Goal: Task Accomplishment & Management: Manage account settings

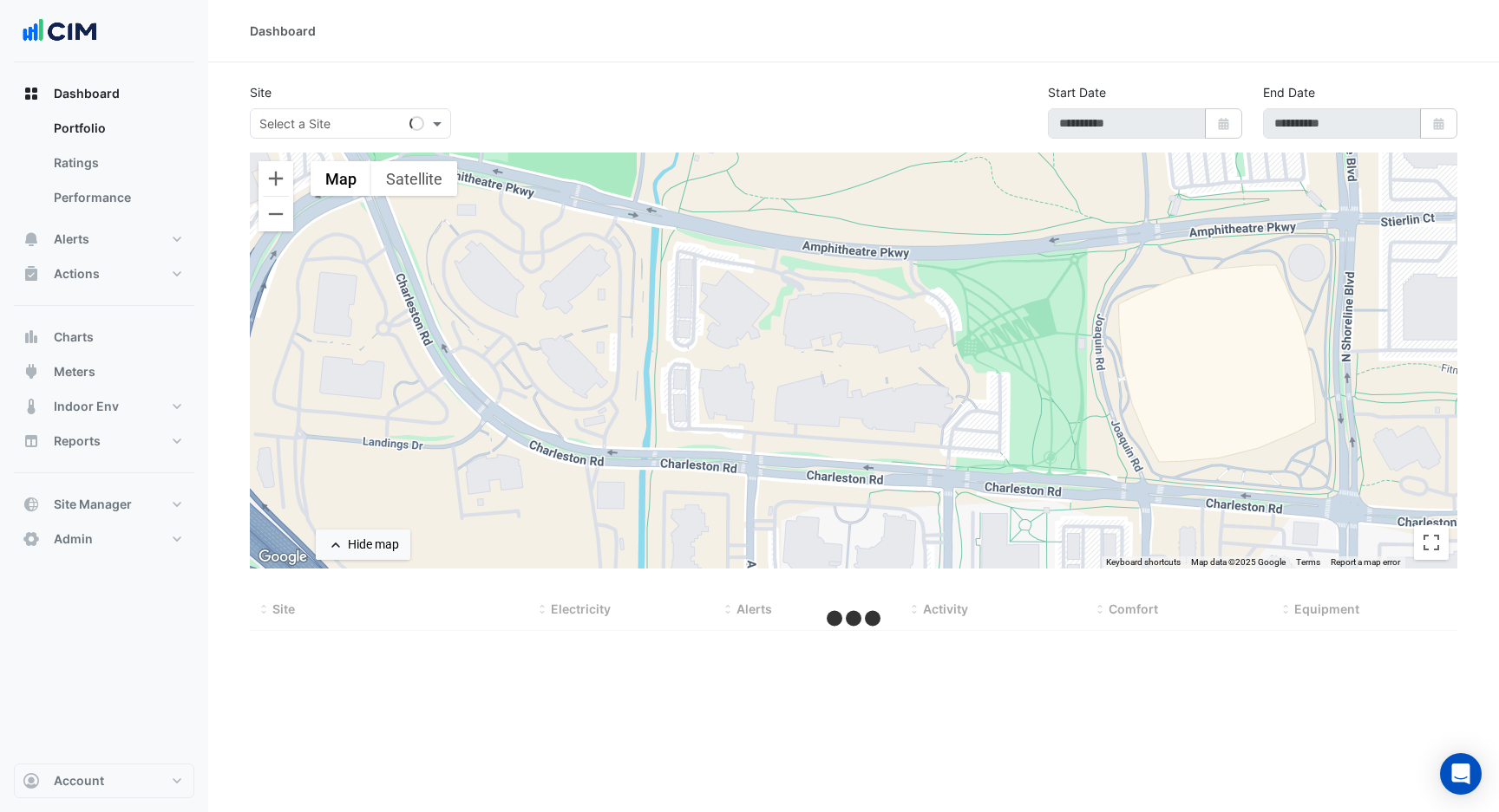
select select "***"
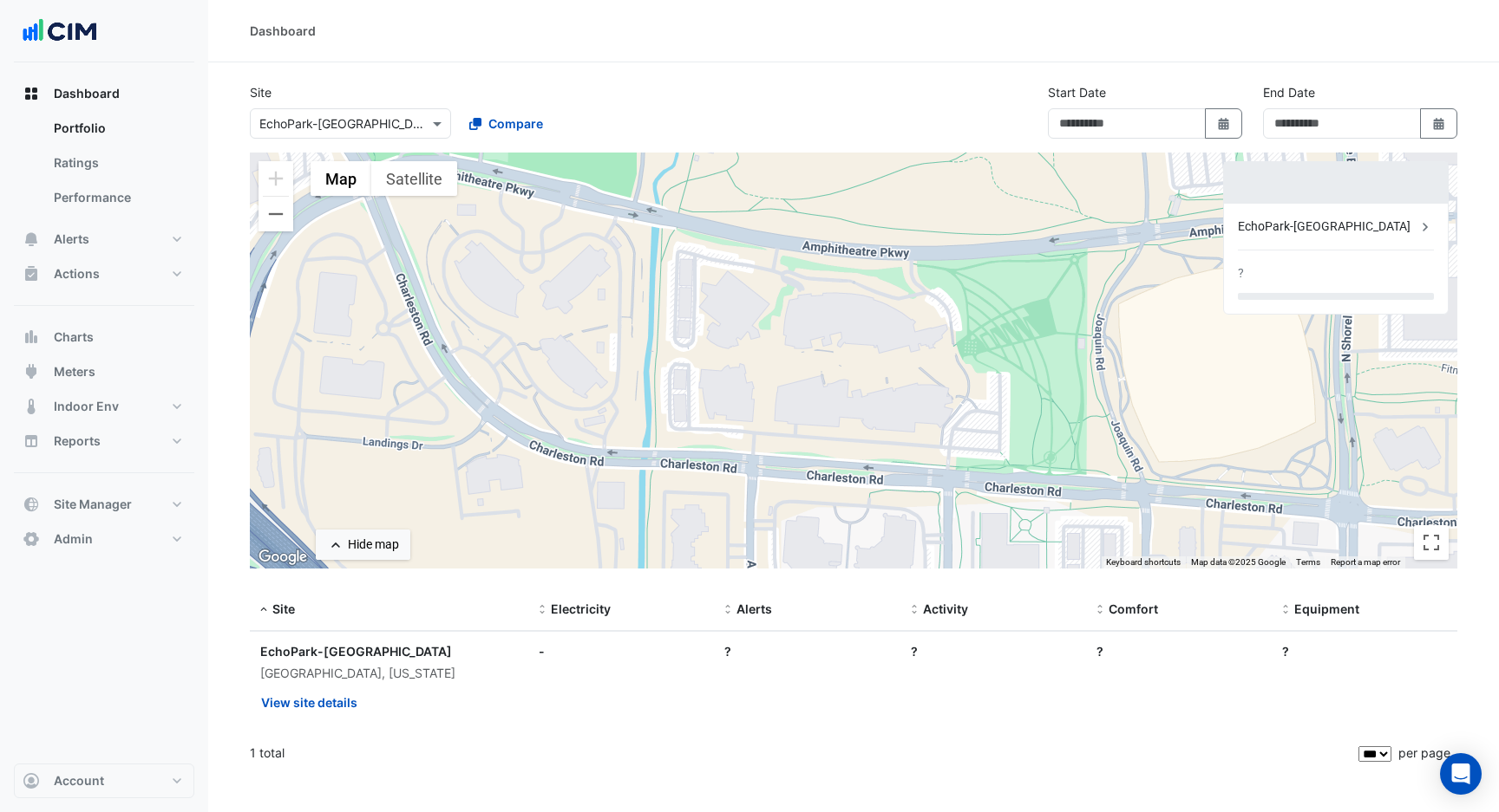
type input "**********"
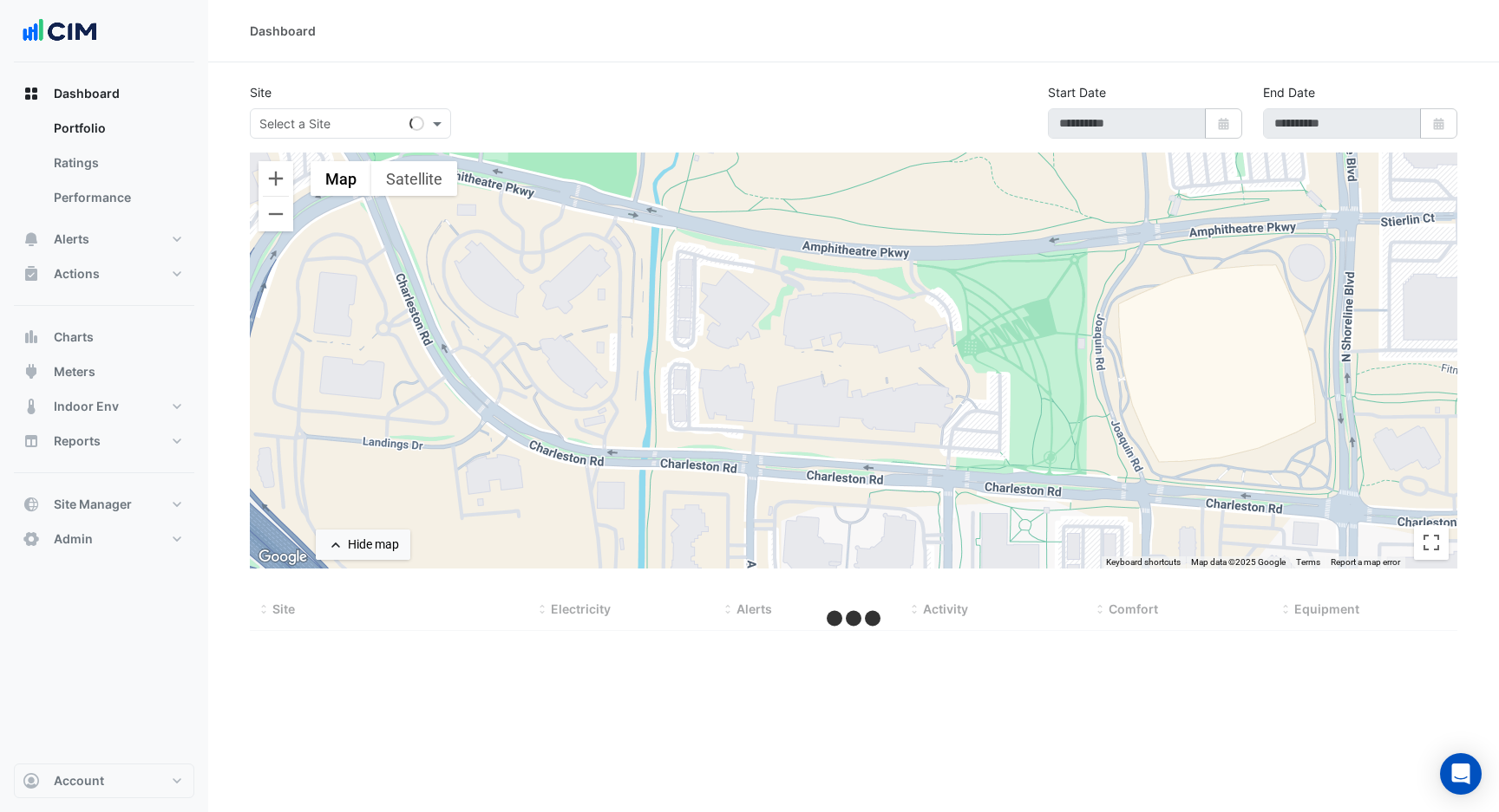
click at [337, 126] on input "text" at bounding box center [333, 124] width 148 height 19
click at [115, 548] on button "Admin" at bounding box center [104, 539] width 181 height 34
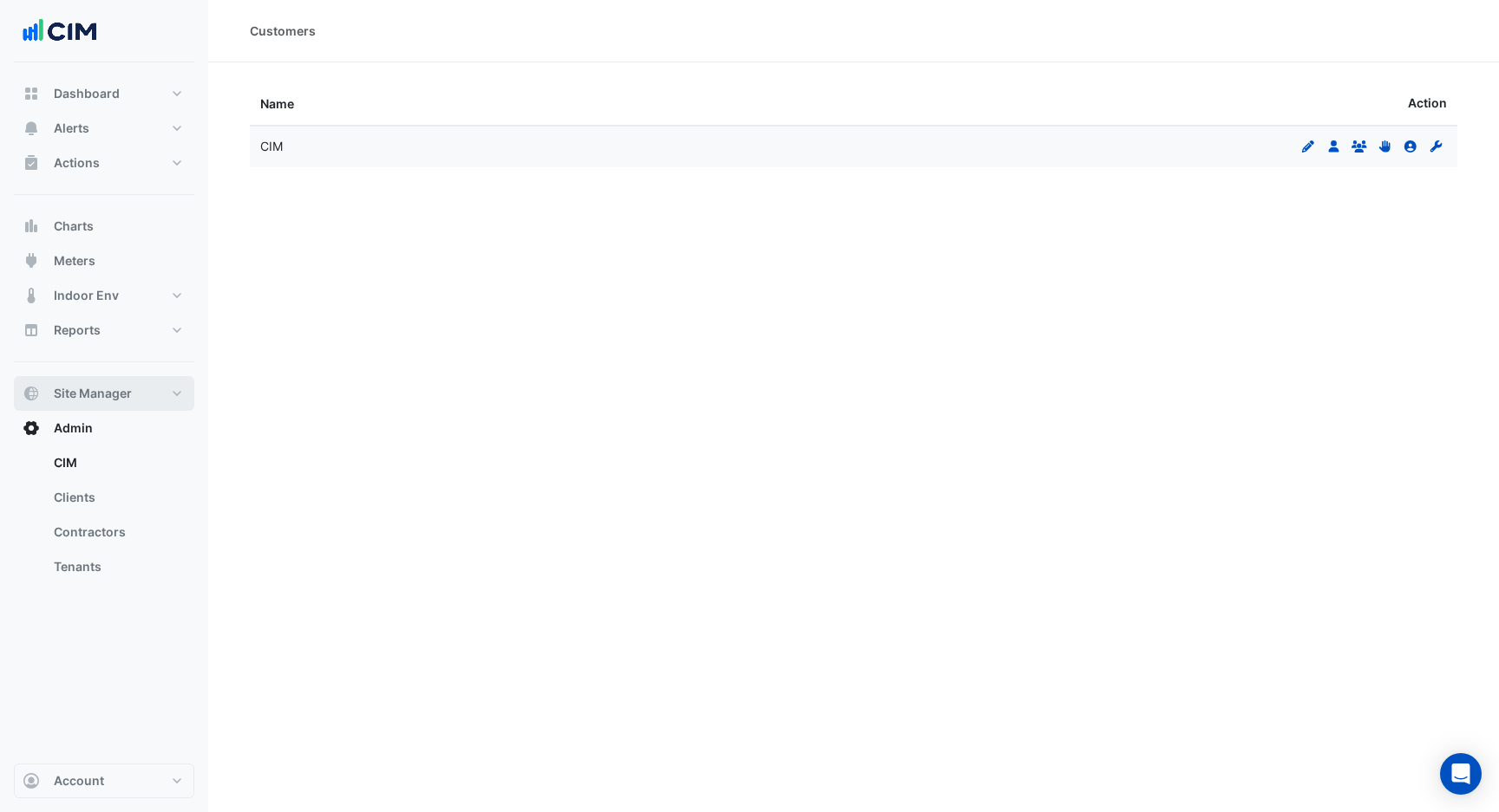
click at [116, 385] on span "Site Manager" at bounding box center [93, 394] width 78 height 18
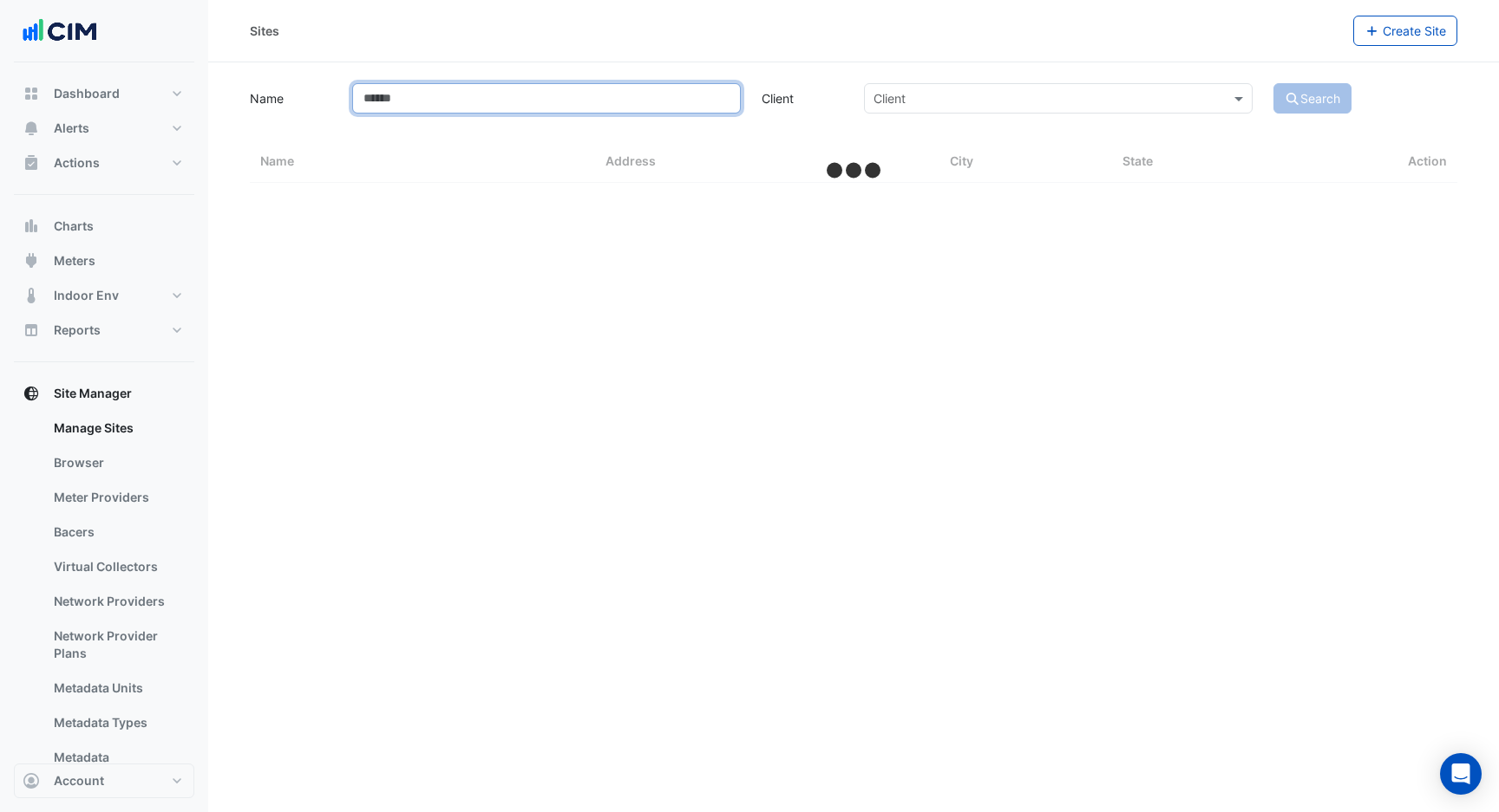
click at [419, 97] on input "Name" at bounding box center [546, 98] width 388 height 30
select select "***"
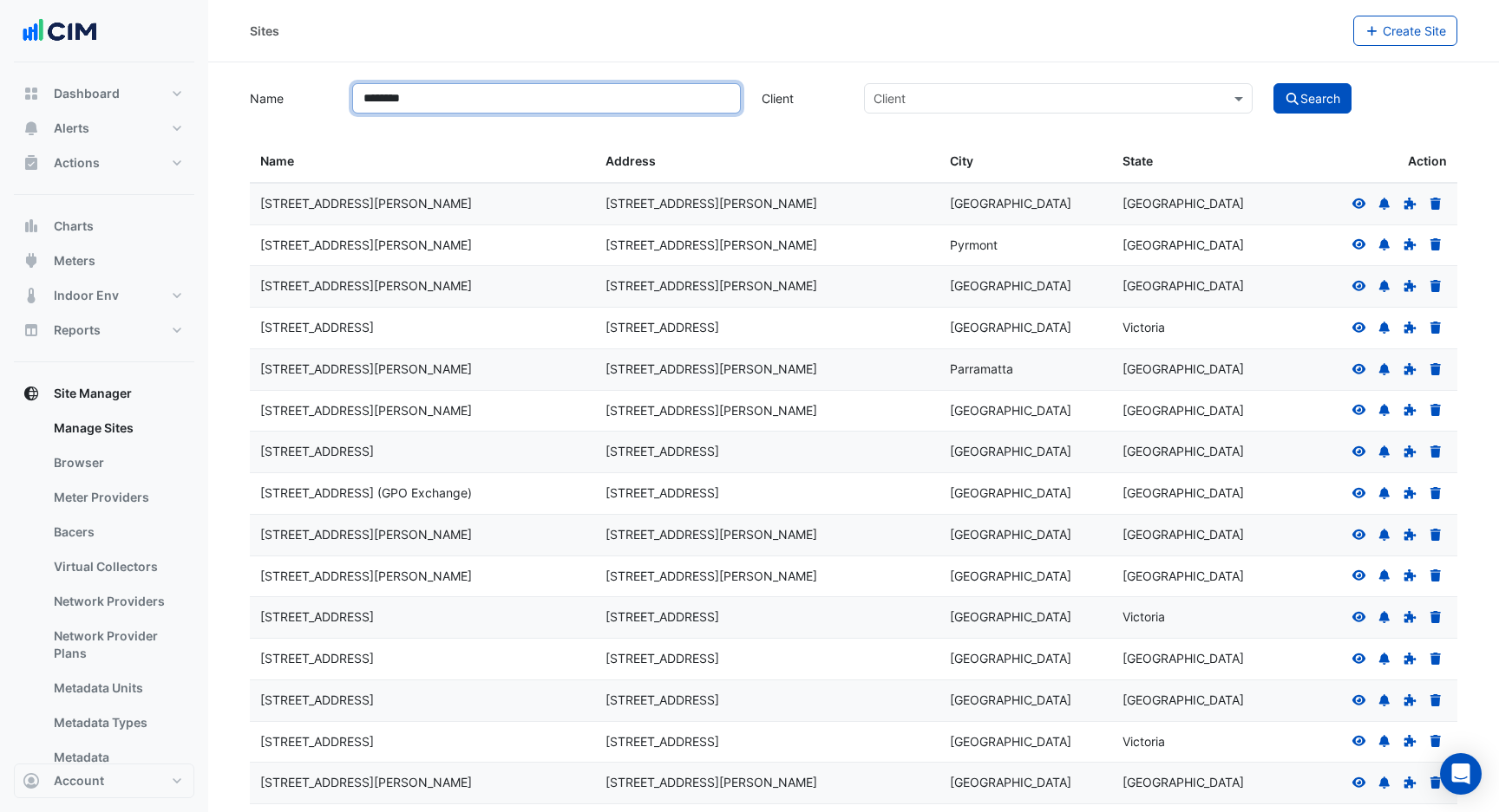
type input "********"
click at [1273, 83] on button "Search" at bounding box center [1312, 98] width 78 height 30
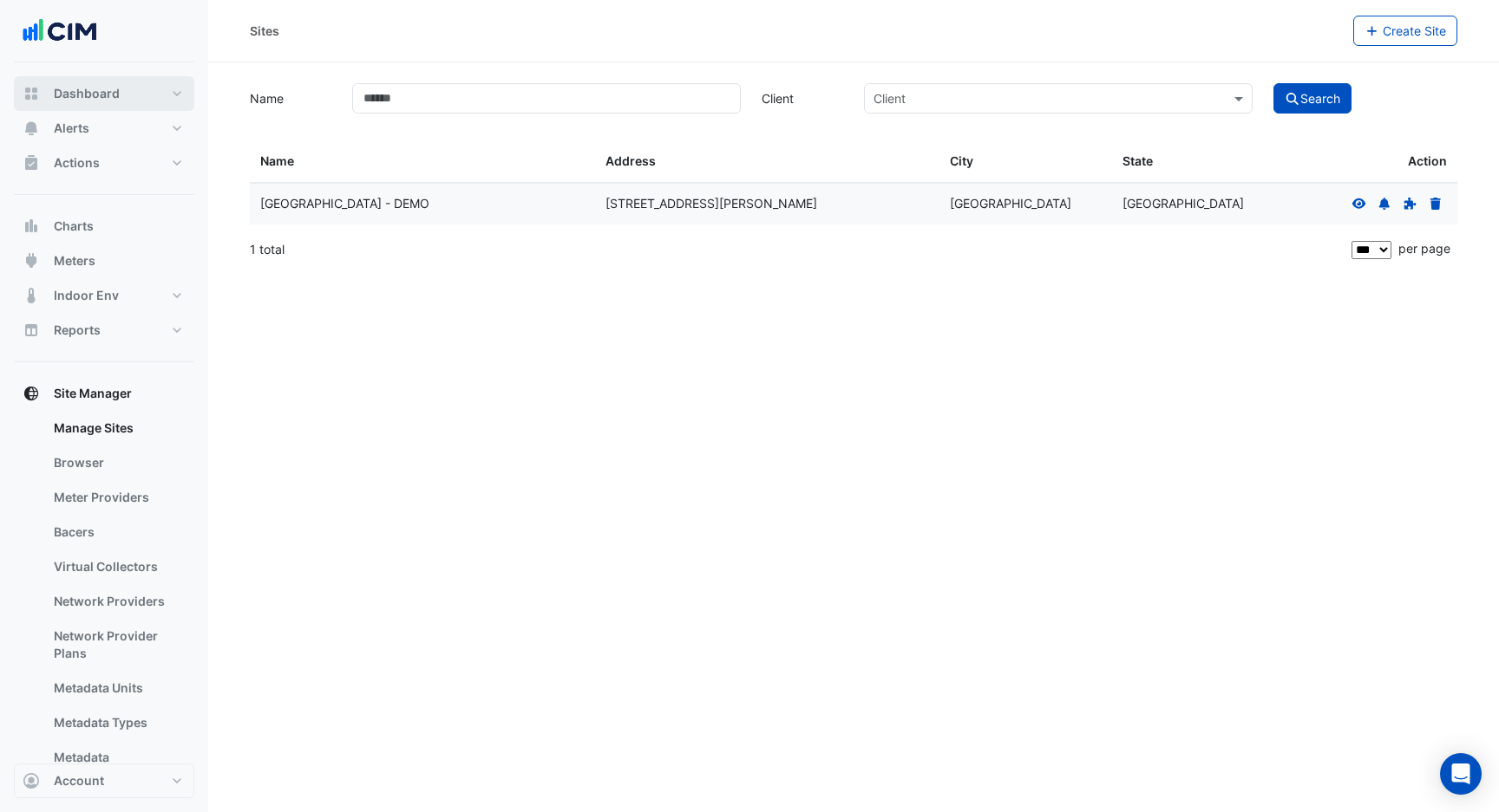
click at [134, 103] on button "Dashboard" at bounding box center [104, 93] width 181 height 34
select select "***"
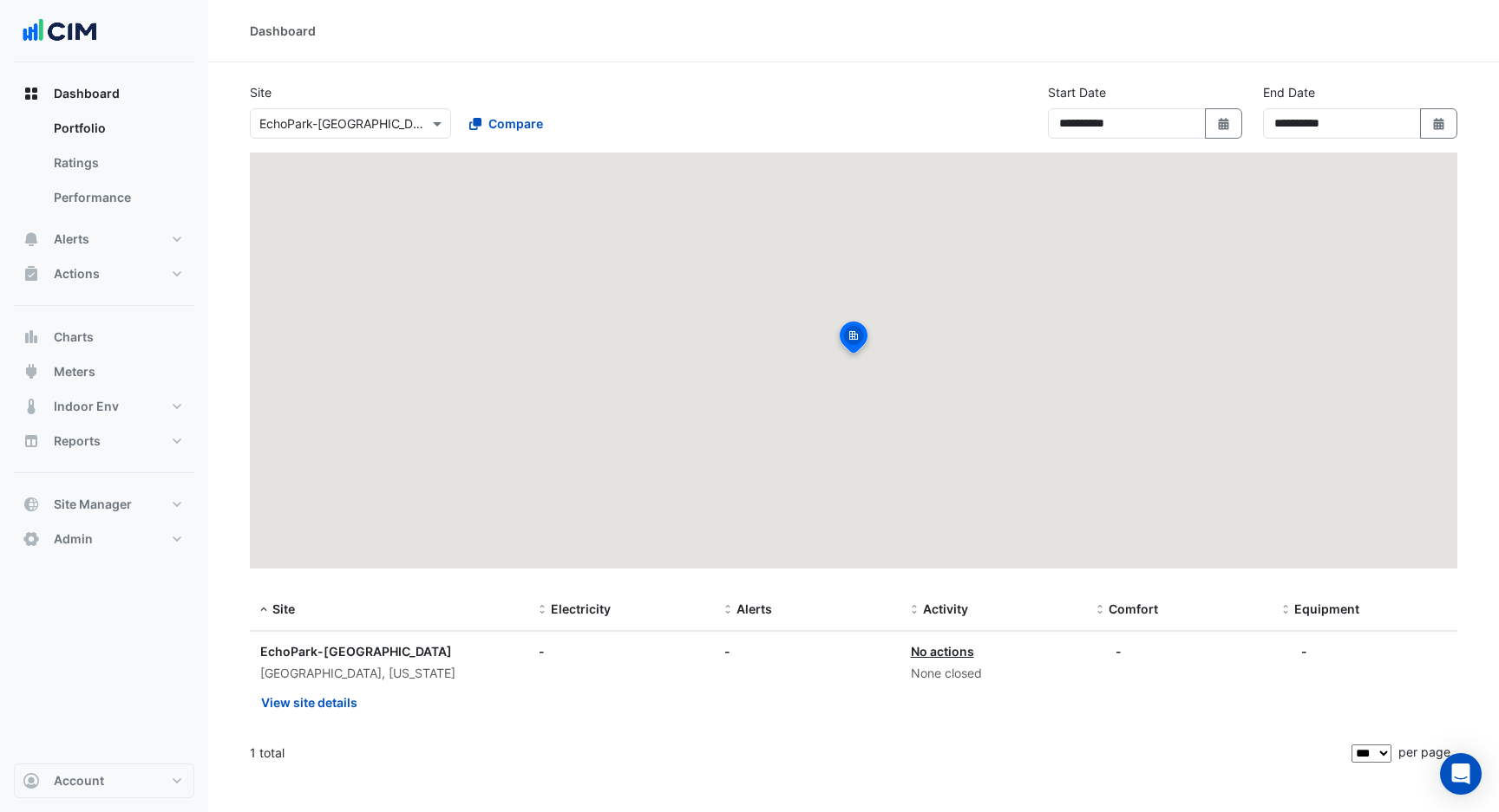
click at [363, 121] on input "text" at bounding box center [333, 124] width 148 height 19
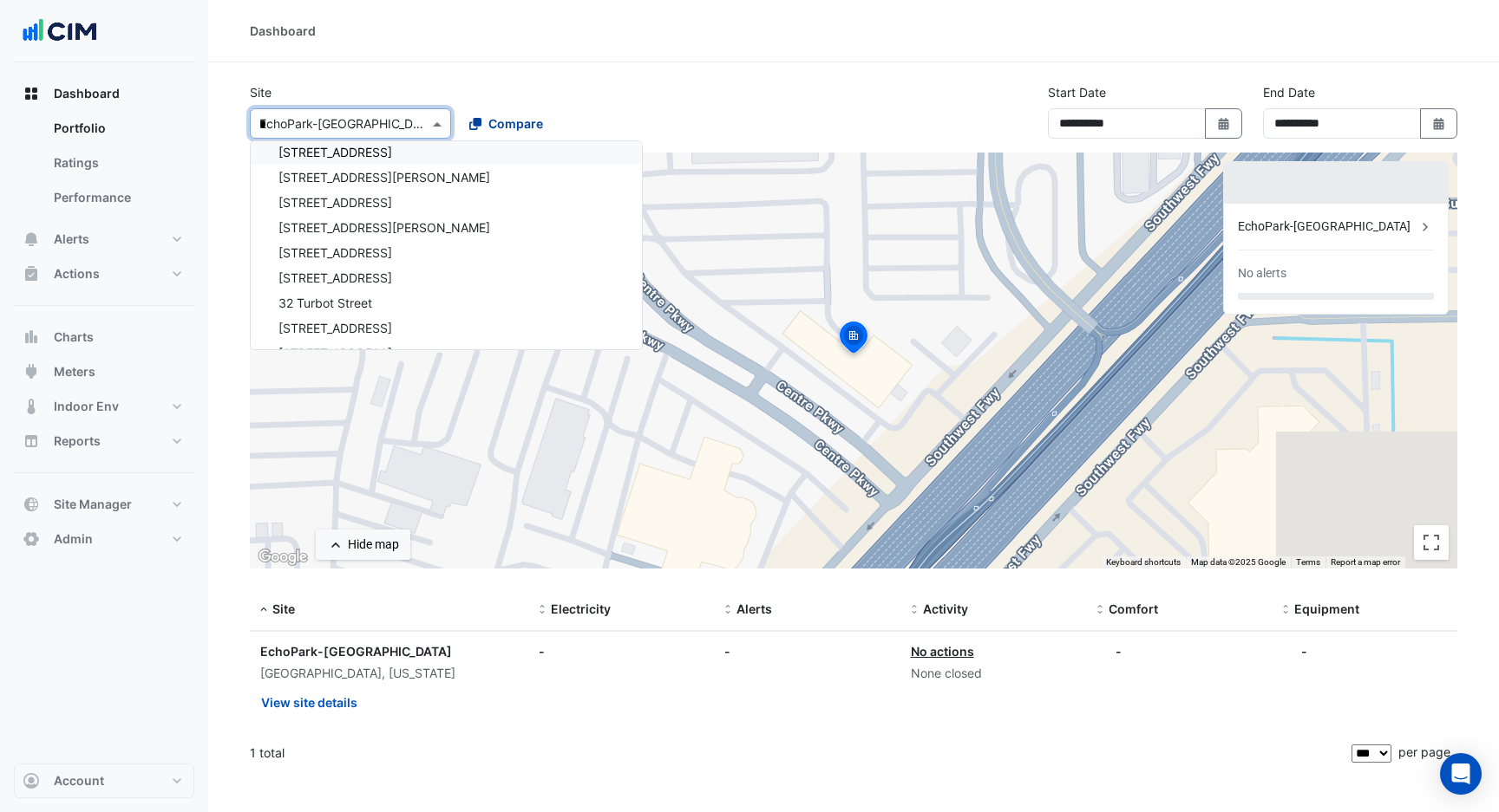
scroll to position [7, 0]
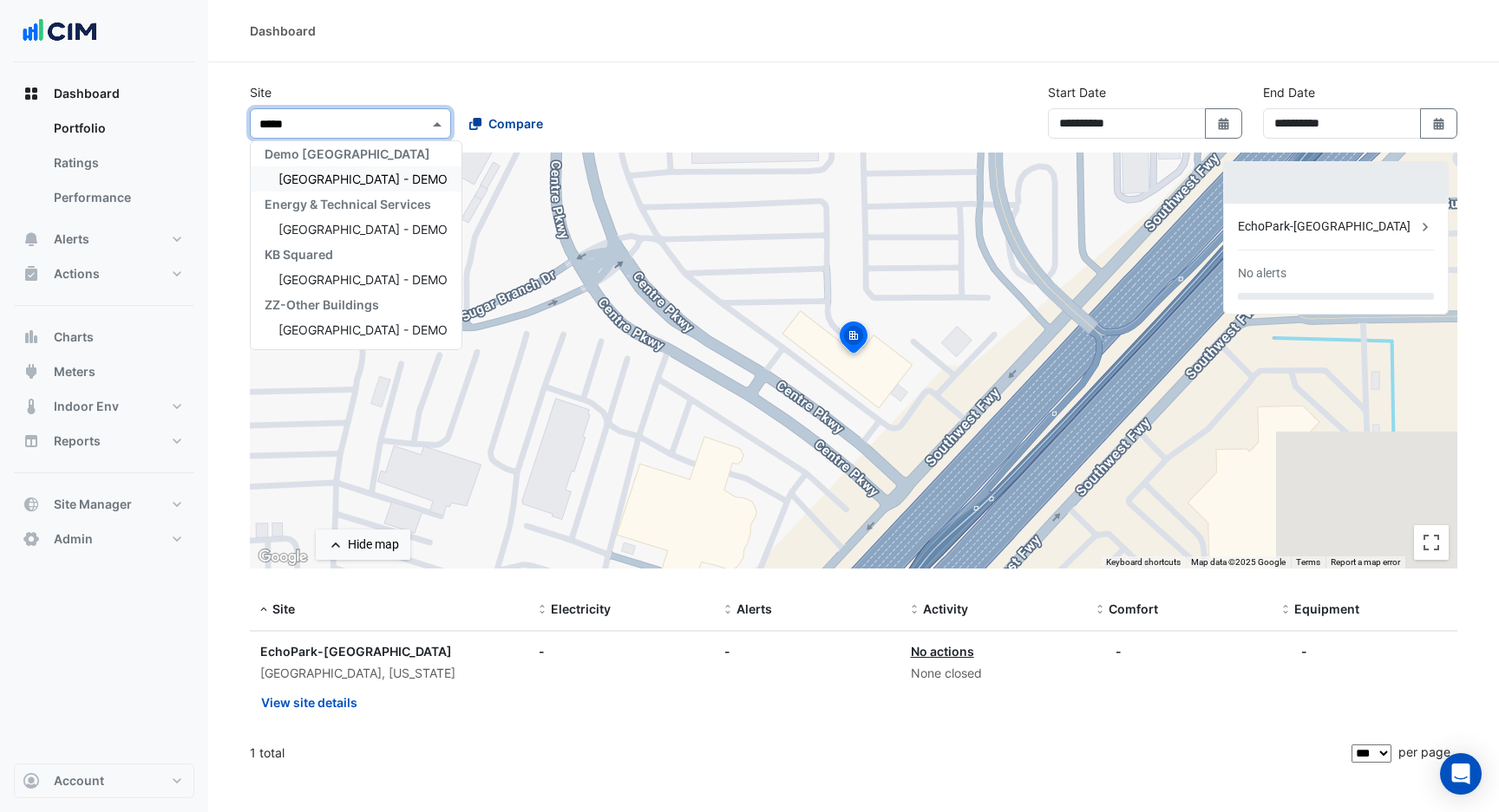
type input "******"
click at [386, 154] on div "Demo Starcourt Mall" at bounding box center [356, 154] width 211 height 25
click at [382, 181] on span "Nakatomi Plaza - DEMO" at bounding box center [363, 179] width 169 height 15
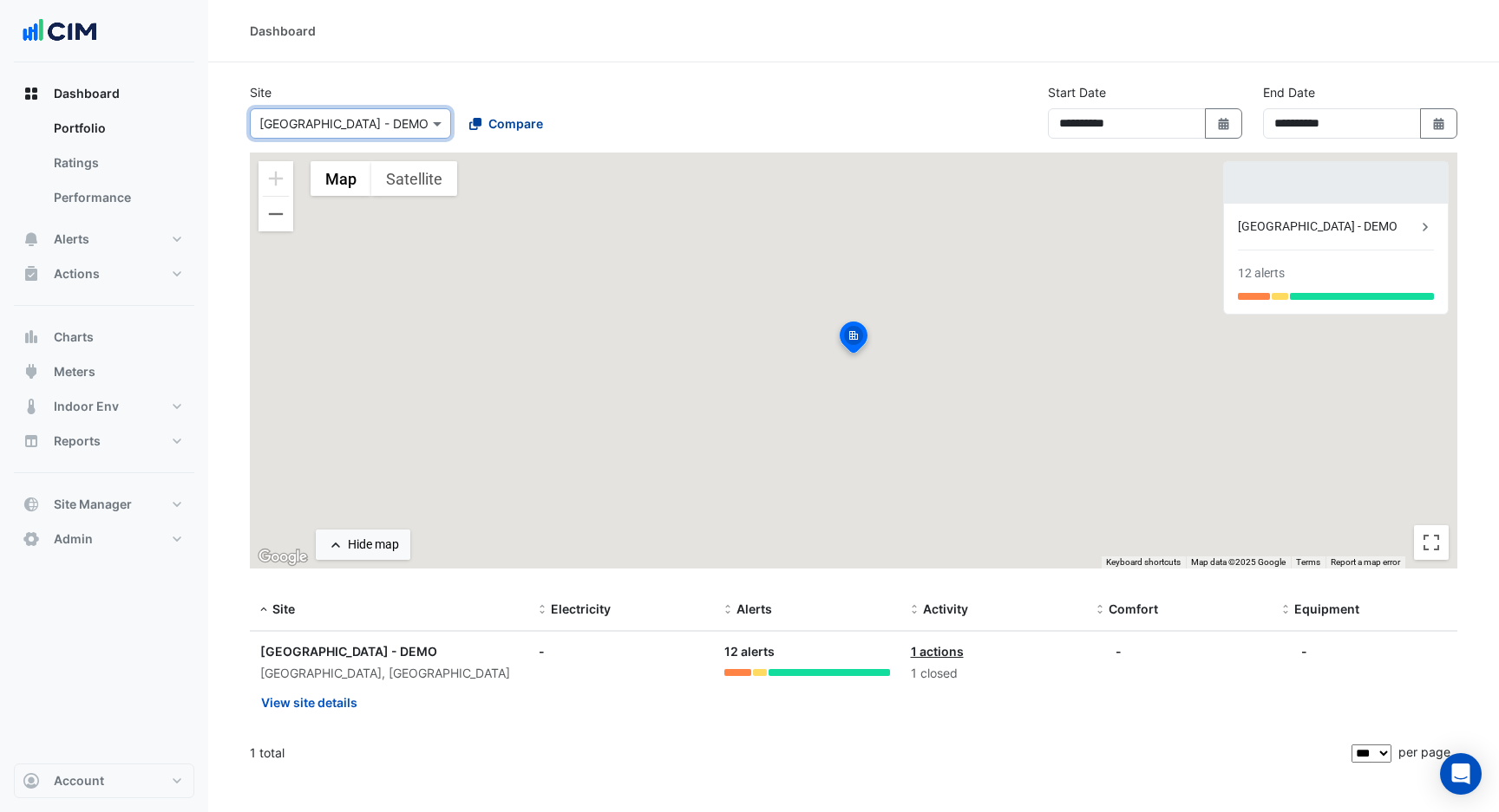
click at [504, 124] on span "Compare" at bounding box center [516, 123] width 55 height 19
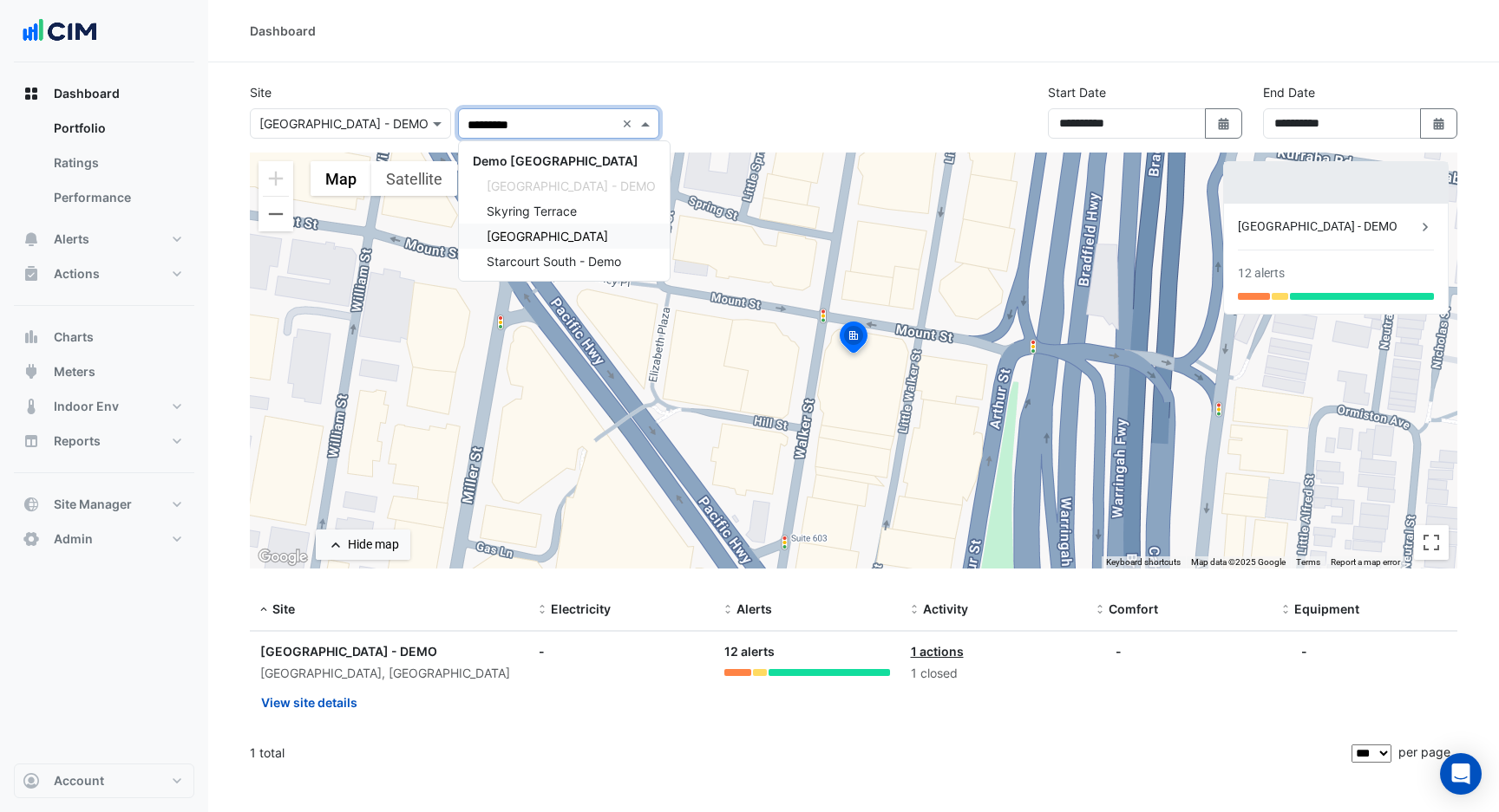
click at [566, 240] on span "Starcourt Mall North" at bounding box center [547, 236] width 121 height 15
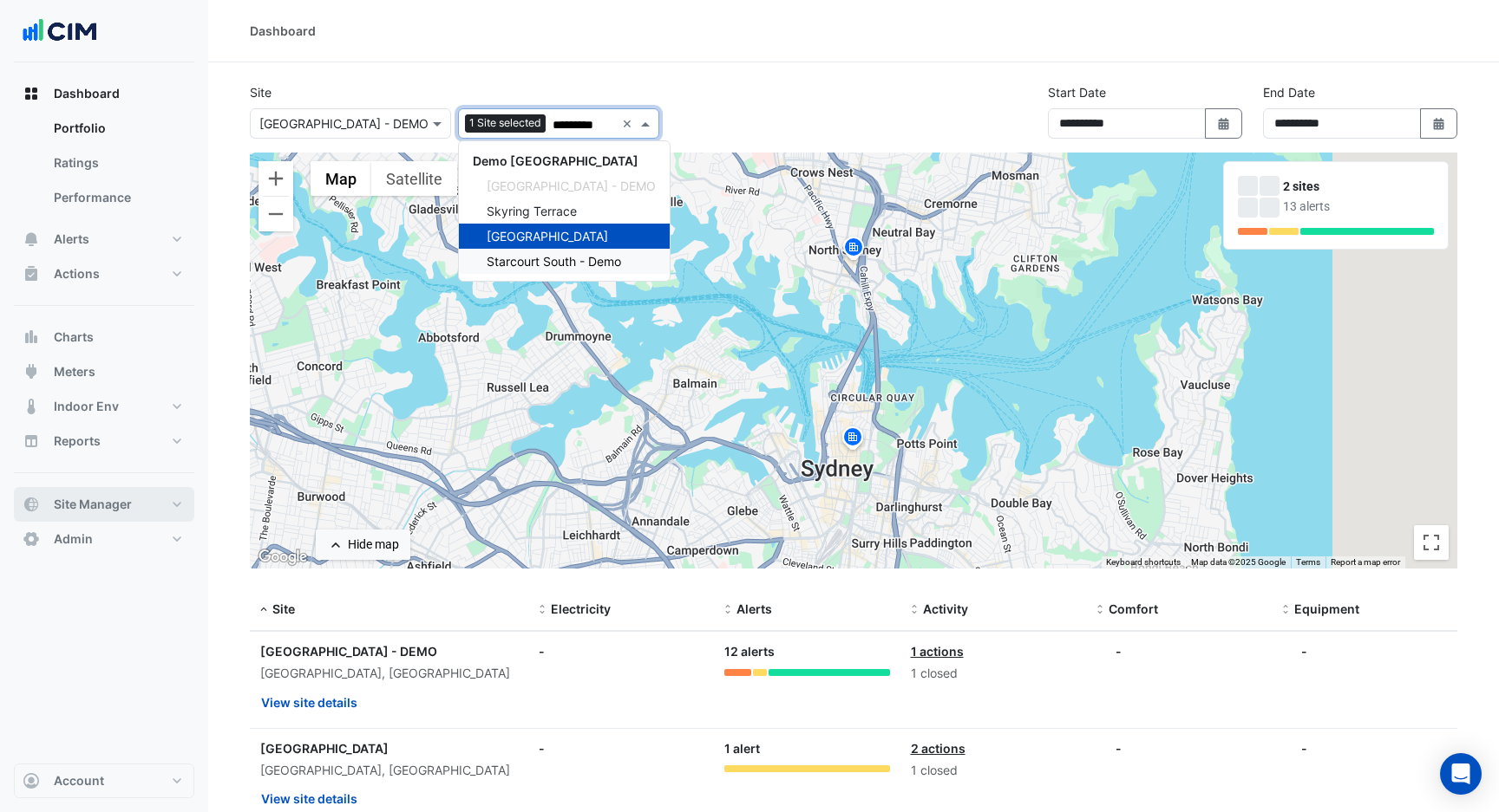
type input "*********"
click at [109, 505] on span "Site Manager" at bounding box center [93, 505] width 78 height 18
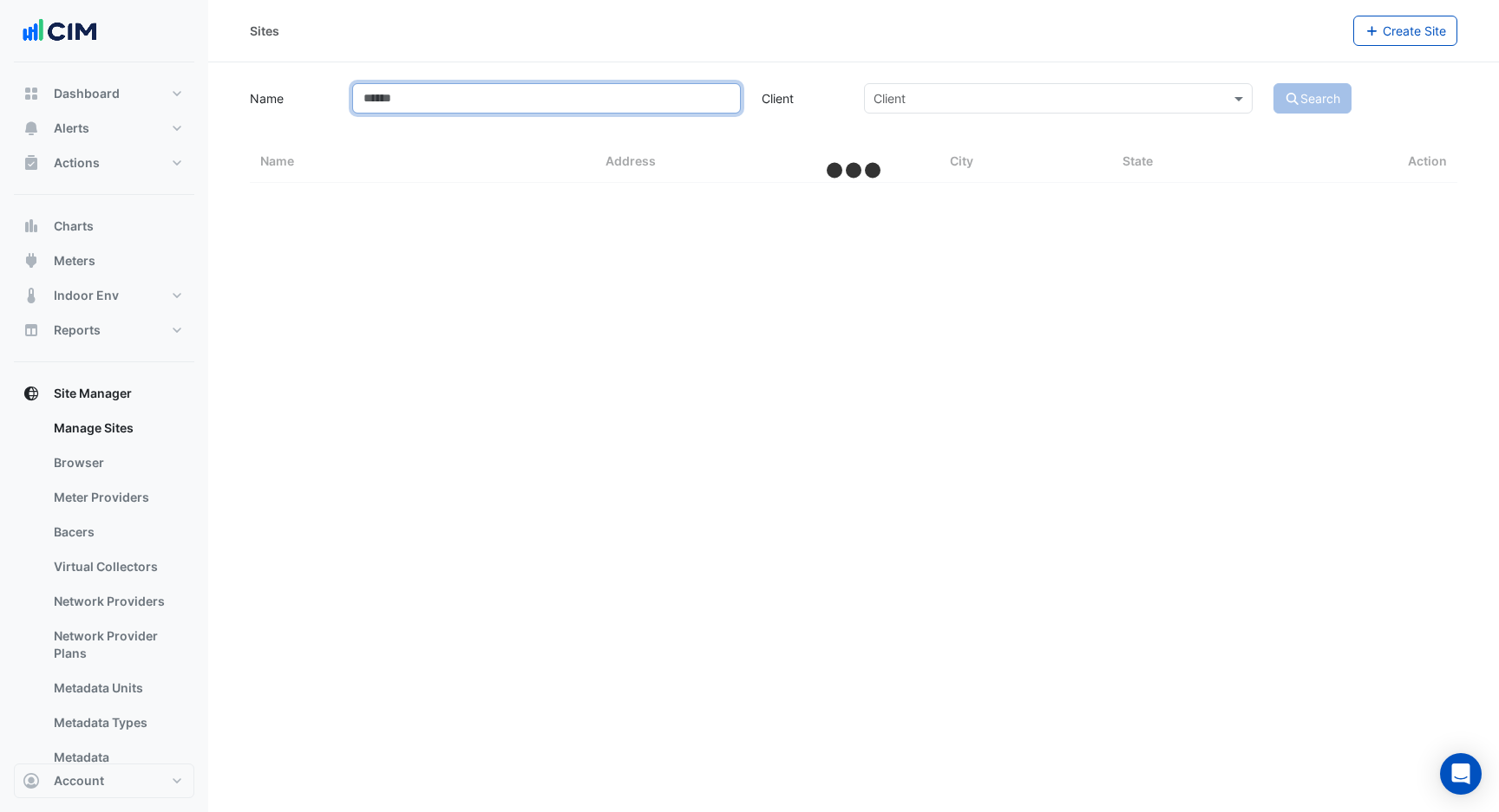
click at [453, 108] on input "Name" at bounding box center [546, 98] width 388 height 30
type input "*"
type input "****"
select select "***"
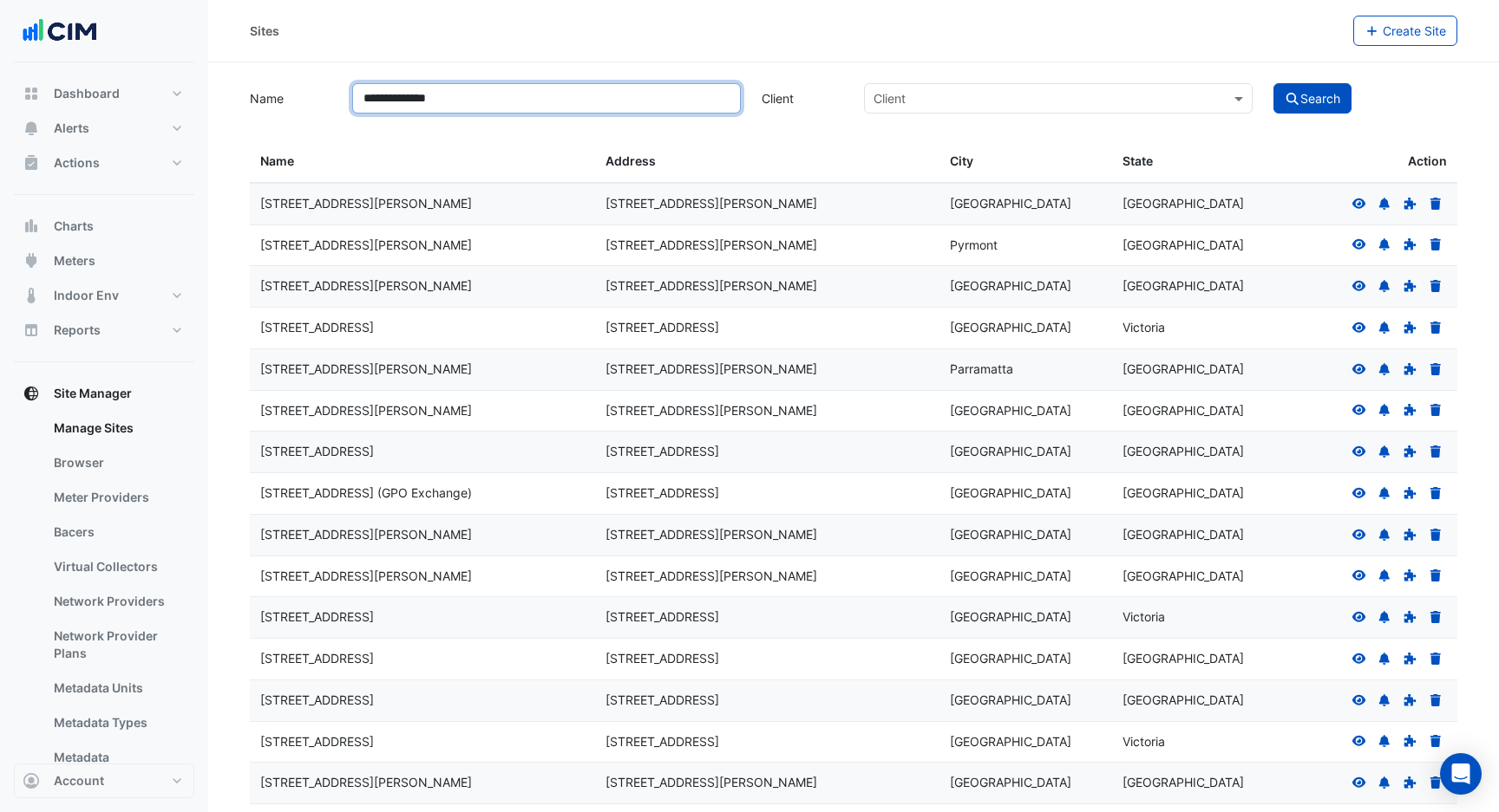
type input "**********"
click at [1273, 83] on button "Search" at bounding box center [1312, 98] width 78 height 30
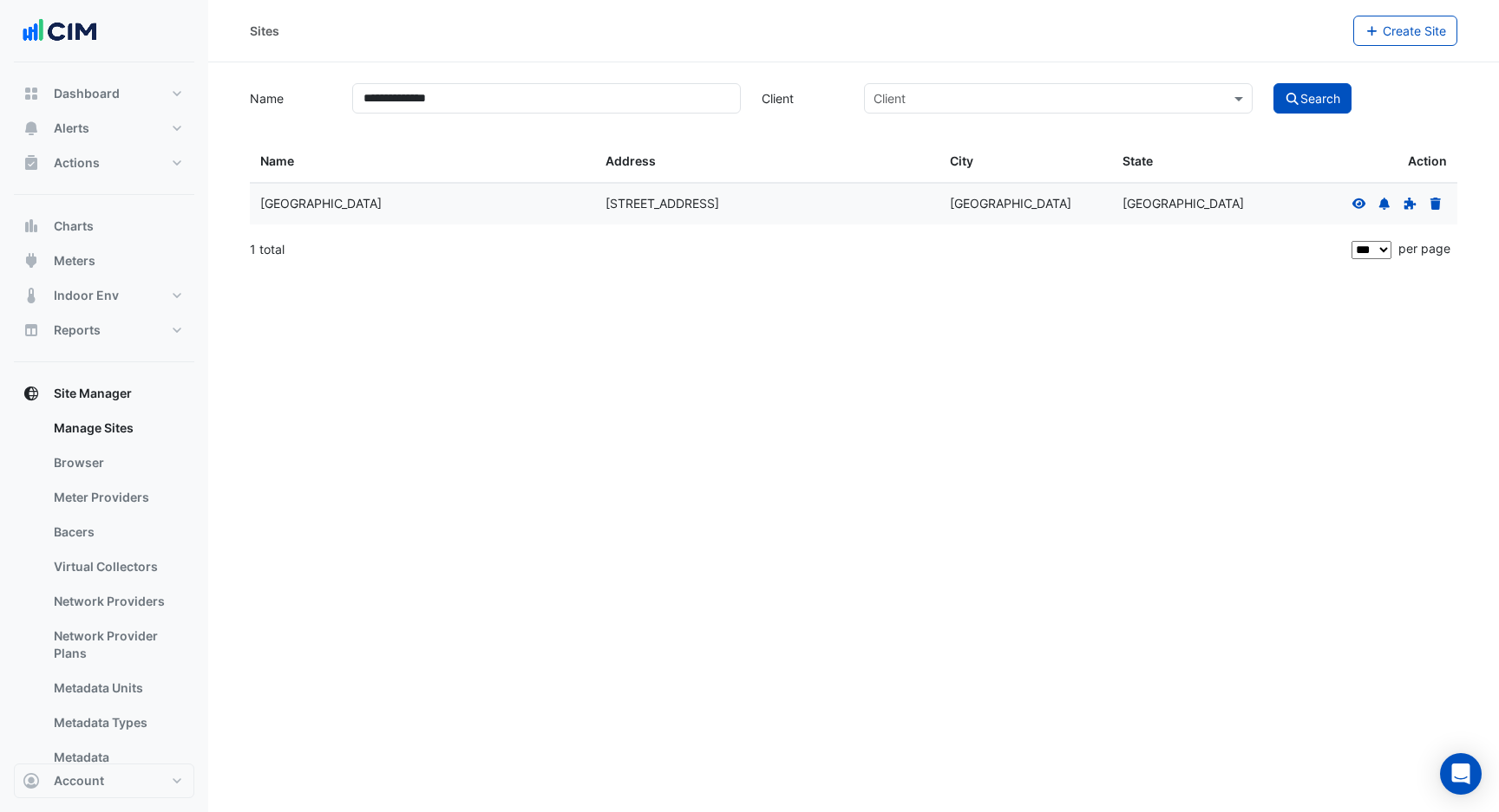
click at [1353, 204] on icon at bounding box center [1359, 203] width 14 height 11
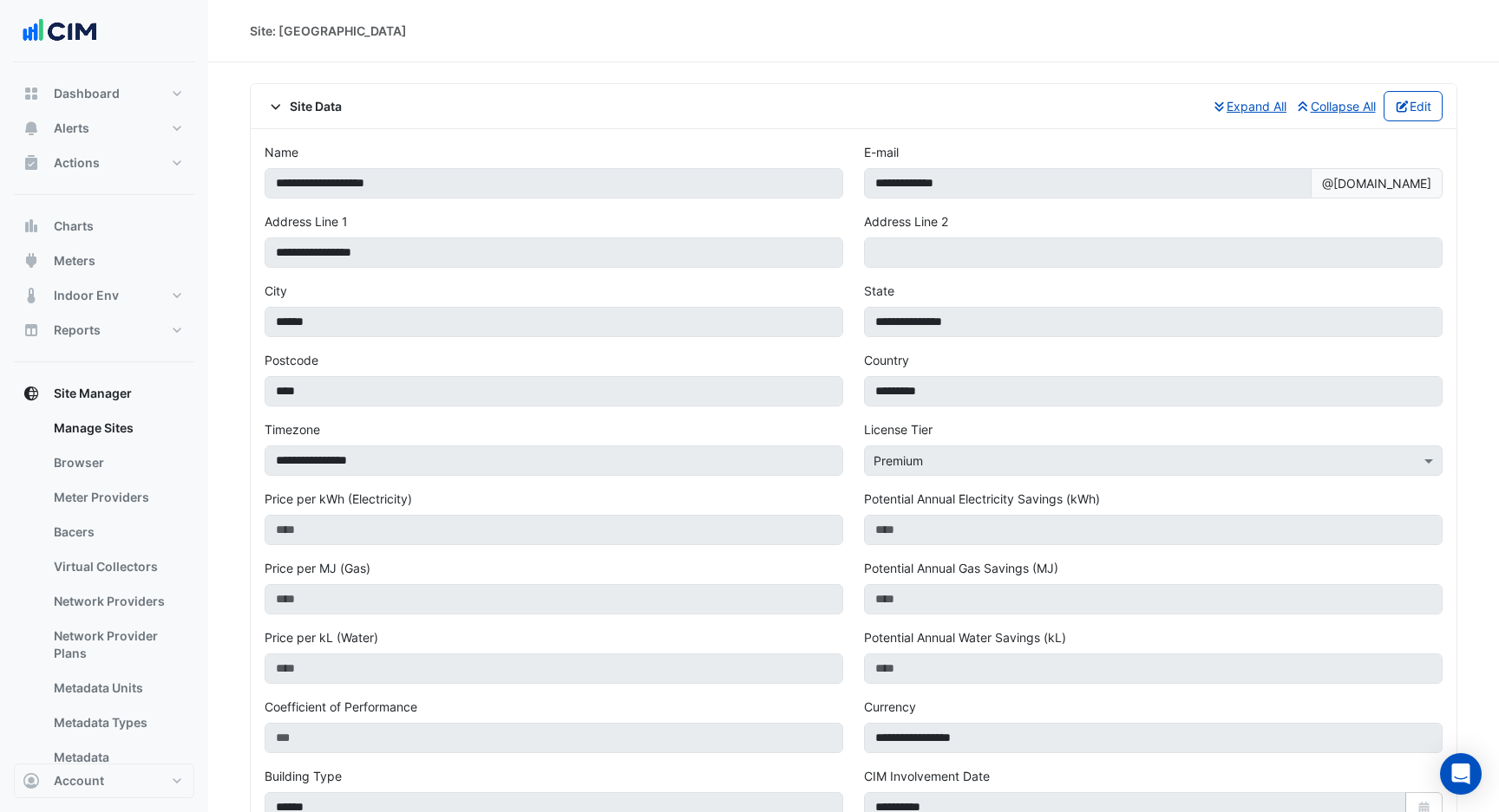
click at [345, 109] on div "Site Data Expand All Collapse All Edit" at bounding box center [853, 106] width 1178 height 30
click at [325, 108] on span "Site Data" at bounding box center [303, 106] width 77 height 19
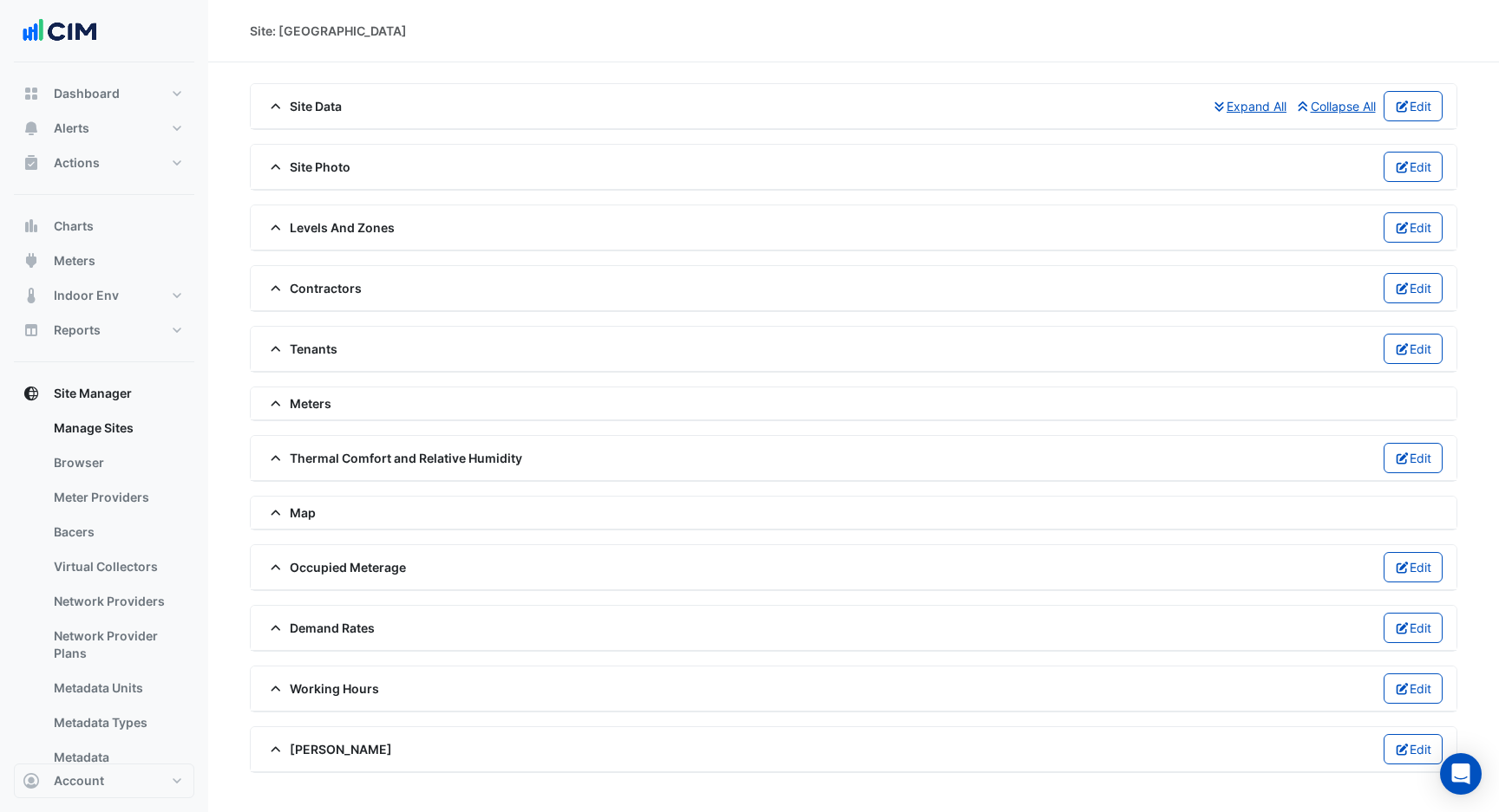
click at [319, 154] on div "Site Photo Edit" at bounding box center [853, 167] width 1178 height 30
click at [317, 170] on span "Site Photo" at bounding box center [307, 166] width 86 height 19
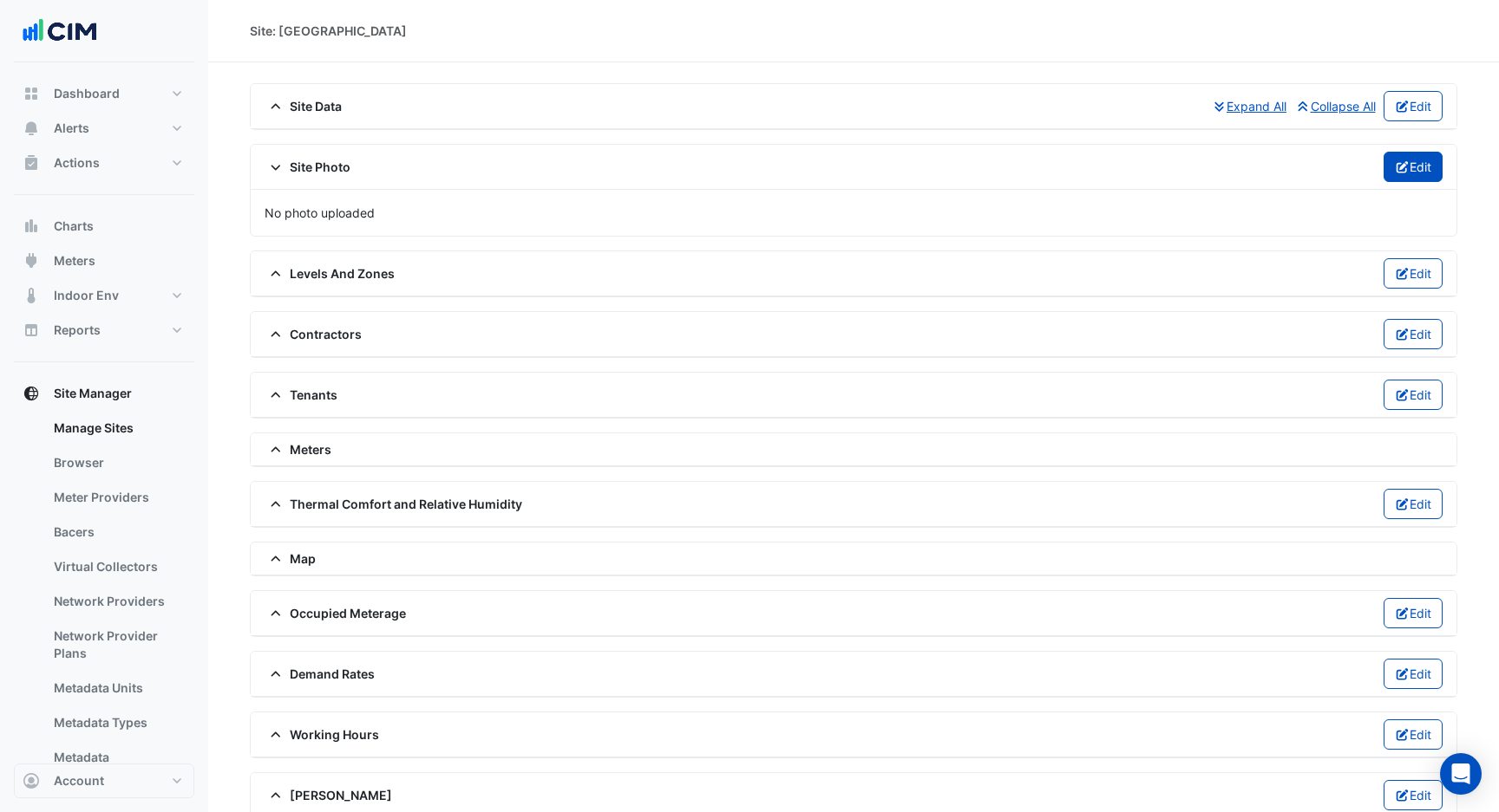
click at [1411, 160] on button "Edit" at bounding box center [1413, 167] width 60 height 30
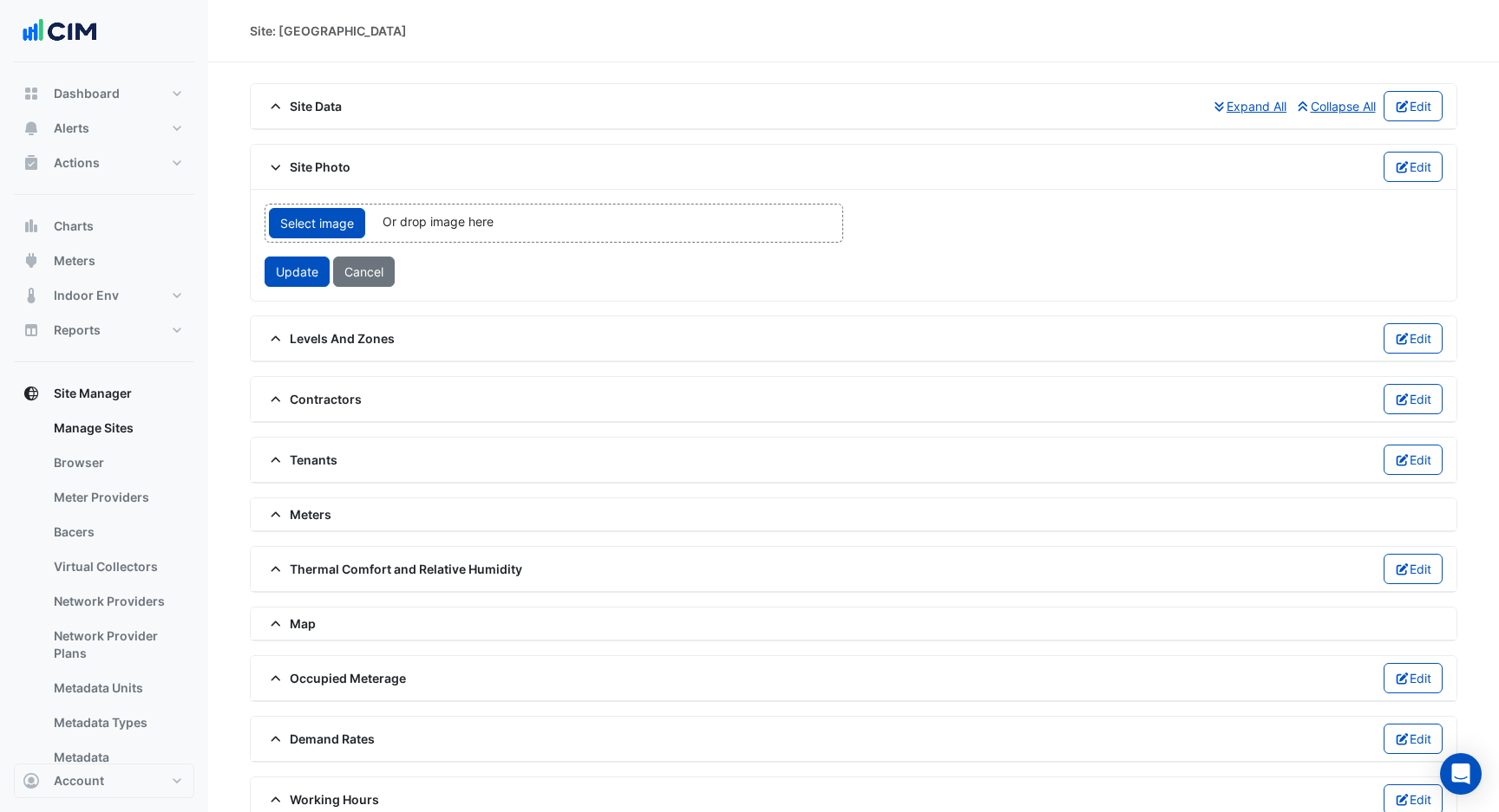
click at [542, 235] on div "Select image Or drop image here upload" at bounding box center [554, 223] width 579 height 39
click at [307, 27] on div "Site: Starcourt Mall North" at bounding box center [327, 31] width 157 height 19
drag, startPoint x: 307, startPoint y: 27, endPoint x: 394, endPoint y: 26, distance: 87.0
click at [395, 26] on div "Site: Starcourt Mall North" at bounding box center [327, 31] width 157 height 19
copy div "[GEOGRAPHIC_DATA]"
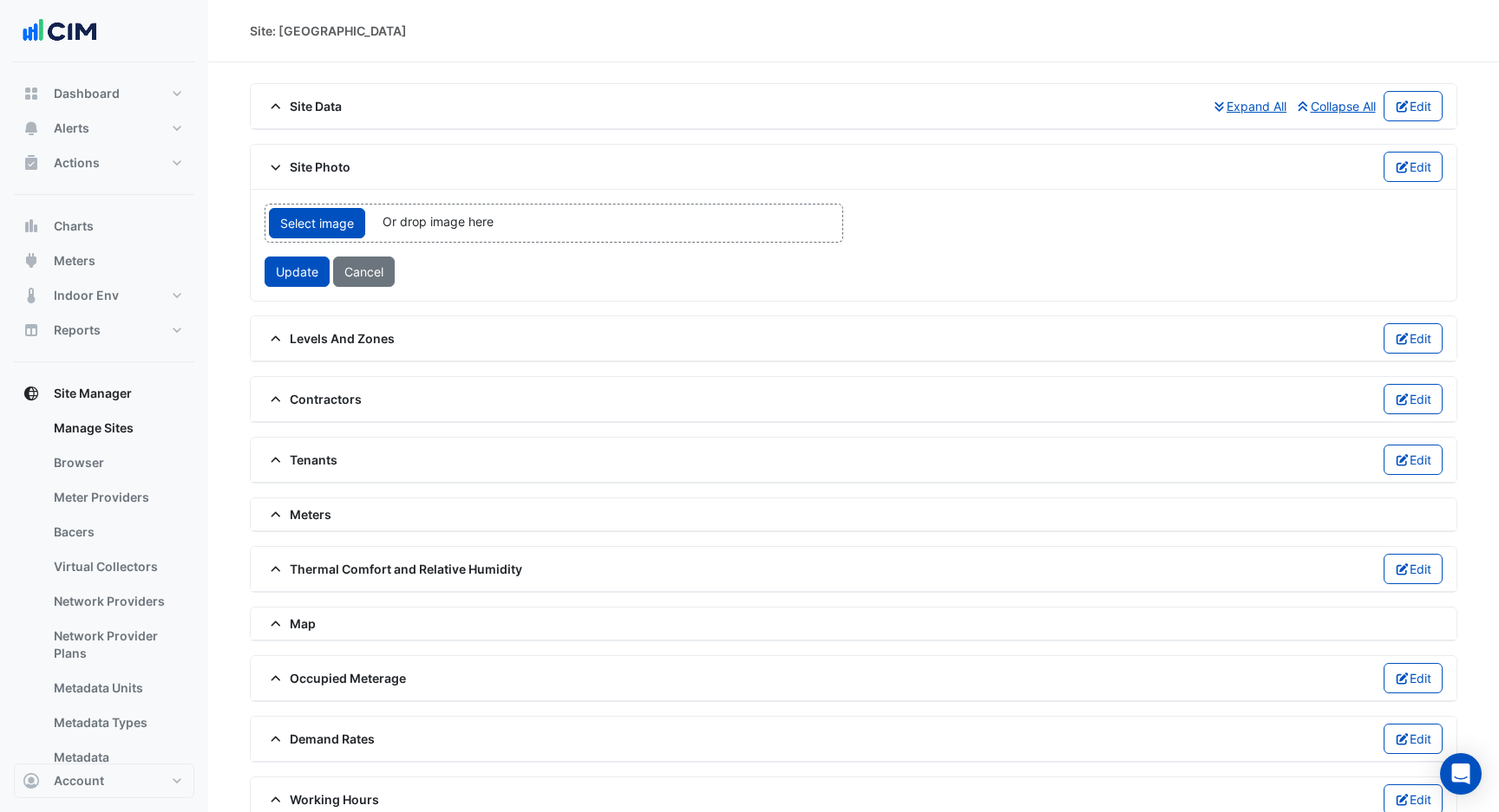
click at [367, 227] on div "Select image Or drop image here upload" at bounding box center [554, 223] width 579 height 39
click at [573, 227] on div "Select image Or drop image here upload" at bounding box center [554, 223] width 579 height 39
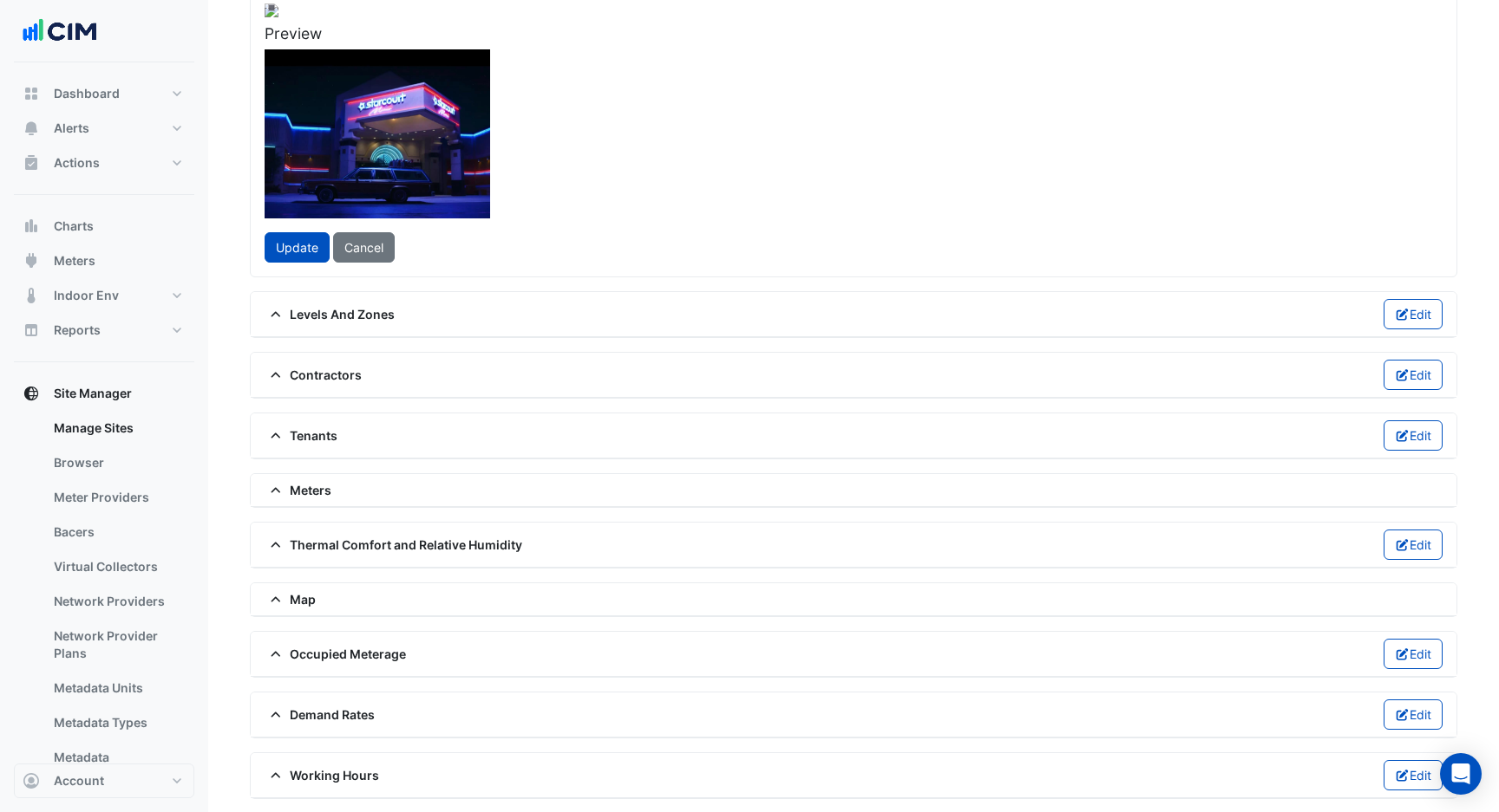
scroll to position [257, 0]
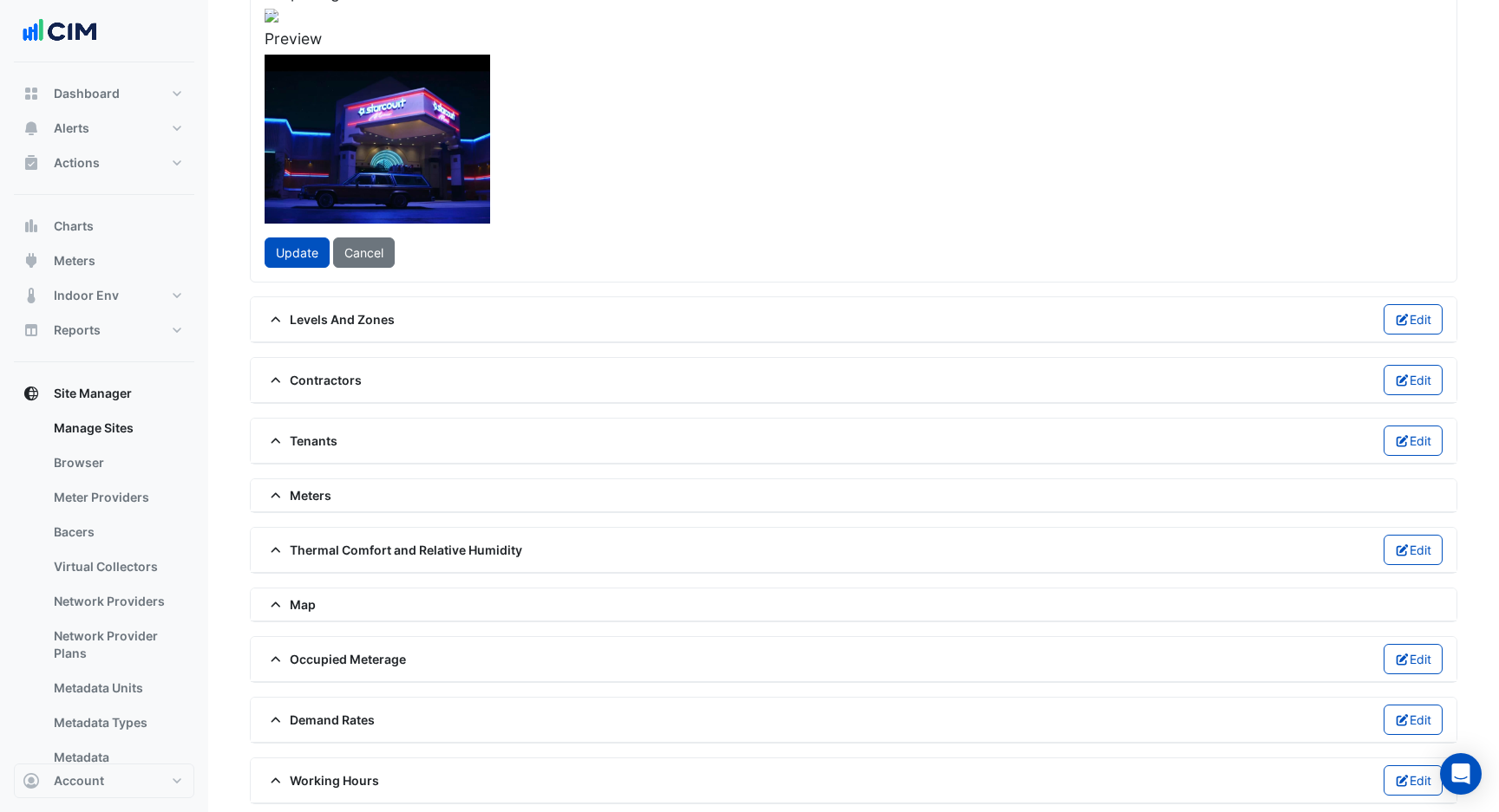
drag, startPoint x: 265, startPoint y: 442, endPoint x: 421, endPoint y: 257, distance: 242.0
click at [421, 257] on div at bounding box center [350, 172] width 421 height 317
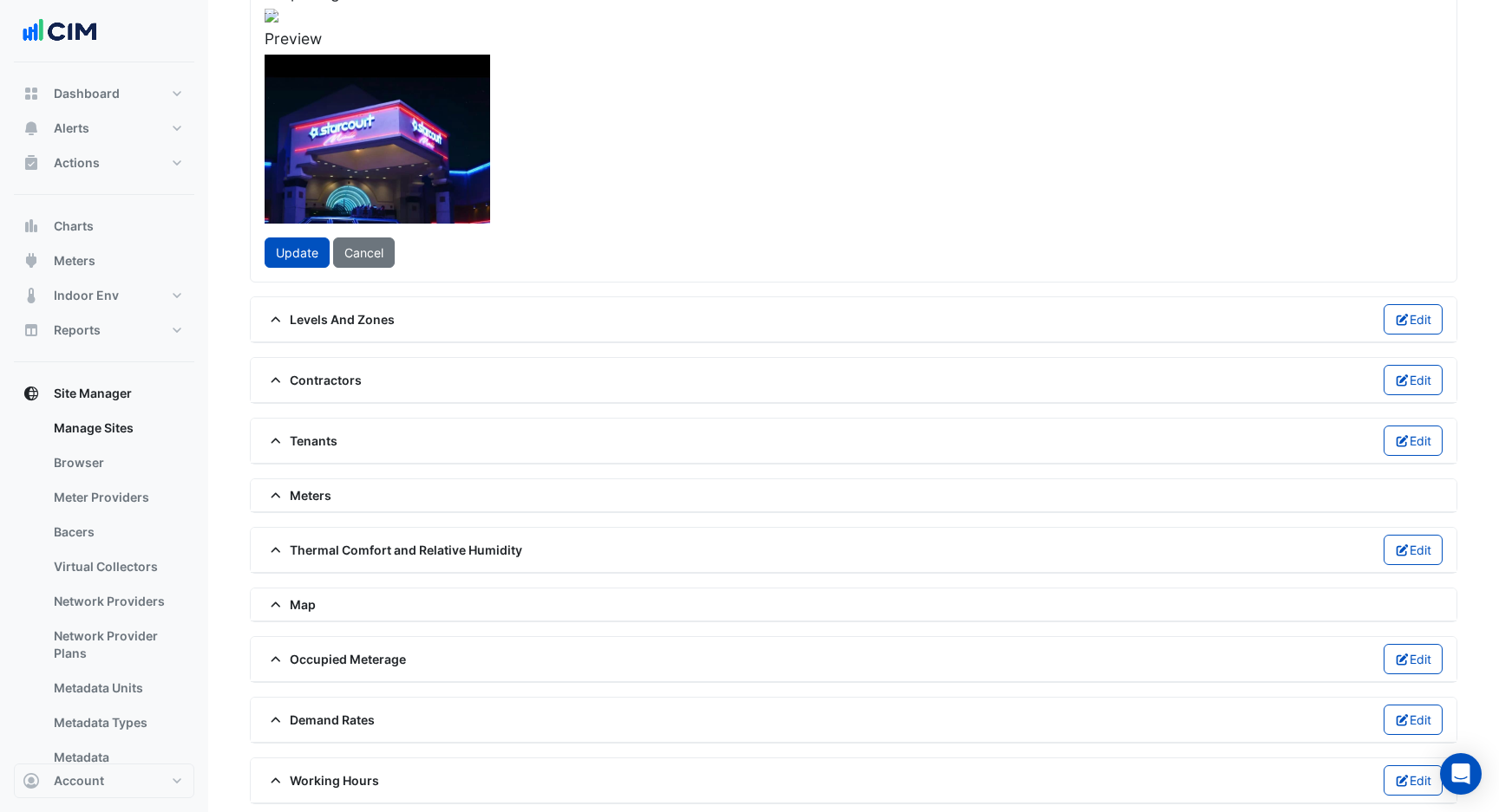
drag, startPoint x: 422, startPoint y: 326, endPoint x: 455, endPoint y: 288, distance: 50.3
click at [455, 288] on div at bounding box center [363, 162] width 396 height 297
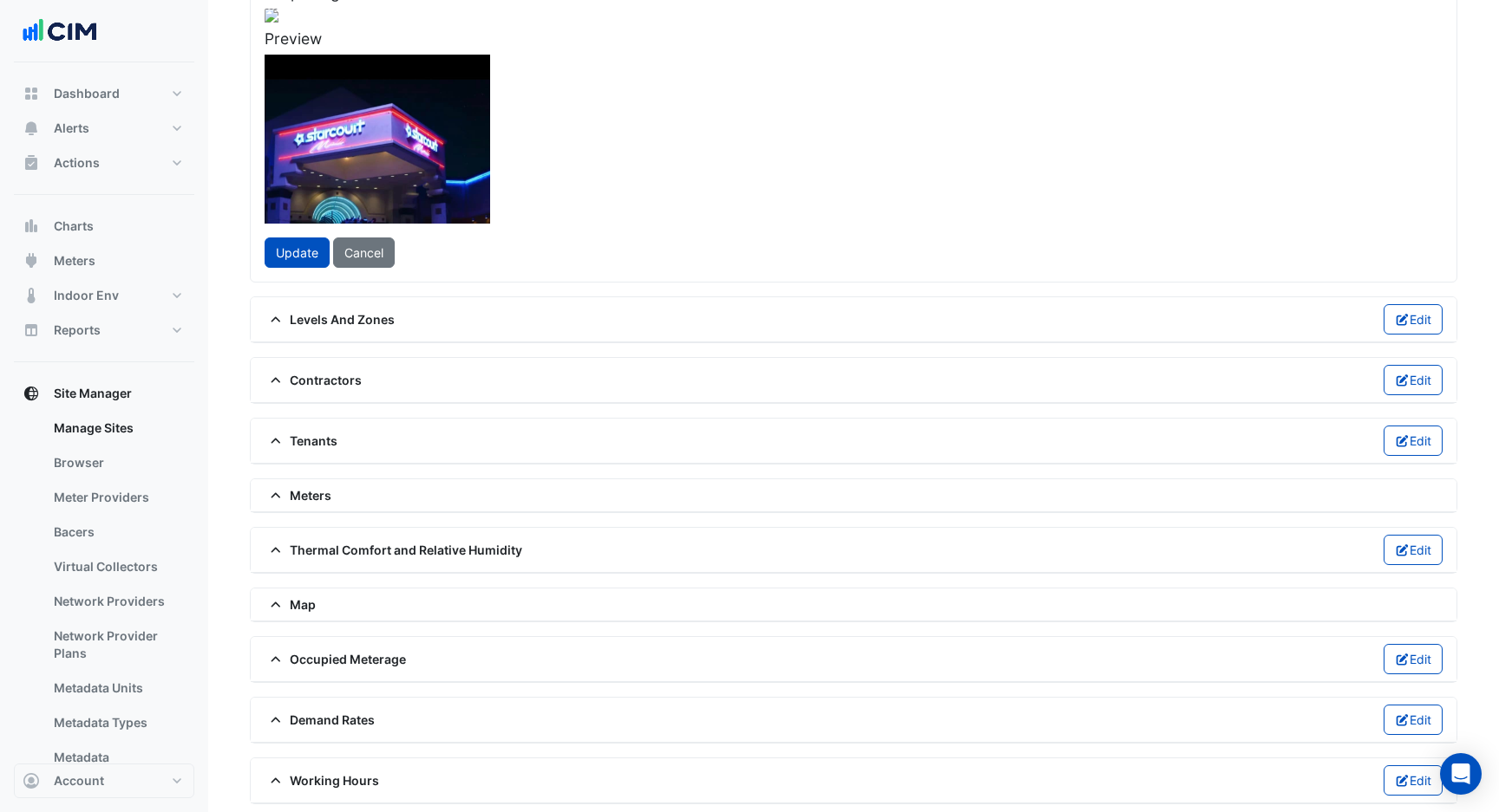
drag, startPoint x: 610, startPoint y: 230, endPoint x: 578, endPoint y: 214, distance: 35.8
click at [529, 214] on div at bounding box center [334, 155] width 389 height 292
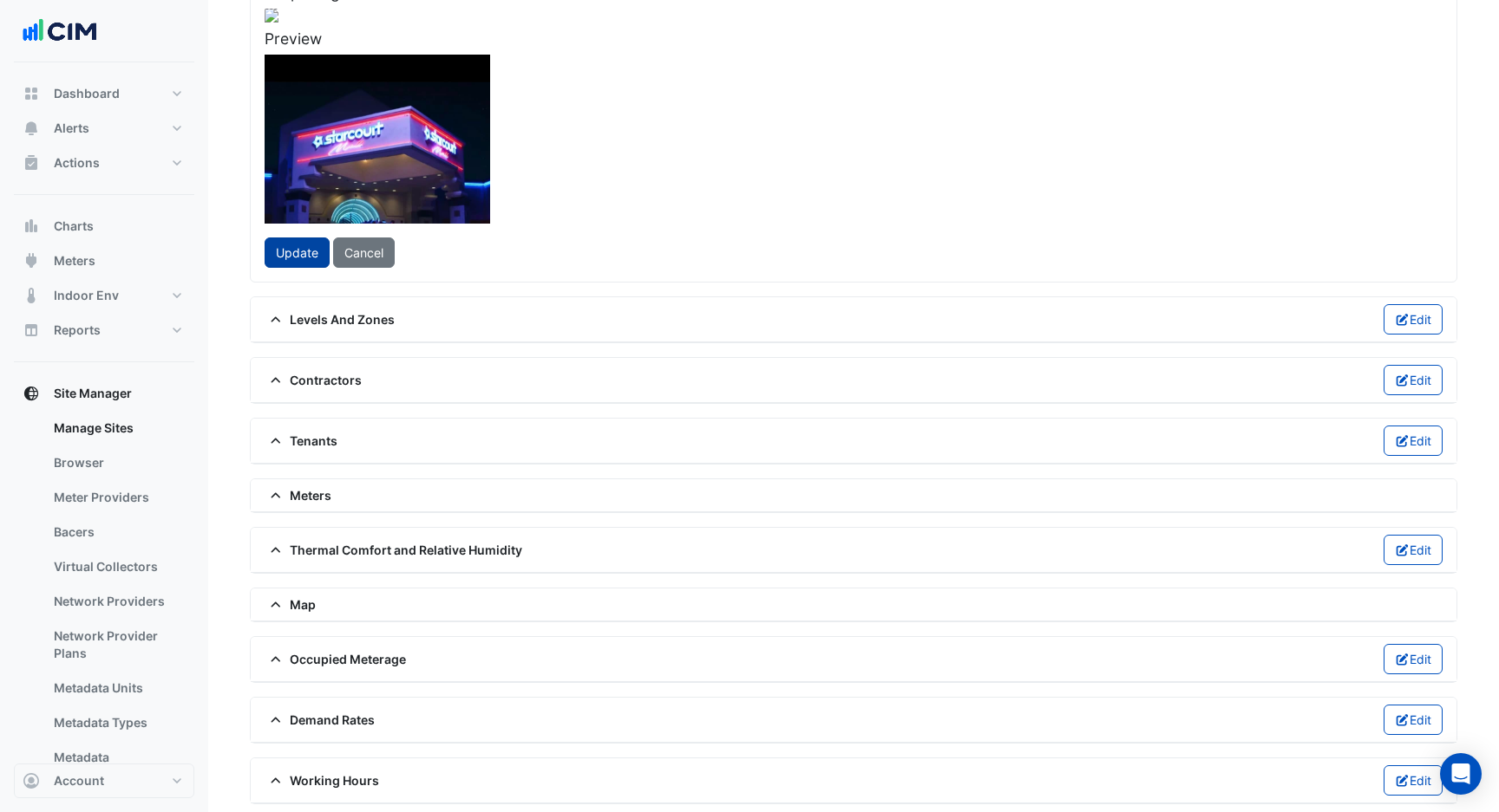
click at [281, 260] on span "Update" at bounding box center [297, 252] width 42 height 15
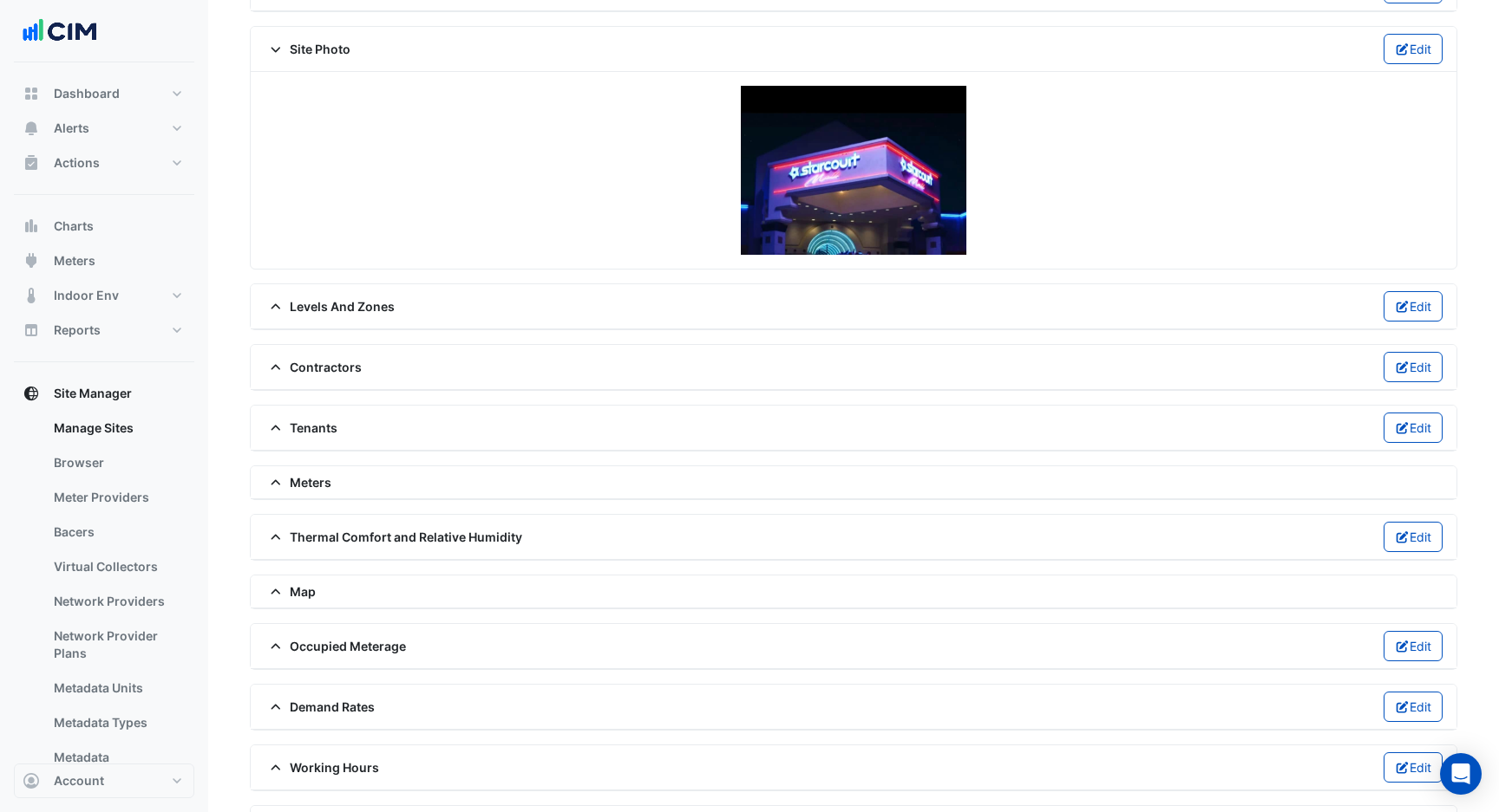
scroll to position [112, 0]
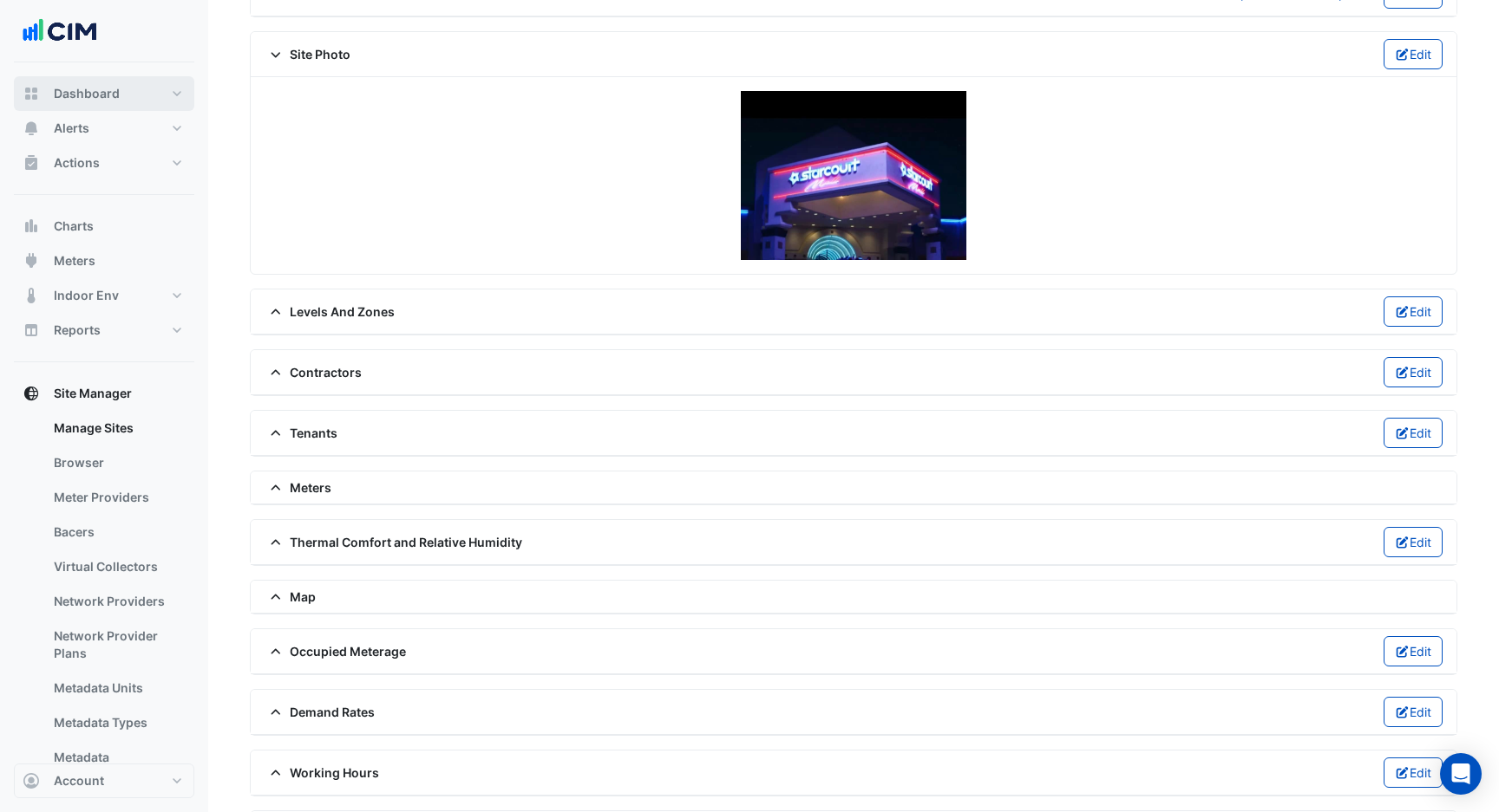
click at [116, 90] on span "Dashboard" at bounding box center [87, 94] width 65 height 18
select select "***"
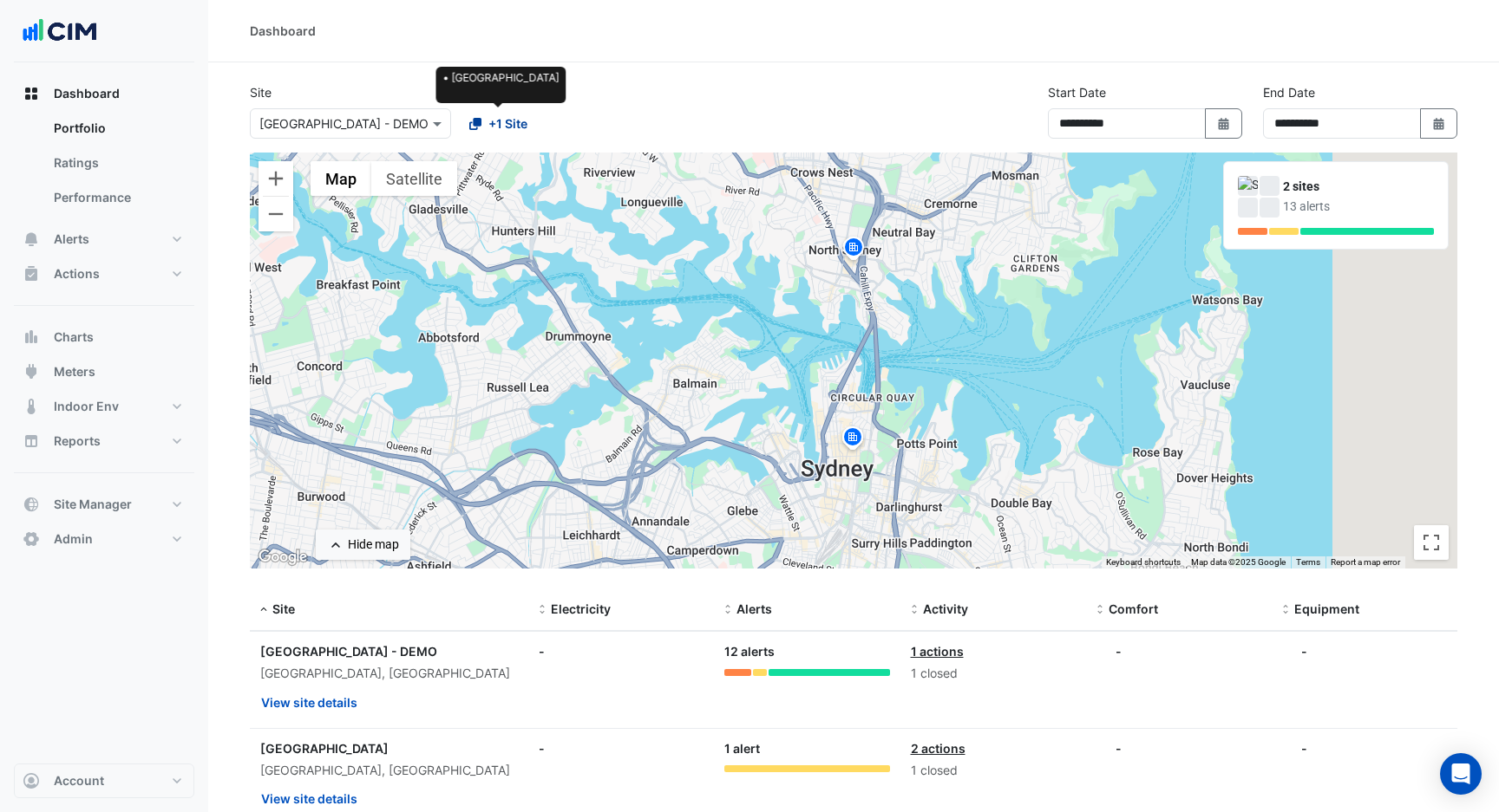
click at [515, 122] on span "+1 Site" at bounding box center [508, 123] width 39 height 19
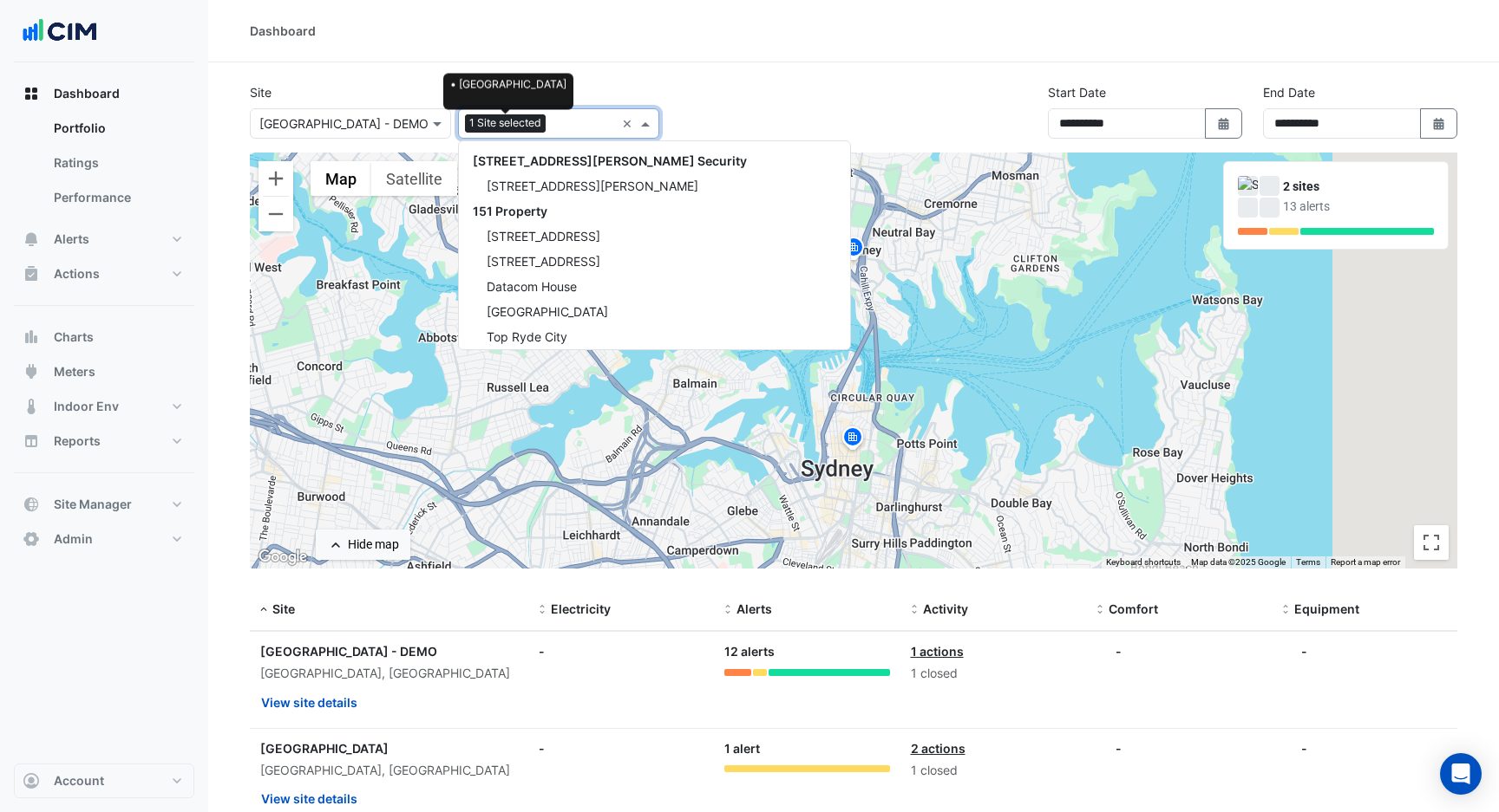
scroll to position [11673, 0]
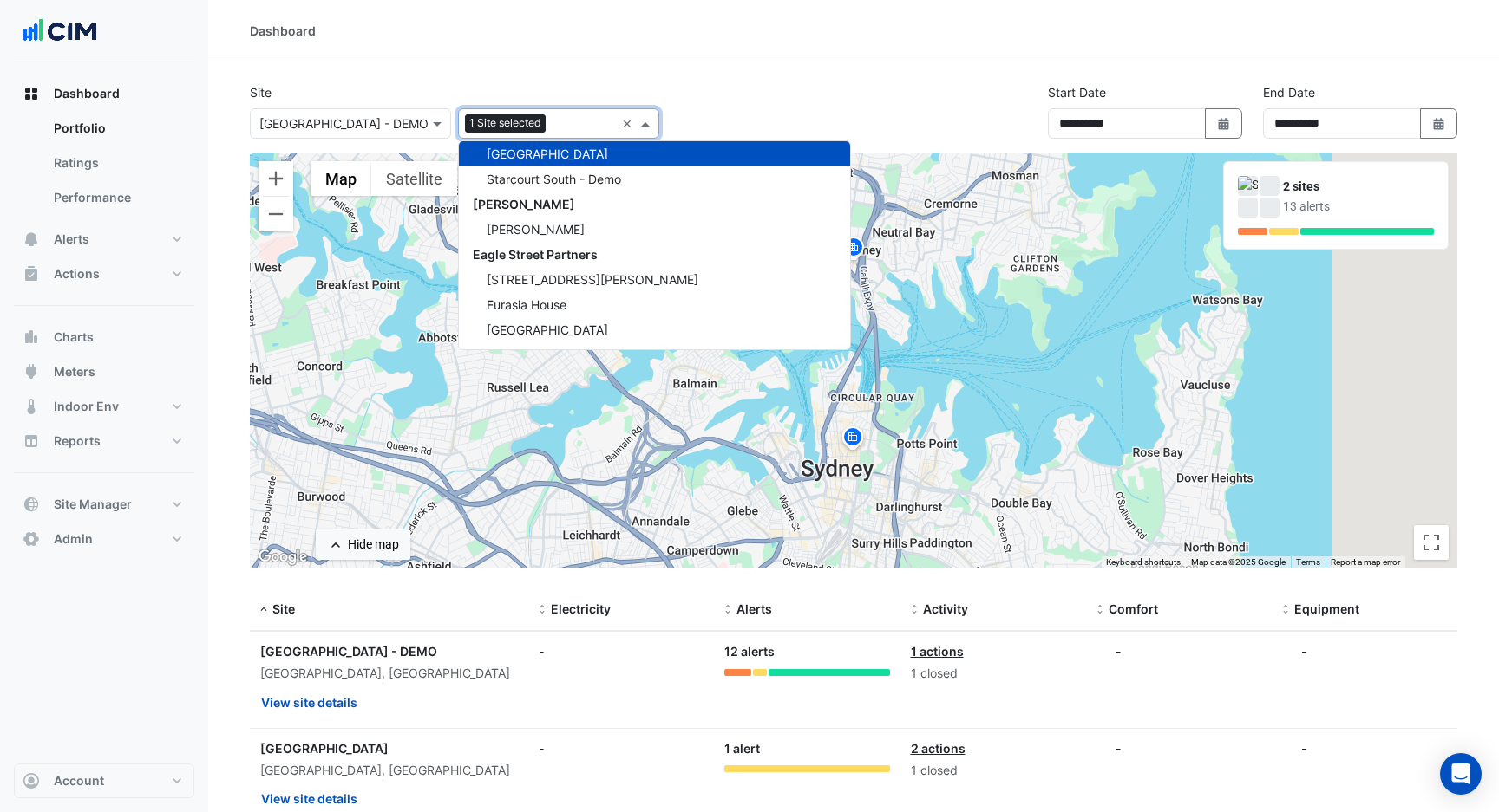
click at [408, 111] on div "Select a Site × Nakatomi Plaza - DEMO" at bounding box center [350, 124] width 201 height 30
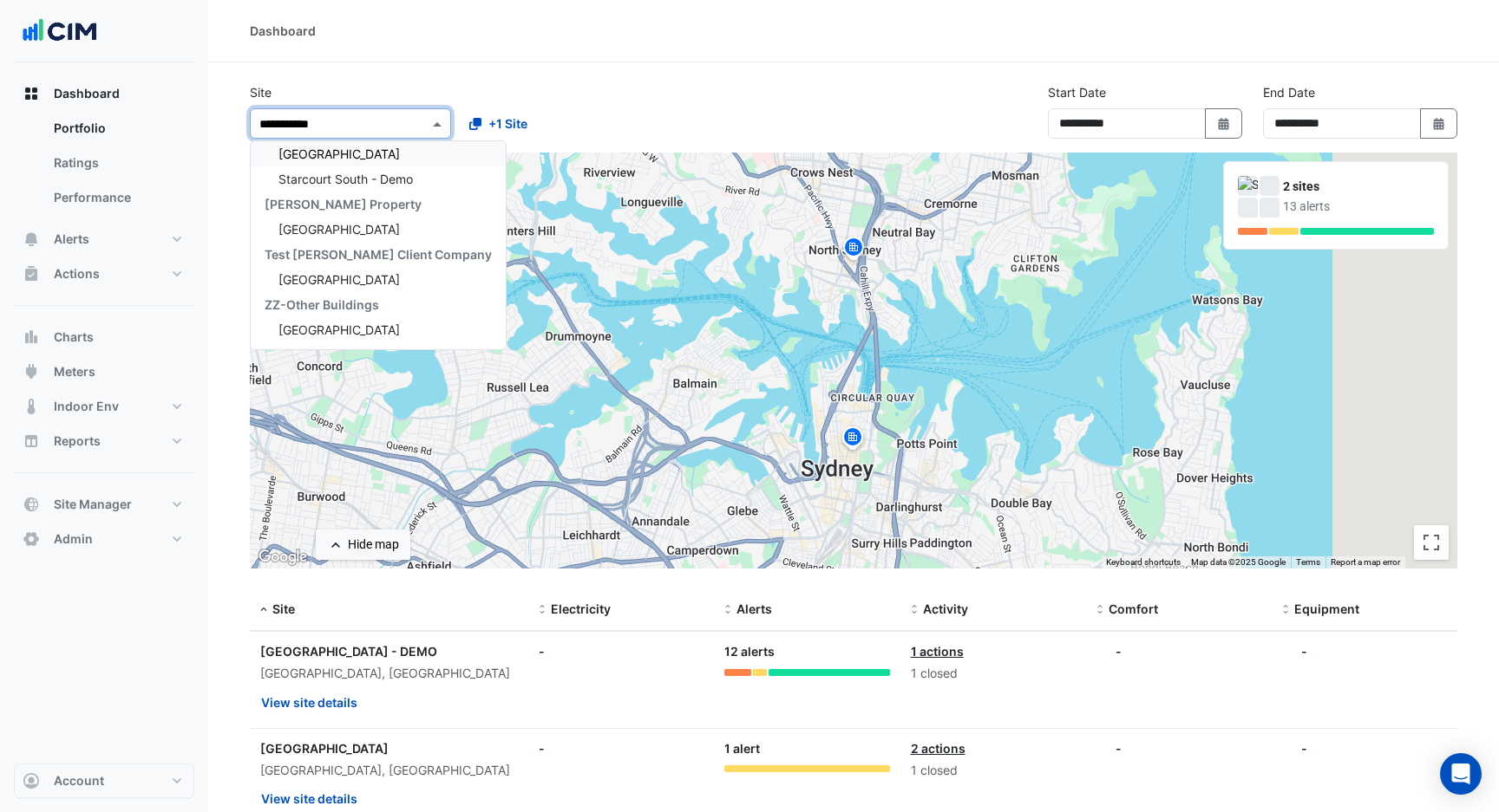
scroll to position [32, 0]
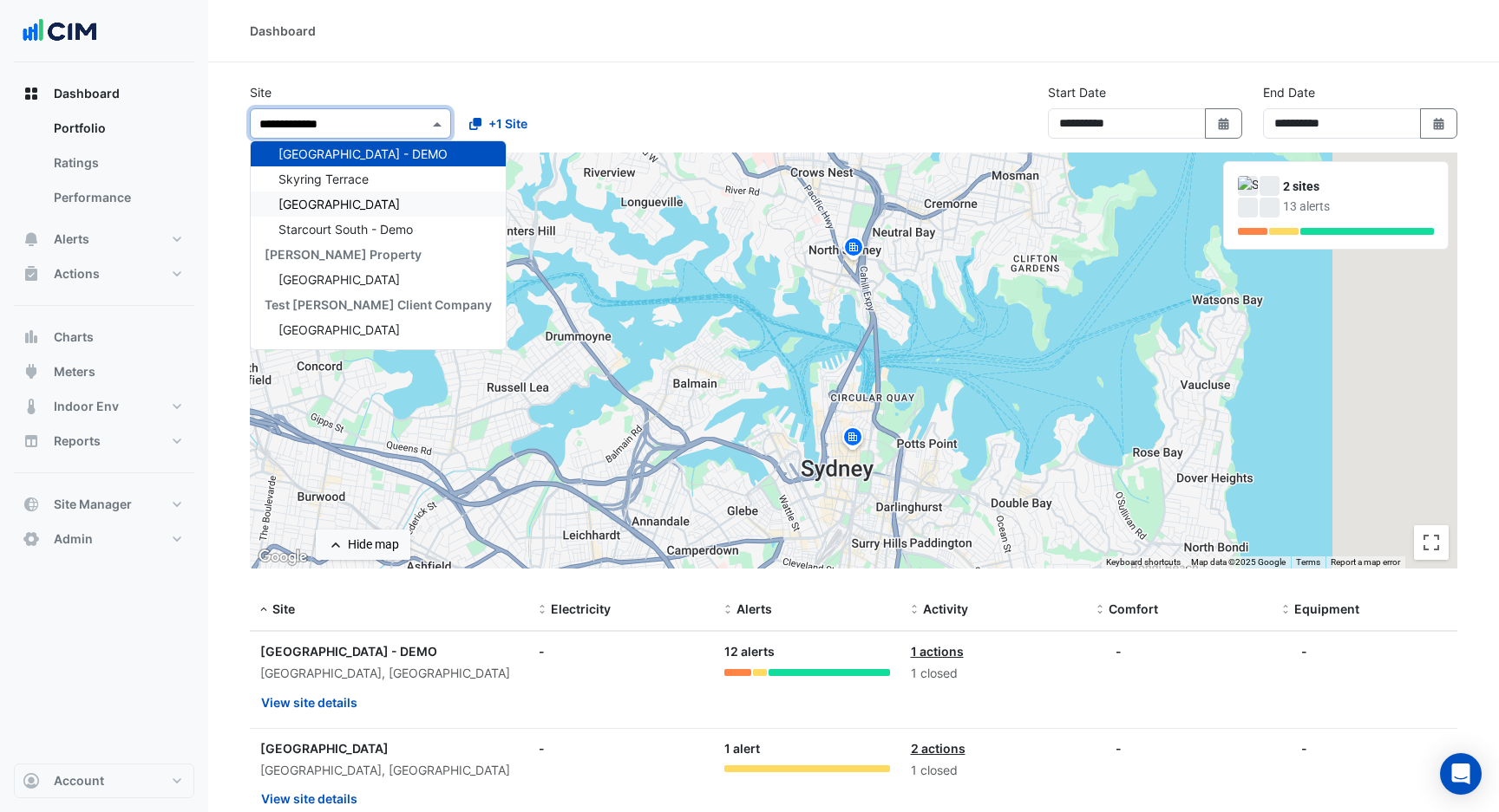
type input "**********"
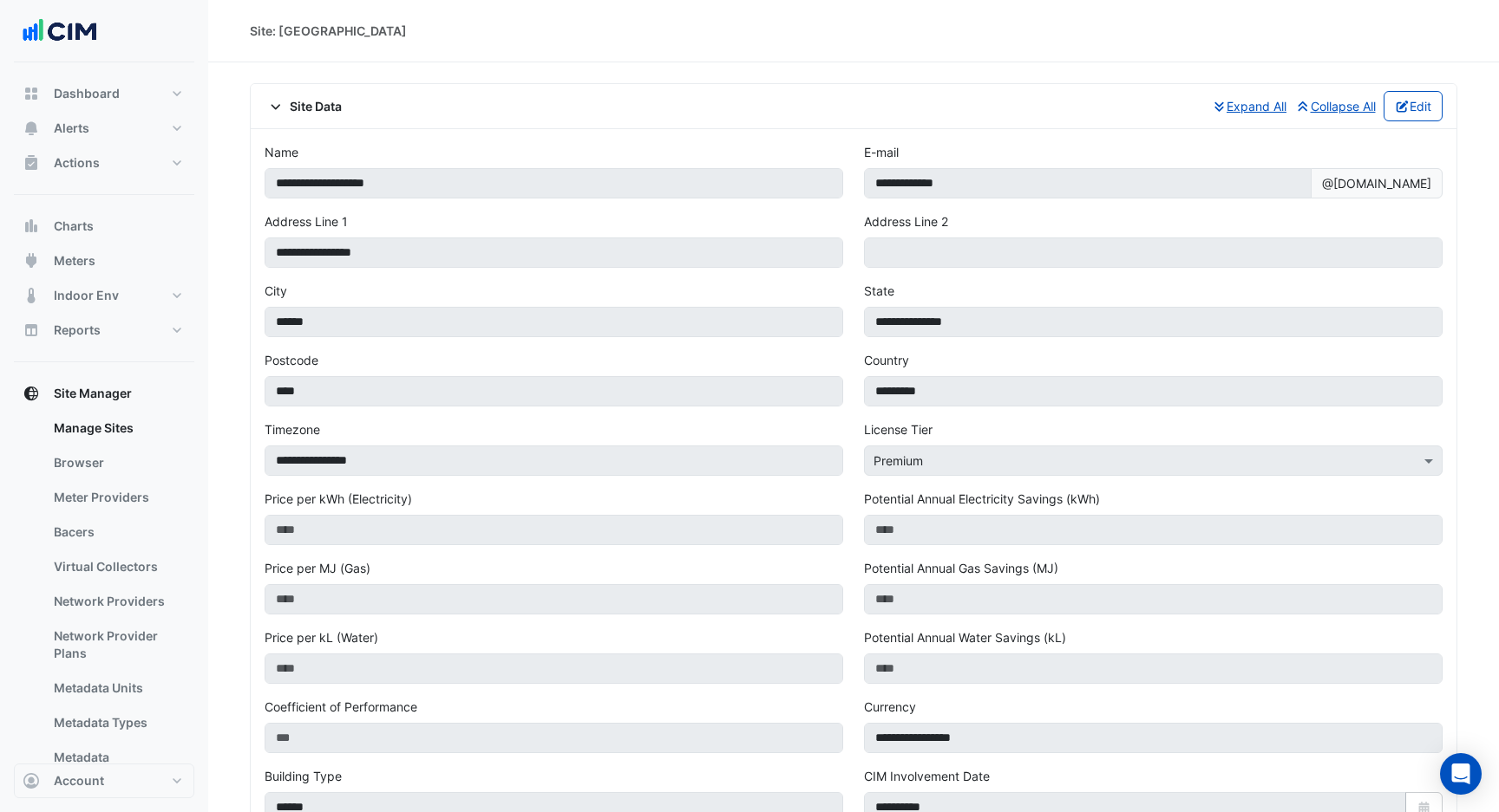
click at [316, 108] on span "Site Data" at bounding box center [303, 106] width 77 height 19
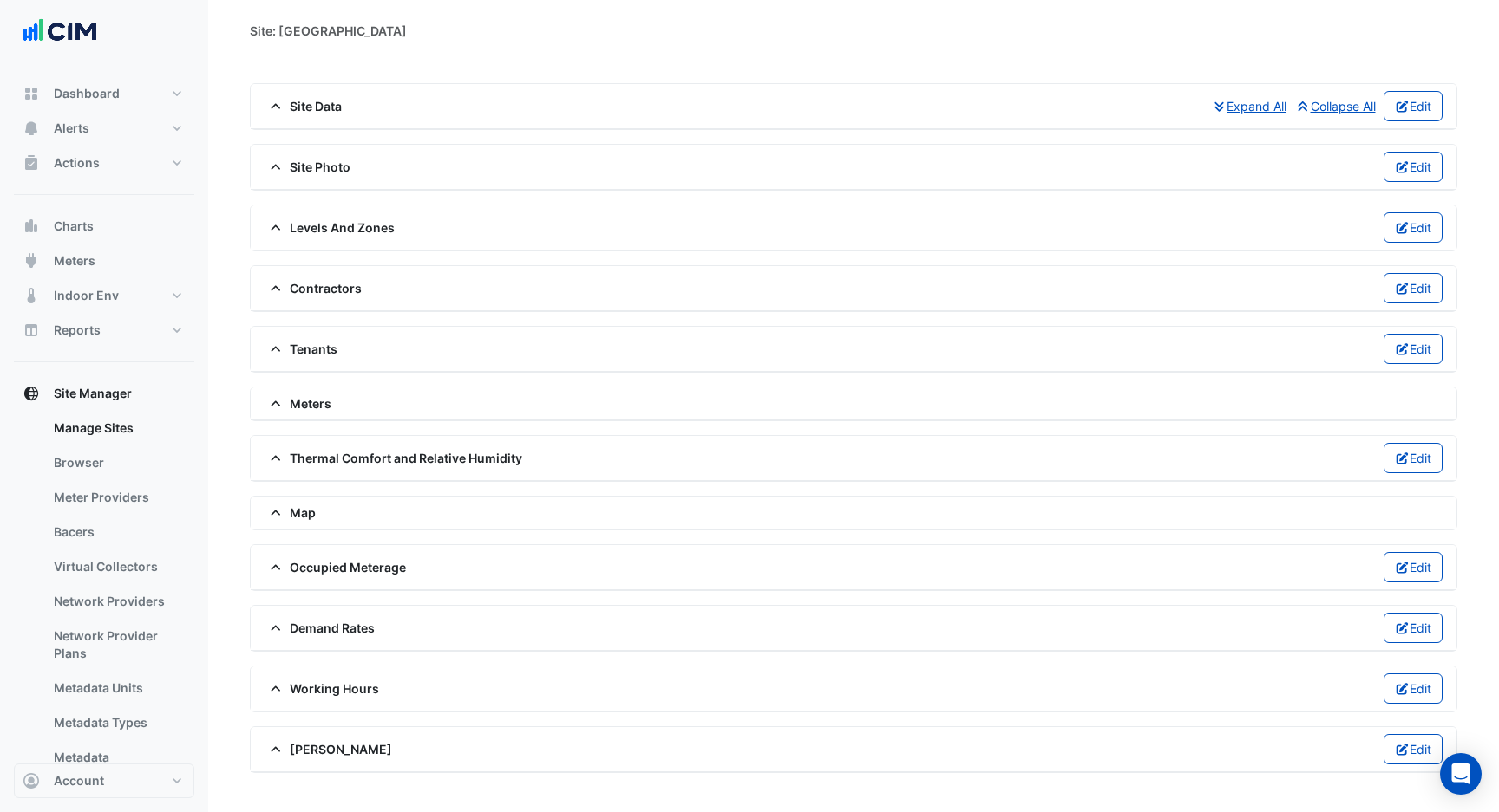
click at [304, 170] on span "Site Photo" at bounding box center [307, 166] width 86 height 19
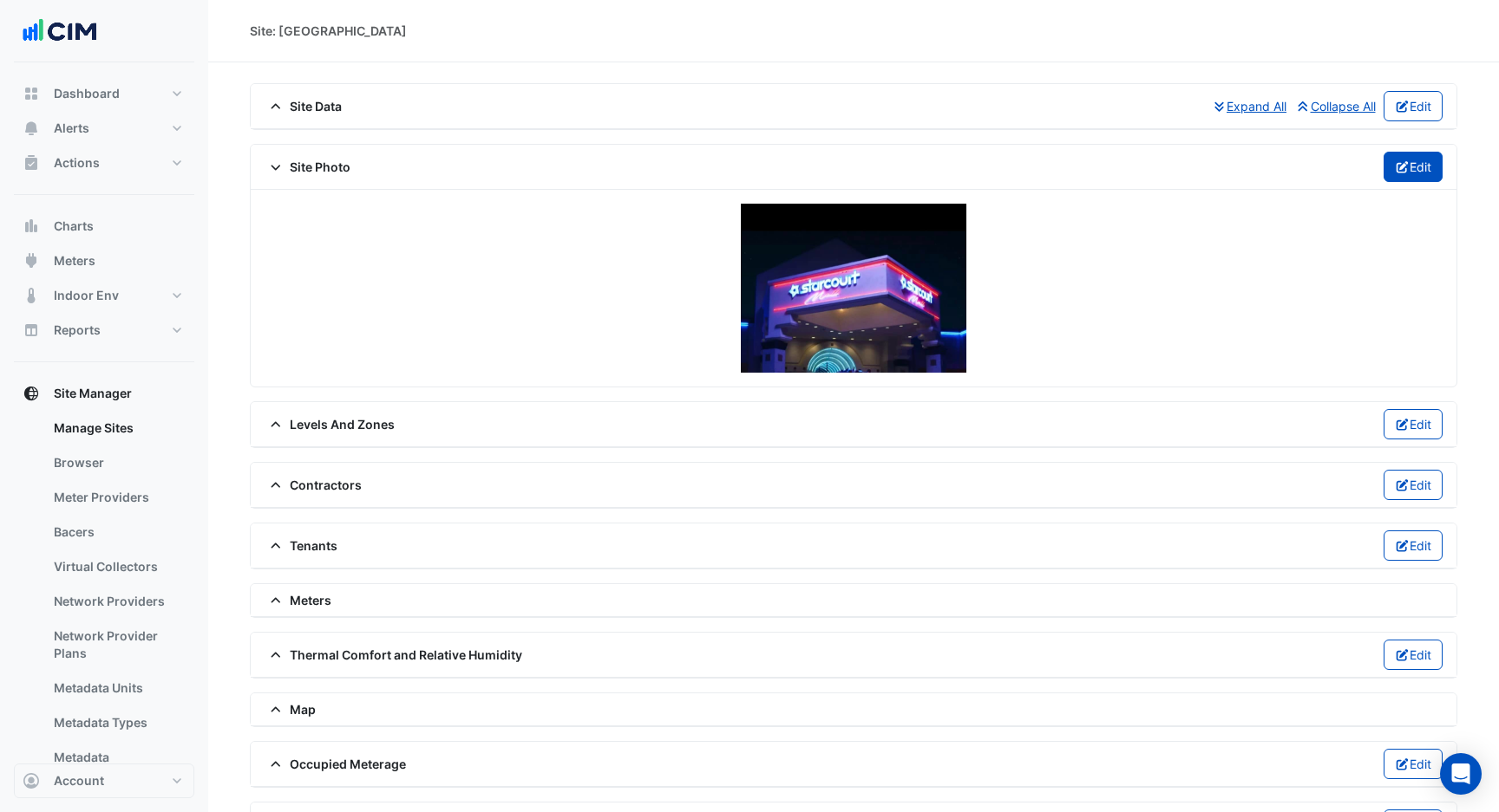
click at [1428, 159] on button "Edit" at bounding box center [1413, 167] width 60 height 30
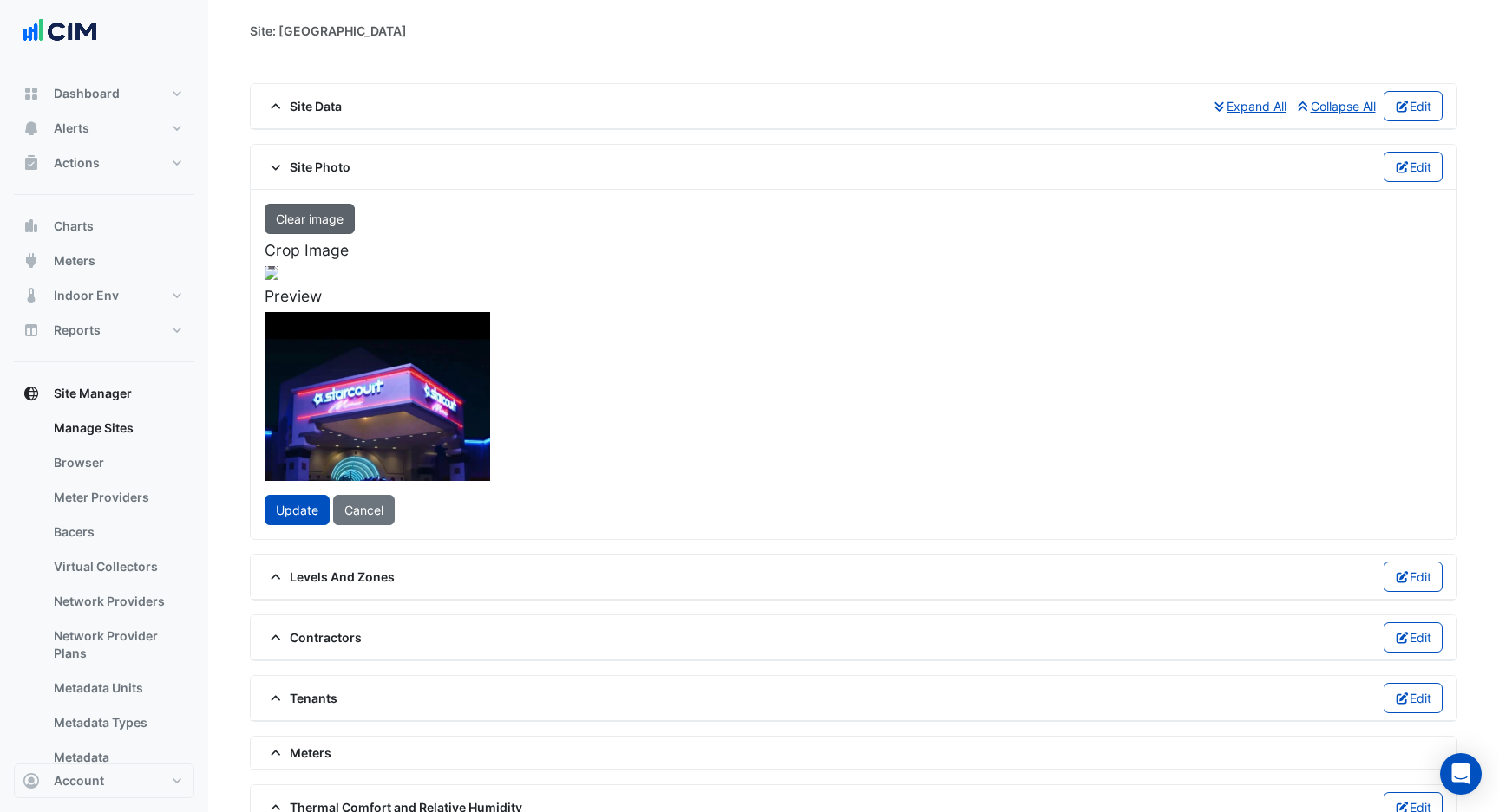
click at [334, 223] on button "Clear image" at bounding box center [310, 218] width 90 height 30
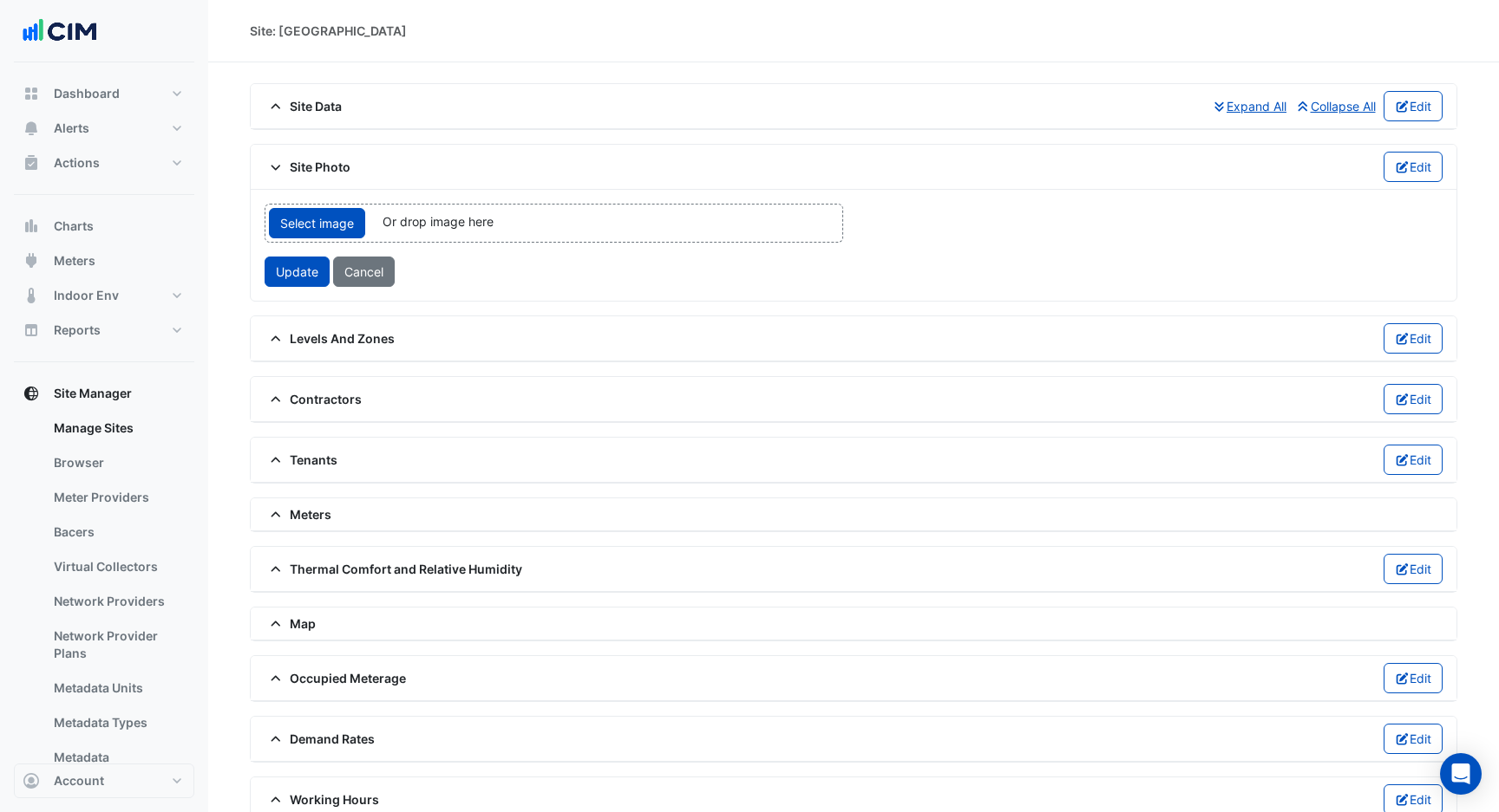
click at [287, 287] on div "Select image Or drop image here upload Update Cancel" at bounding box center [853, 245] width 1205 height 111
click at [291, 276] on span "Update" at bounding box center [297, 272] width 42 height 15
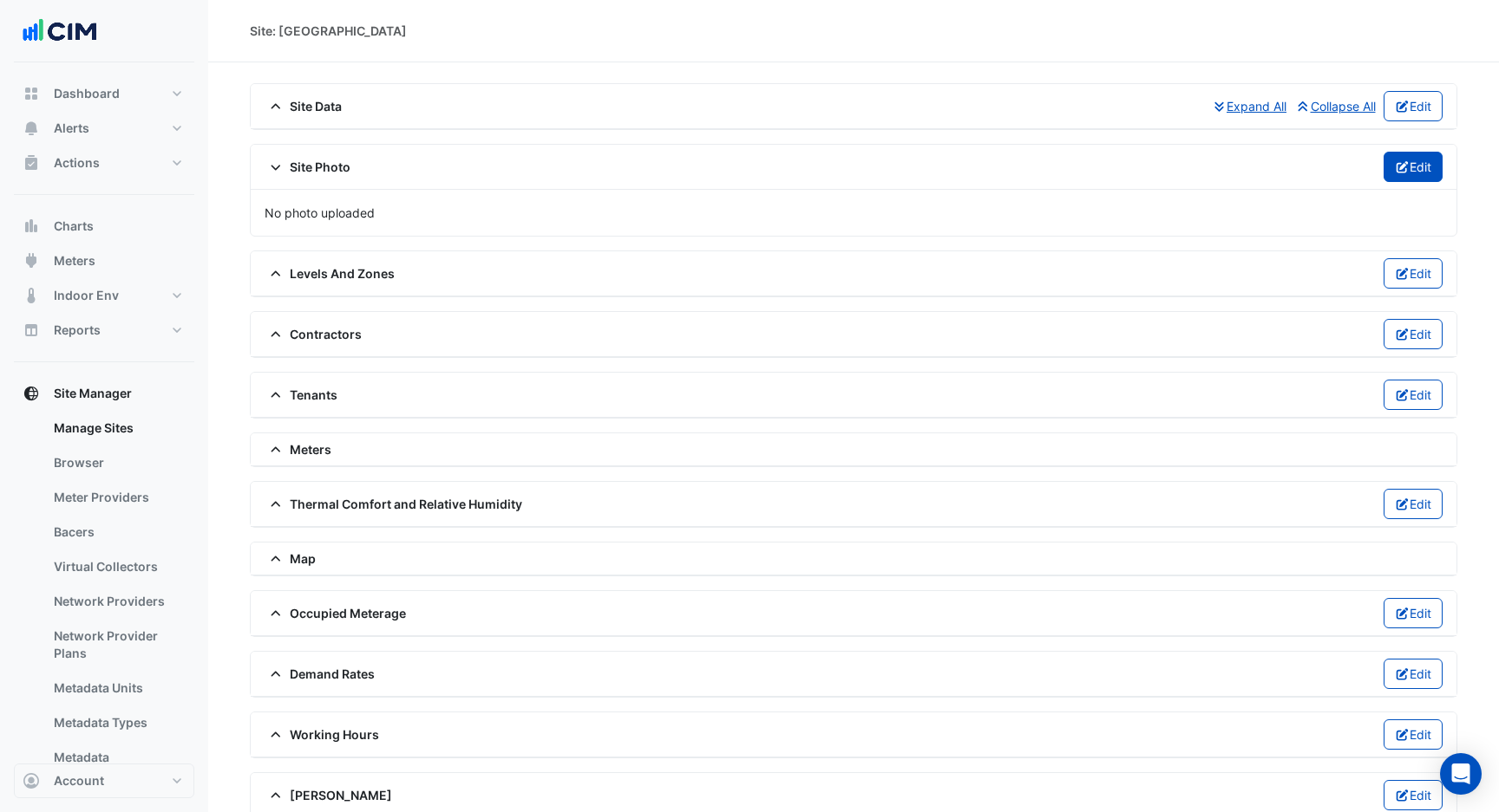
click at [1383, 178] on button "Edit" at bounding box center [1413, 167] width 60 height 30
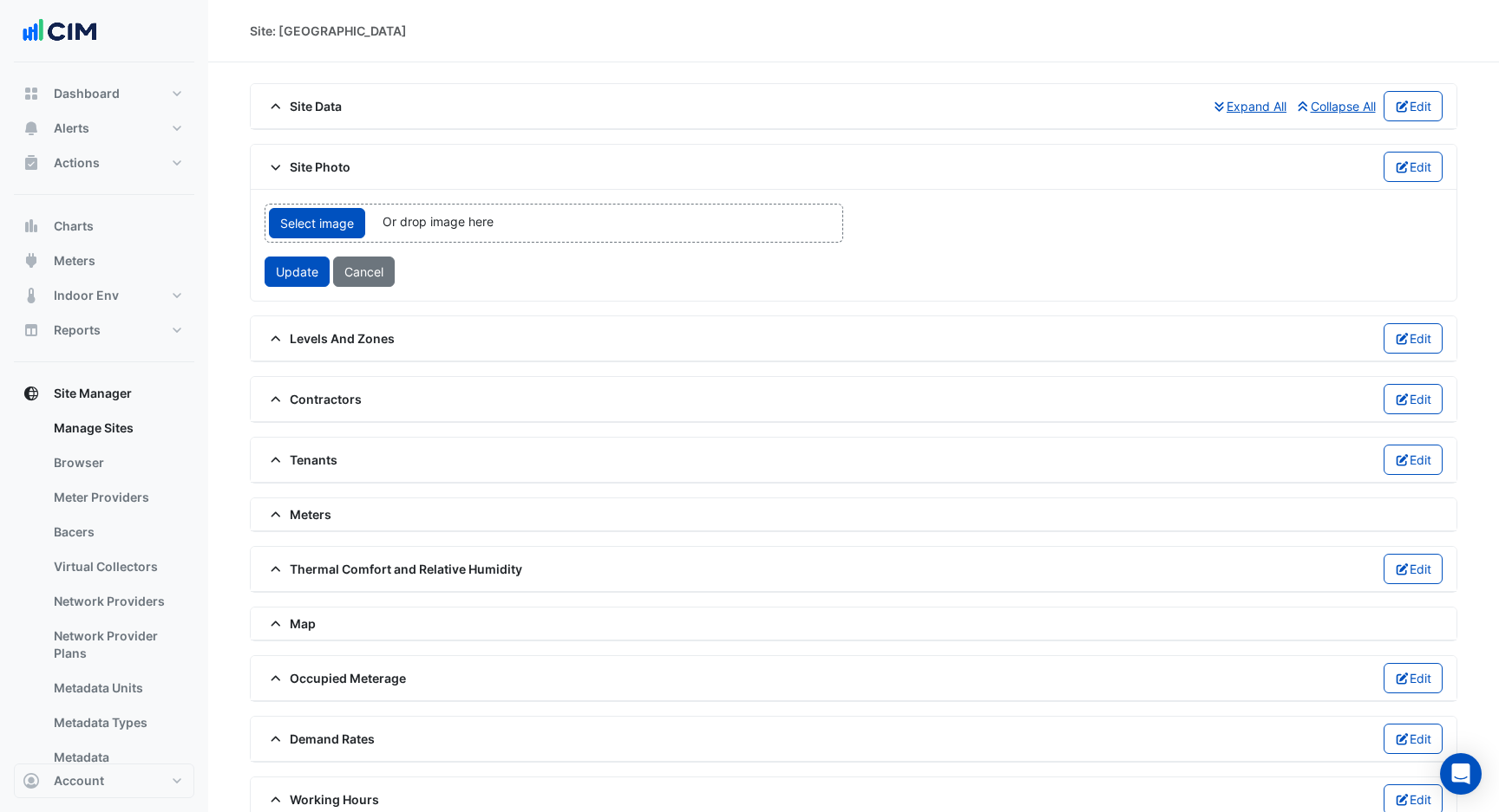
click at [431, 223] on span "Or drop image here" at bounding box center [437, 221] width 111 height 15
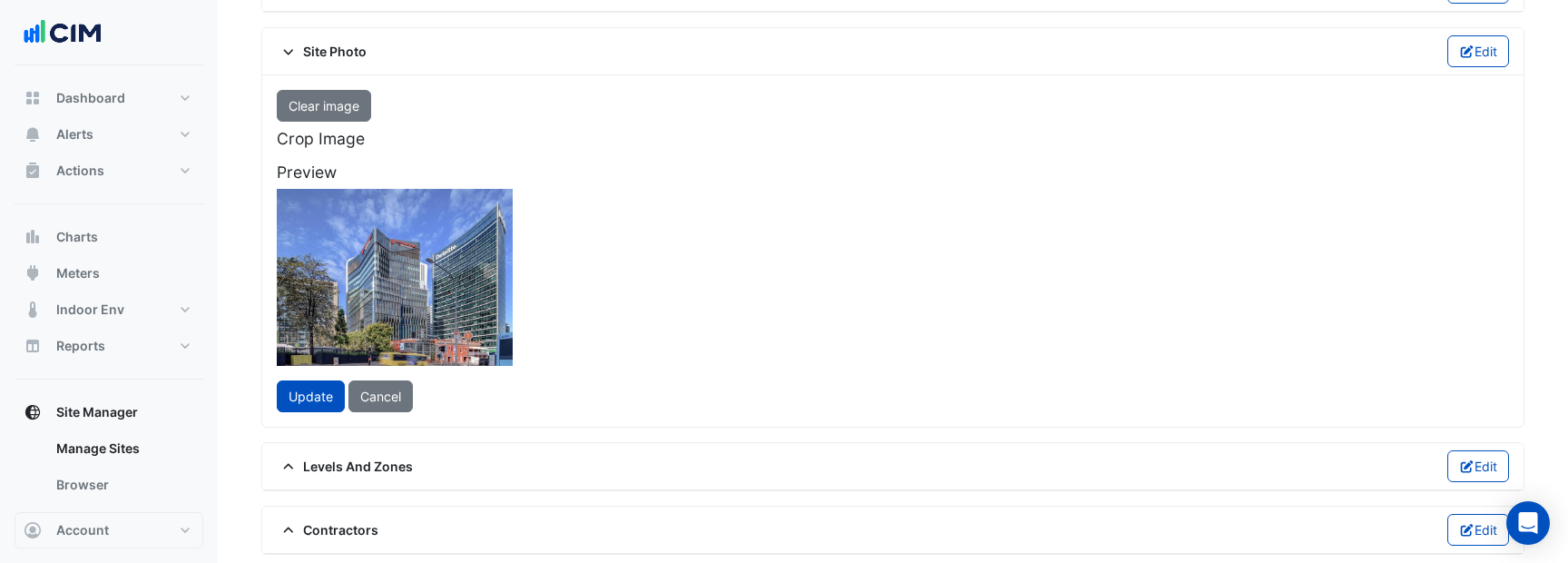
scroll to position [43, 0]
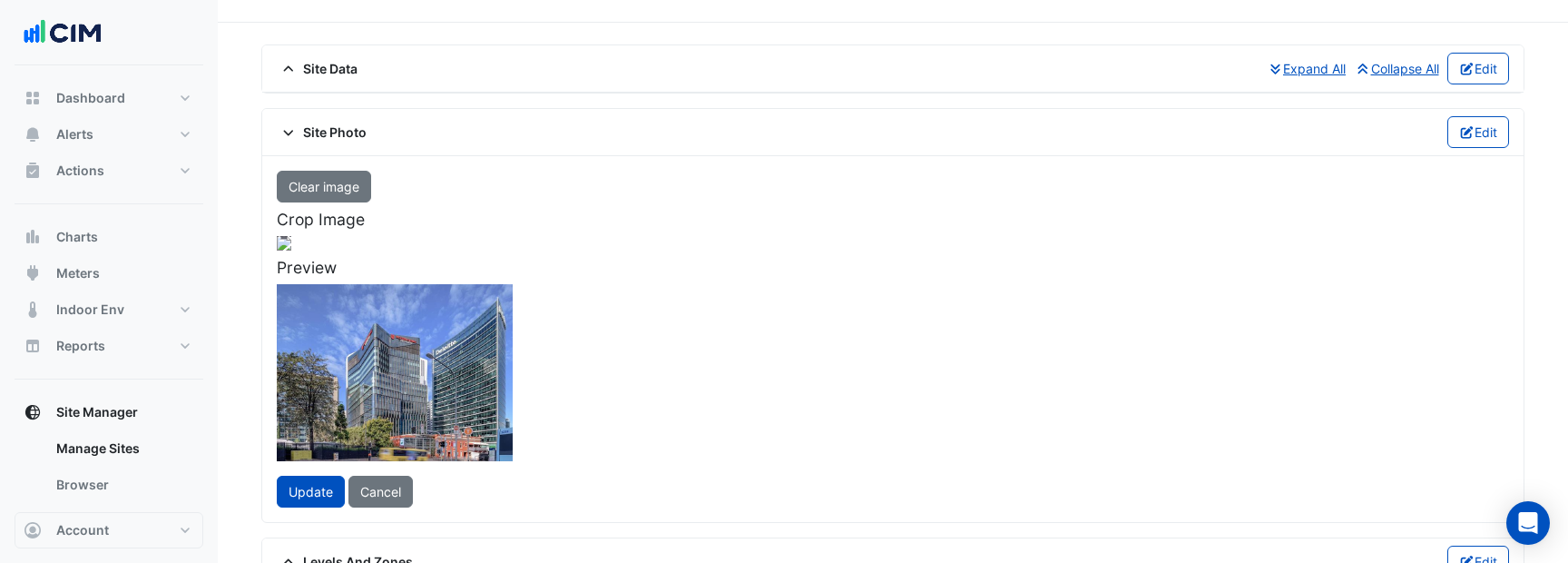
click at [1039, 296] on div "Clear image Crop Image [GEOGRAPHIC_DATA] Update Cancel" at bounding box center [892, 339] width 1254 height 337
click at [1120, 303] on div "Clear image Crop Image [GEOGRAPHIC_DATA] Update Cancel" at bounding box center [892, 339] width 1254 height 337
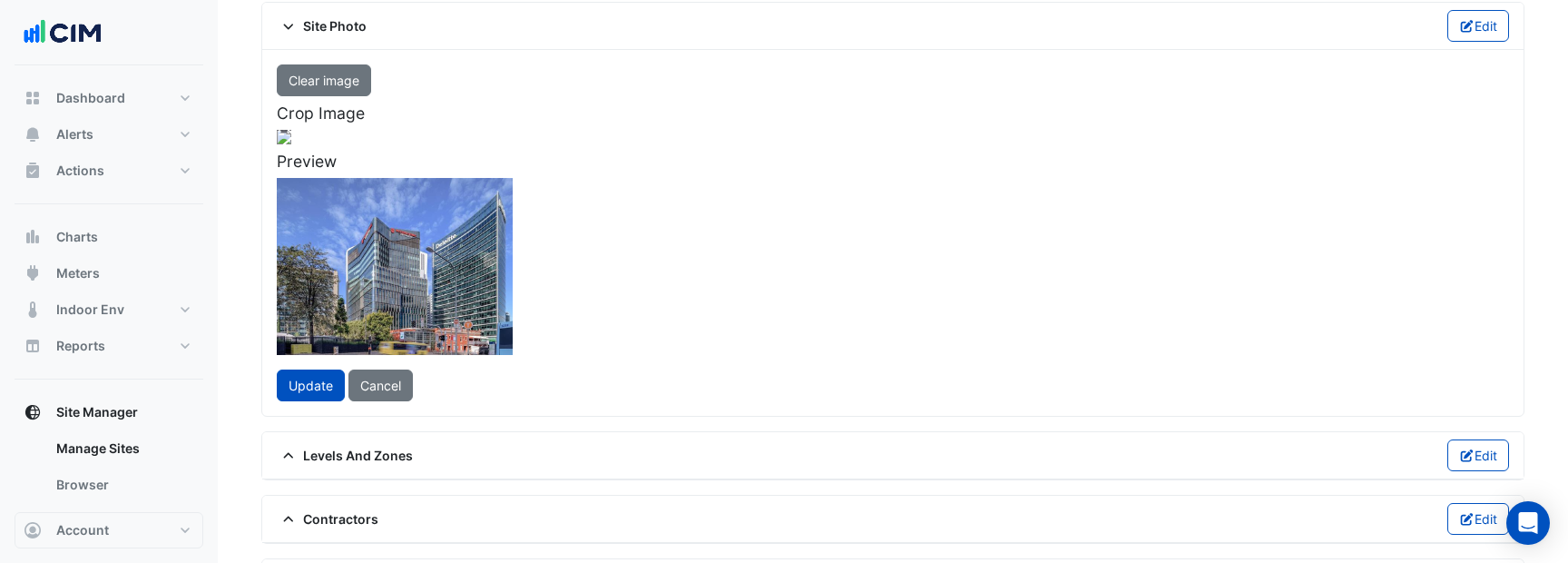
scroll to position [172, 0]
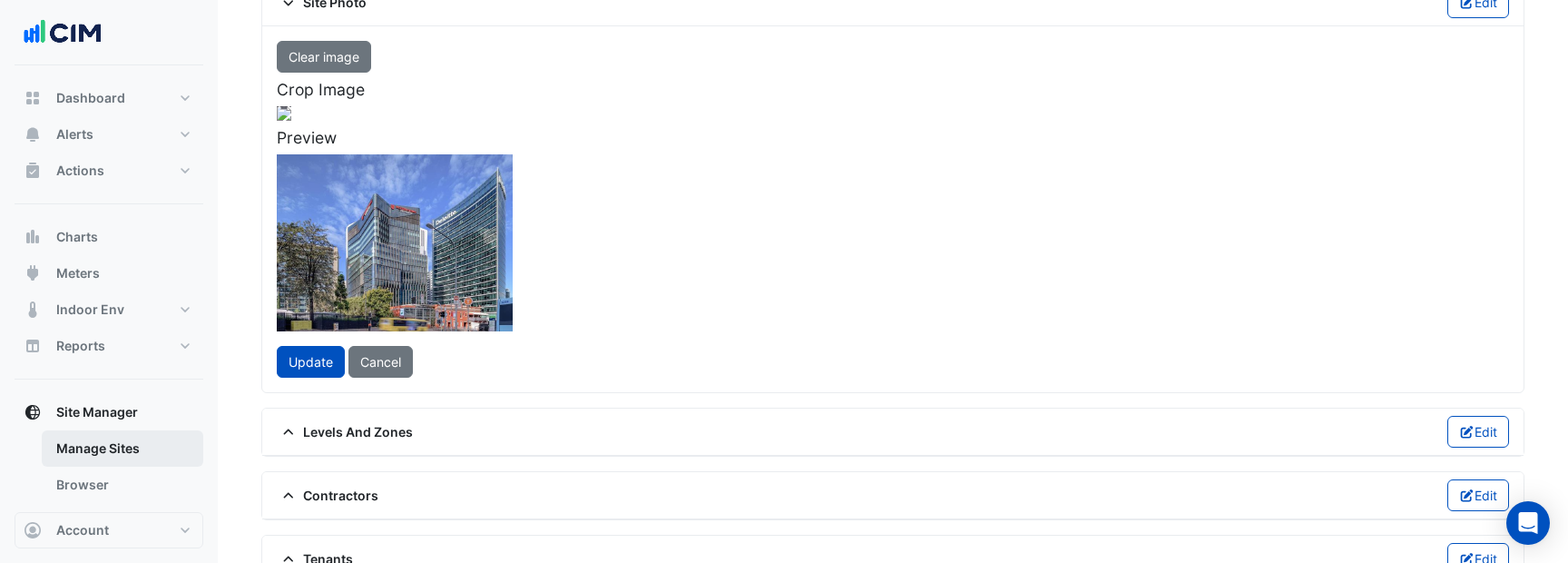
click at [137, 444] on link "Manage Sites" at bounding box center [122, 448] width 161 height 36
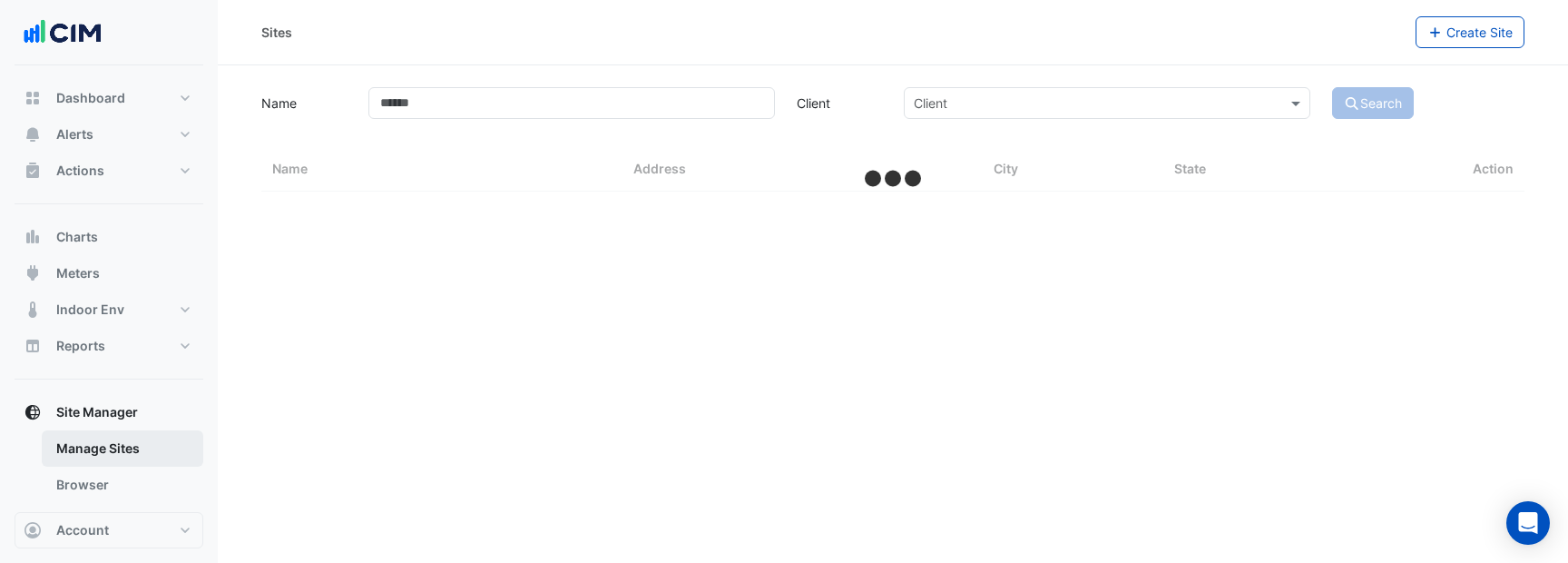
select select "***"
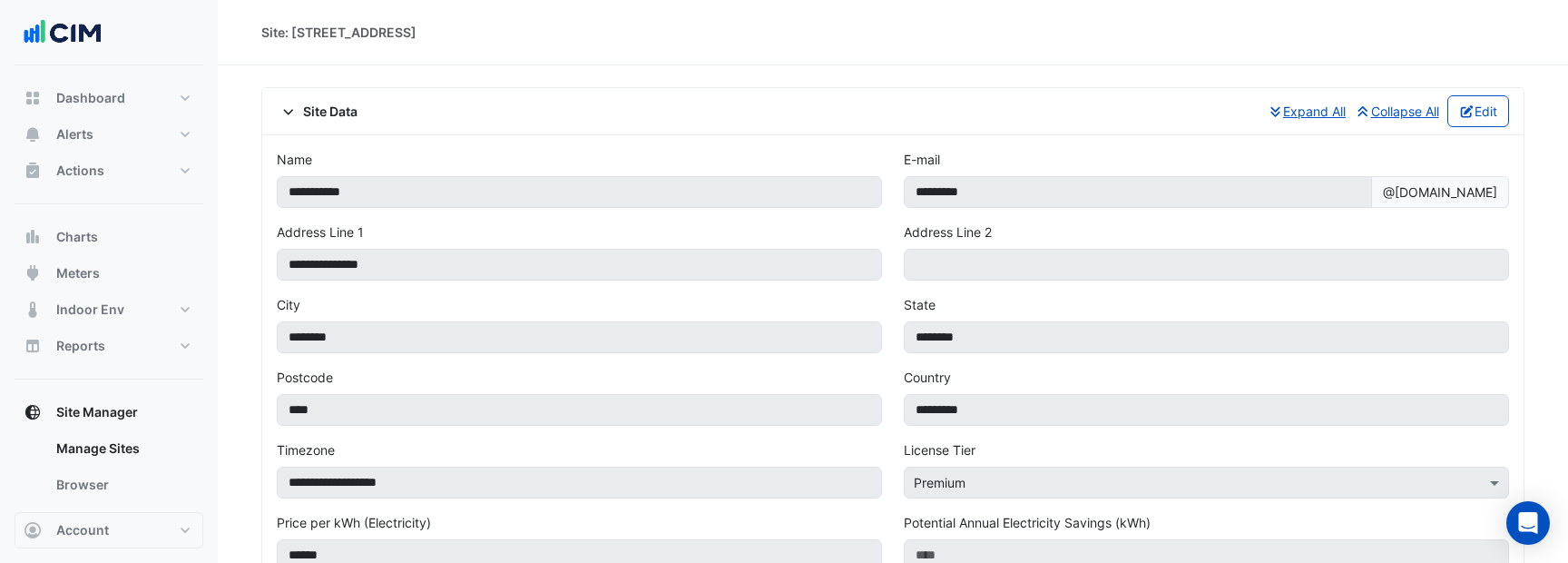
click at [338, 118] on span "Site Data" at bounding box center [317, 111] width 81 height 19
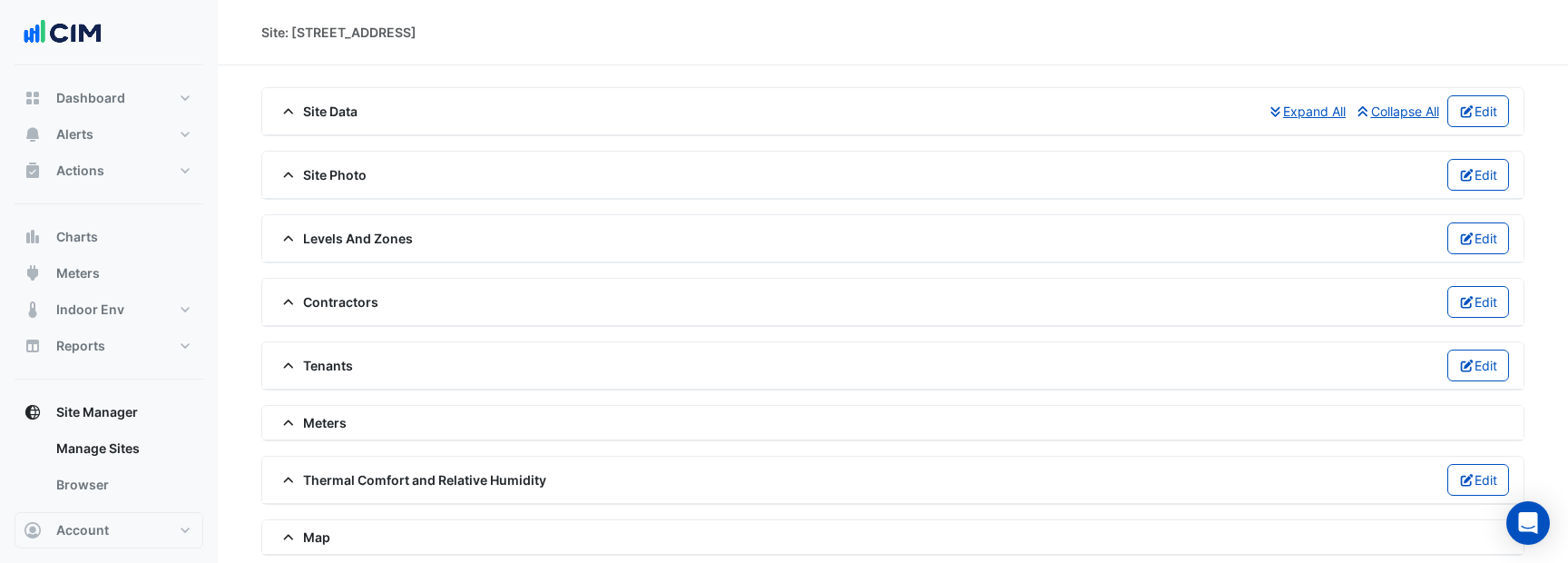
click at [323, 168] on span "Site Photo" at bounding box center [321, 174] width 90 height 19
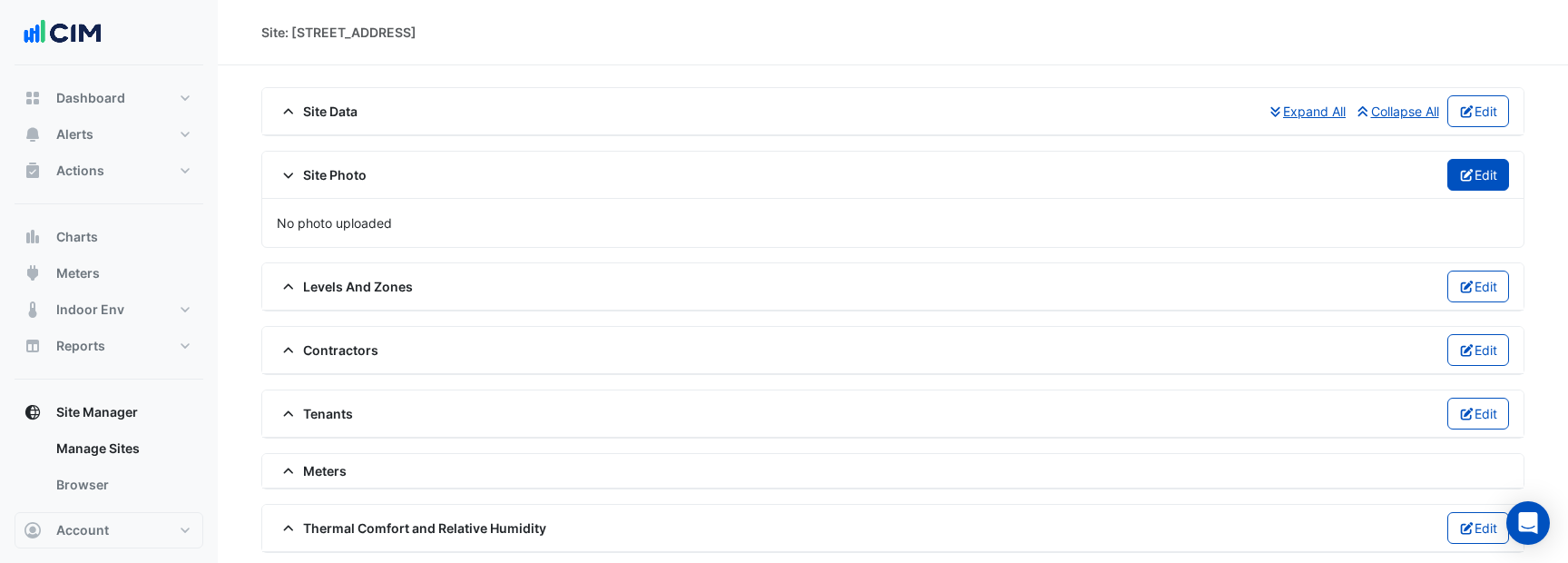
click at [1478, 177] on button "Edit" at bounding box center [1478, 175] width 63 height 31
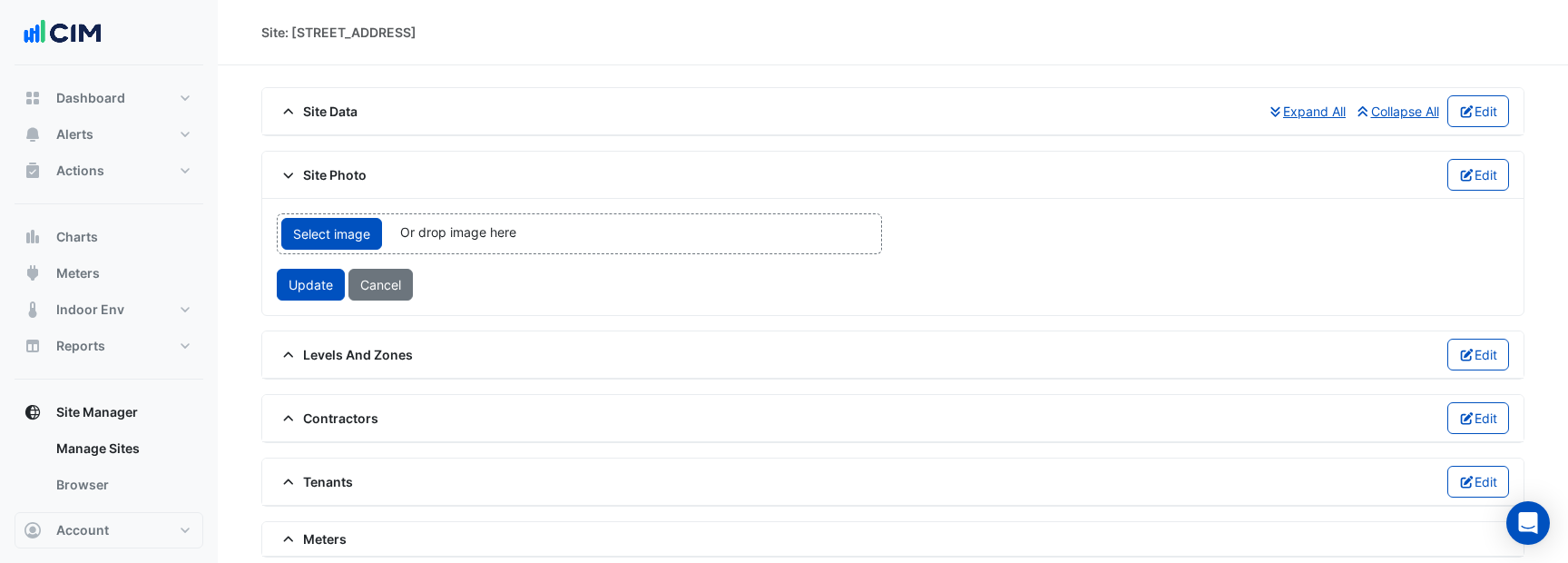
click at [470, 240] on span "Or drop image here" at bounding box center [457, 231] width 116 height 16
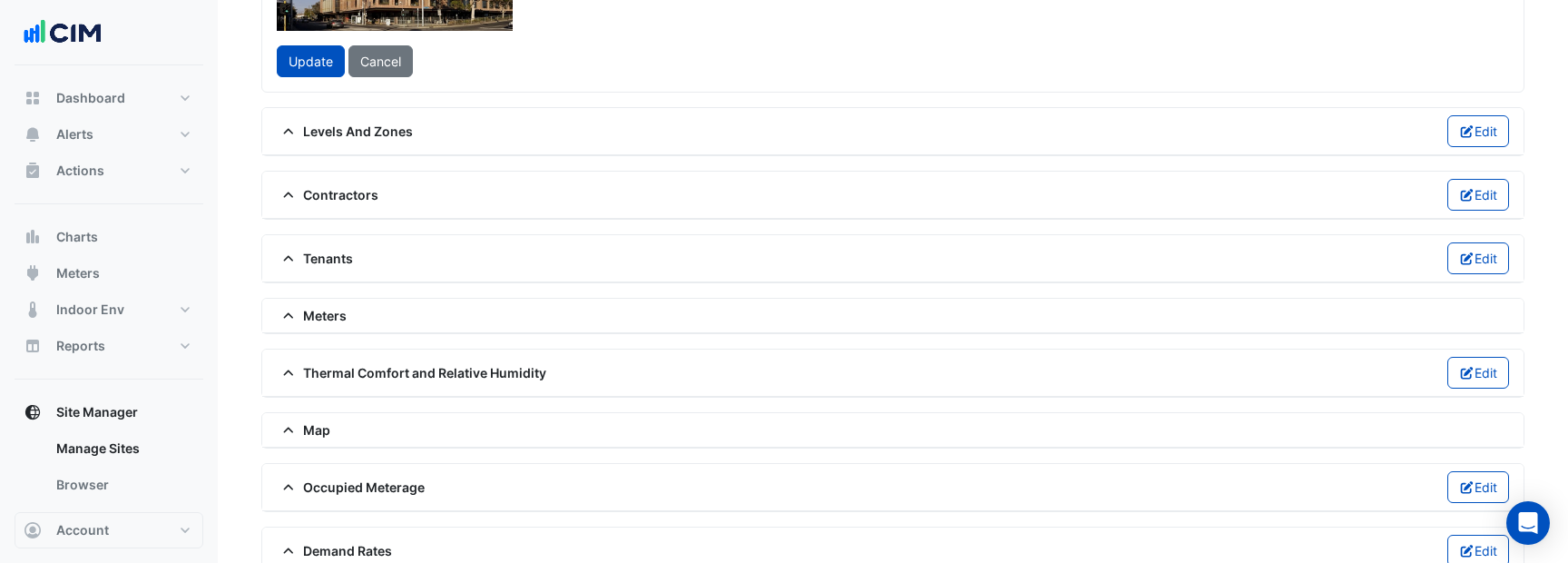
scroll to position [475, 0]
click at [561, 179] on div at bounding box center [292, 6] width 538 height 404
drag, startPoint x: 788, startPoint y: 179, endPoint x: 848, endPoint y: 176, distance: 60.1
click at [587, 176] on div at bounding box center [317, 6] width 538 height 404
drag, startPoint x: 848, startPoint y: 176, endPoint x: 837, endPoint y: 175, distance: 11.0
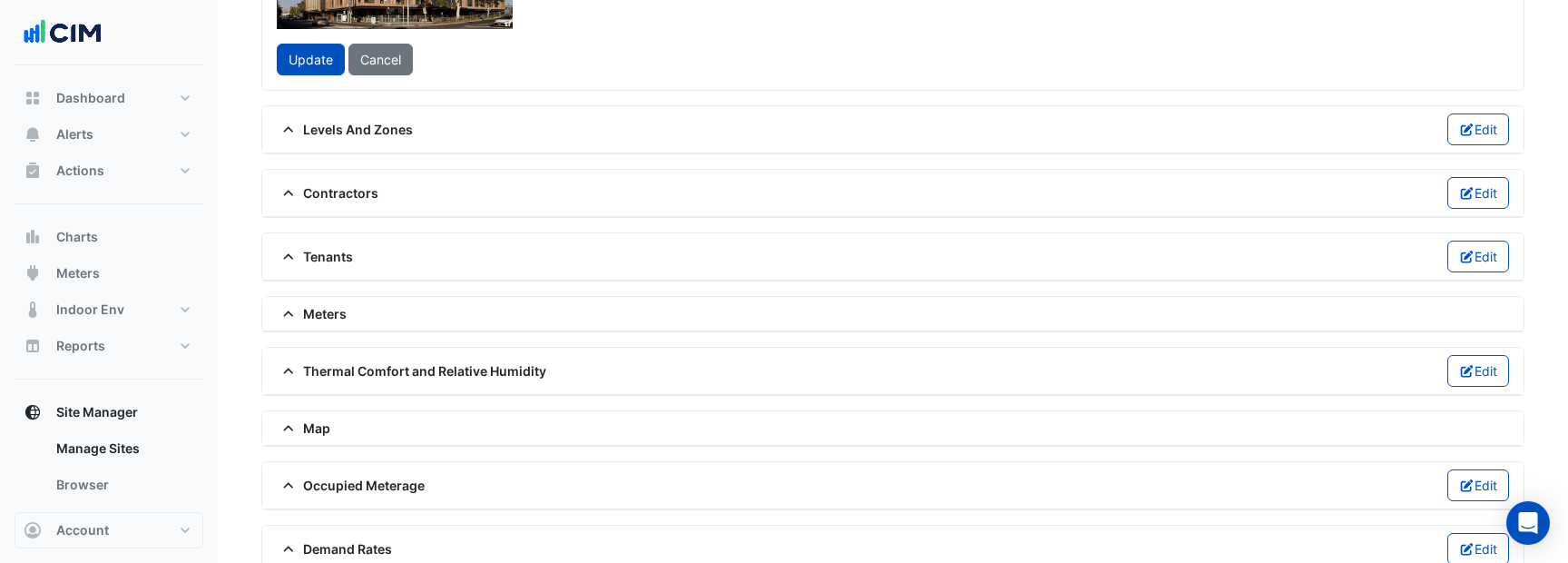
click at [577, 175] on div at bounding box center [307, 6] width 538 height 404
click at [568, 176] on div at bounding box center [298, 6] width 538 height 404
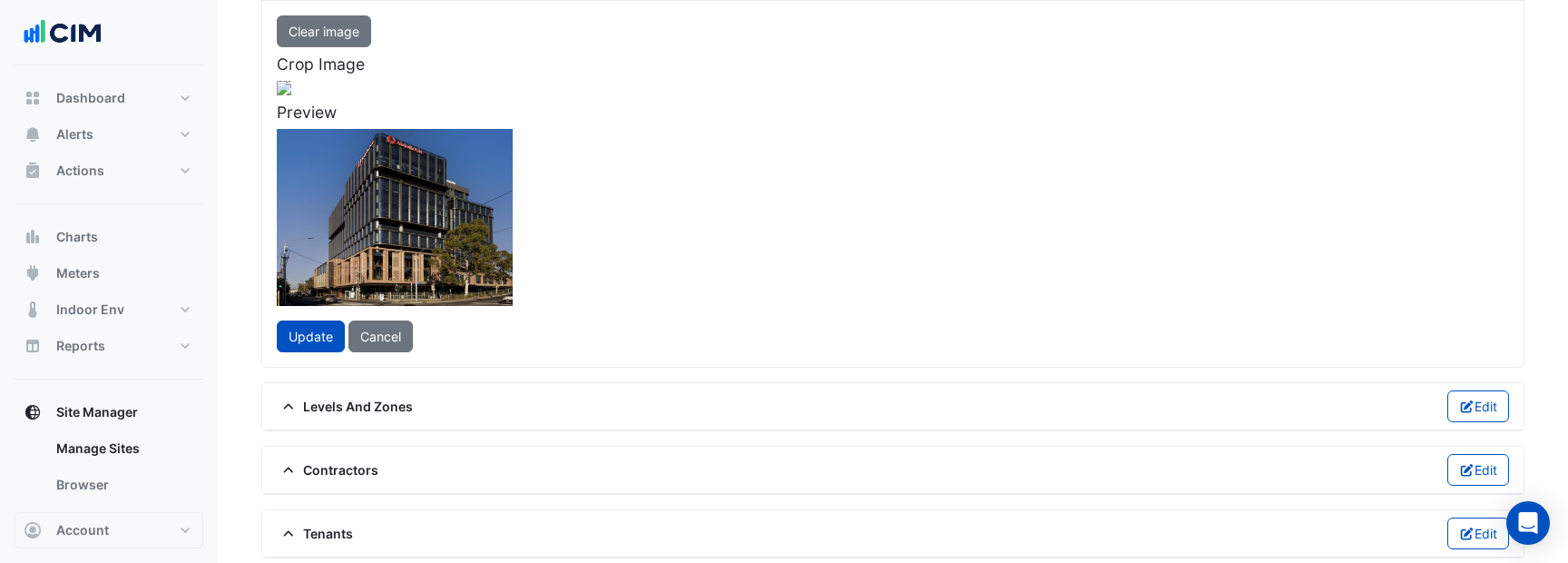
scroll to position [152, 0]
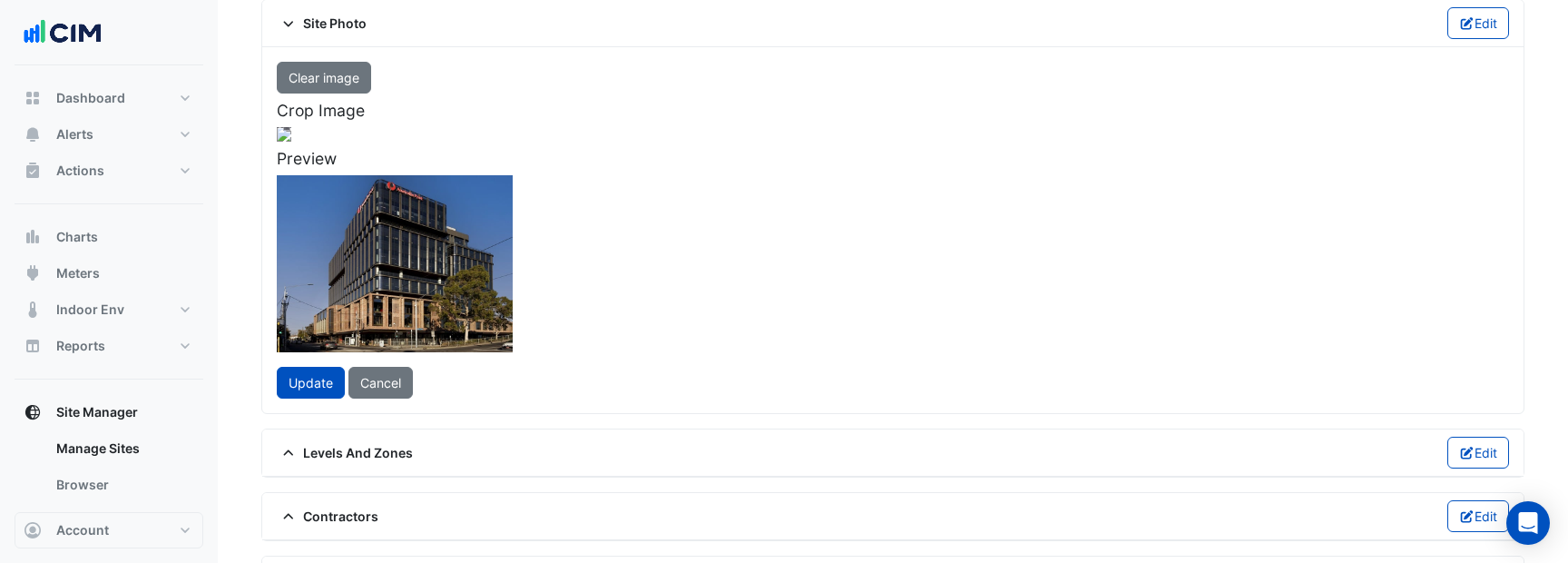
drag, startPoint x: 824, startPoint y: 193, endPoint x: 812, endPoint y: 193, distance: 12.0
click at [556, 193] on div at bounding box center [287, 329] width 538 height 404
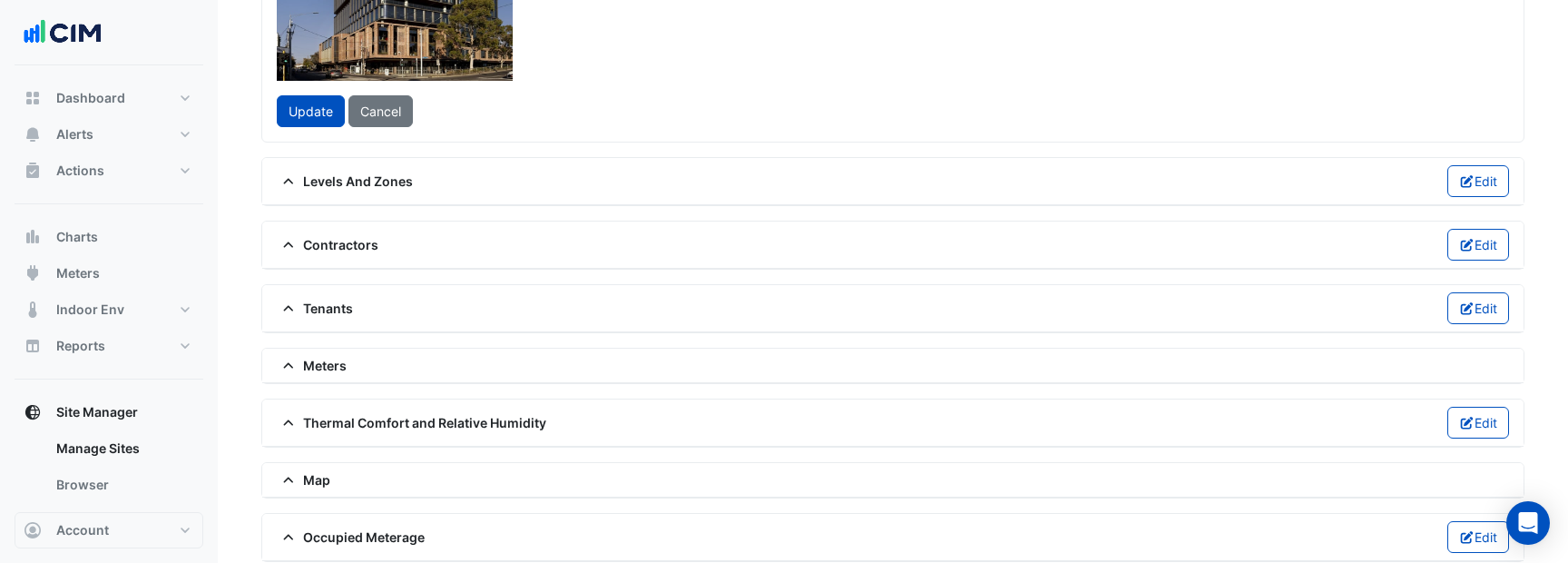
scroll to position [592, 0]
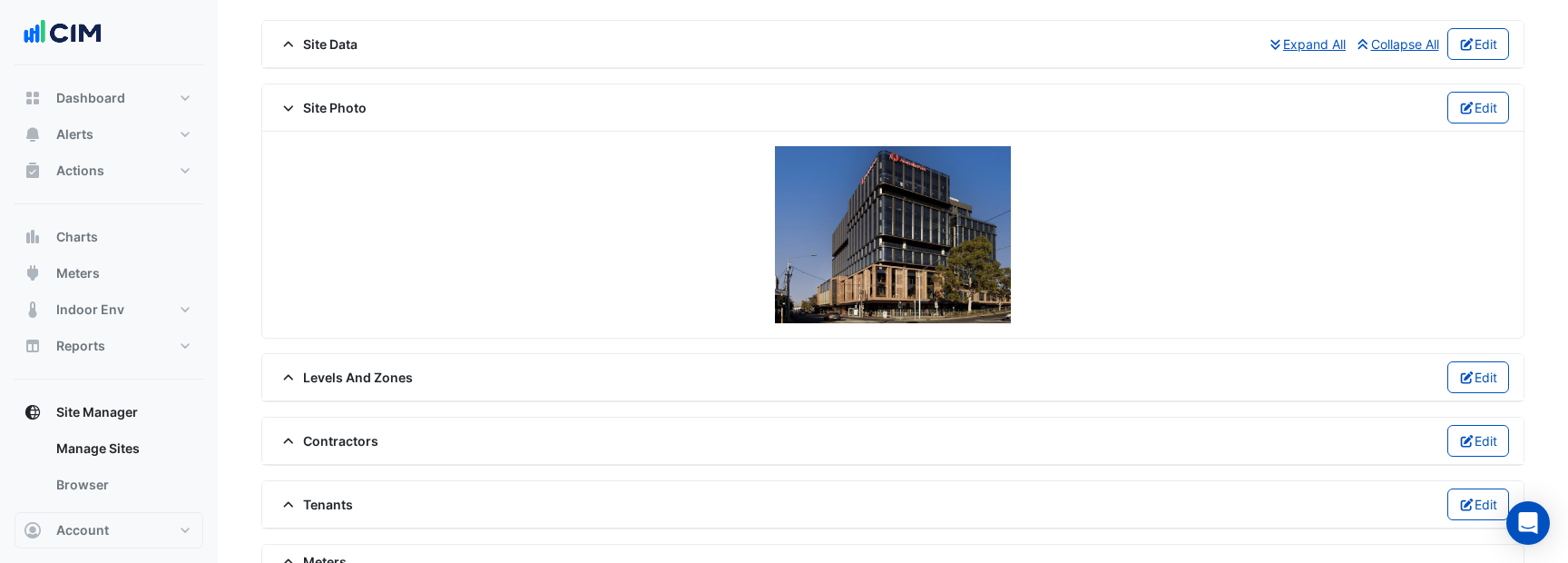
scroll to position [31, 0]
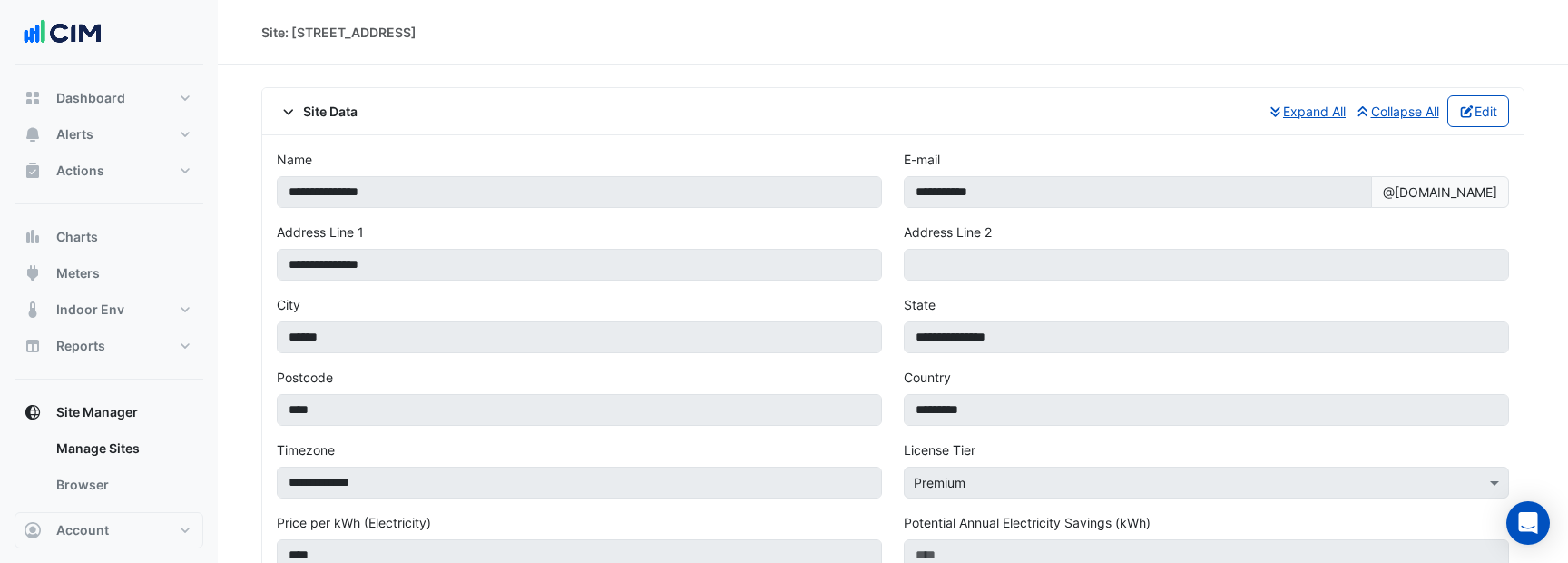
click at [332, 112] on span "Site Data" at bounding box center [317, 111] width 81 height 19
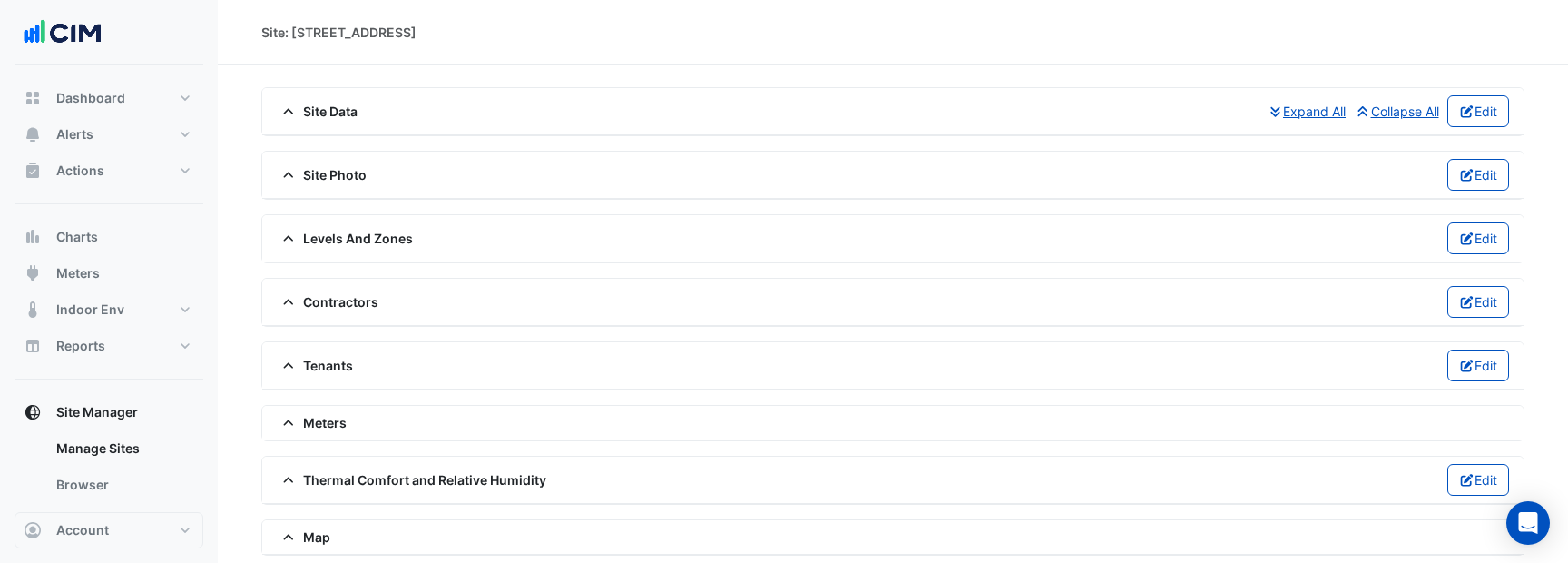
click at [330, 169] on span "Site Photo" at bounding box center [321, 174] width 90 height 19
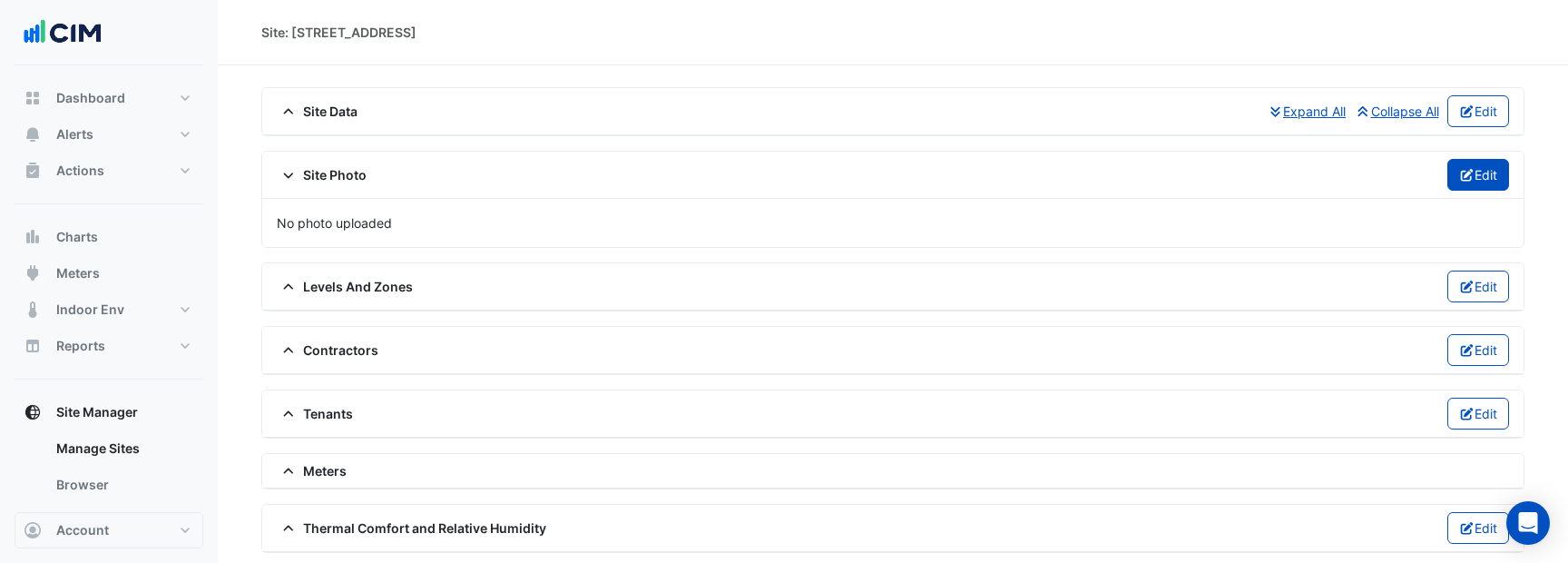
click at [1447, 169] on button "Edit" at bounding box center [1478, 175] width 63 height 31
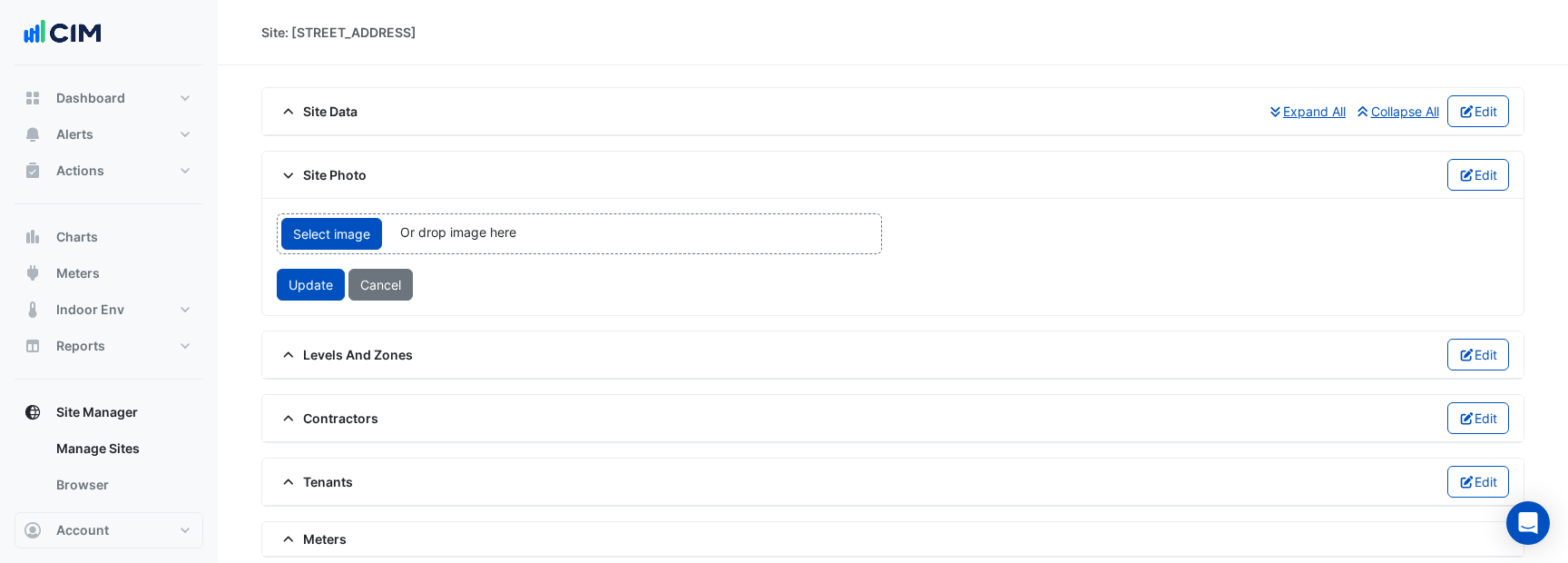
click at [710, 234] on div "Select image Or drop image here upload" at bounding box center [579, 233] width 605 height 41
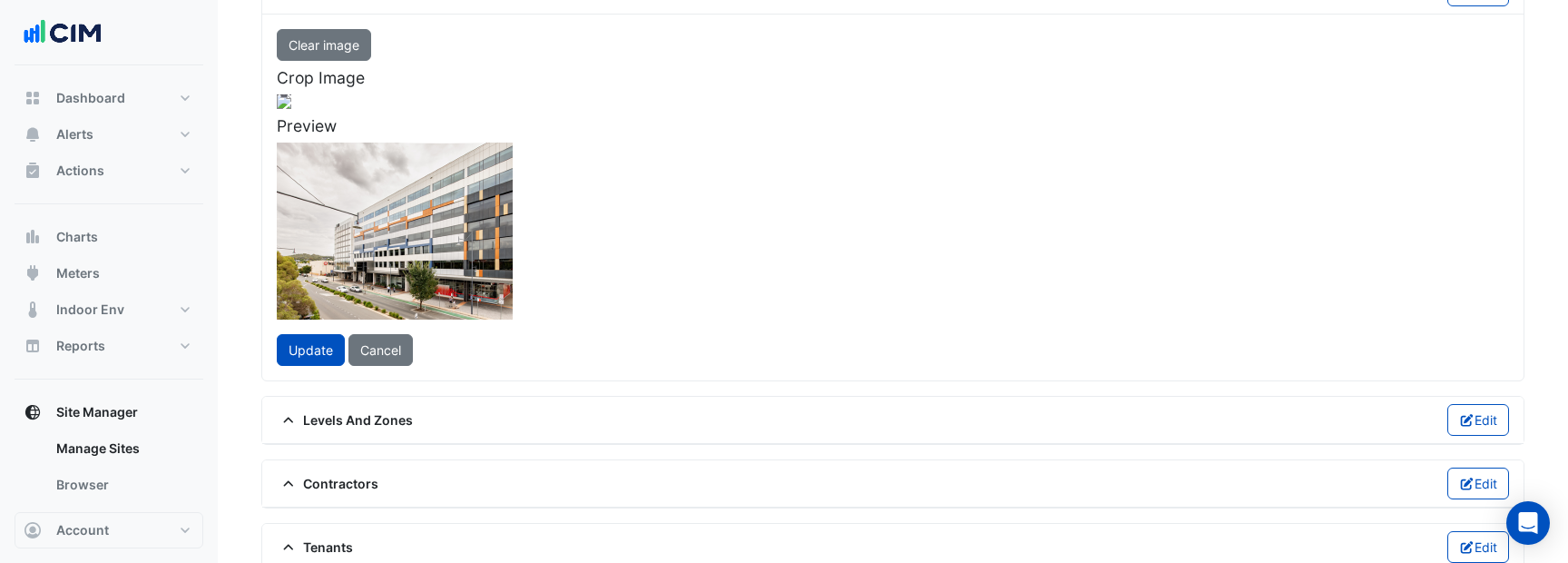
scroll to position [352, 0]
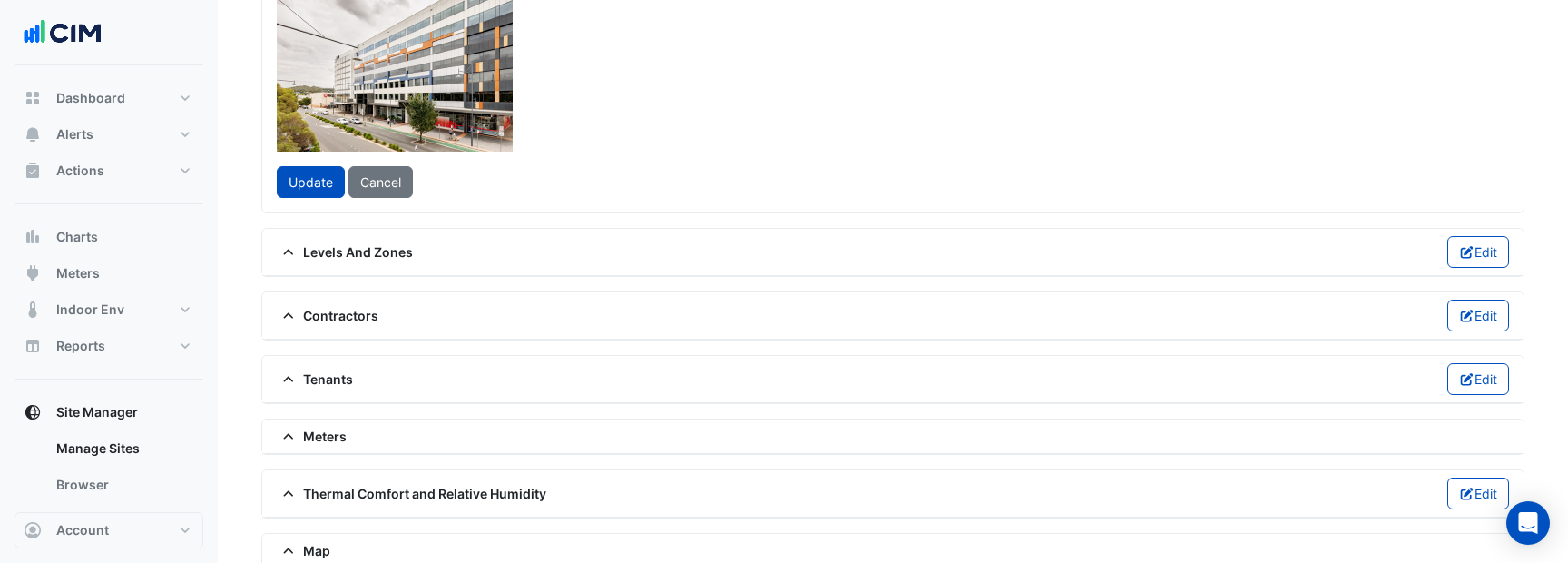
drag, startPoint x: 656, startPoint y: 168, endPoint x: 830, endPoint y: 168, distance: 174.0
click at [586, 168] on div at bounding box center [359, 97] width 454 height 341
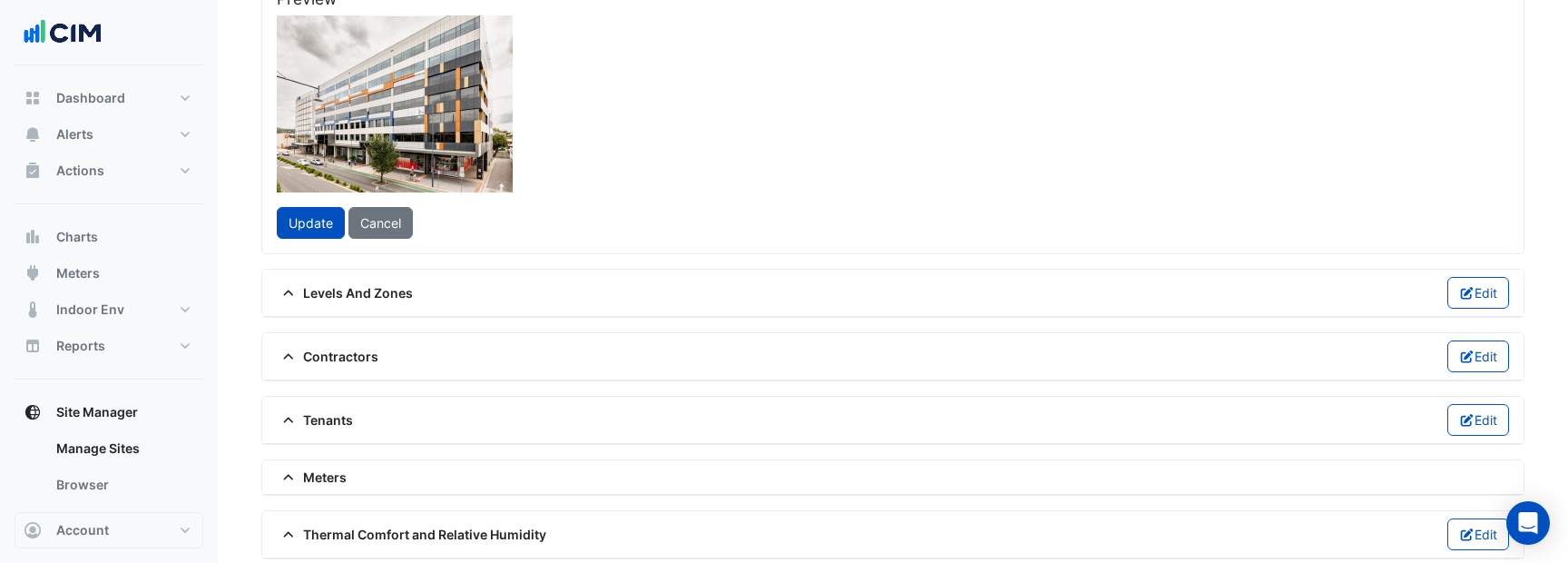
scroll to position [301, 0]
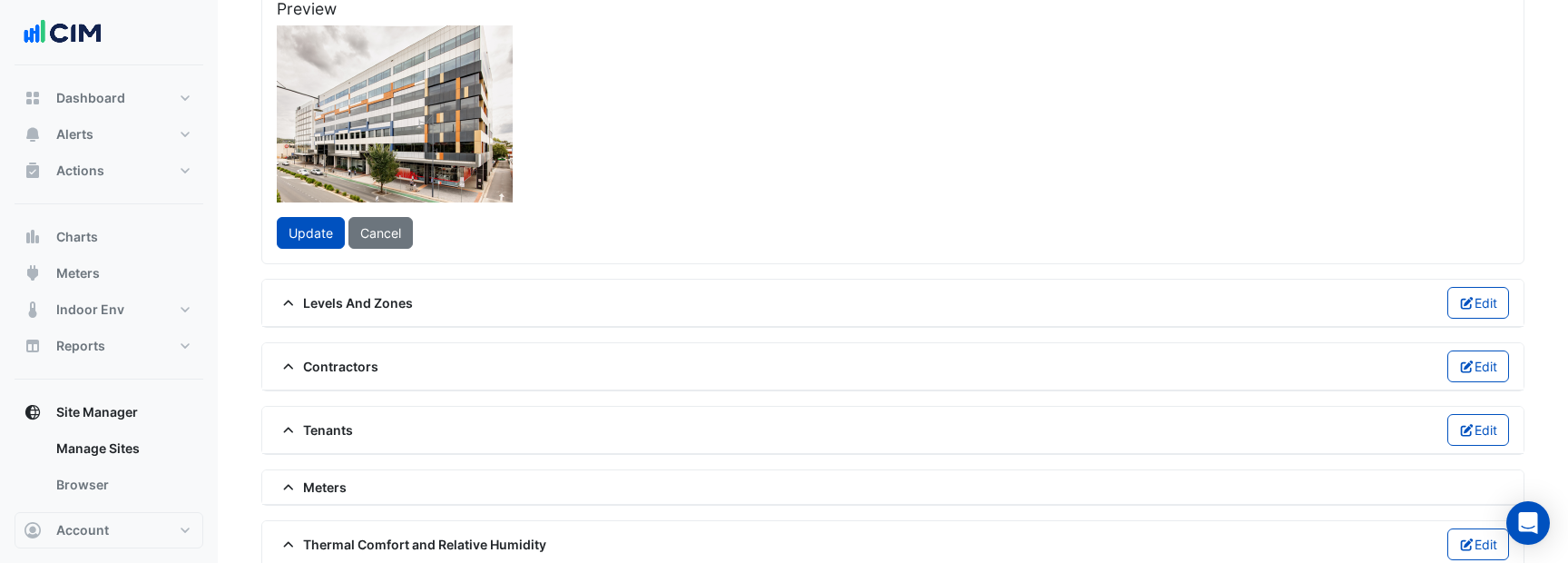
drag, startPoint x: 783, startPoint y: 181, endPoint x: 753, endPoint y: 179, distance: 30.1
click at [556, 179] on div at bounding box center [330, 147] width 454 height 341
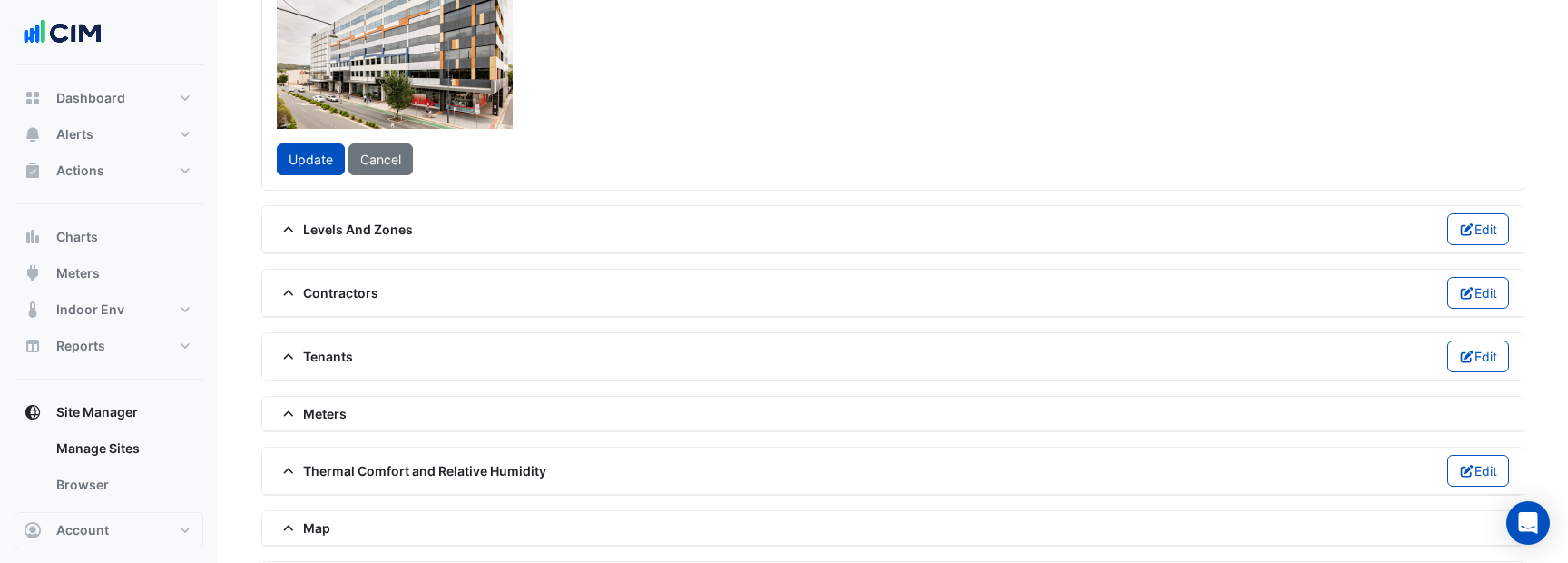
scroll to position [362, 0]
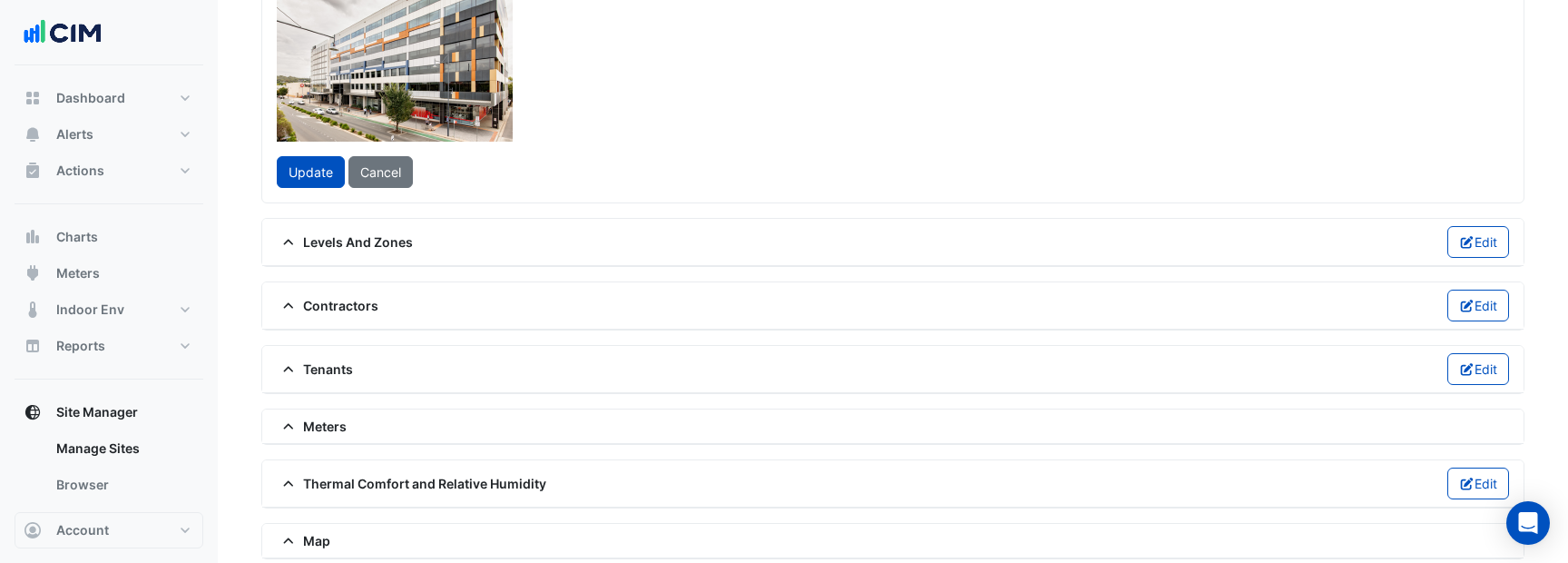
drag, startPoint x: 595, startPoint y: 203, endPoint x: 660, endPoint y: 205, distance: 65.0
click at [586, 205] on div at bounding box center [359, 87] width 454 height 341
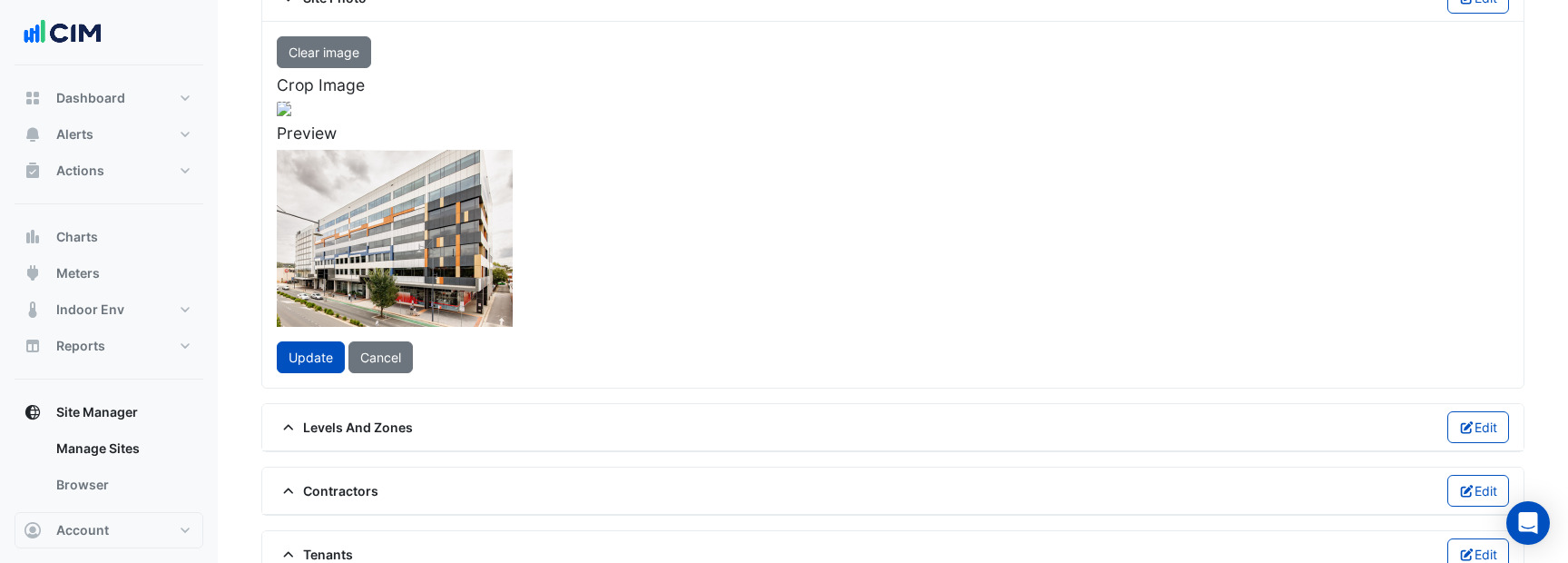
scroll to position [386, 0]
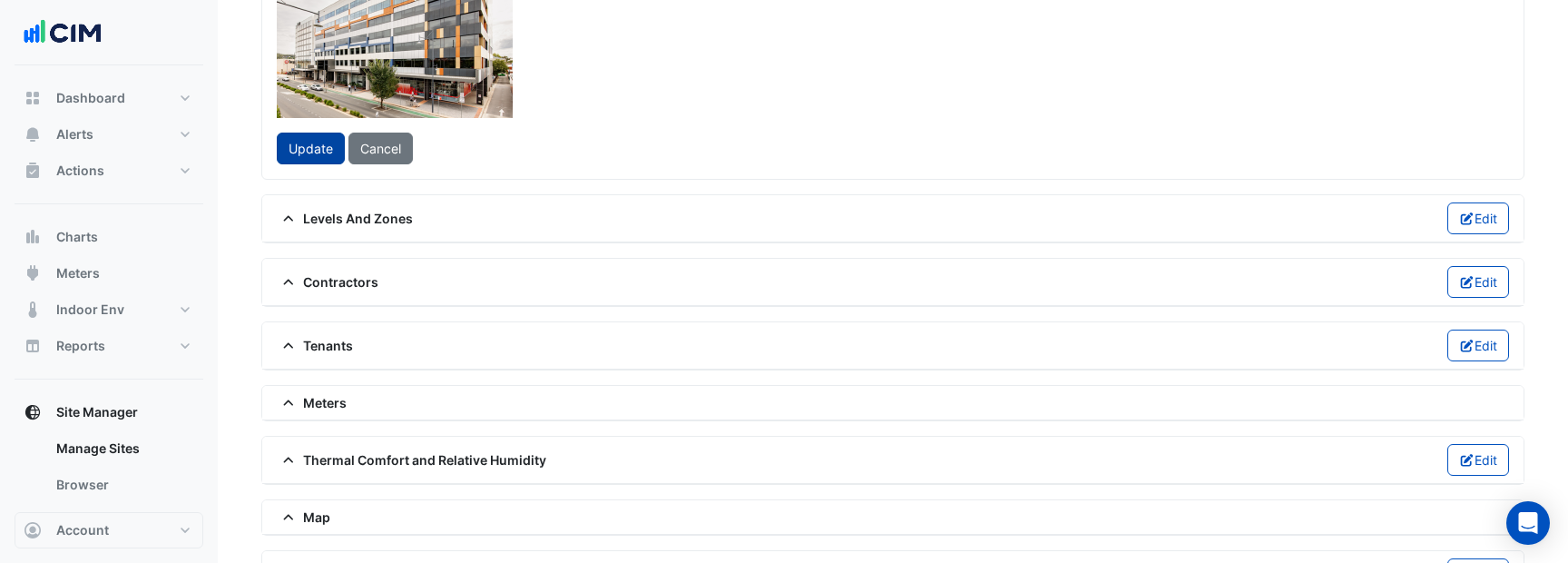
click at [319, 156] on span "Update" at bounding box center [311, 148] width 44 height 16
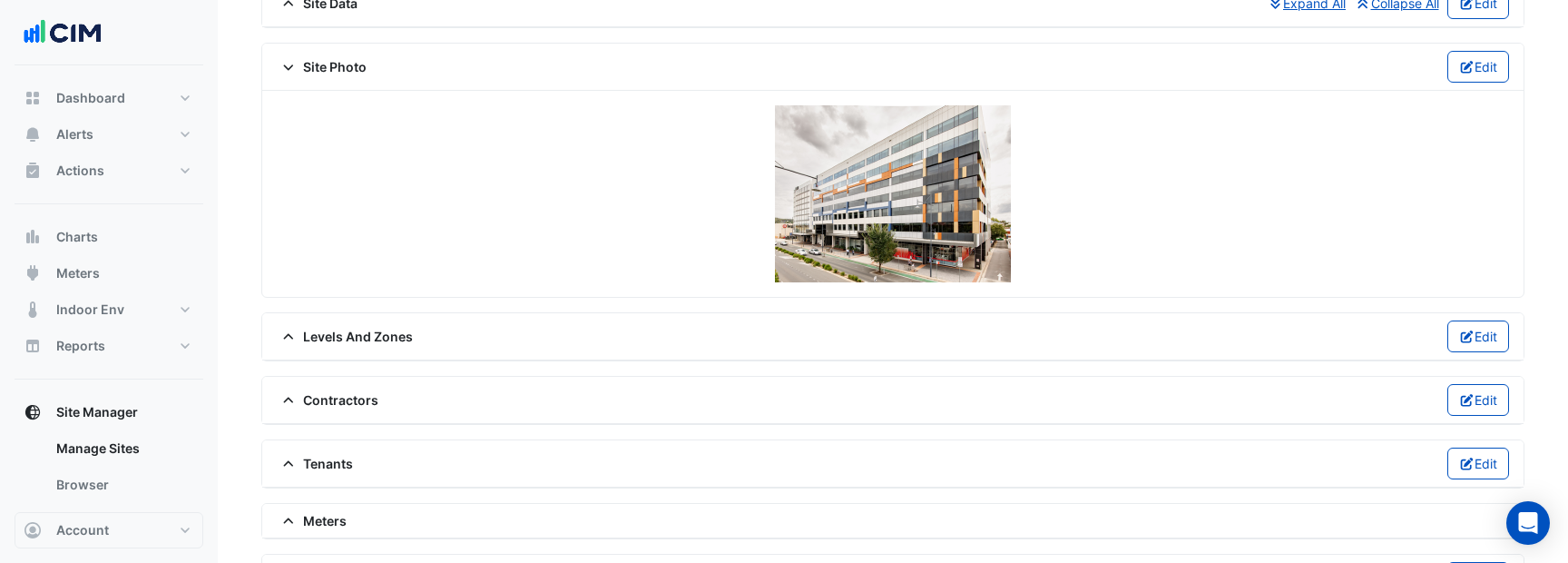
scroll to position [107, 0]
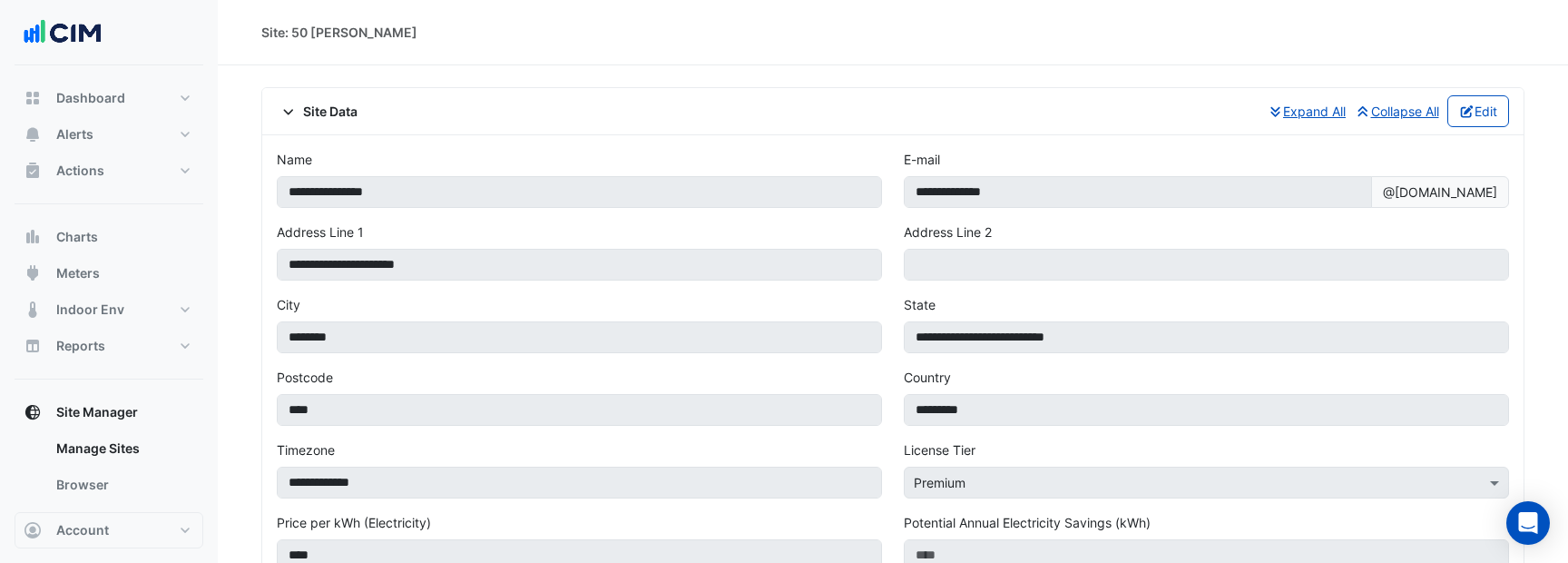
click at [352, 107] on span "Site Data" at bounding box center [317, 111] width 81 height 19
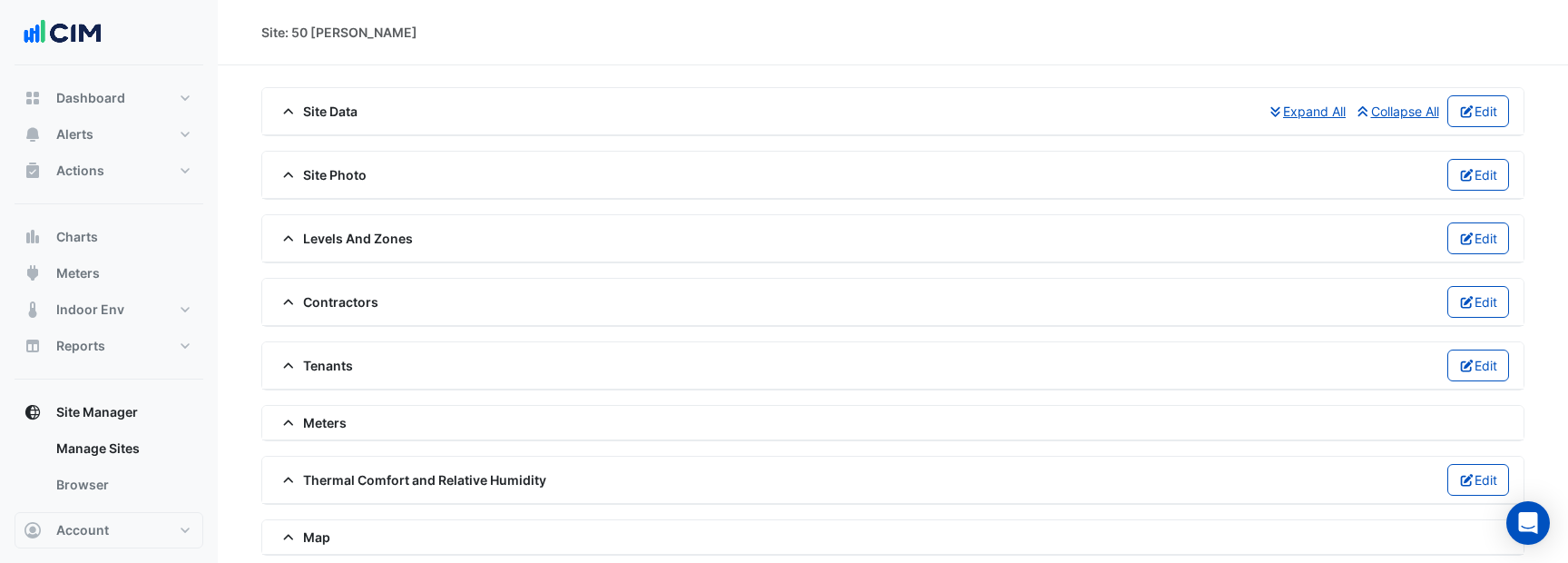
click at [330, 162] on div "Site Photo Edit" at bounding box center [892, 175] width 1232 height 31
click at [334, 175] on span "Site Photo" at bounding box center [321, 174] width 90 height 19
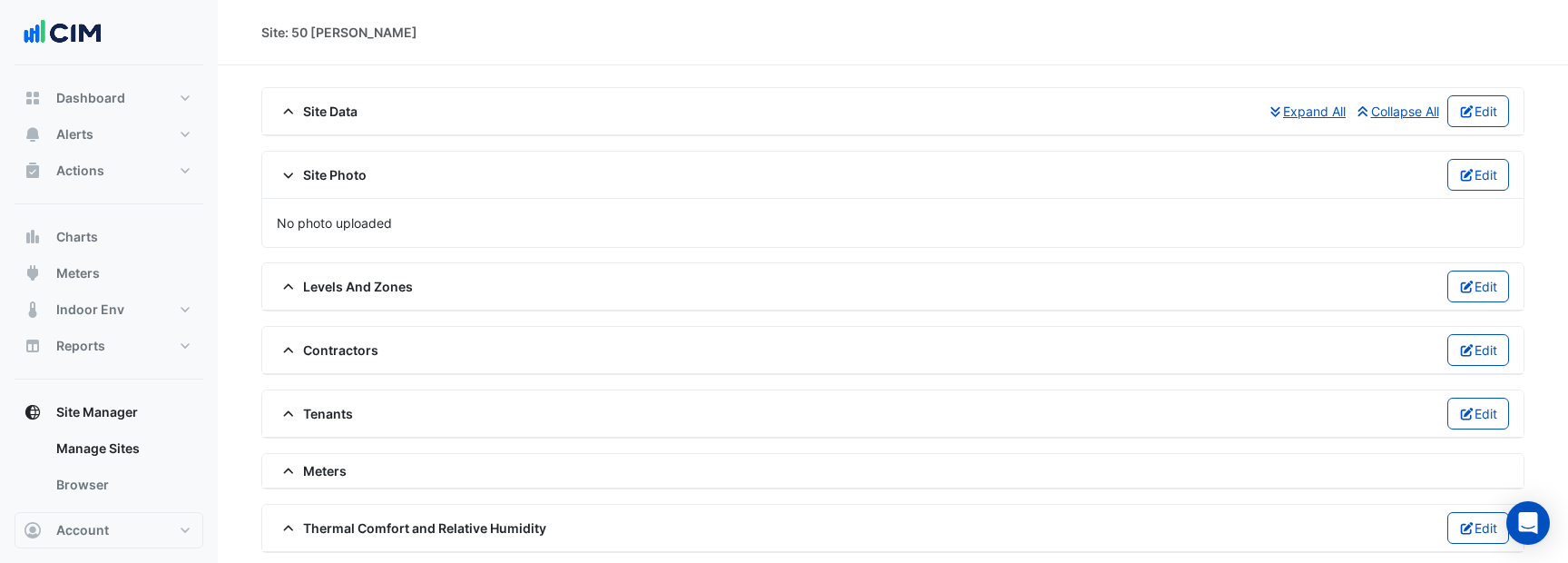
click at [1470, 157] on div "Site Photo Edit" at bounding box center [892, 175] width 1261 height 47
click at [1472, 169] on button "Edit" at bounding box center [1478, 175] width 63 height 31
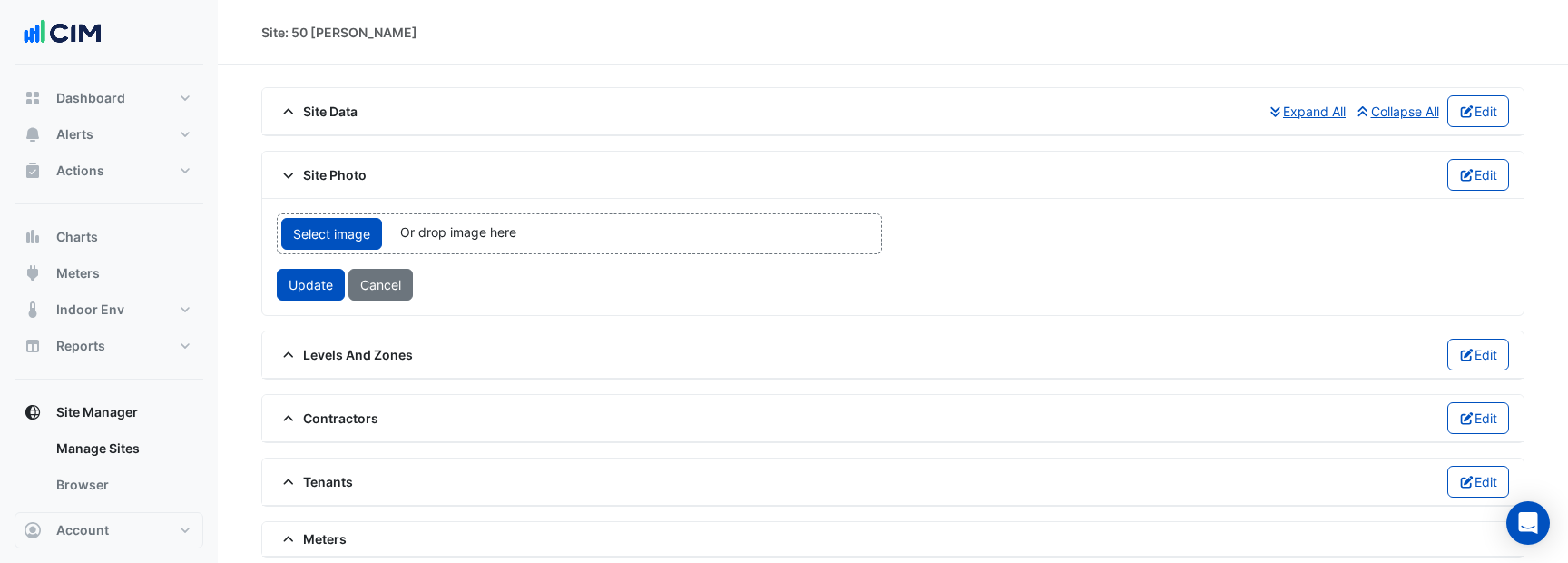
click at [582, 229] on div "Select image Or drop image here upload" at bounding box center [579, 233] width 605 height 41
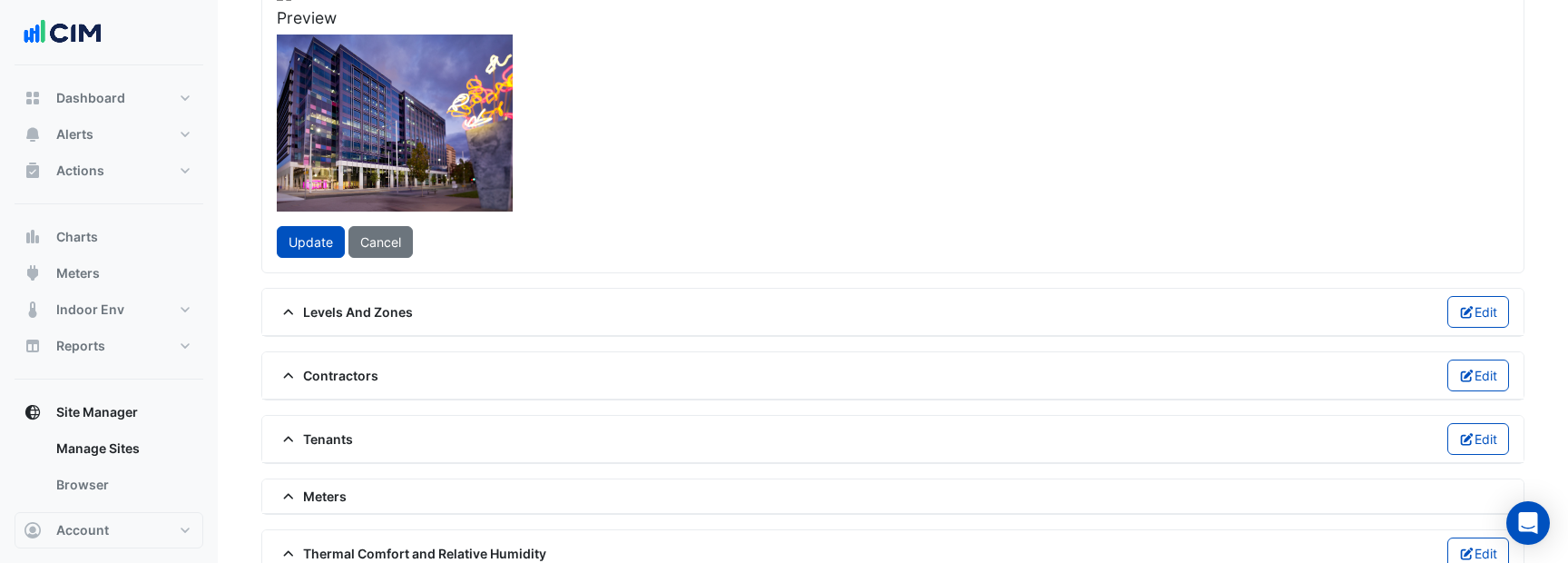
scroll to position [252, 0]
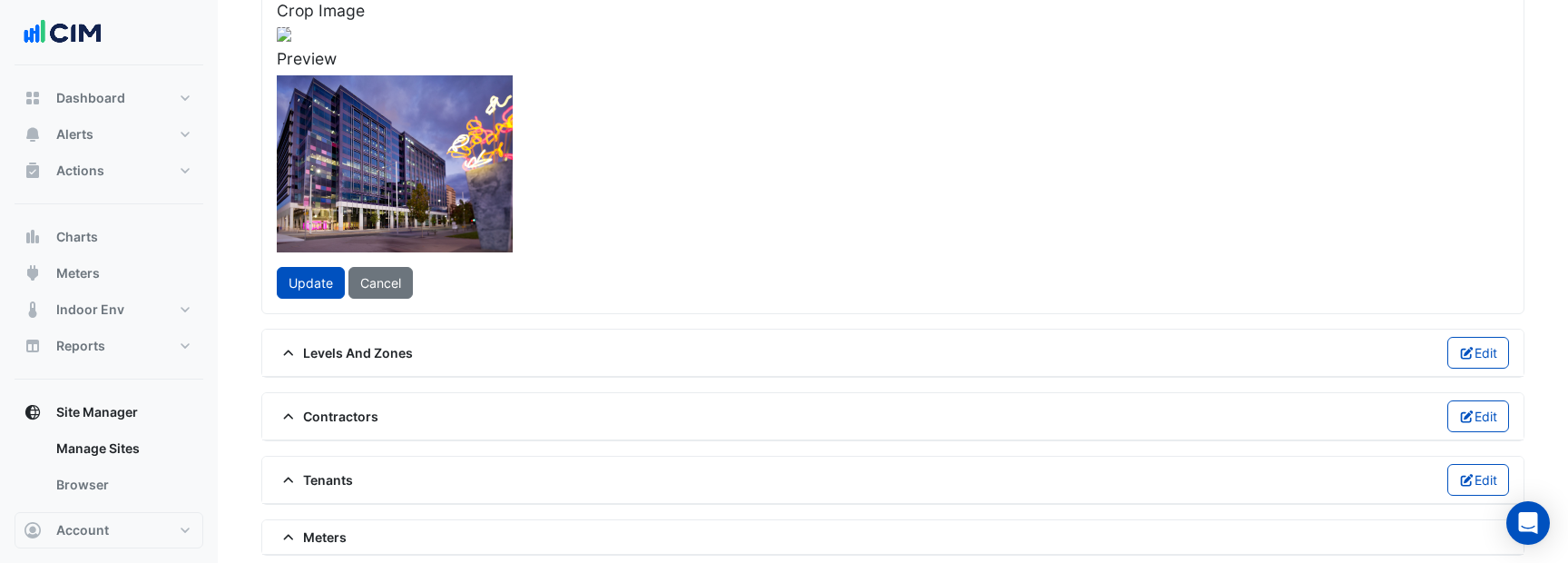
drag, startPoint x: 675, startPoint y: 298, endPoint x: 636, endPoint y: 298, distance: 39.0
click at [522, 298] on div at bounding box center [251, 229] width 540 height 405
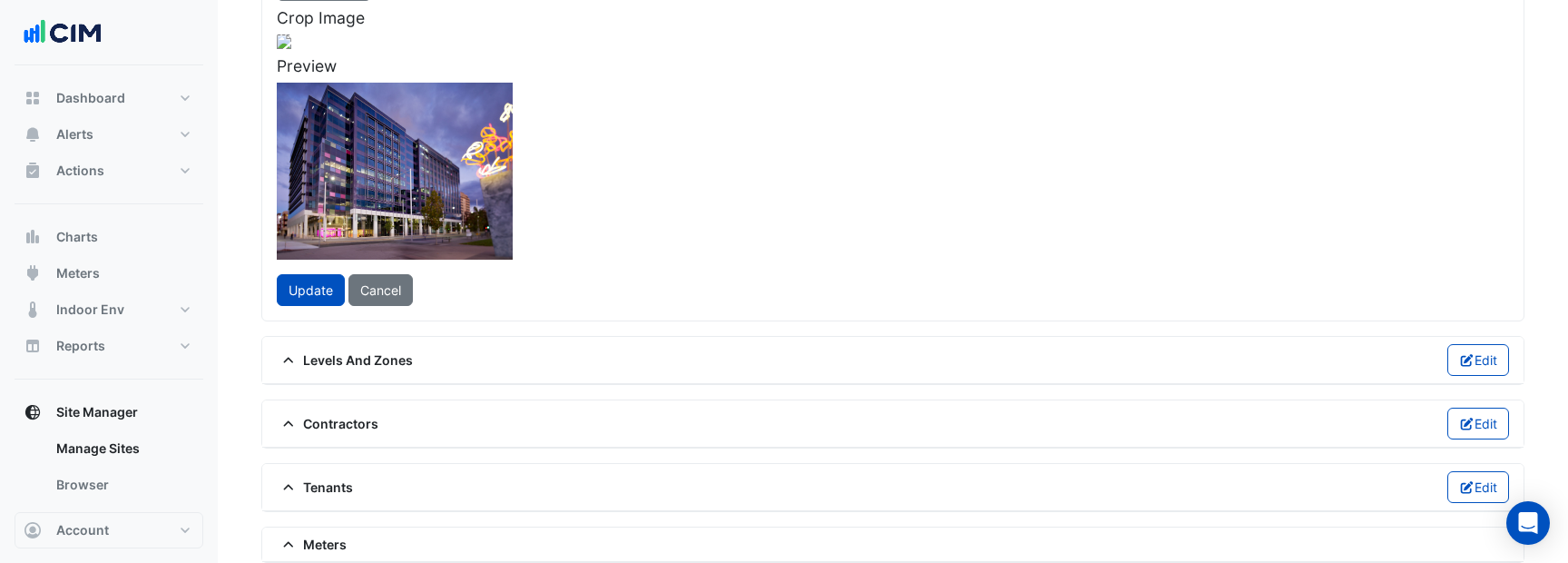
scroll to position [244, 0]
drag, startPoint x: 816, startPoint y: 437, endPoint x: 693, endPoint y: 443, distance: 123.1
click at [692, 178] on app-ace-image-cropper "Clear image Crop Image Preview" at bounding box center [579, 78] width 605 height 202
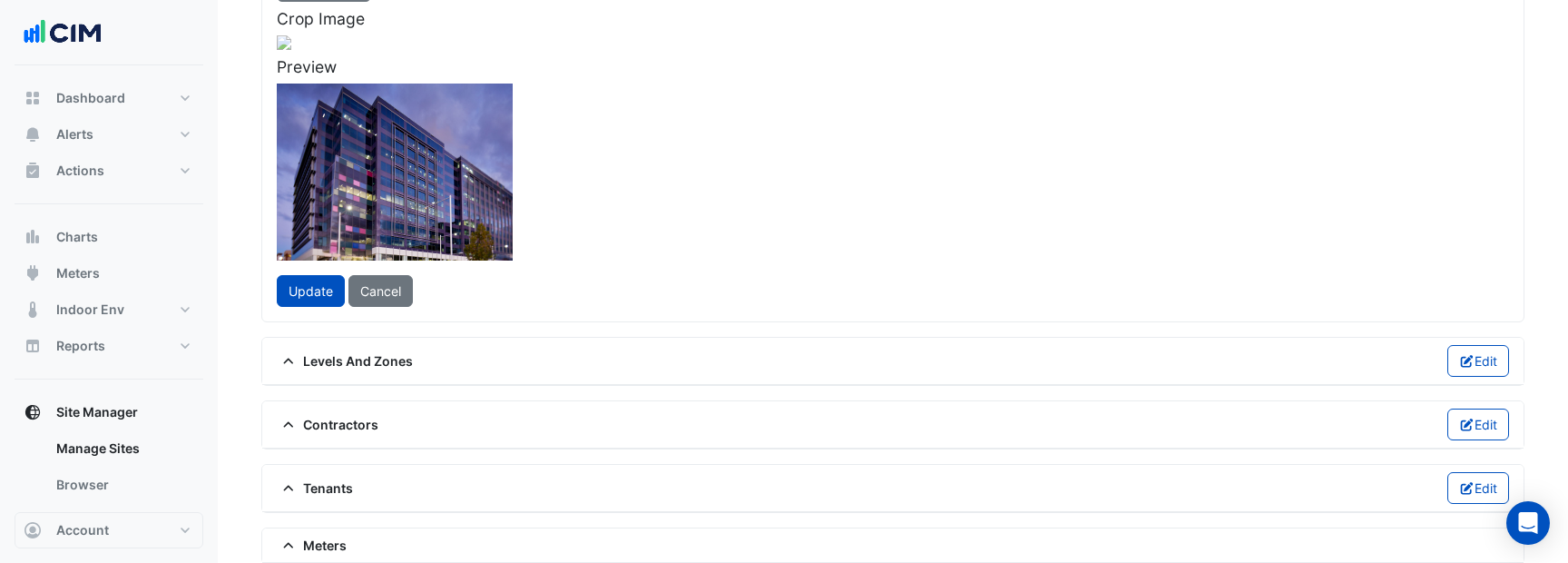
drag, startPoint x: 591, startPoint y: 178, endPoint x: 615, endPoint y: 239, distance: 65.6
click at [421, 239] on div at bounding box center [213, 252] width 416 height 312
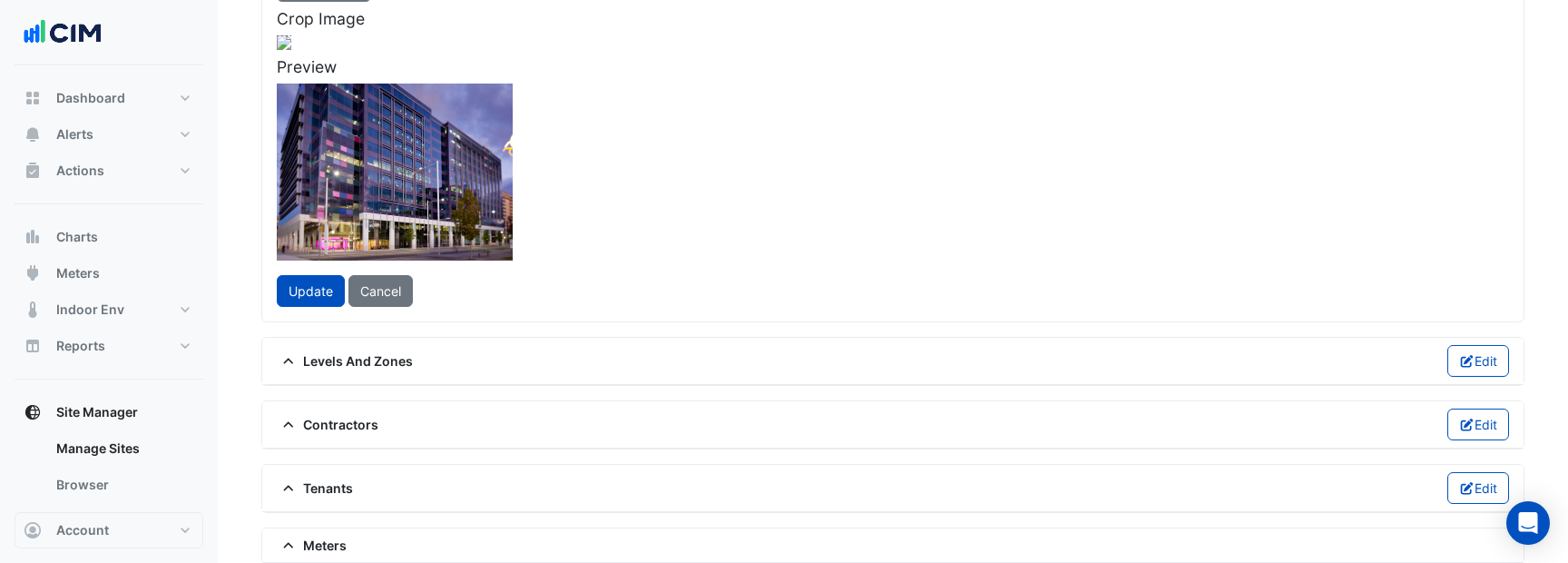
drag, startPoint x: 715, startPoint y: 99, endPoint x: 837, endPoint y: -21, distance: 171.1
click at [837, 0] on html "**********" at bounding box center [784, 351] width 1568 height 1190
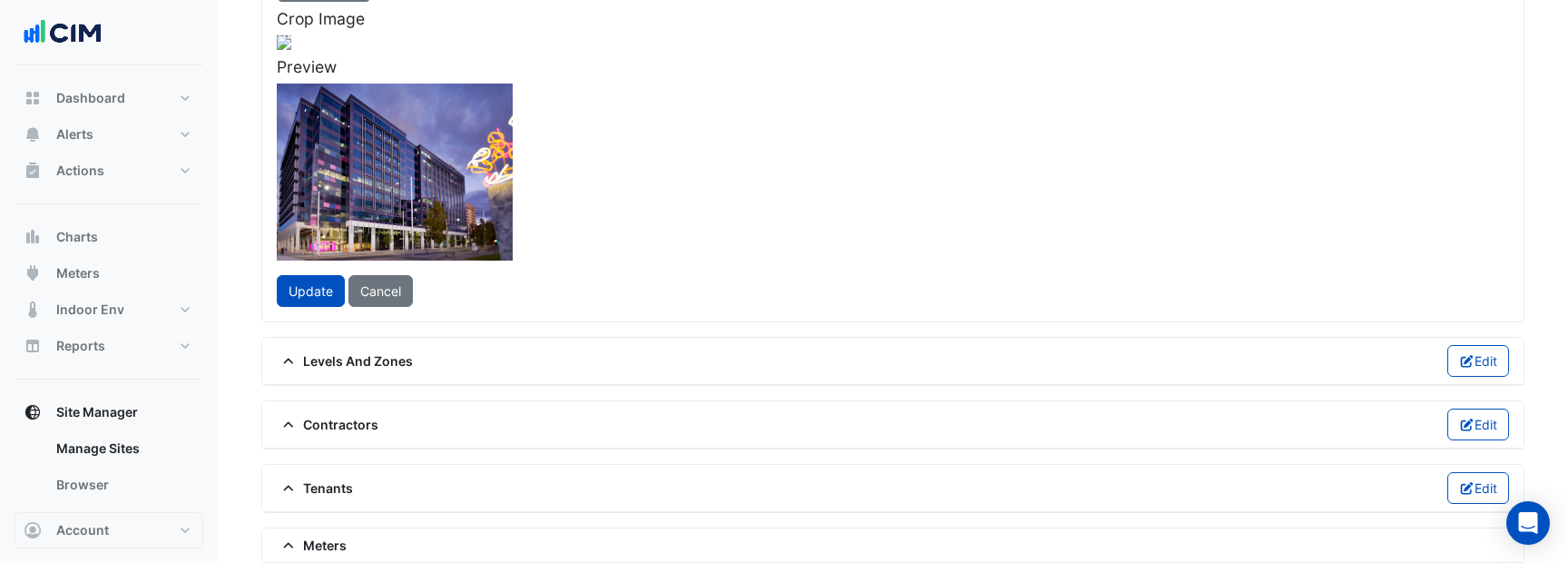
drag, startPoint x: 796, startPoint y: 407, endPoint x: 919, endPoint y: 519, distance: 166.4
click at [918, 307] on div "Clear image Crop Image Preview Update Cancel" at bounding box center [892, 139] width 1254 height 337
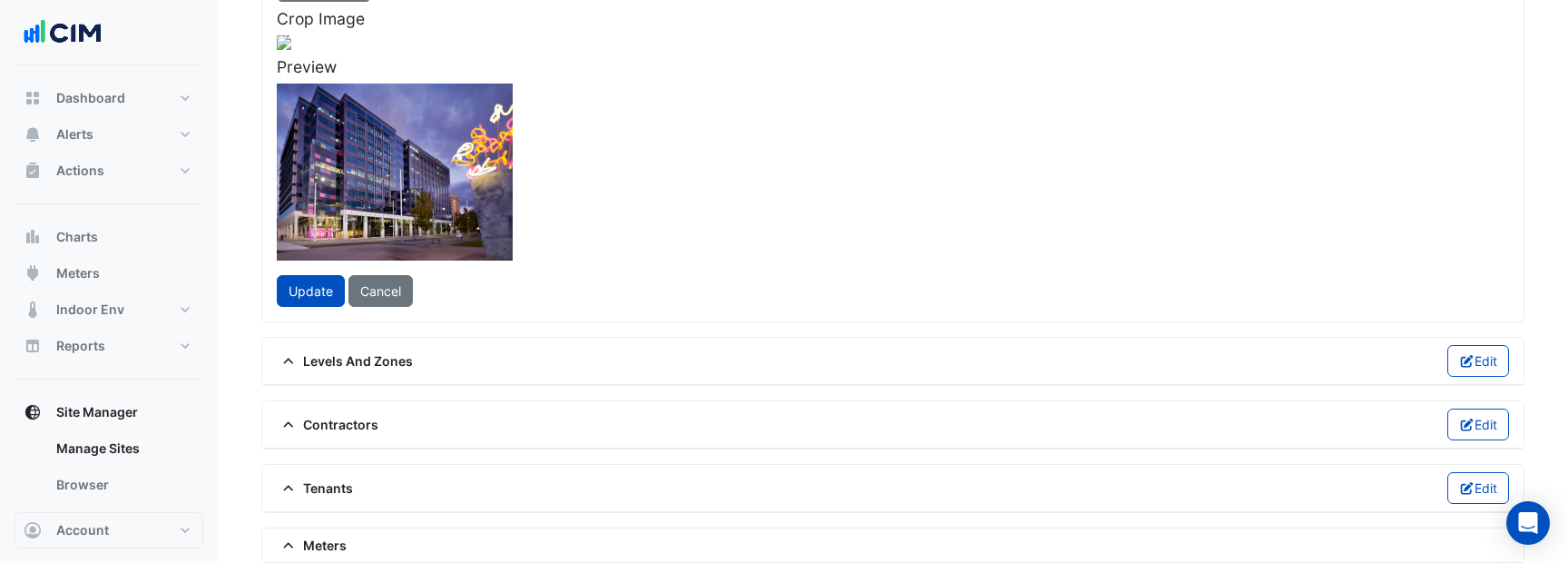
drag, startPoint x: 718, startPoint y: 407, endPoint x: 635, endPoint y: 415, distance: 83.4
click at [522, 415] on div at bounding box center [251, 237] width 540 height 405
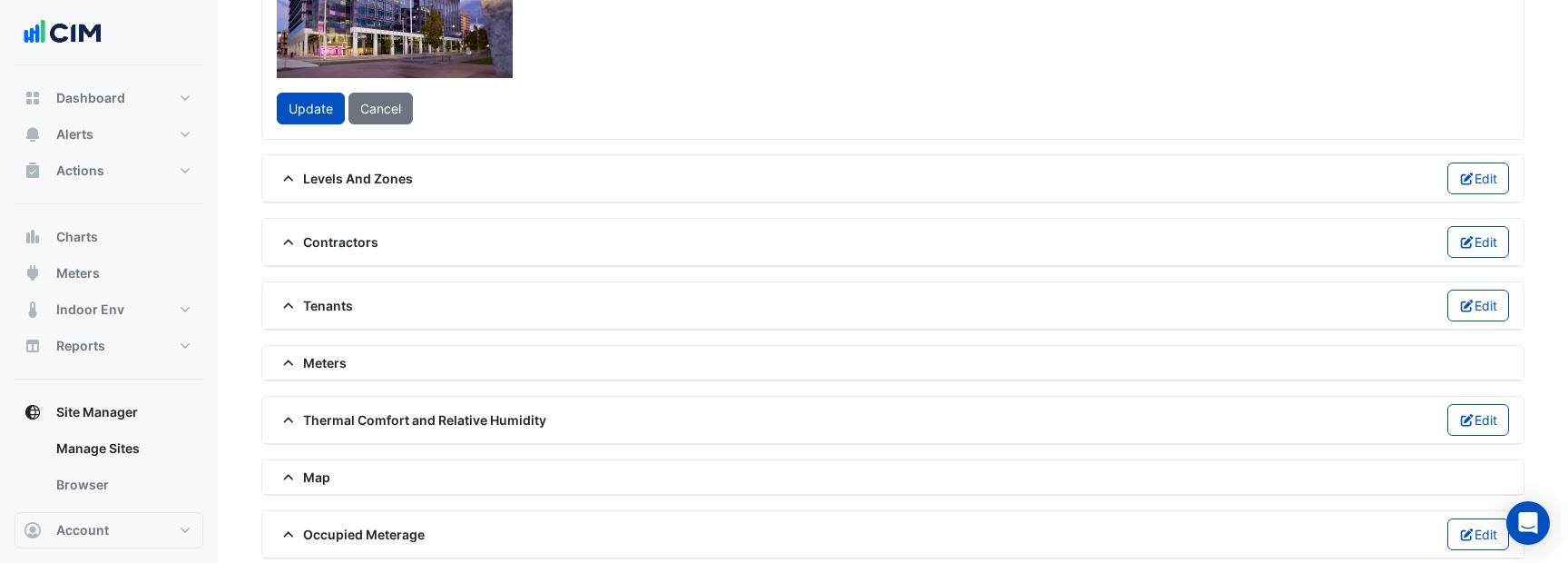
scroll to position [427, 0]
click at [317, 115] on span "Update" at bounding box center [311, 107] width 44 height 16
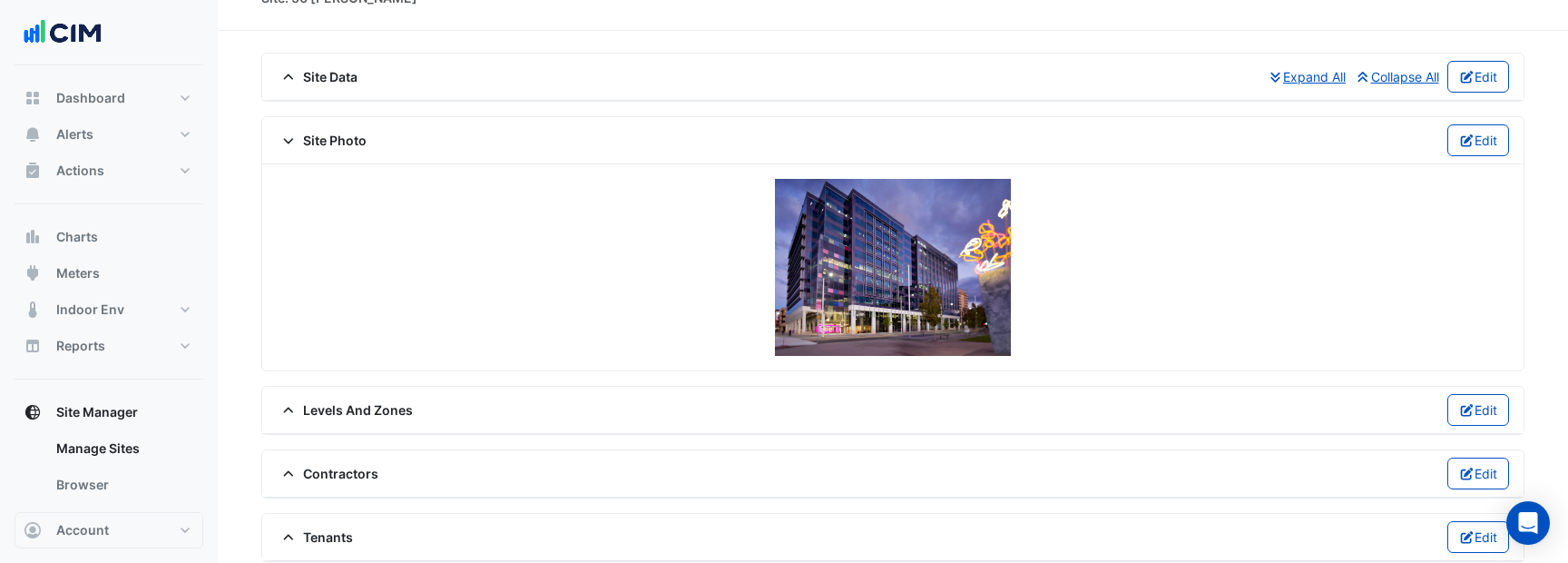
scroll to position [0, 0]
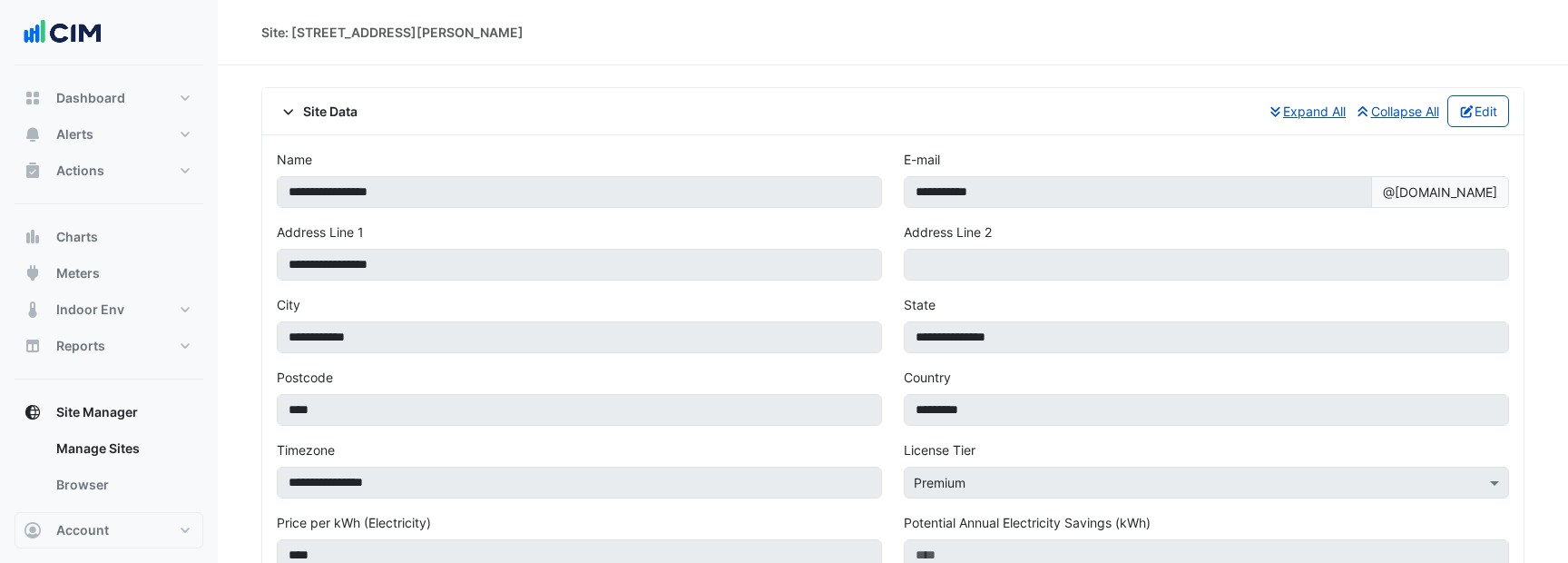
click at [304, 107] on span "Site Data" at bounding box center [317, 111] width 81 height 19
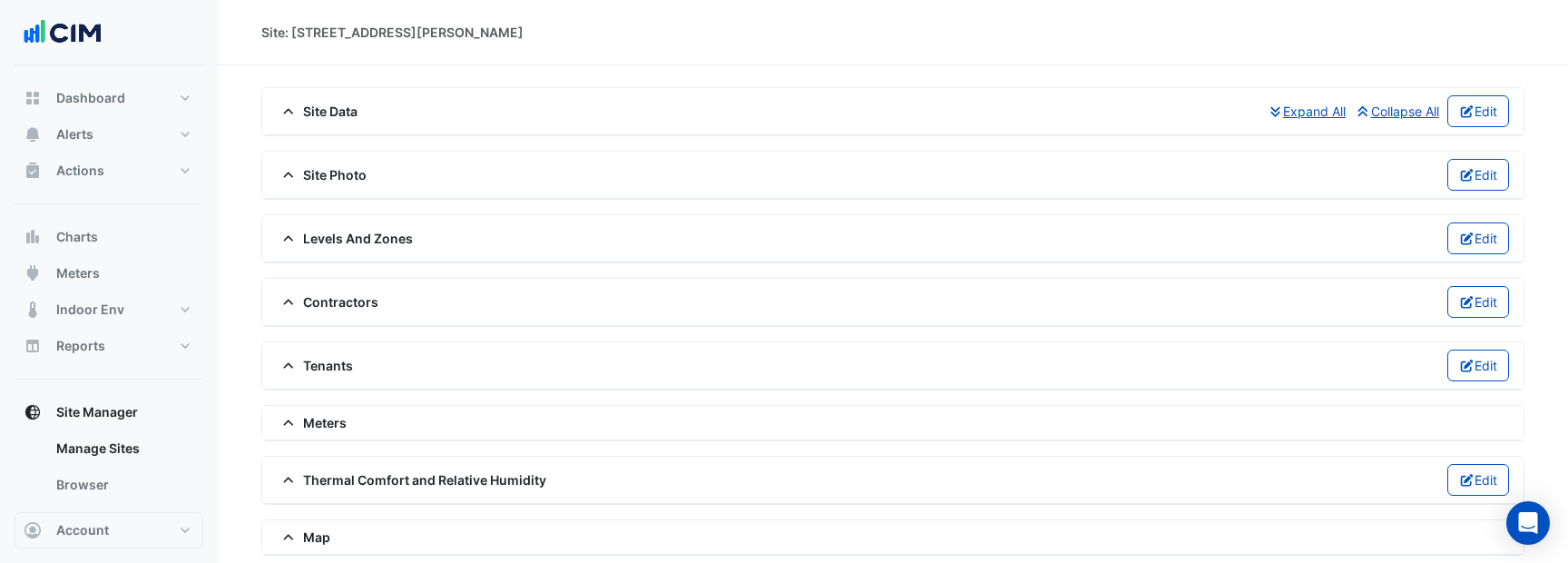
click at [309, 169] on span "Site Photo" at bounding box center [321, 174] width 90 height 19
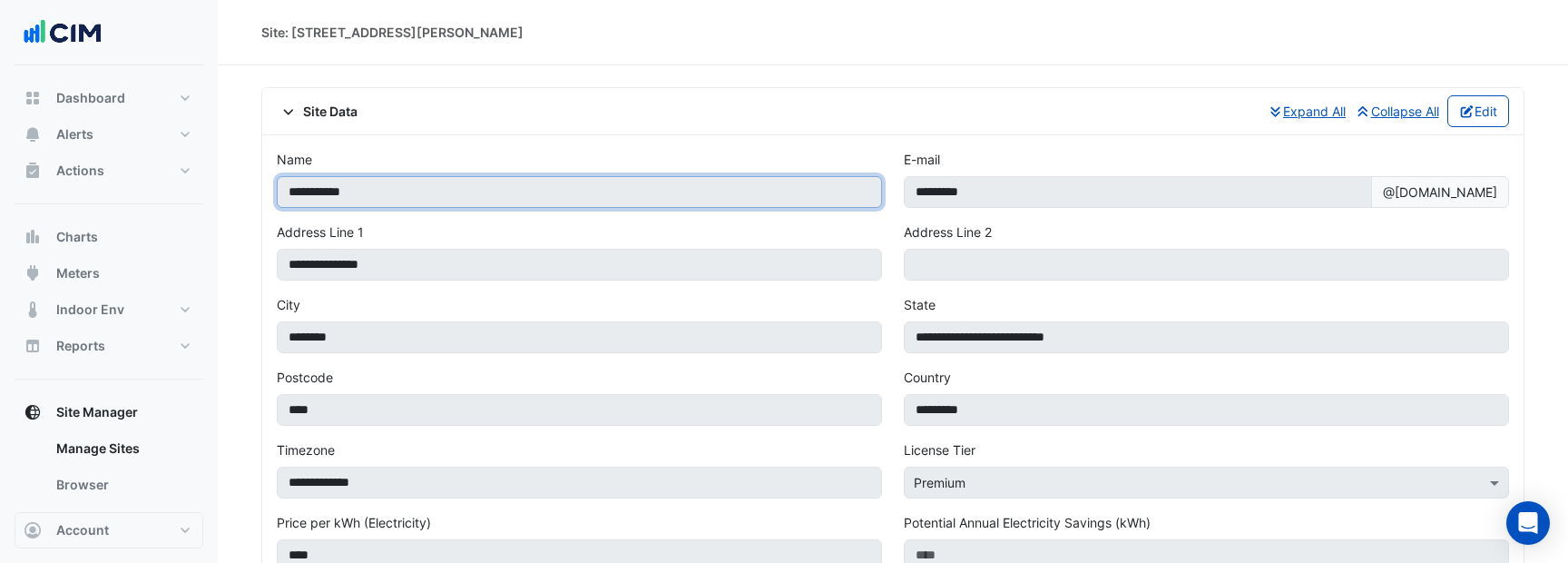
drag, startPoint x: 392, startPoint y: 194, endPoint x: 282, endPoint y: 194, distance: 110.0
click at [282, 194] on input "**********" at bounding box center [579, 192] width 605 height 31
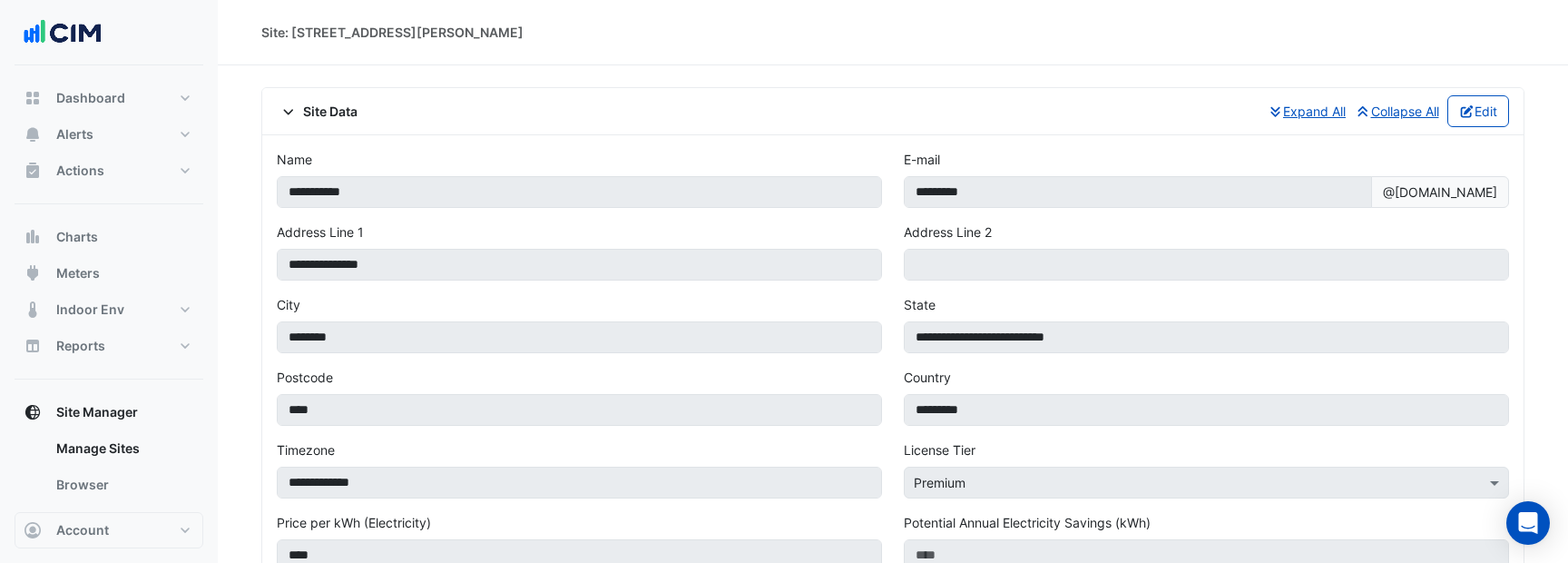
click at [322, 124] on div "Site Data Expand All Collapse All Edit" at bounding box center [892, 111] width 1232 height 31
click at [323, 114] on span "Site Data" at bounding box center [317, 111] width 81 height 19
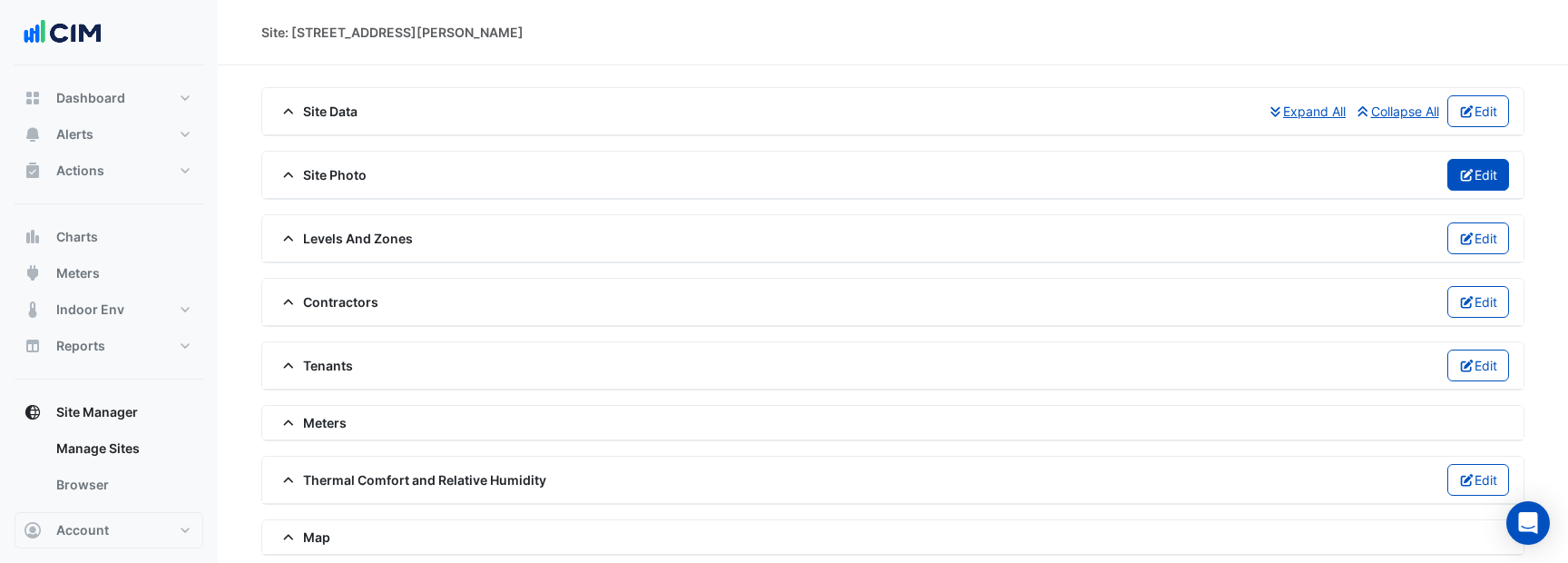
click at [1459, 174] on icon "button" at bounding box center [1467, 175] width 17 height 13
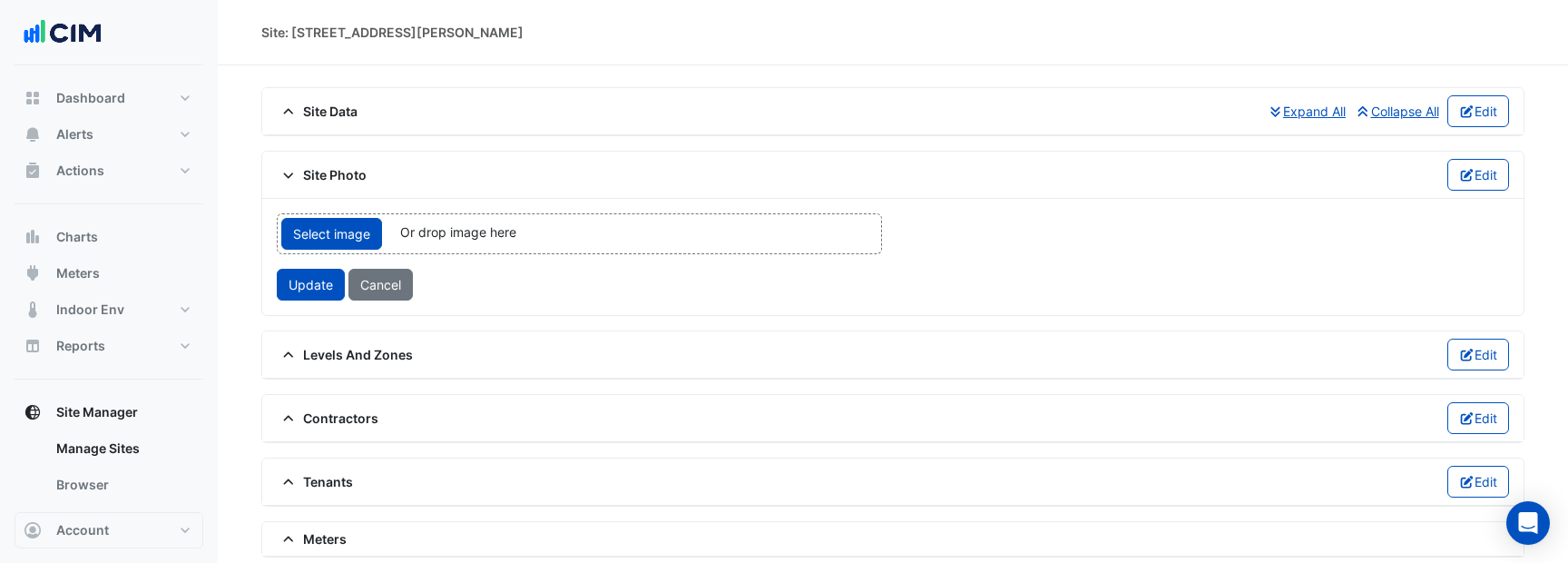
click at [616, 243] on div "Select image Or drop image here upload" at bounding box center [579, 233] width 605 height 41
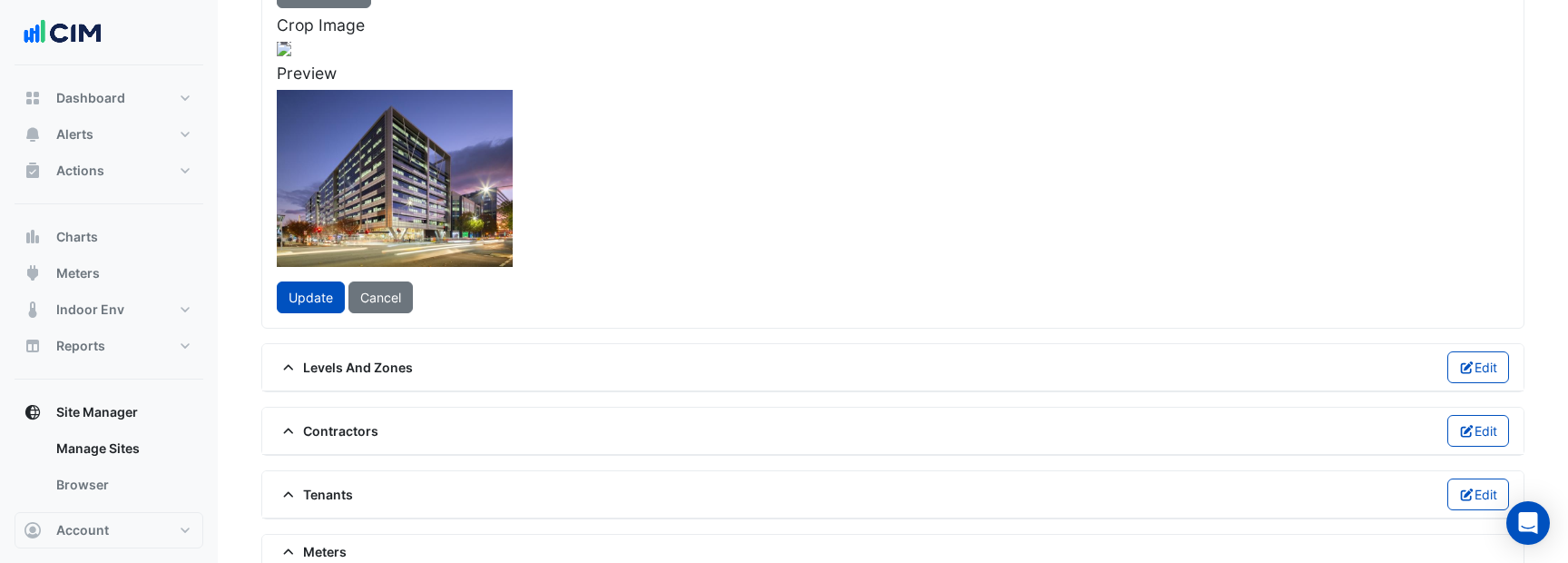
scroll to position [229, 0]
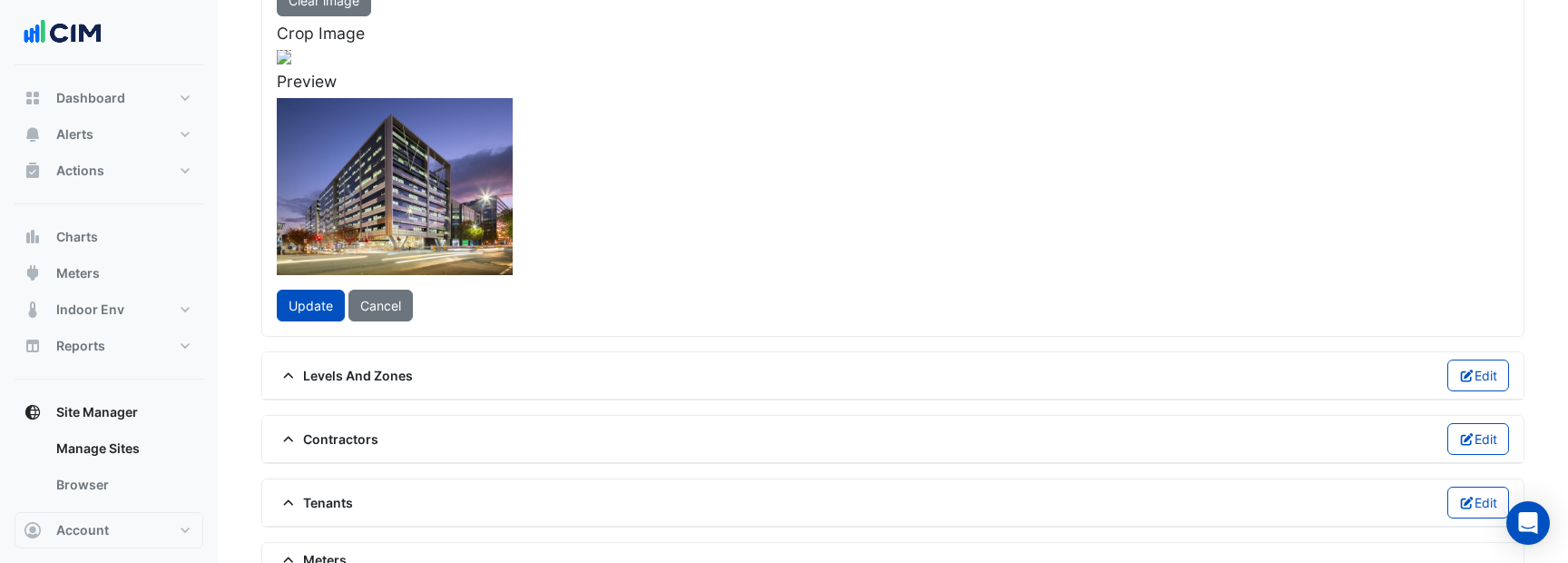
drag, startPoint x: 836, startPoint y: 433, endPoint x: 736, endPoint y: 400, distance: 105.3
click at [292, 65] on div at bounding box center [284, 57] width 15 height 15
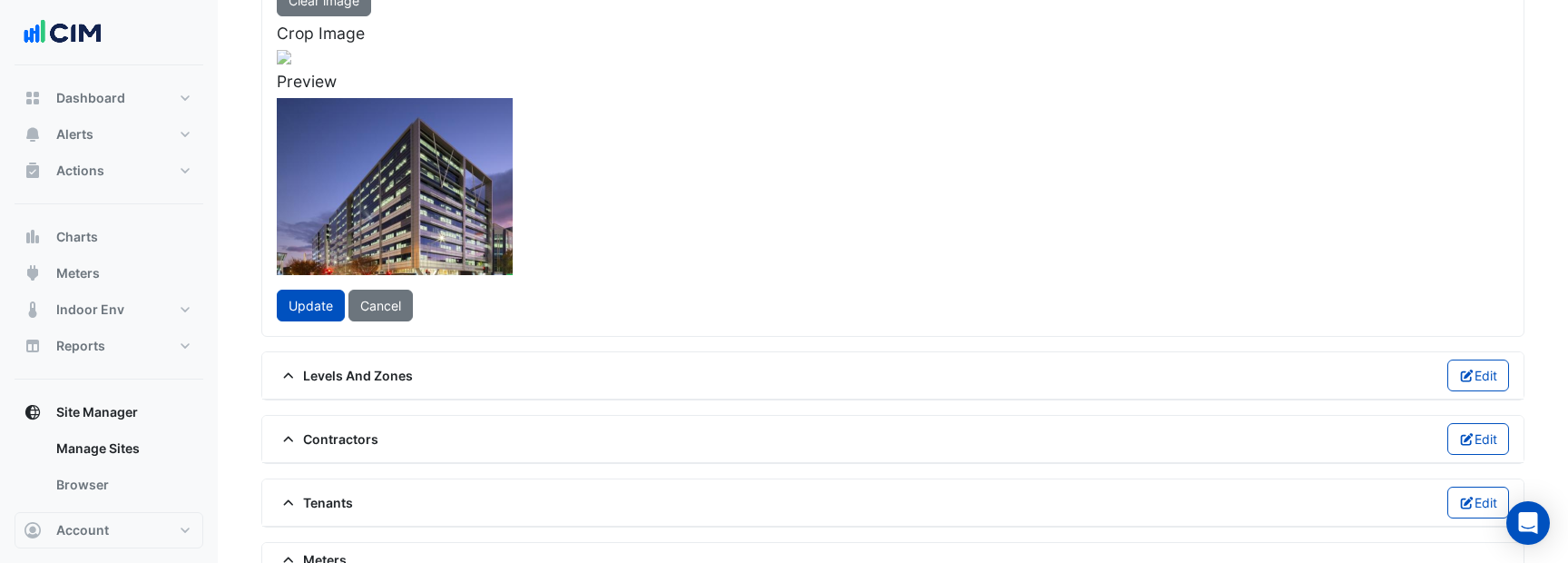
drag, startPoint x: 556, startPoint y: 210, endPoint x: 576, endPoint y: 236, distance: 32.8
click at [463, 236] on div at bounding box center [254, 231] width 417 height 313
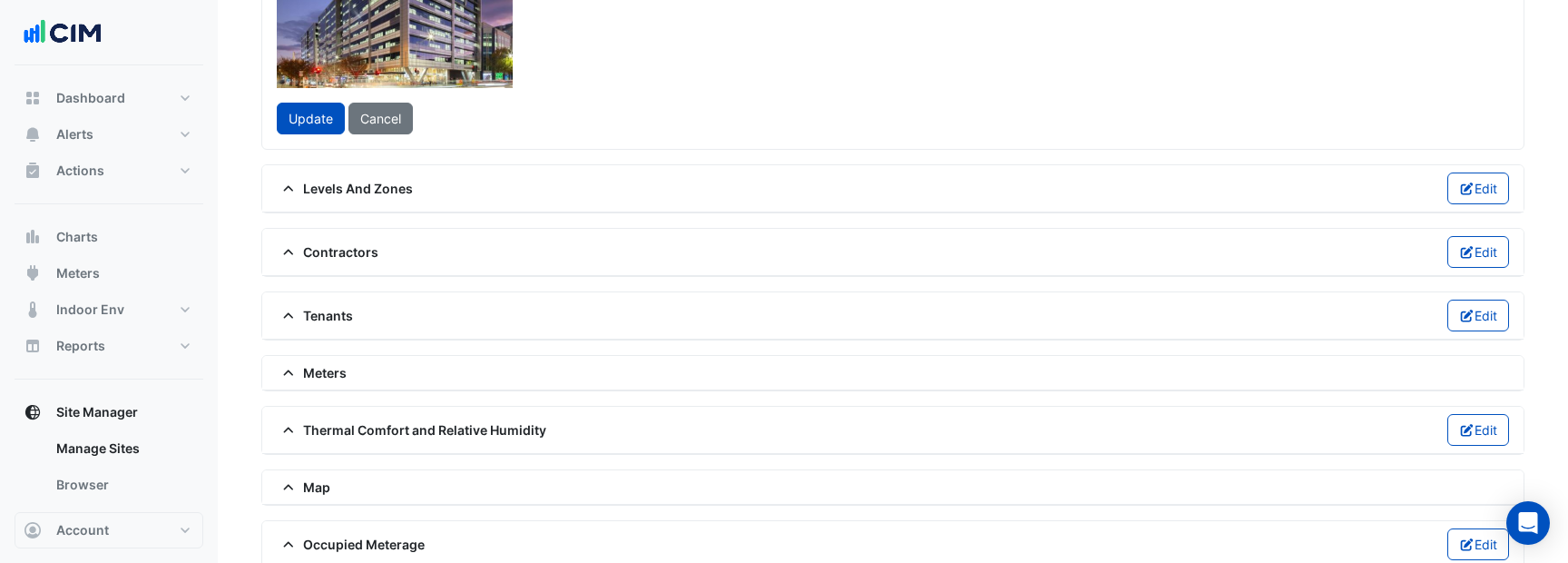
scroll to position [434, 0]
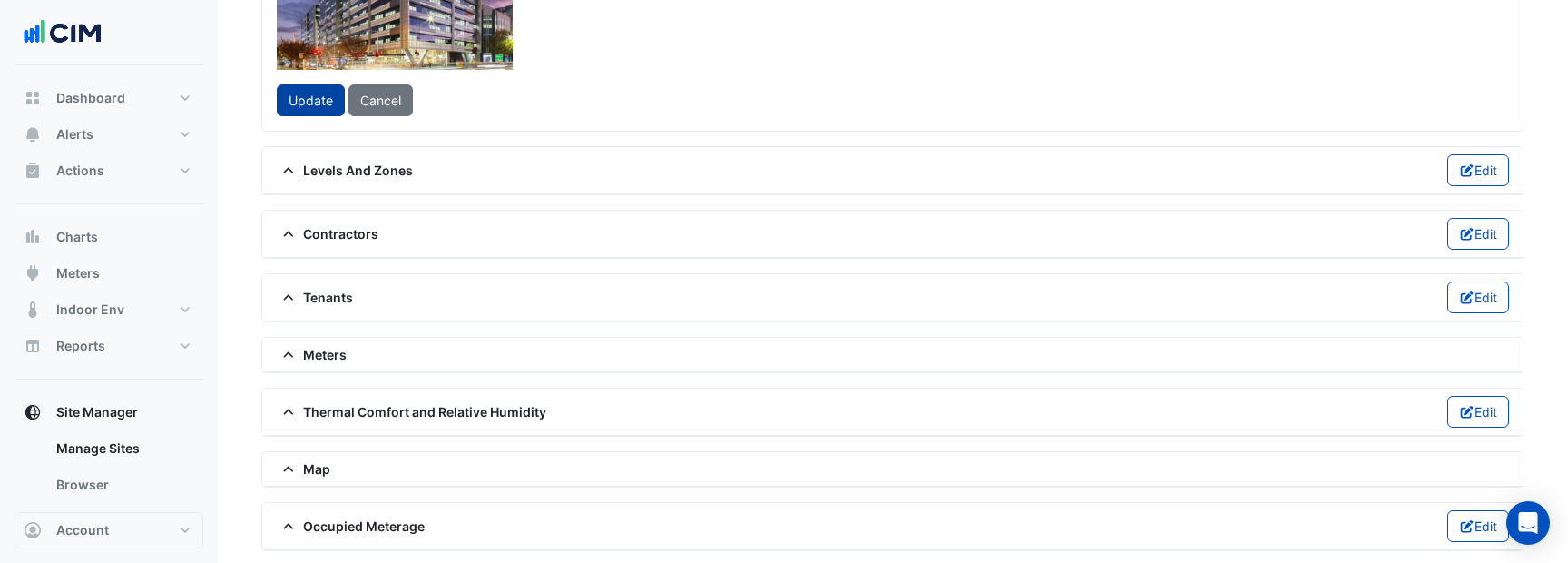
click at [319, 108] on span "Update" at bounding box center [311, 100] width 44 height 16
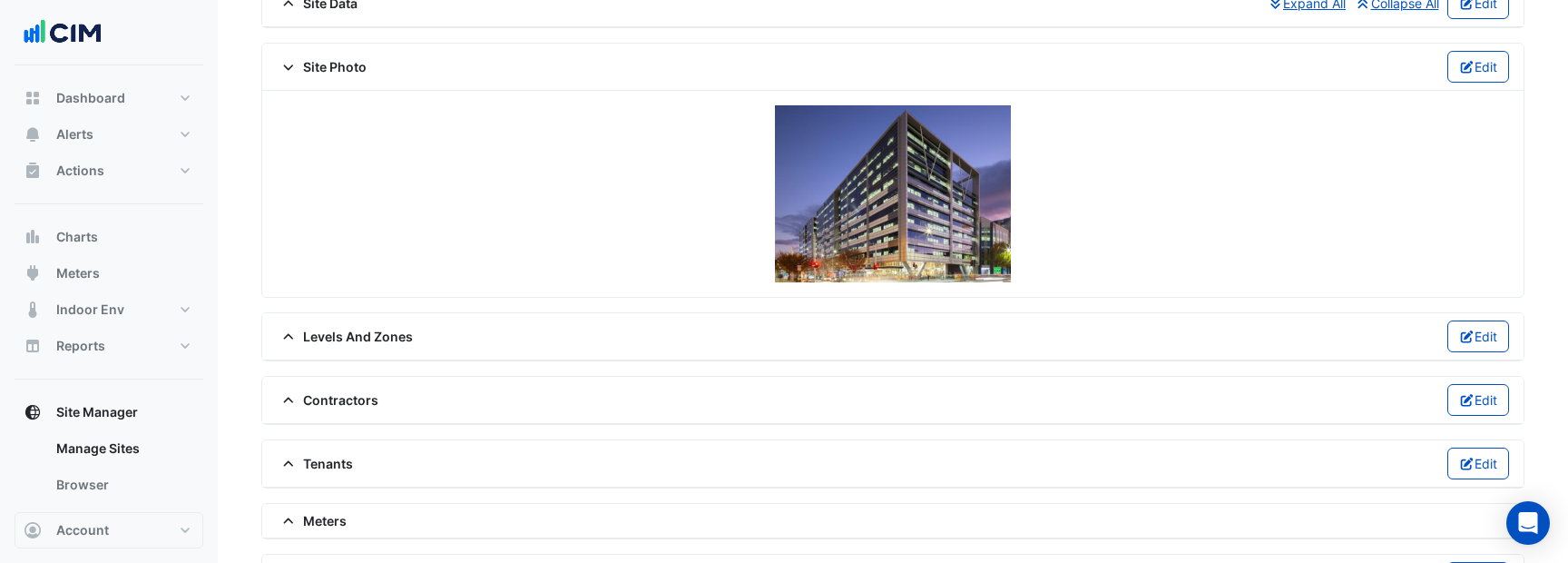
scroll to position [0, 0]
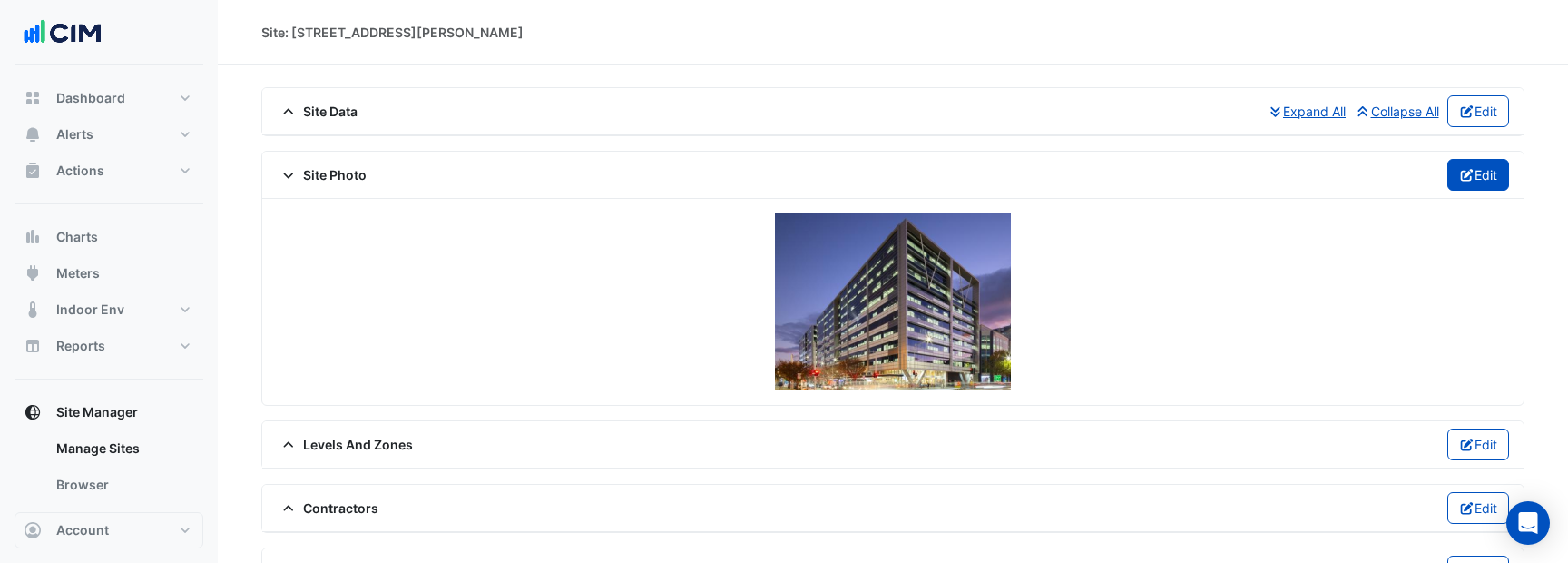
click at [1484, 179] on button "Edit" at bounding box center [1478, 175] width 63 height 31
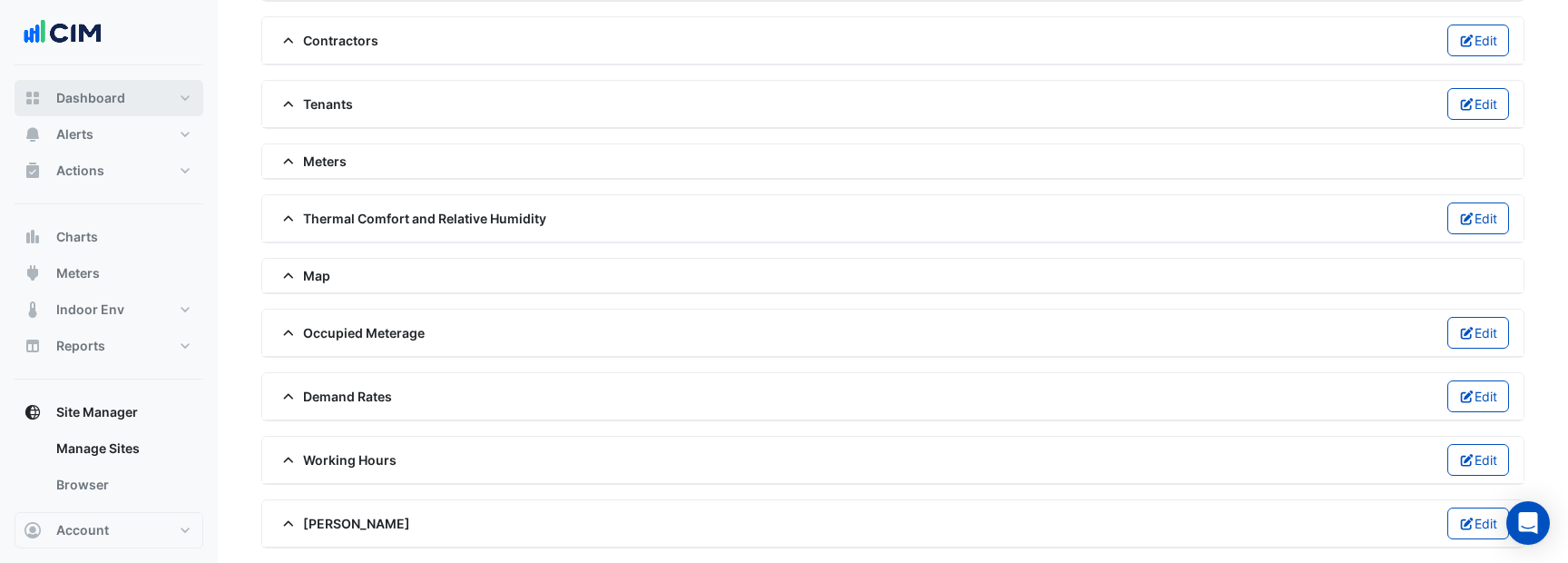
click at [121, 113] on button "Dashboard" at bounding box center [109, 97] width 189 height 36
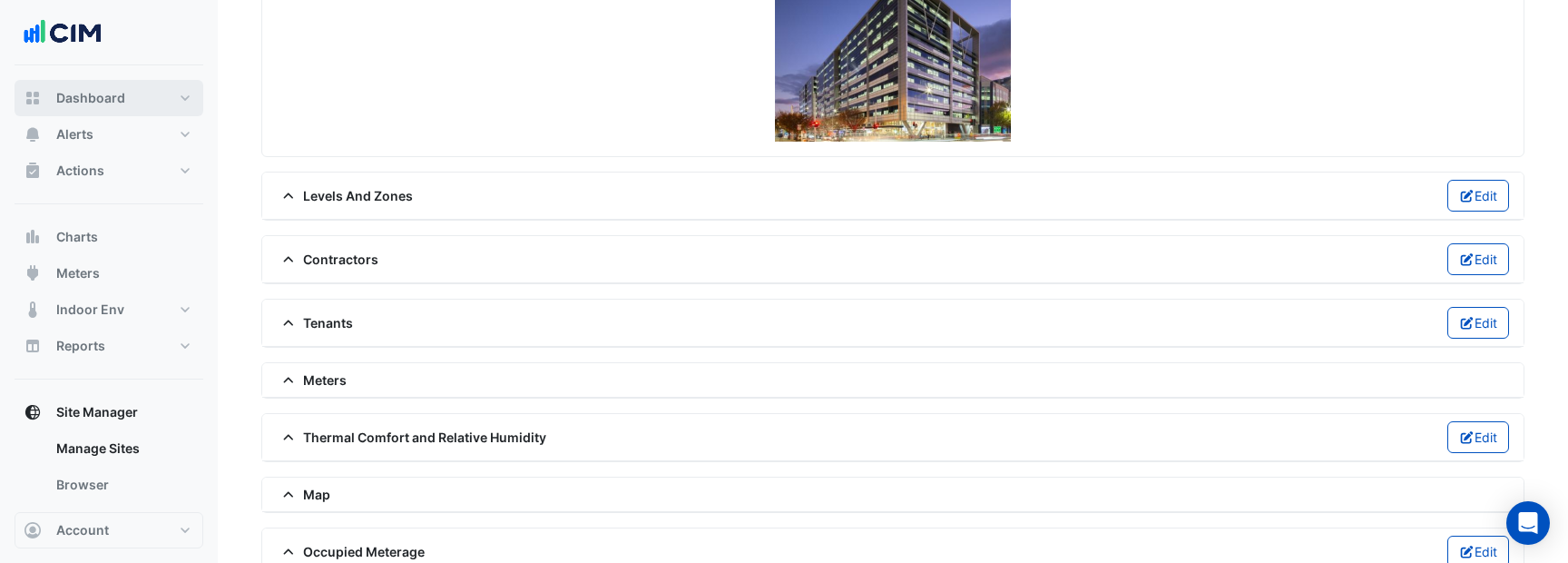
select select "***"
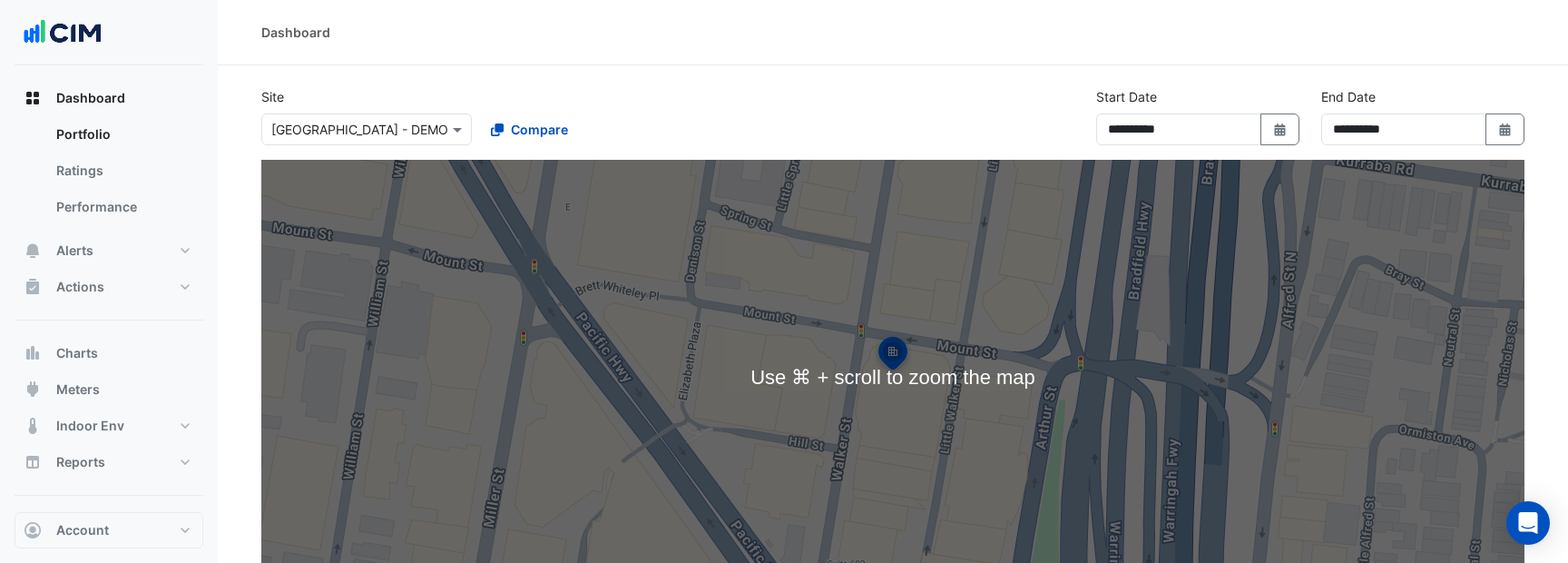
scroll to position [6, 0]
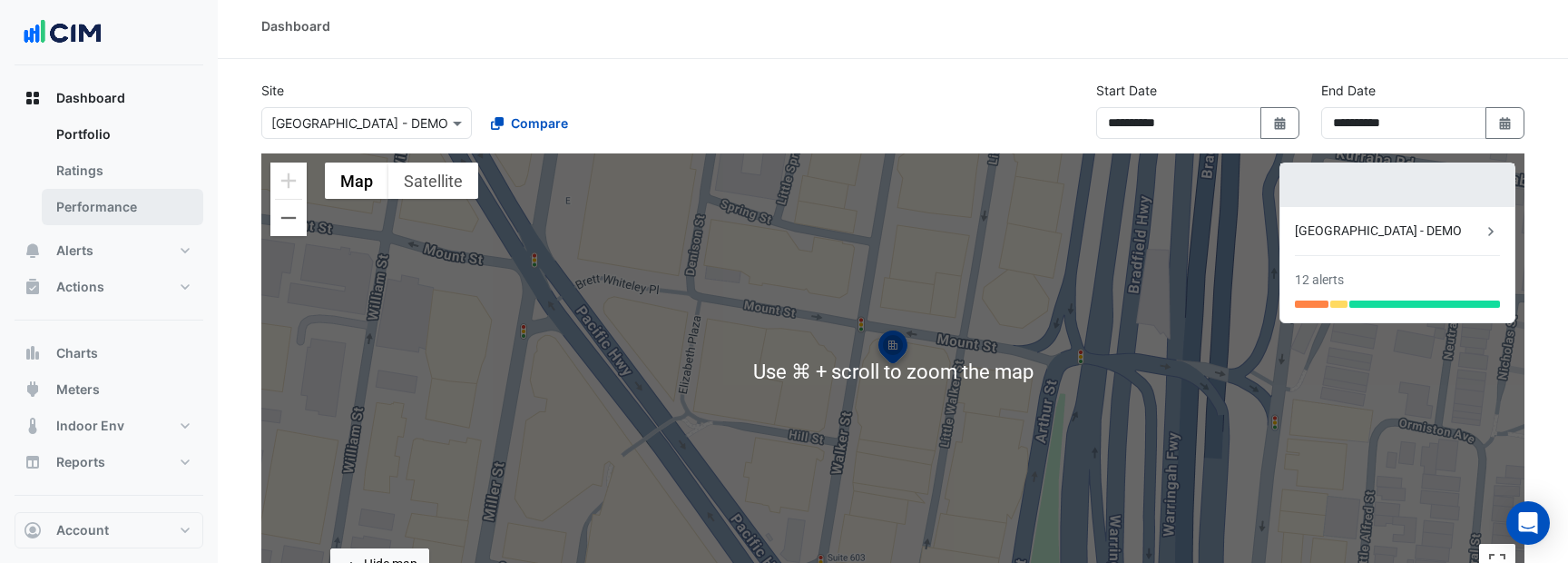
click at [124, 220] on link "Performance" at bounding box center [122, 206] width 161 height 36
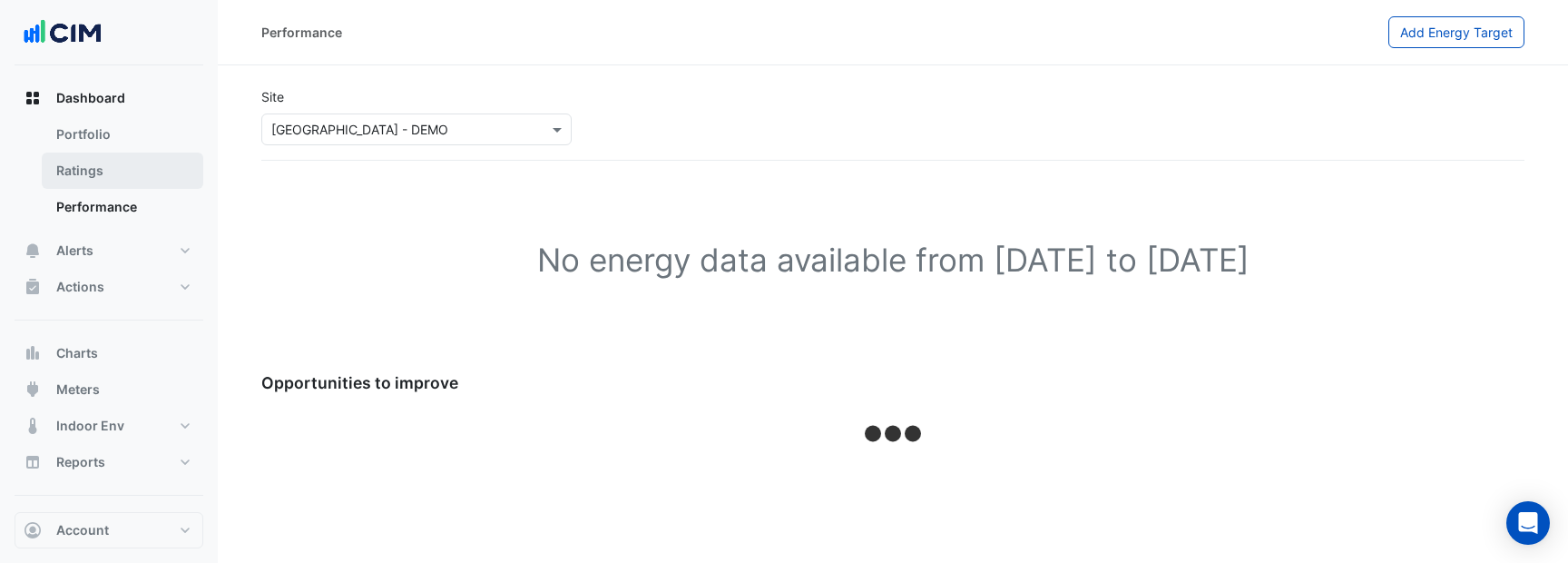
click at [147, 156] on link "Ratings" at bounding box center [122, 170] width 161 height 36
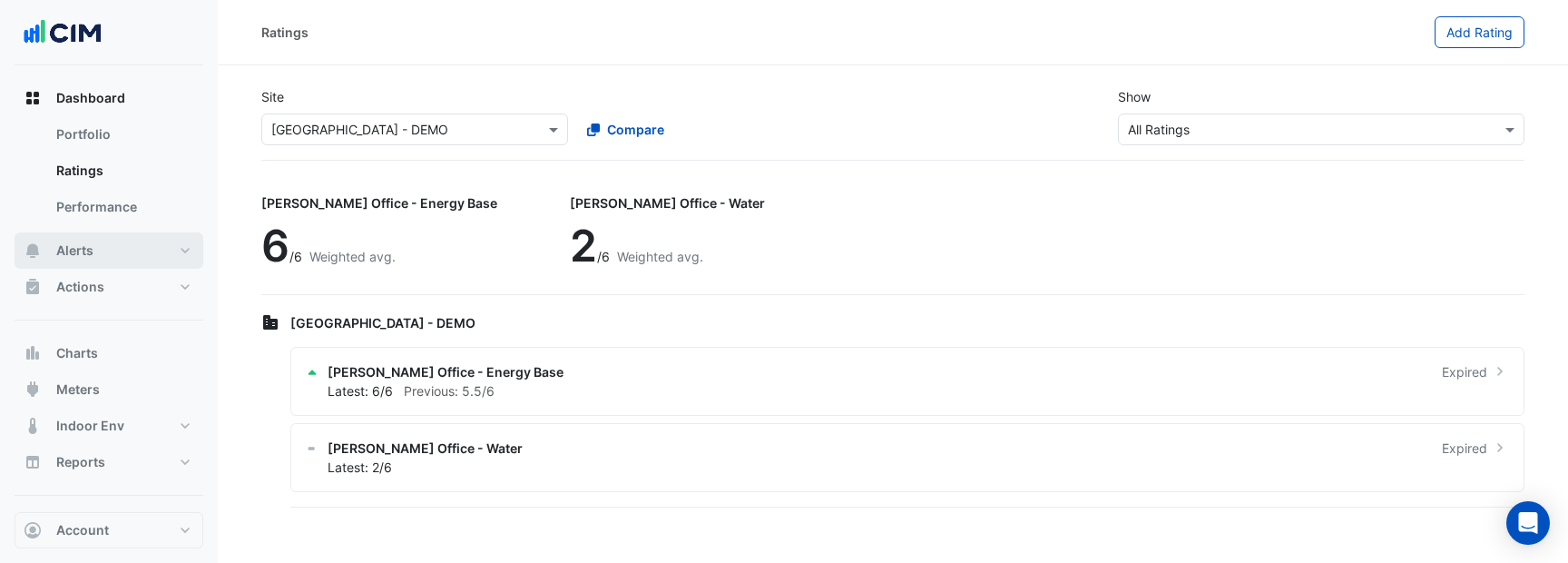
scroll to position [41, 0]
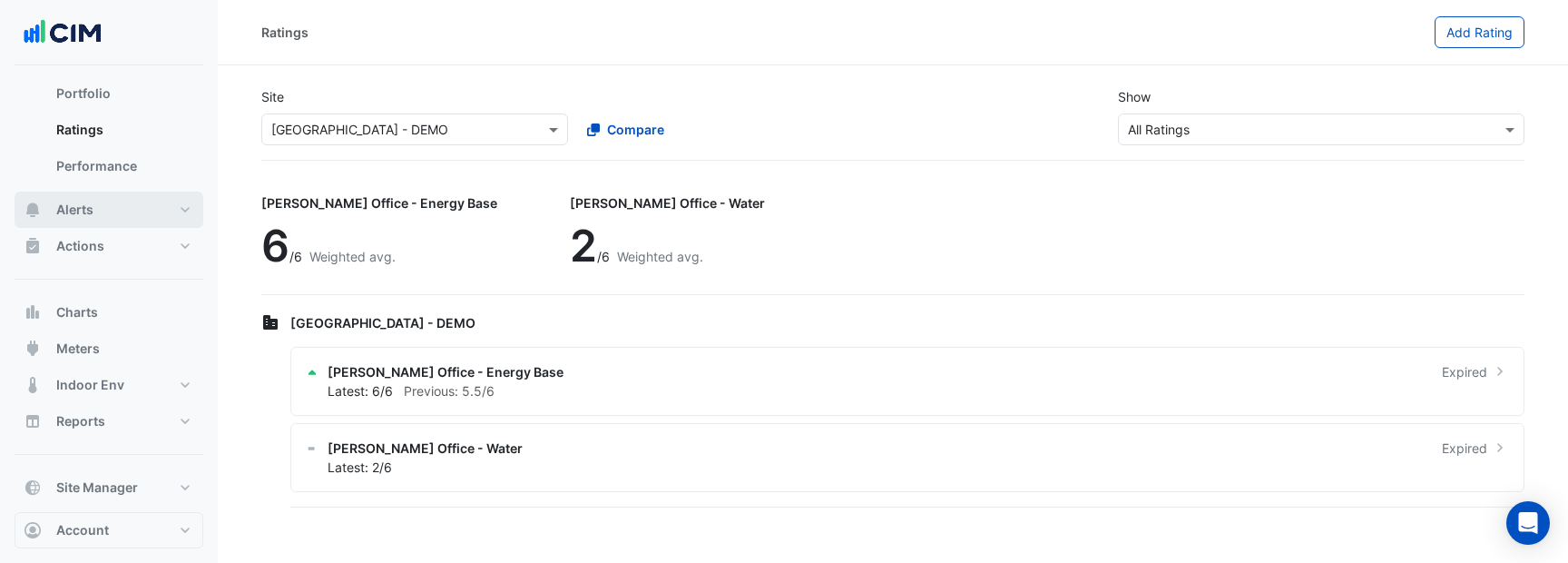
click at [109, 218] on button "Alerts" at bounding box center [109, 209] width 189 height 36
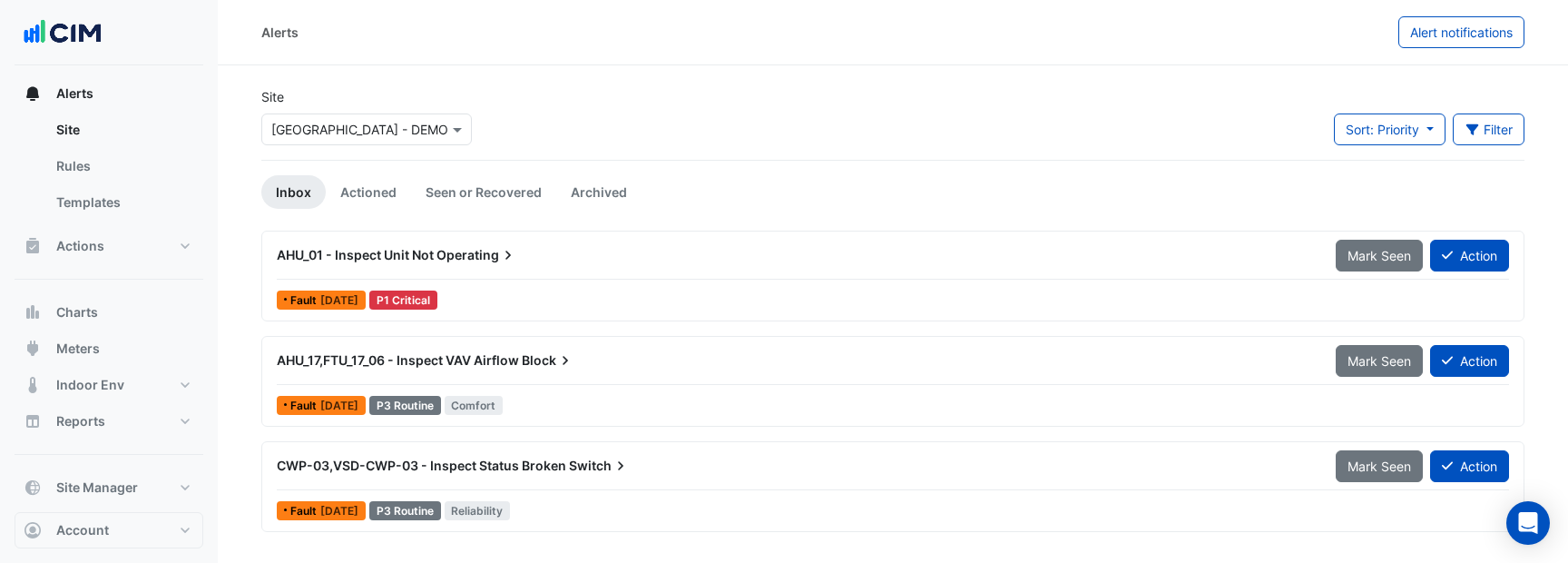
click at [399, 257] on span "AHU_01 - Inspect Unit Not" at bounding box center [355, 255] width 157 height 16
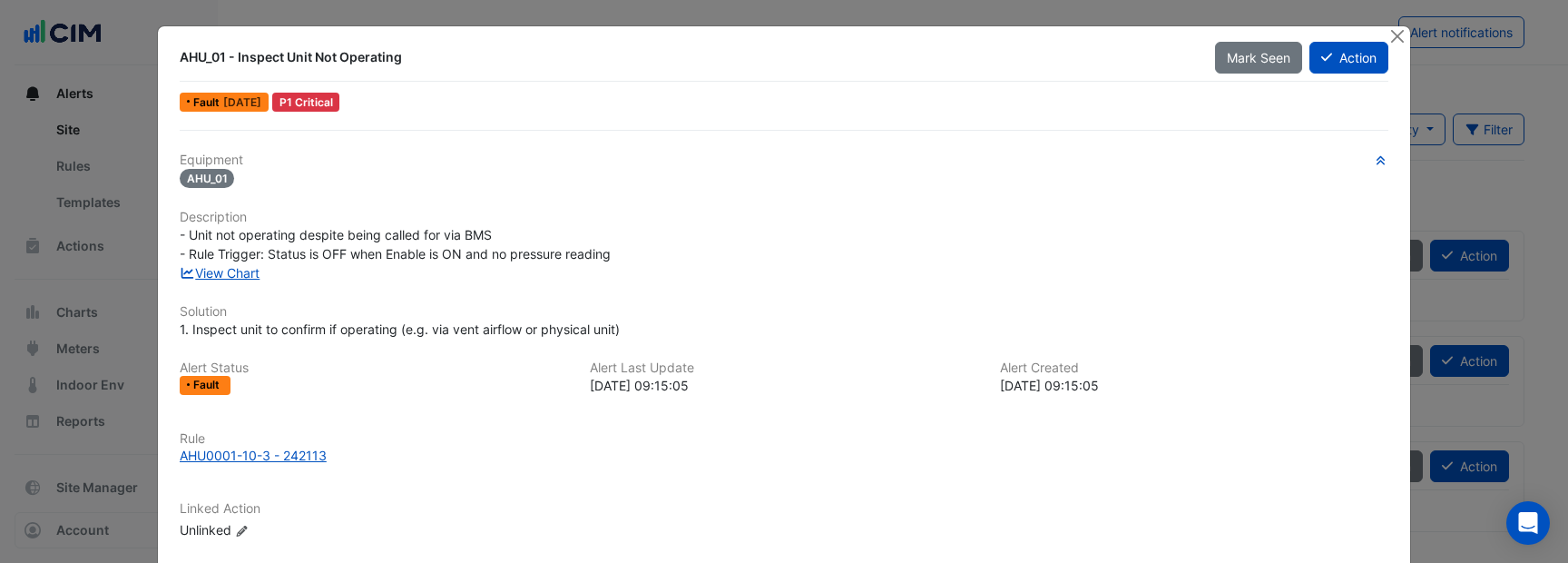
scroll to position [136, 0]
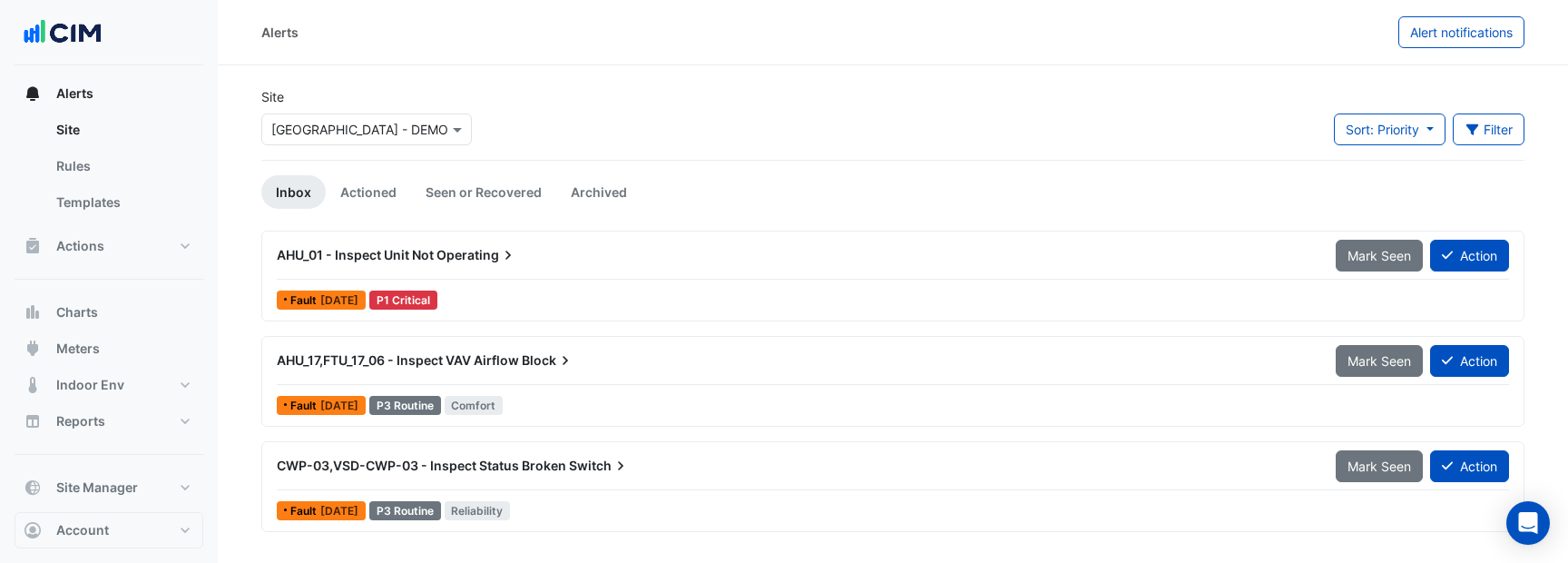
scroll to position [14, 0]
click at [132, 173] on link "Rules" at bounding box center [122, 166] width 161 height 36
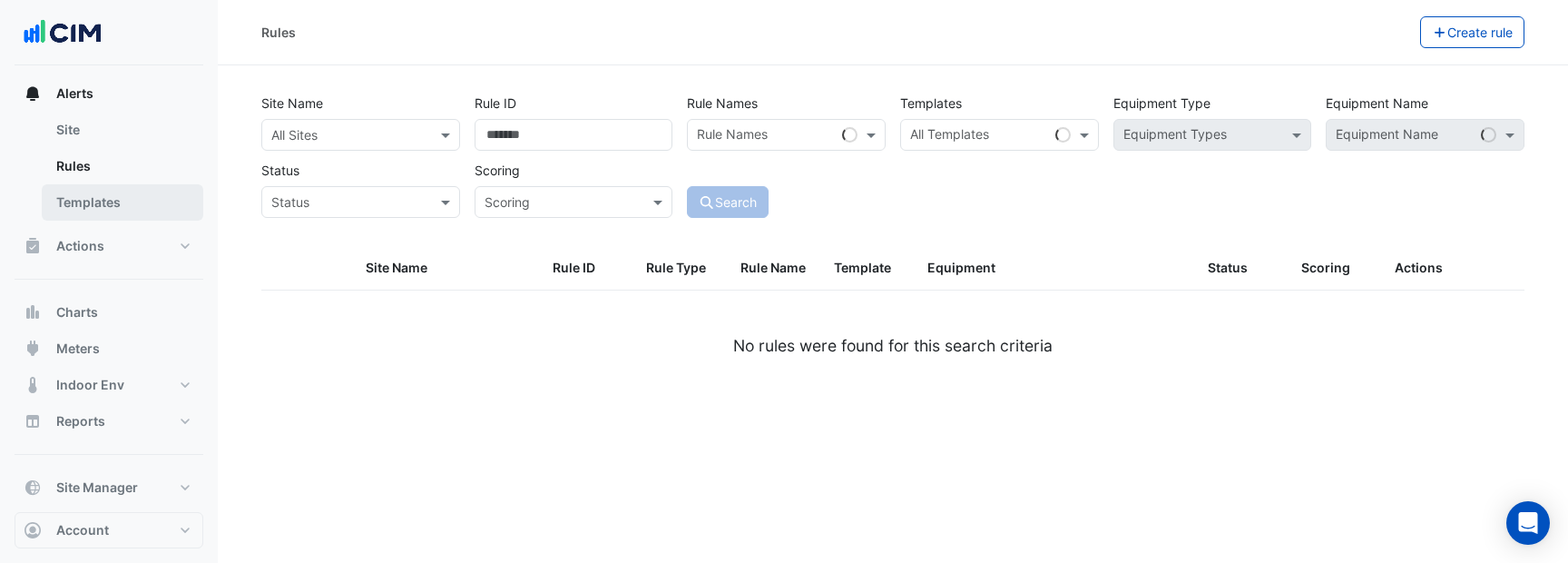
click at [140, 200] on link "Templates" at bounding box center [122, 202] width 161 height 36
select select
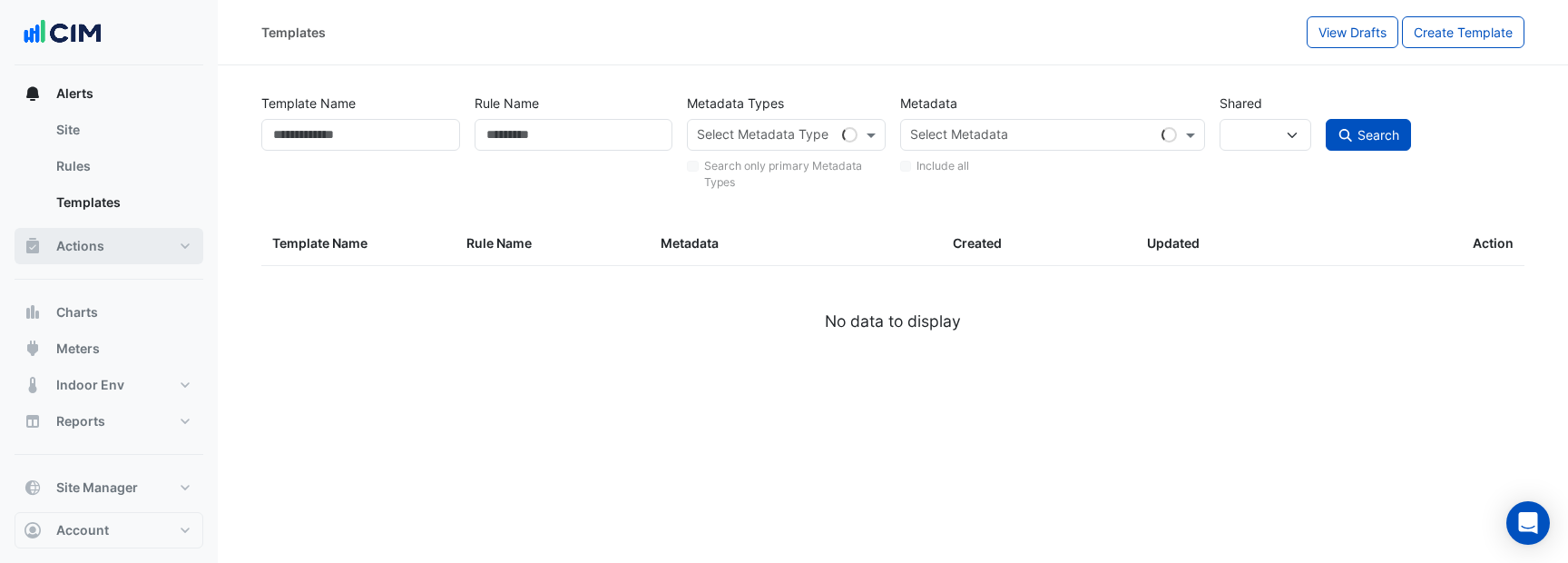
click at [114, 242] on button "Actions" at bounding box center [109, 245] width 189 height 36
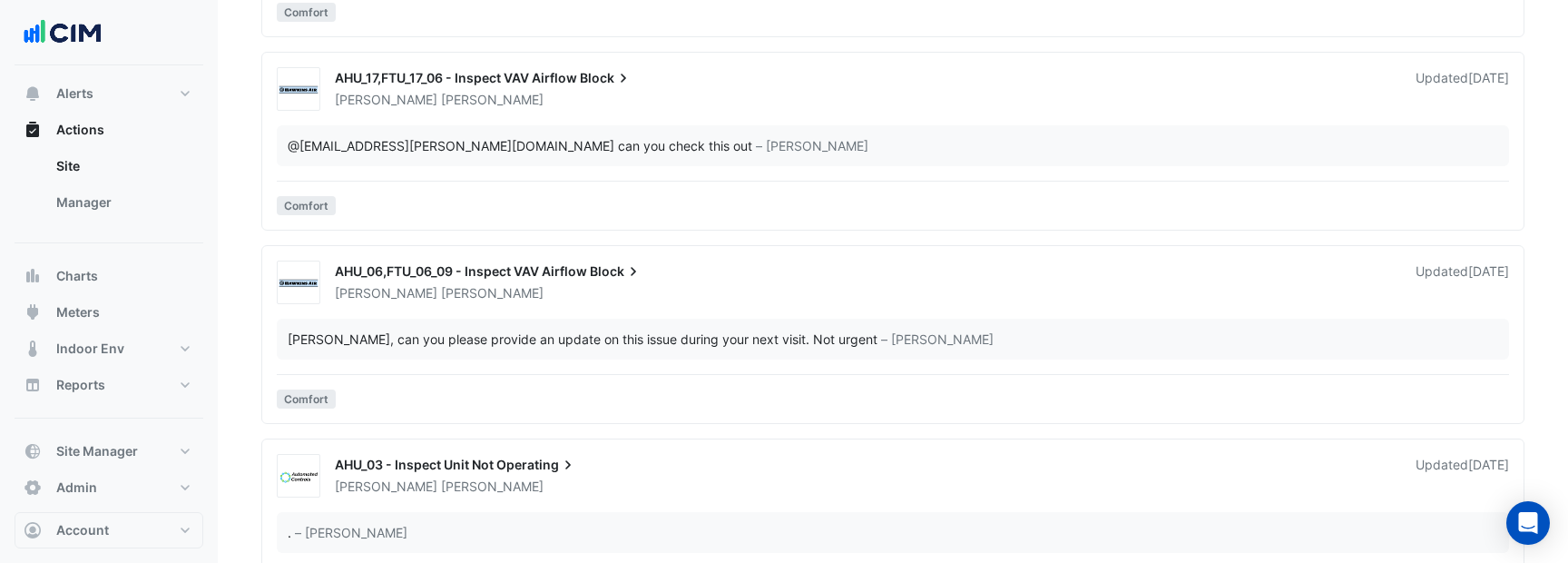
scroll to position [2886, 0]
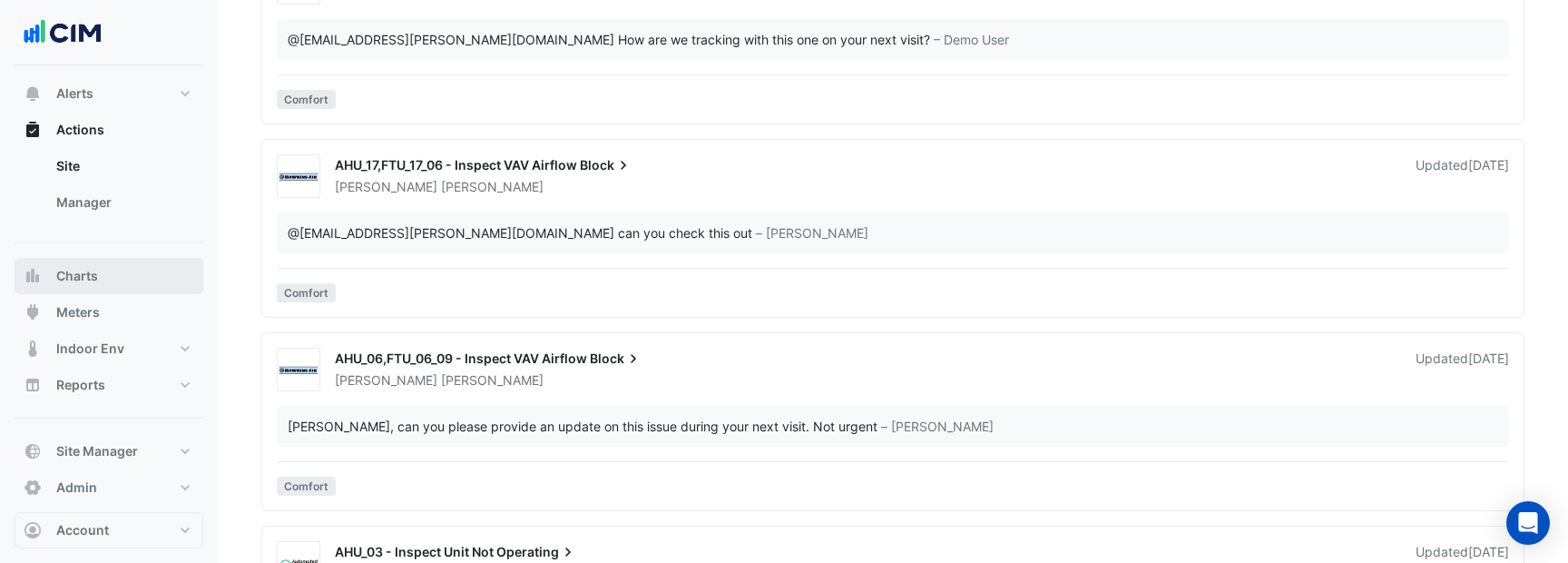
click at [131, 283] on button "Charts" at bounding box center [109, 275] width 189 height 36
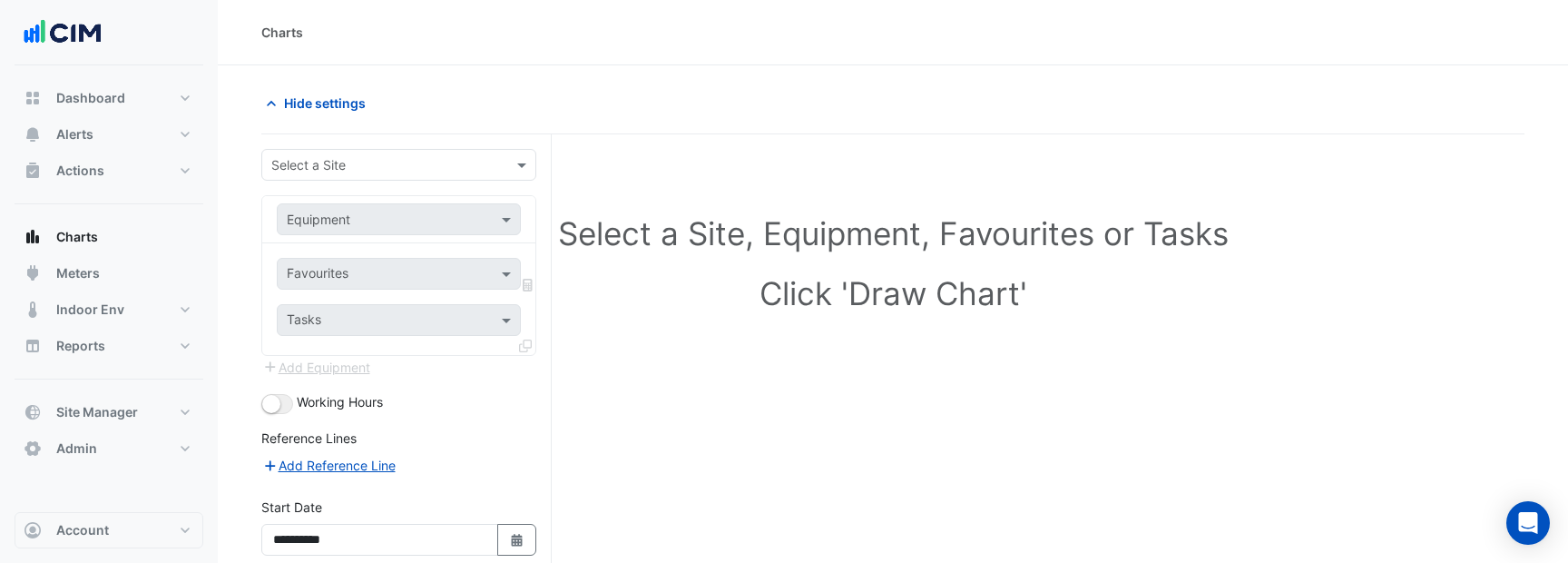
click at [390, 168] on input "text" at bounding box center [380, 166] width 218 height 19
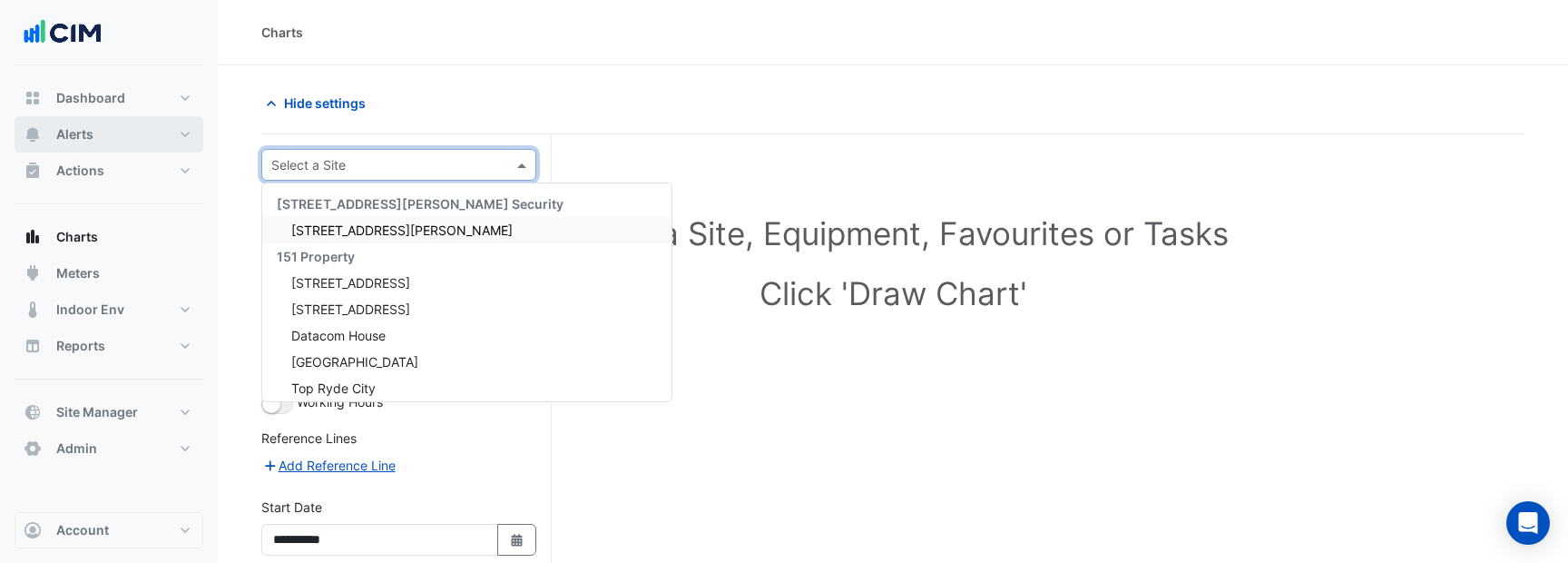
click at [140, 134] on button "Alerts" at bounding box center [109, 133] width 189 height 36
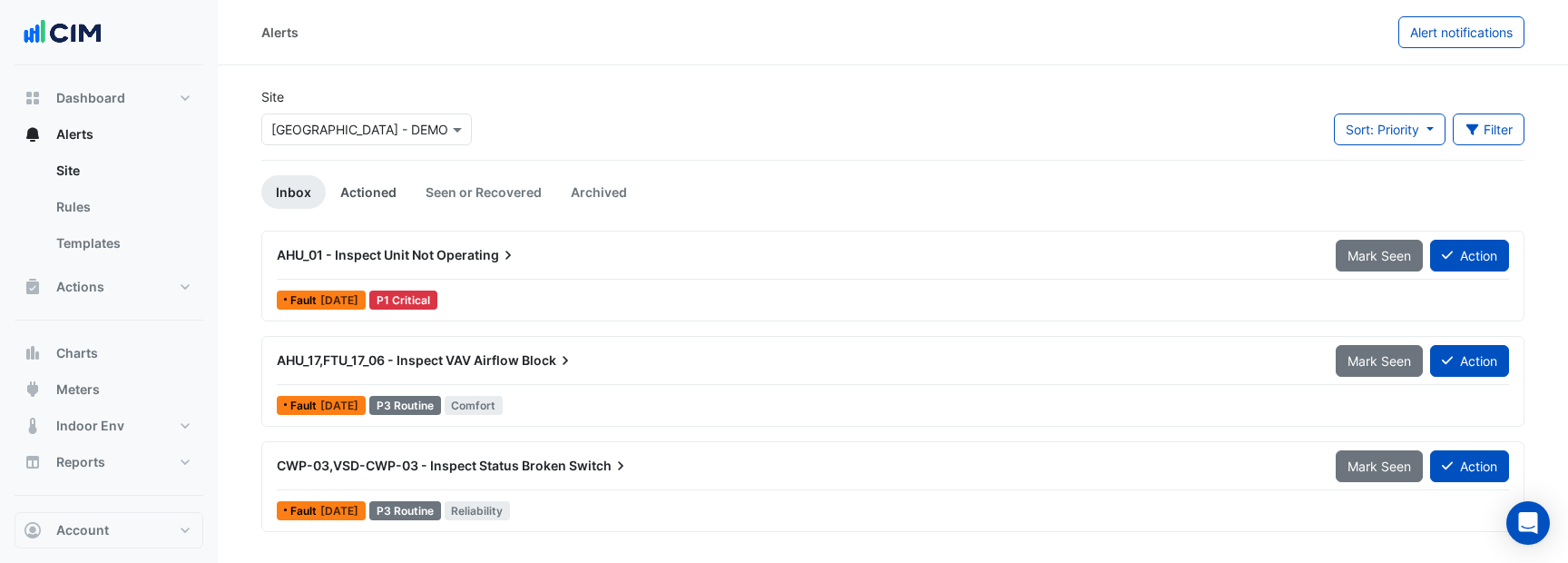
click at [383, 189] on link "Actioned" at bounding box center [368, 192] width 85 height 33
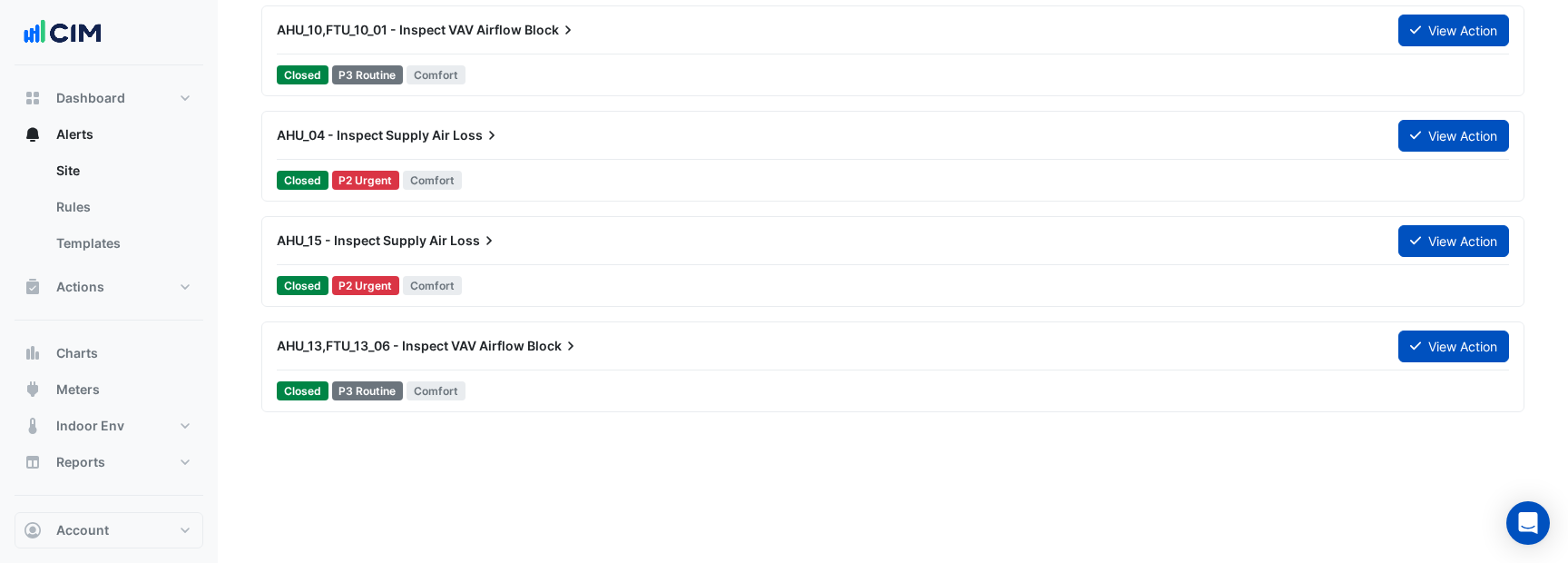
scroll to position [1545, 0]
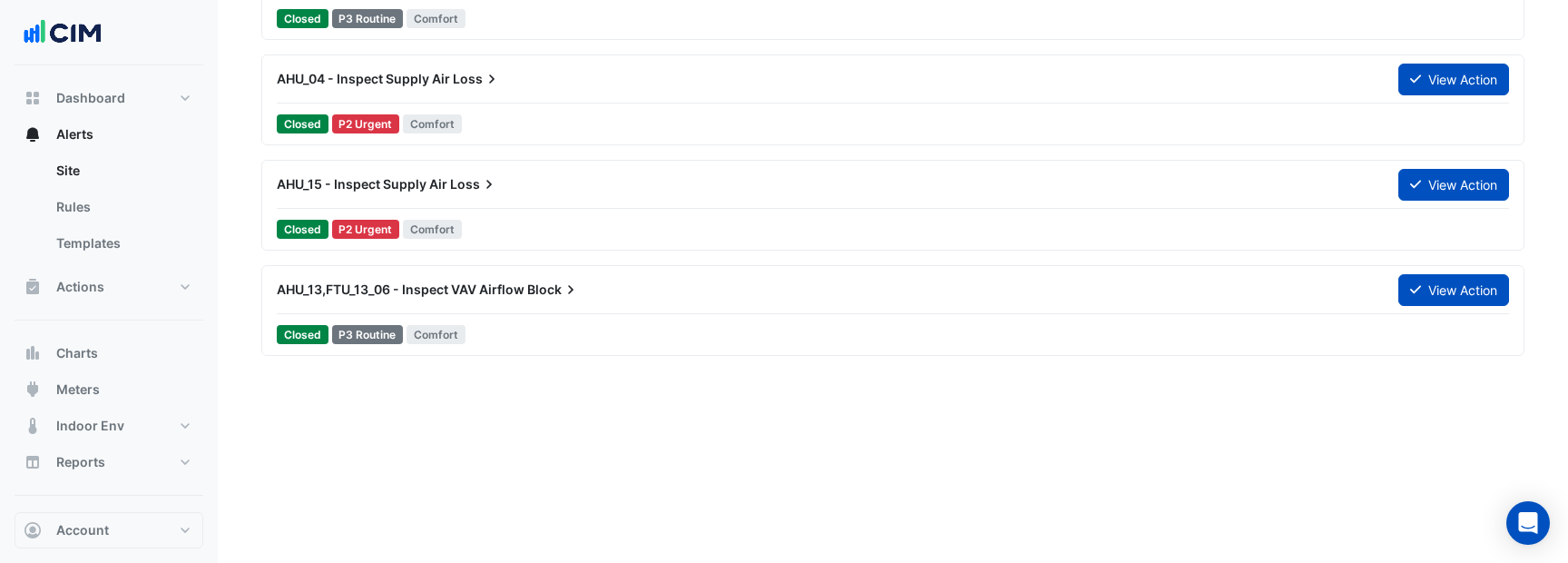
click at [614, 288] on div "AHU_13,FTU_13_06 - Inspect VAV Airflow Block View Action Closed P3 Routine Comf…" at bounding box center [892, 310] width 1247 height 74
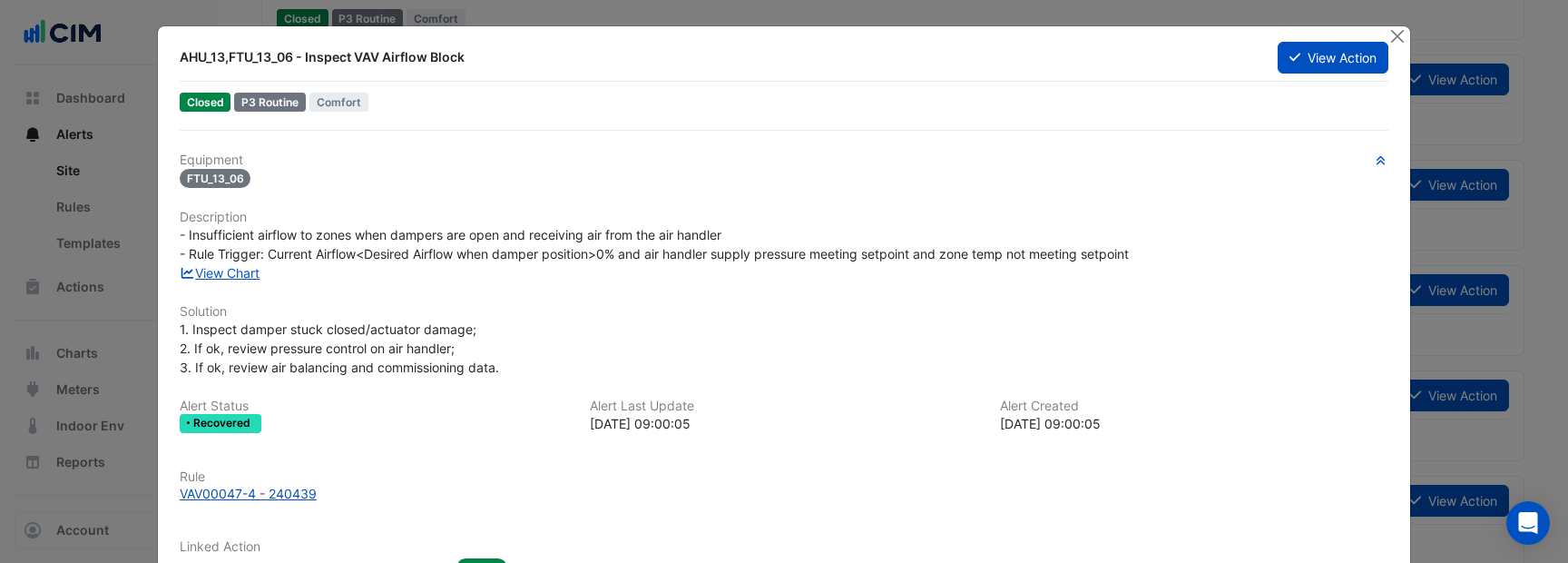
scroll to position [174, 0]
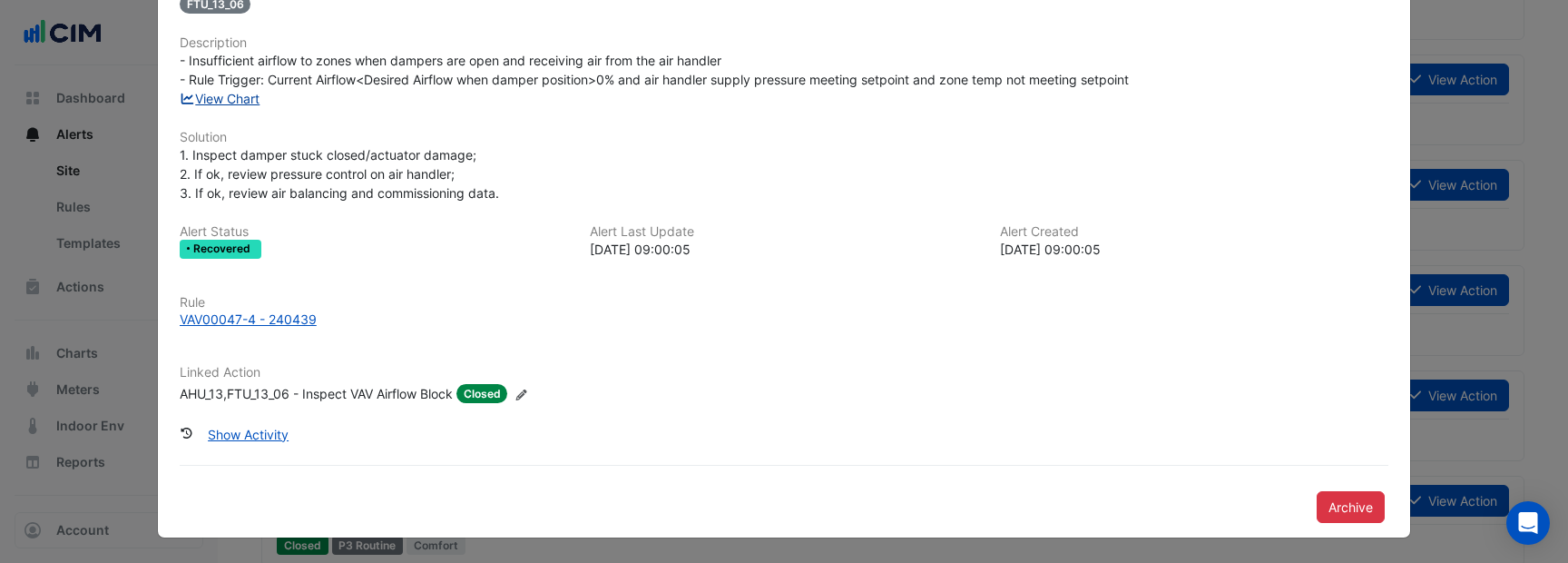
click at [243, 97] on link "View Chart" at bounding box center [219, 98] width 81 height 16
click at [240, 316] on div "VAV00047-4 - 240439" at bounding box center [248, 319] width 137 height 19
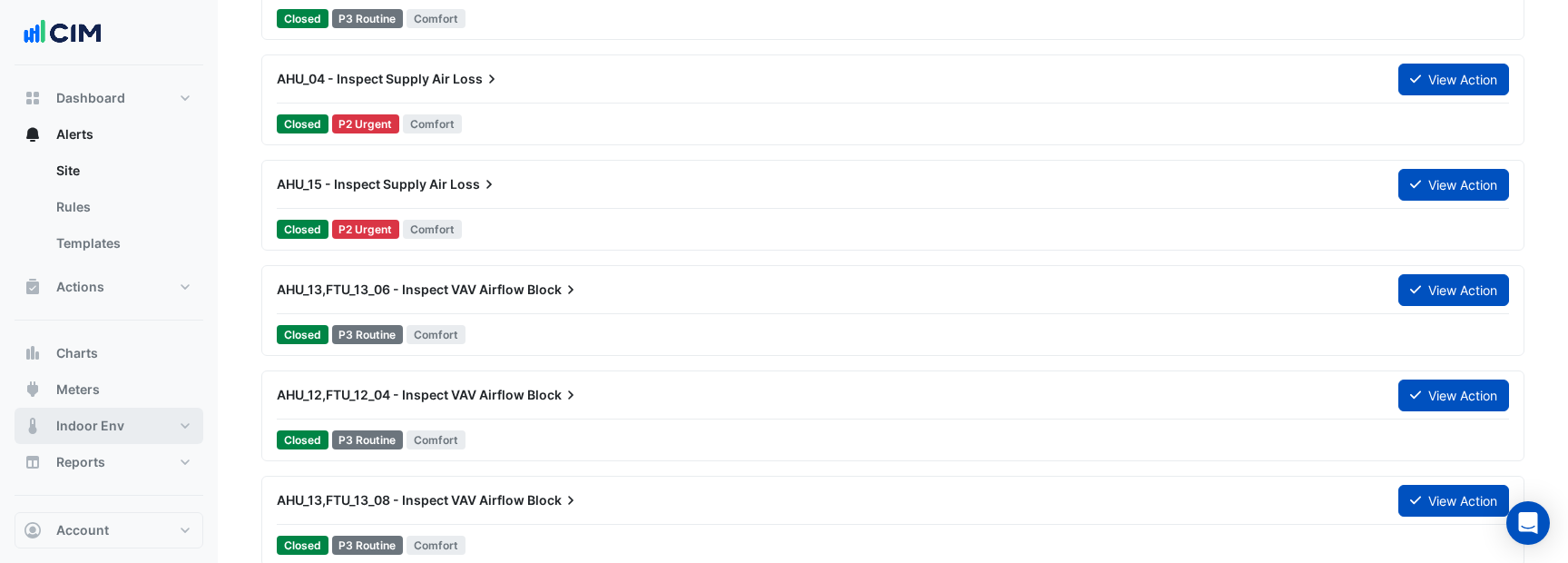
click at [115, 425] on span "Indoor Env" at bounding box center [91, 426] width 68 height 19
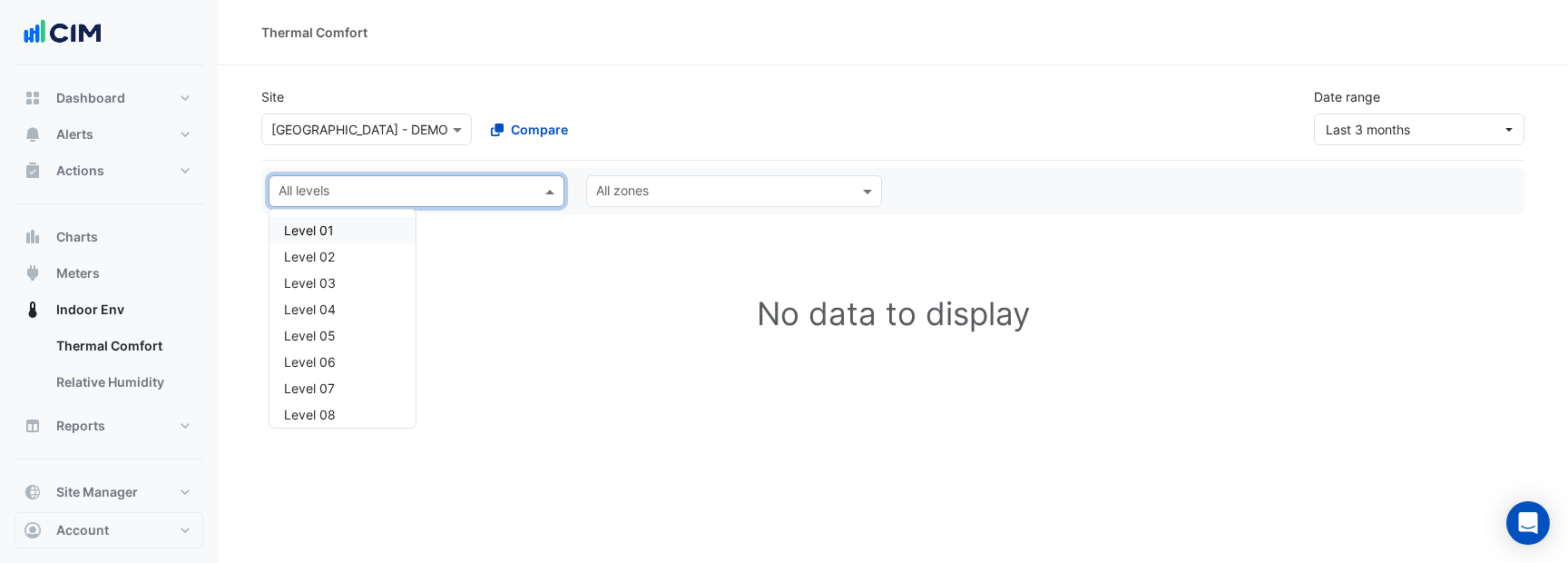
click at [490, 194] on input "text" at bounding box center [405, 193] width 255 height 19
click at [628, 121] on div "Compare" at bounding box center [584, 130] width 218 height 31
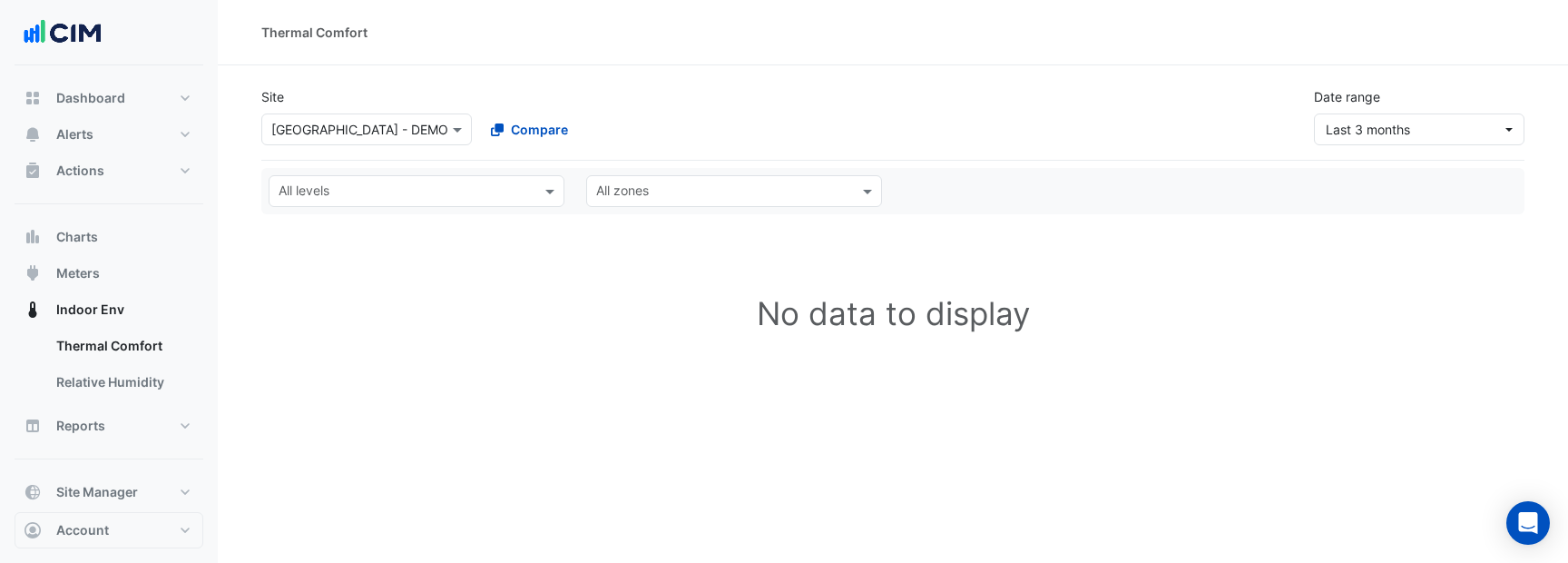
click at [425, 126] on div at bounding box center [366, 129] width 208 height 21
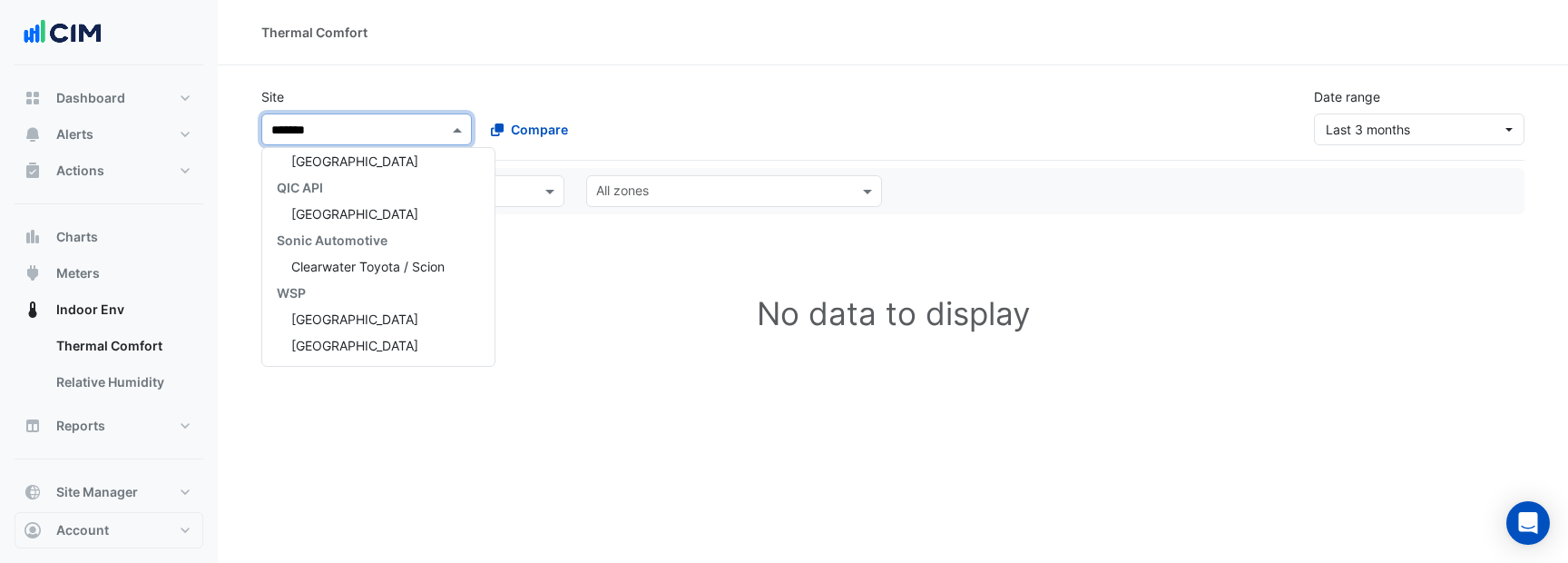
scroll to position [7, 0]
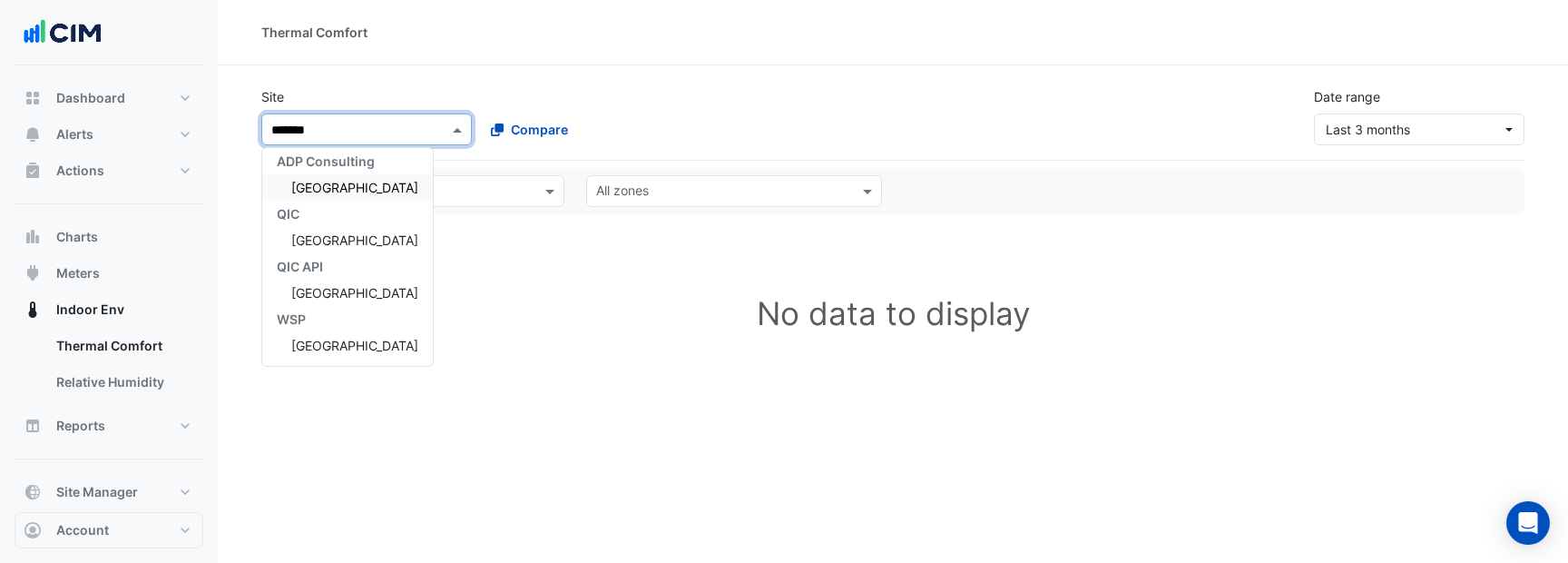
type input "********"
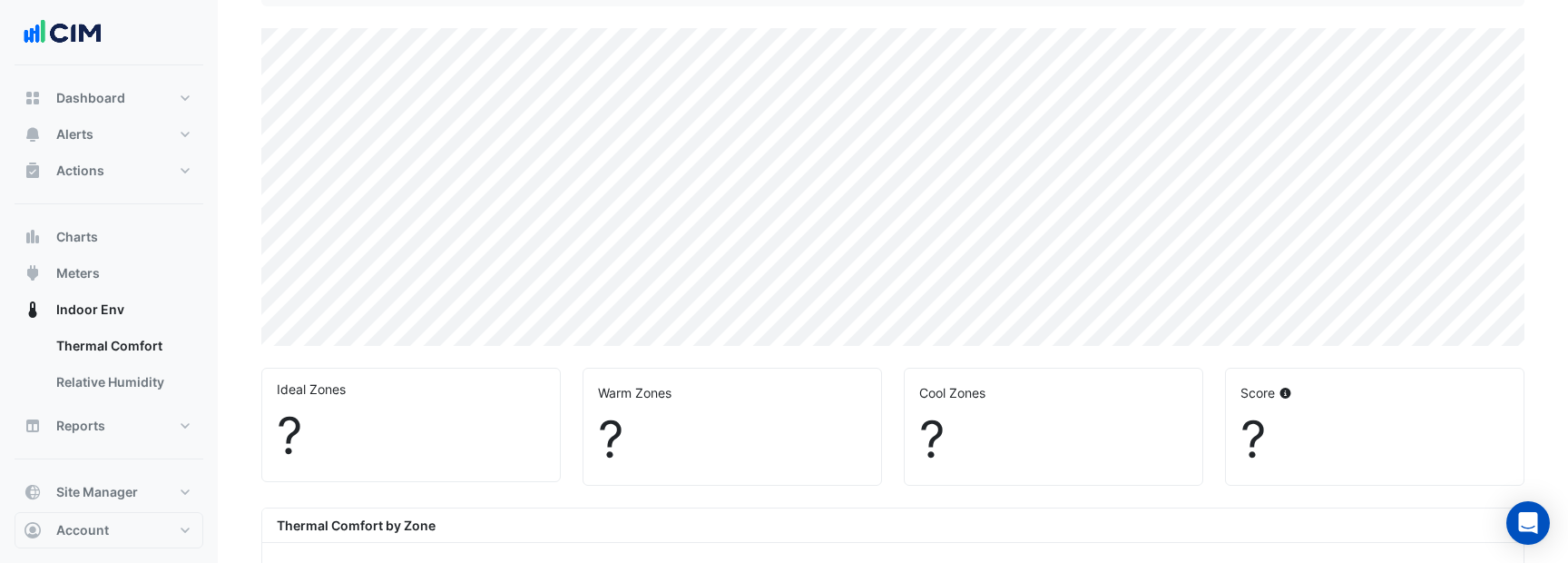
scroll to position [525, 0]
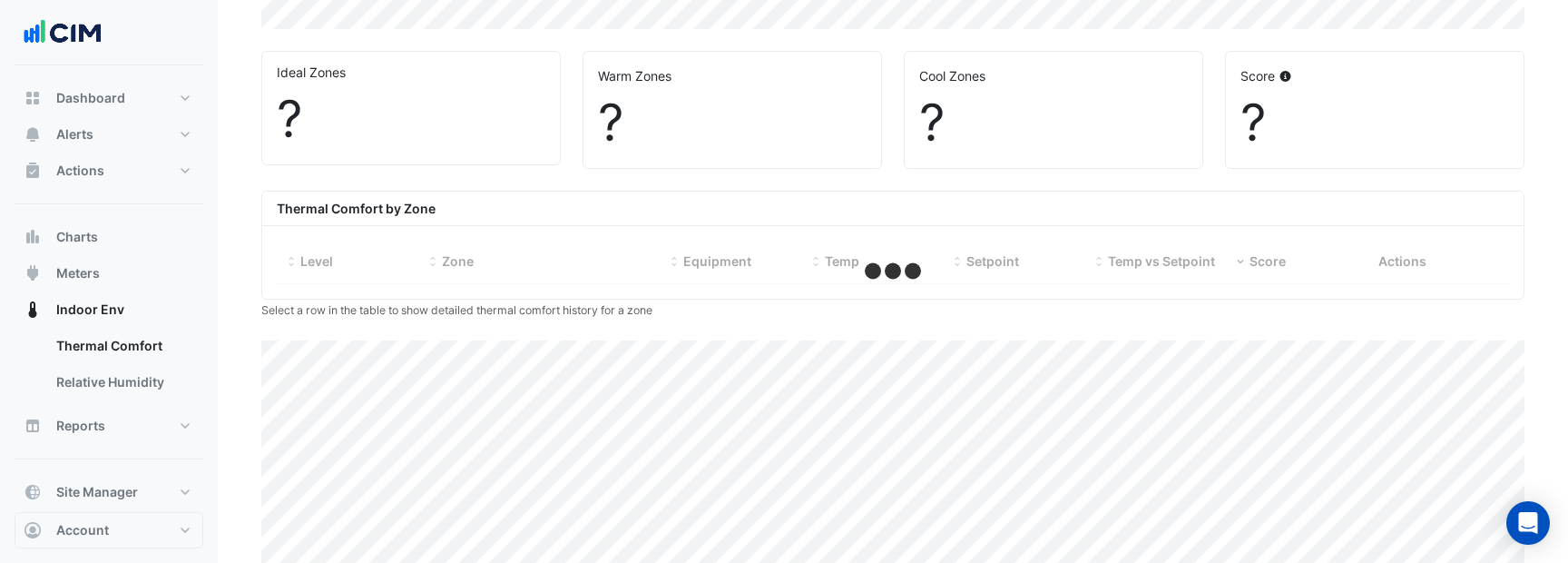
select select "***"
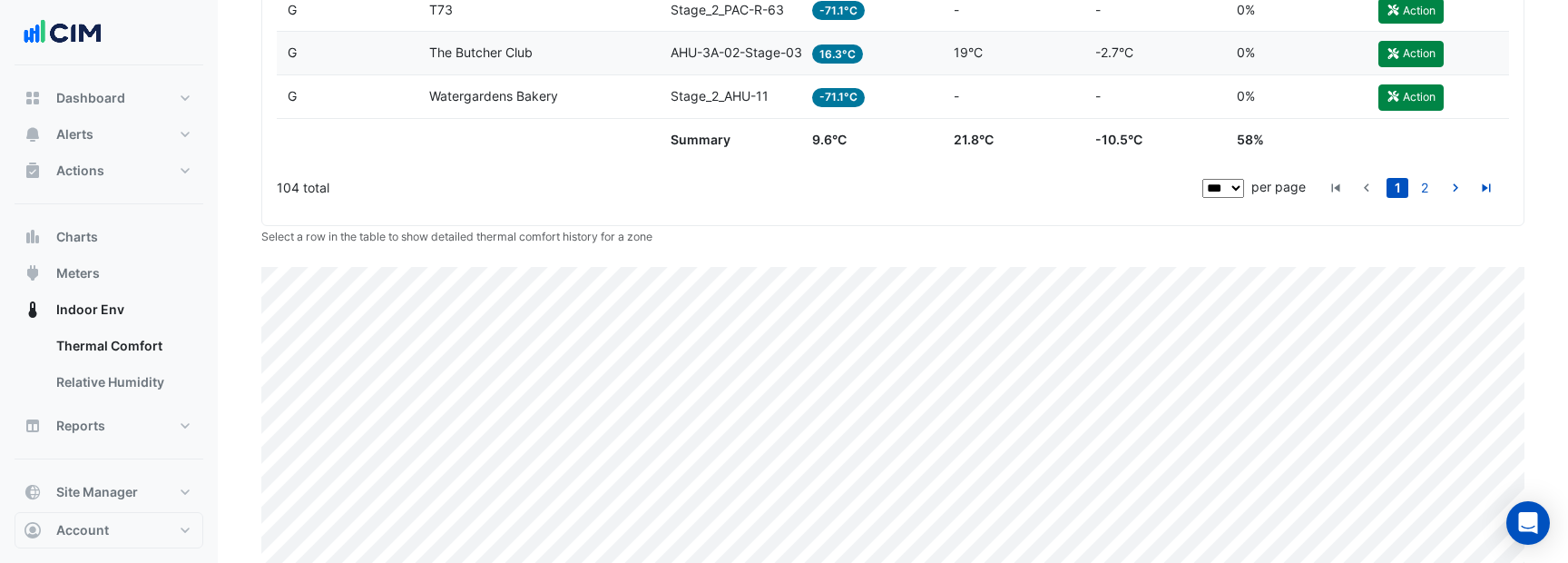
scroll to position [5068, 0]
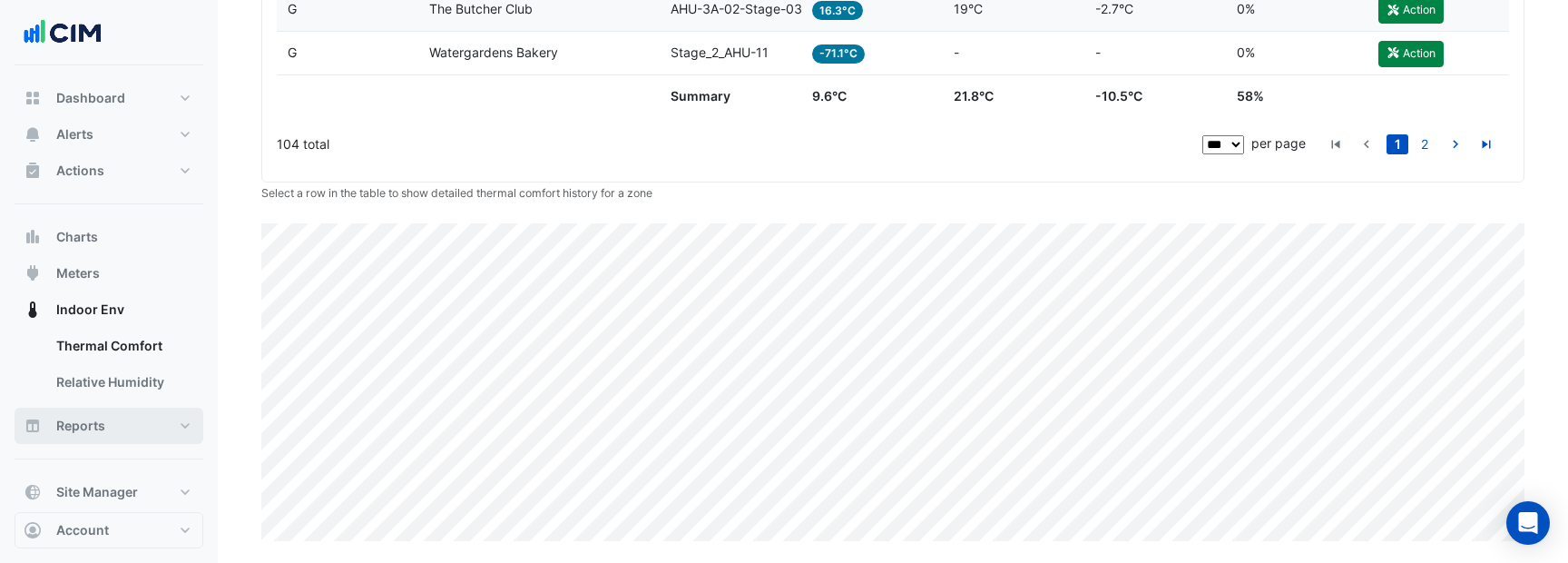
click at [78, 440] on button "Reports" at bounding box center [109, 425] width 189 height 36
select select "***"
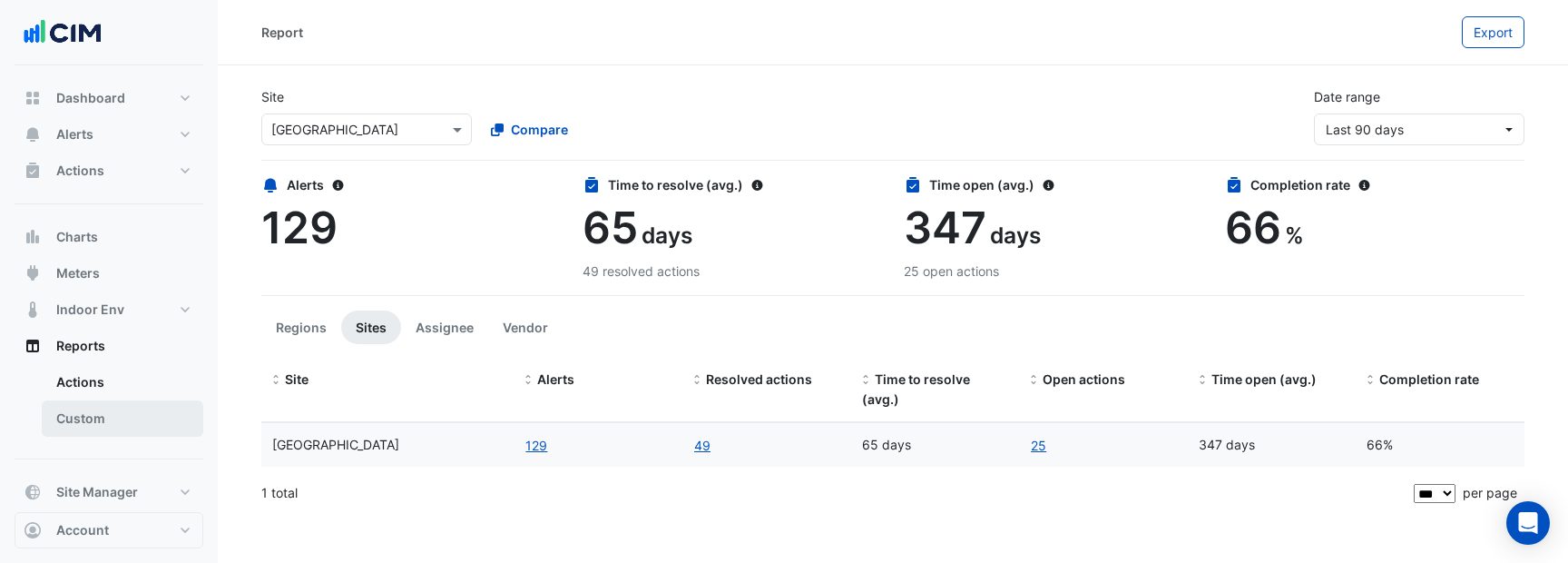
scroll to position [56, 0]
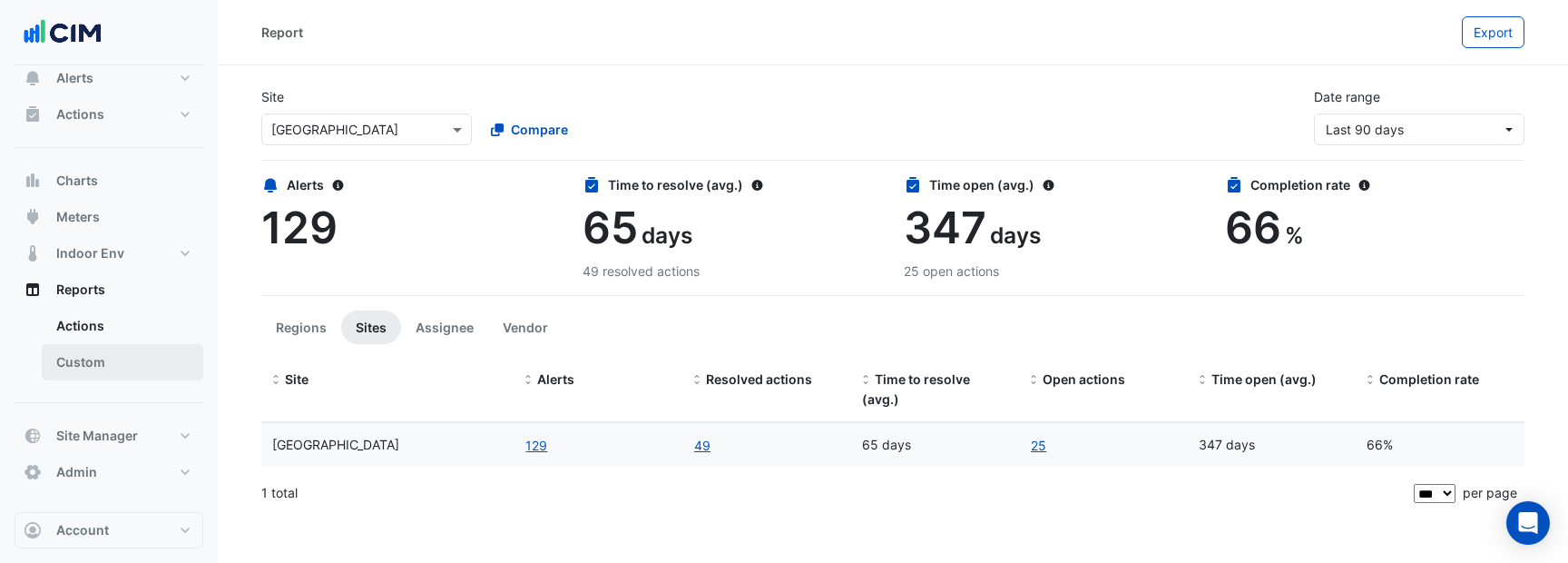
click at [147, 367] on link "Custom" at bounding box center [122, 361] width 161 height 36
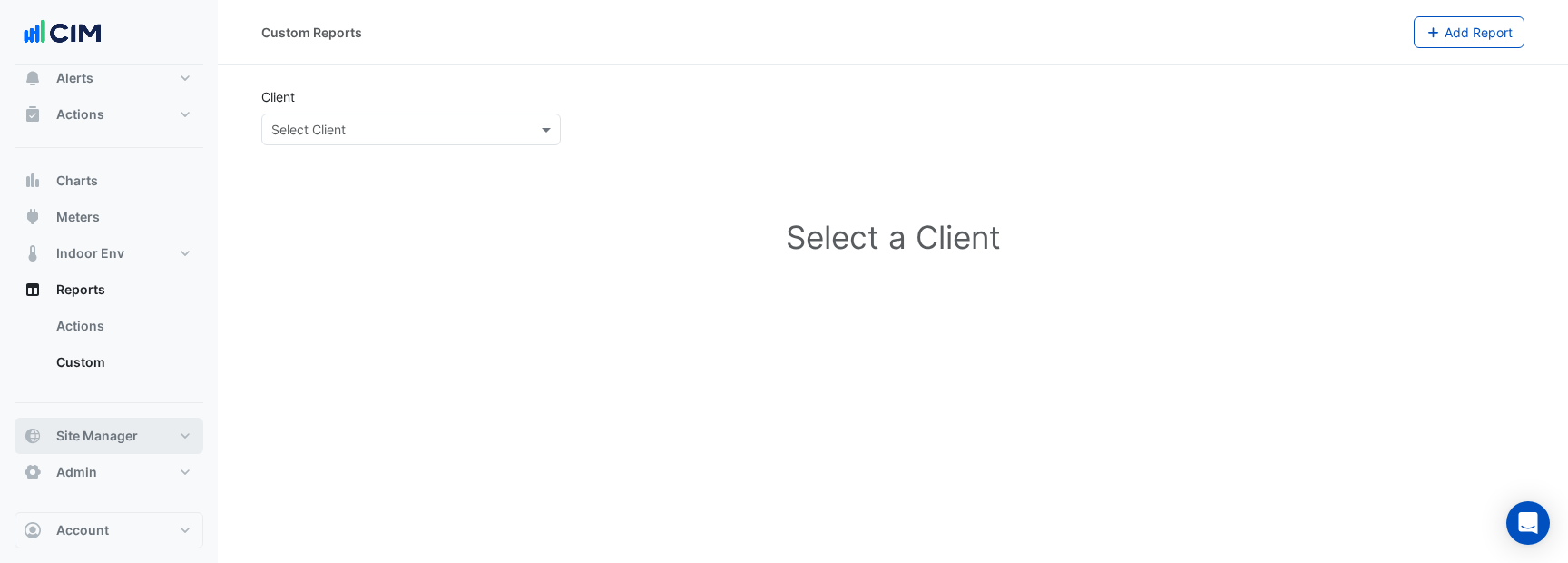
click at [186, 419] on button "Site Manager" at bounding box center [109, 435] width 189 height 36
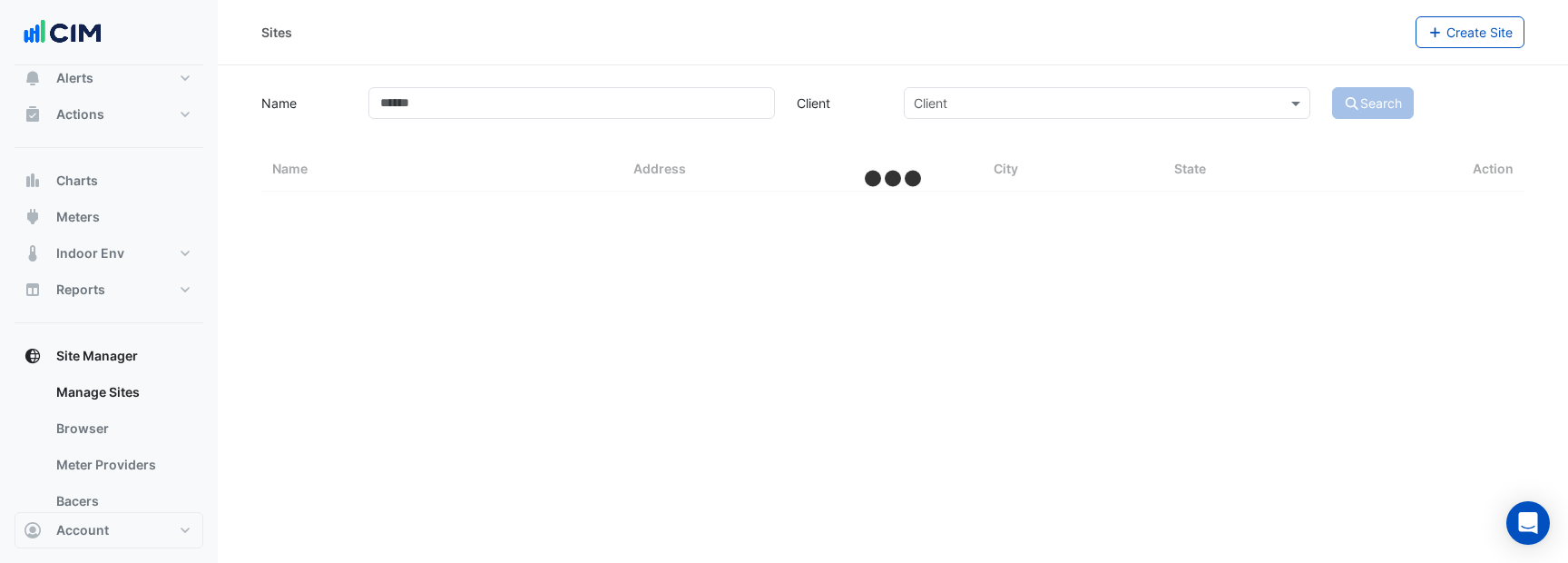
select select "***"
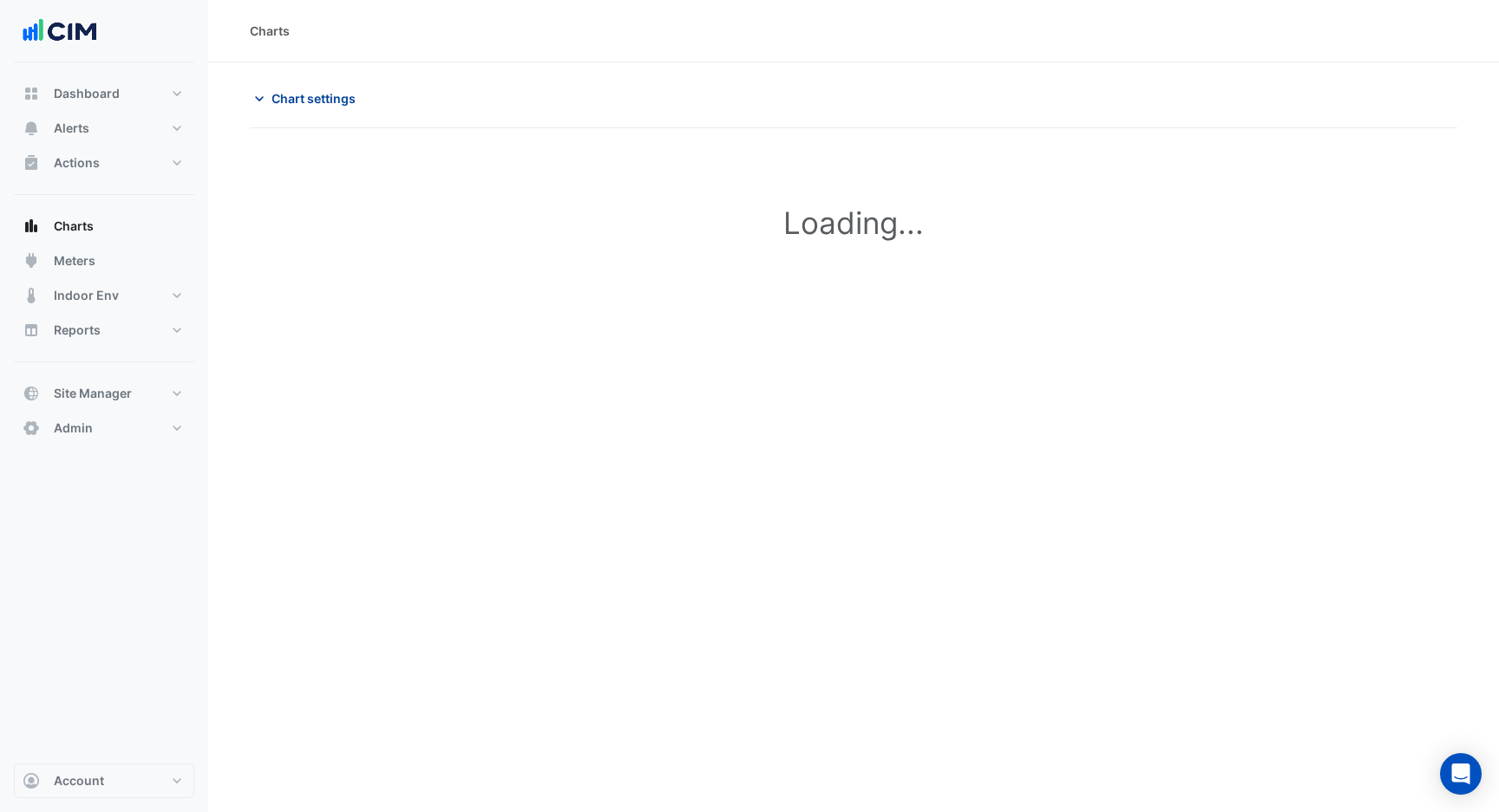
click at [309, 97] on span "Chart settings" at bounding box center [313, 98] width 84 height 19
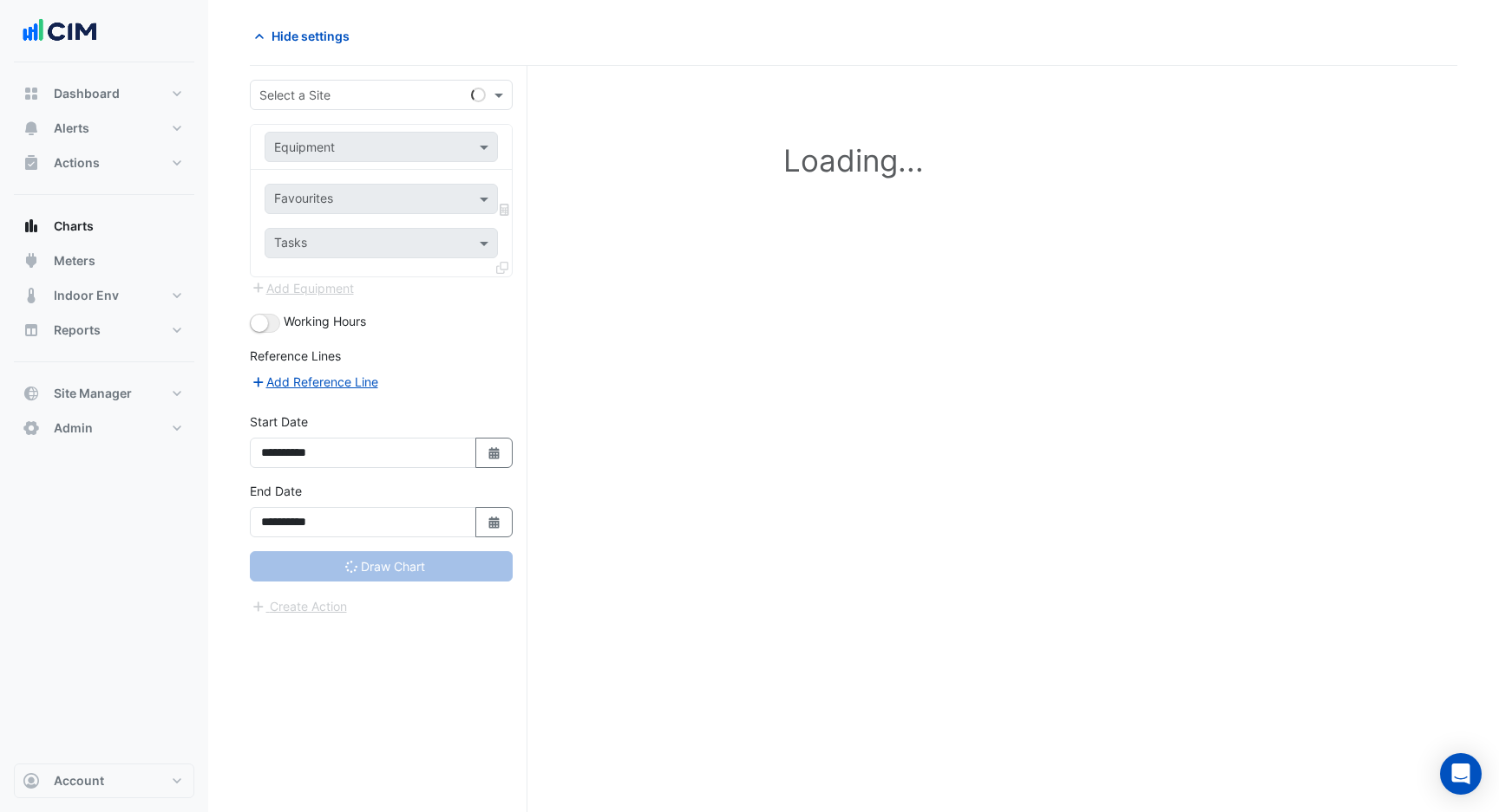
scroll to position [65, 0]
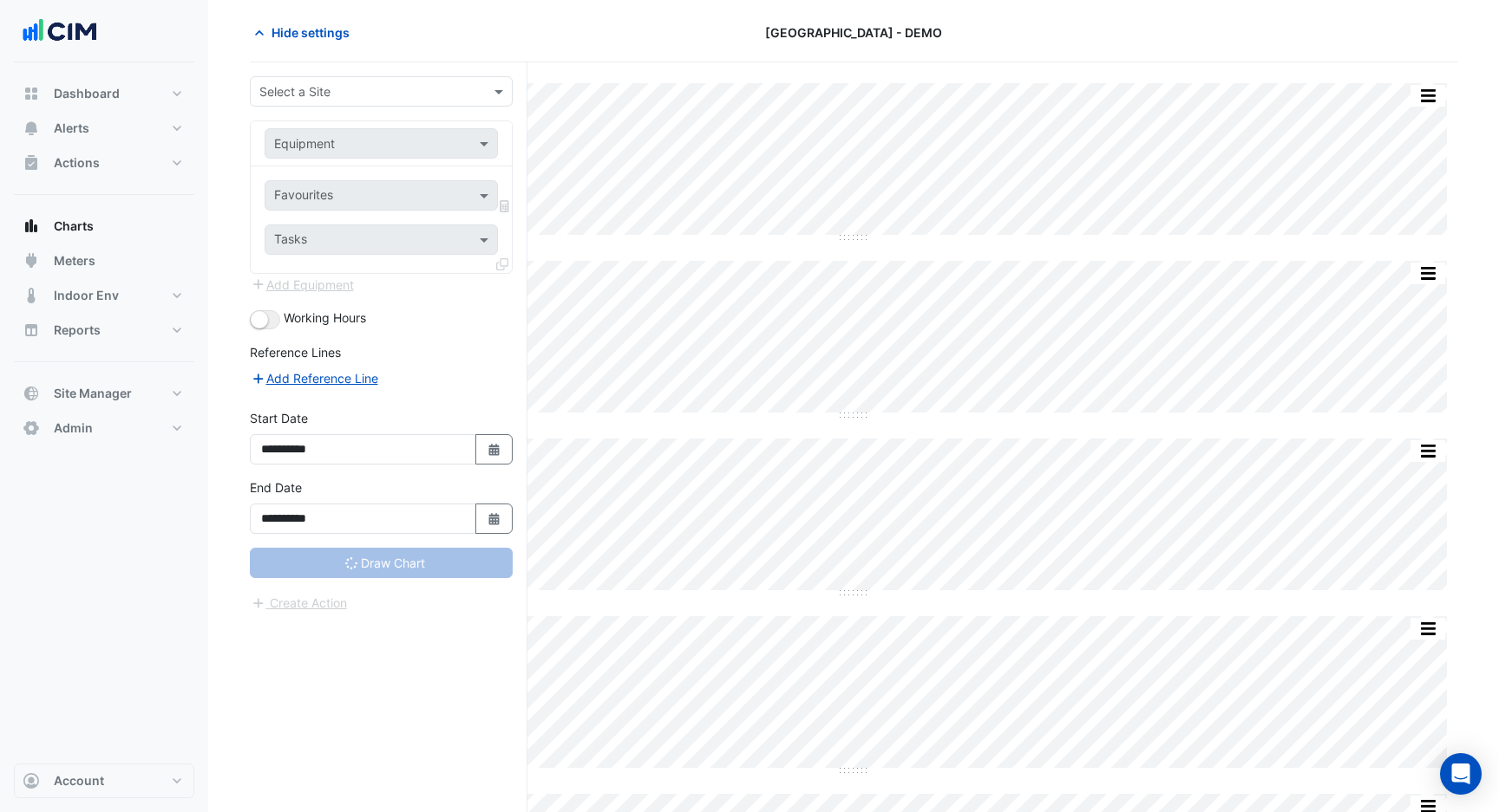
type input "**********"
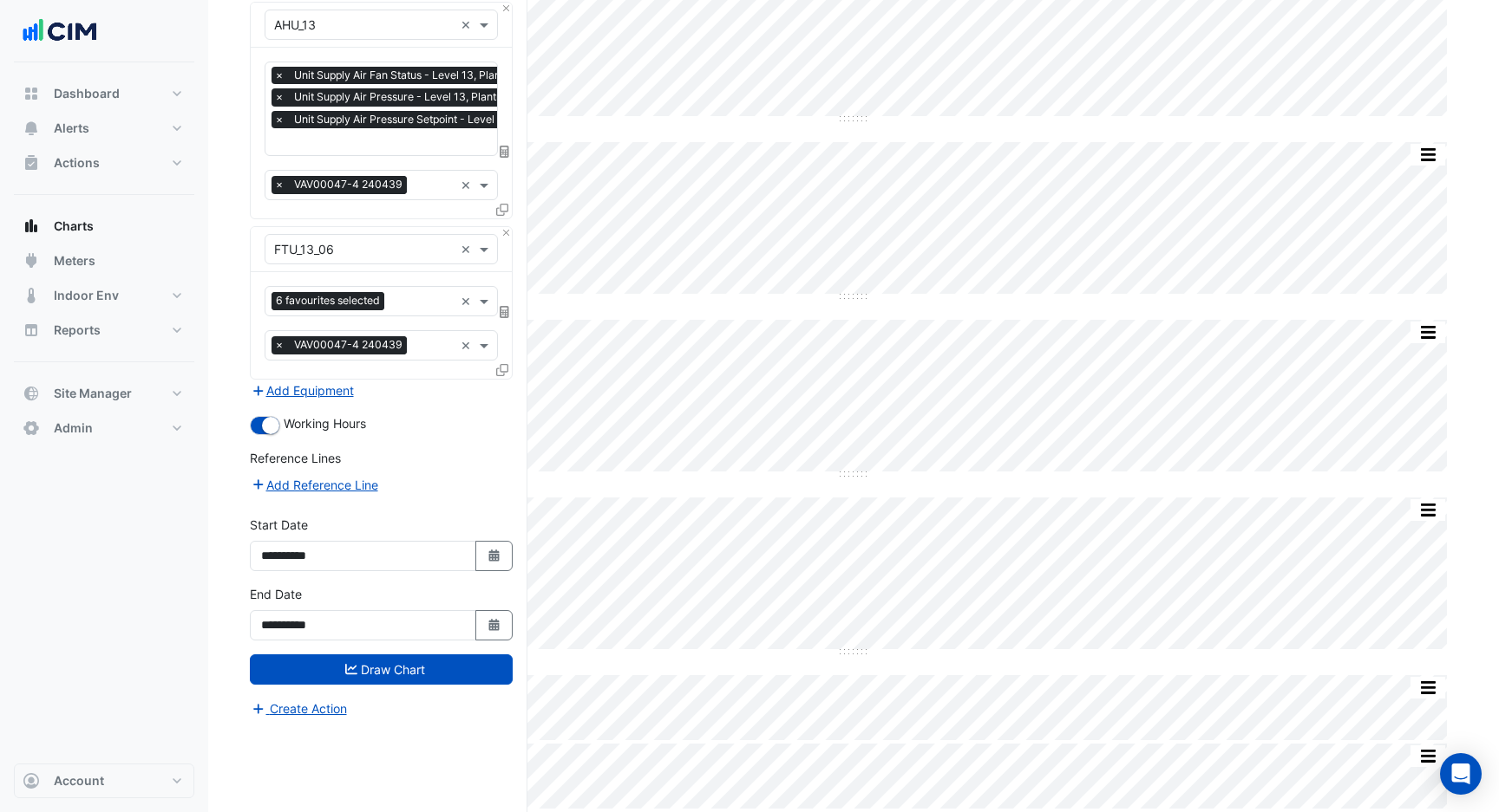
scroll to position [0, 0]
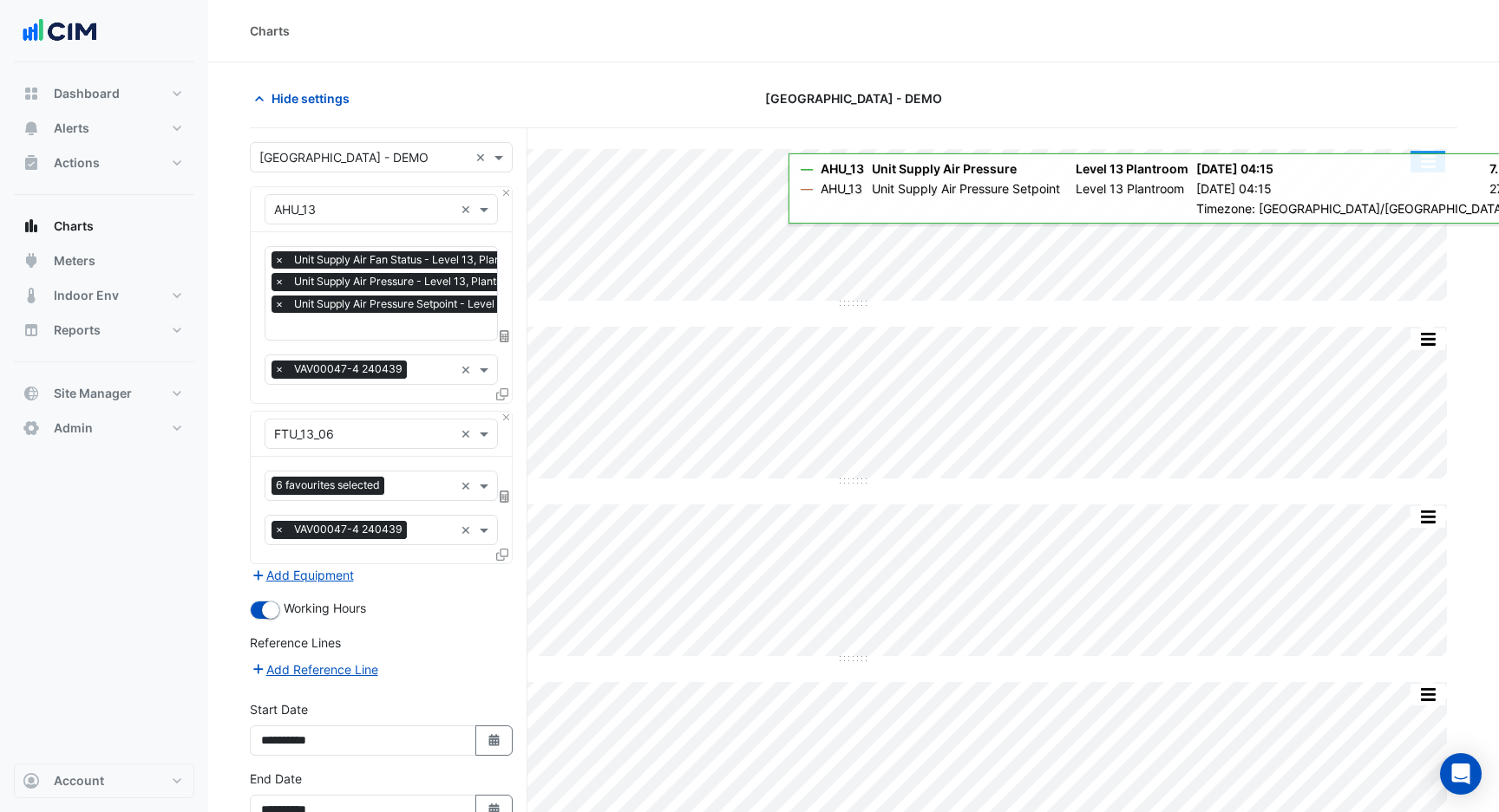
click at [1434, 159] on button "button" at bounding box center [1427, 162] width 35 height 22
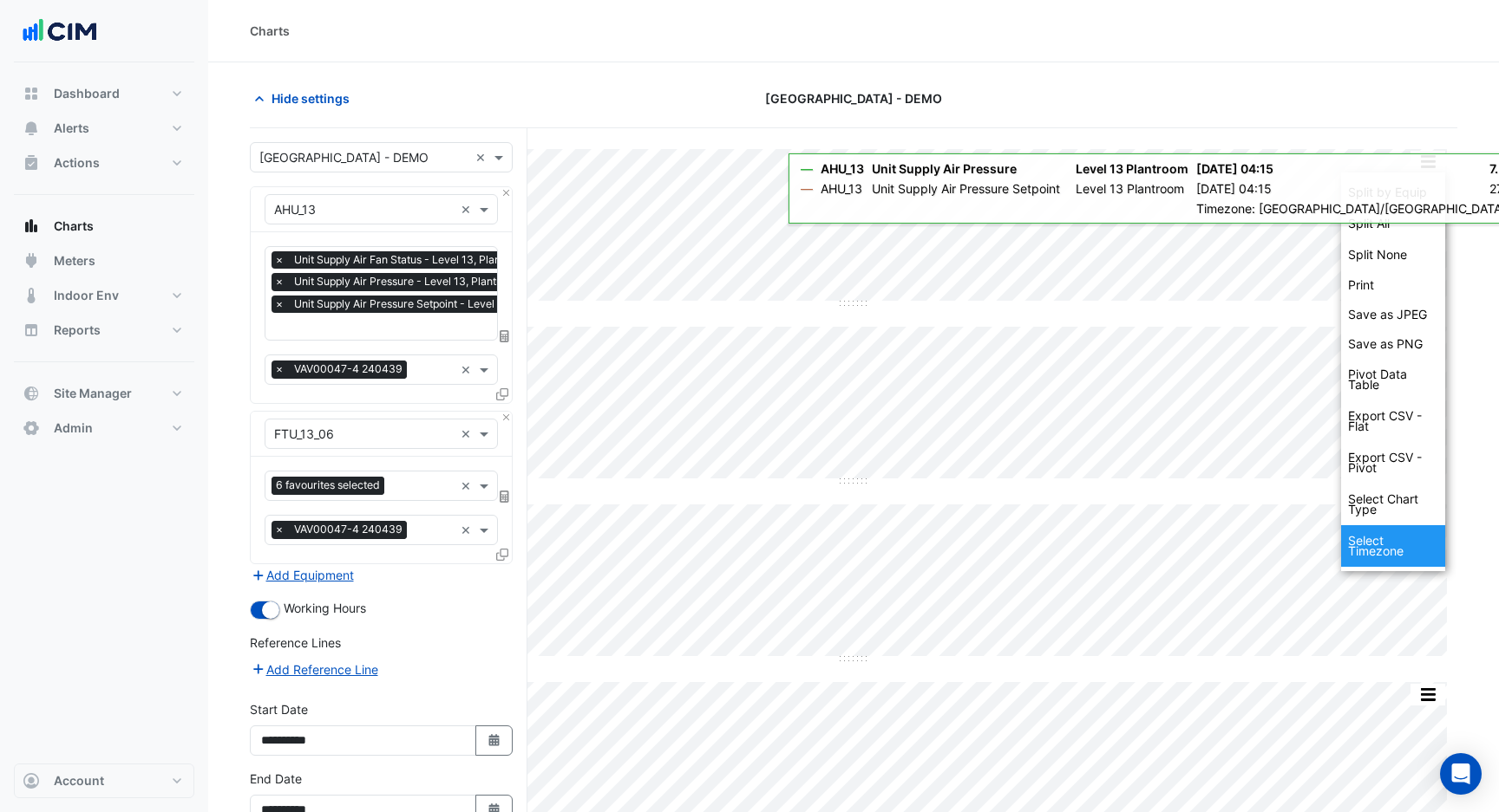
click at [1372, 548] on div "Select Timezone" at bounding box center [1393, 546] width 104 height 42
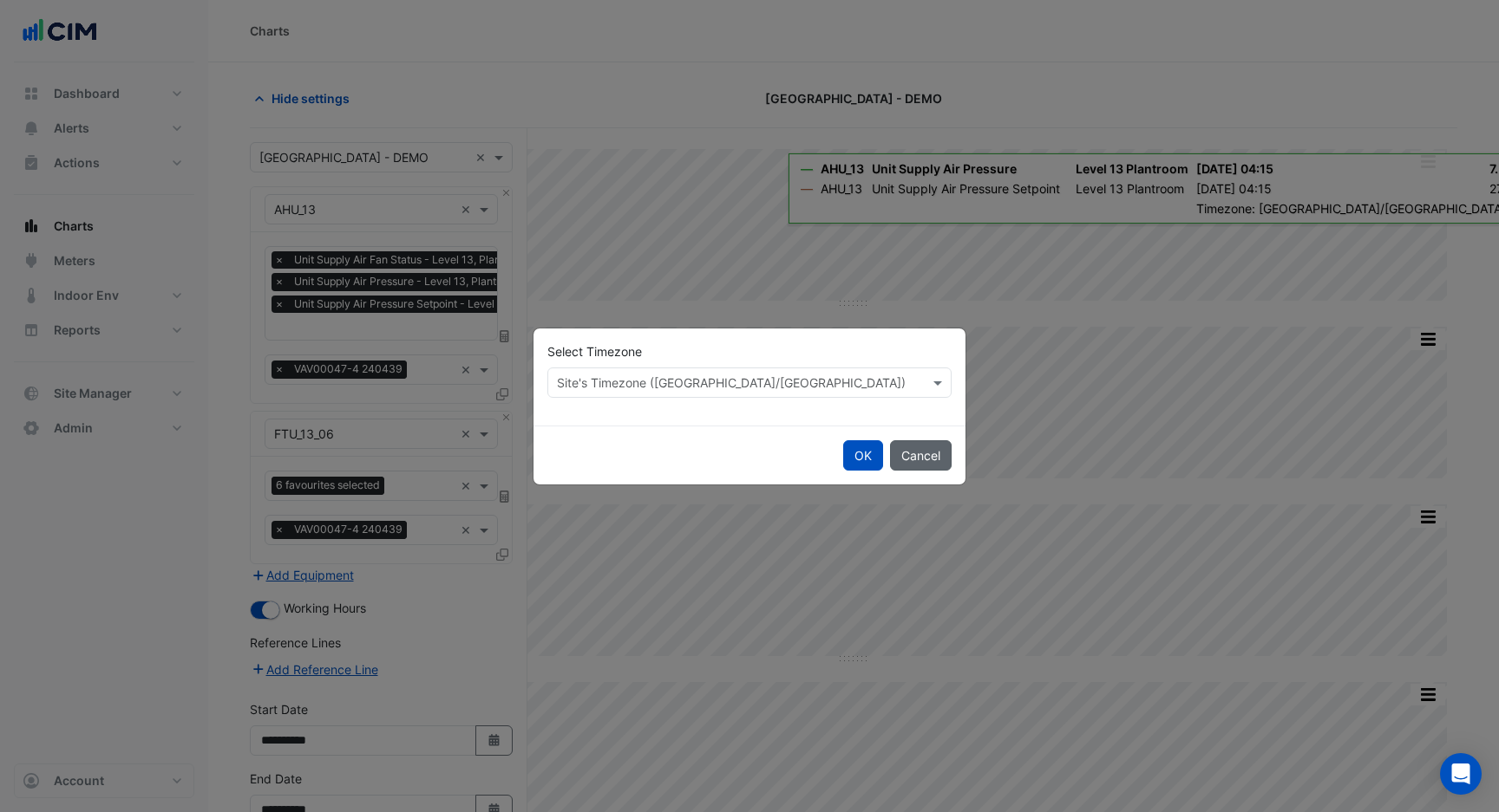
click at [913, 453] on button "Cancel" at bounding box center [921, 456] width 62 height 30
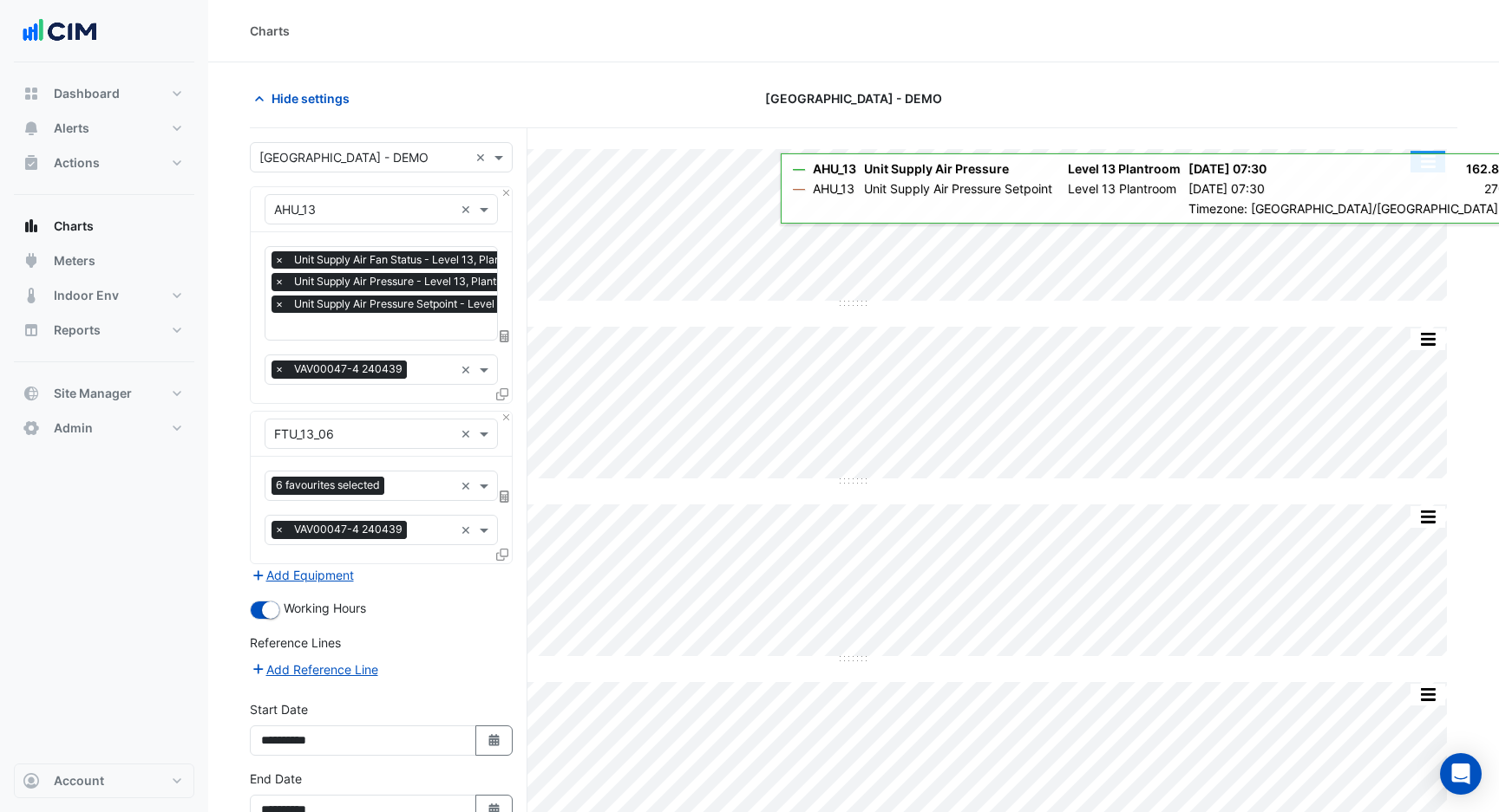
click at [1426, 165] on button "button" at bounding box center [1427, 162] width 35 height 22
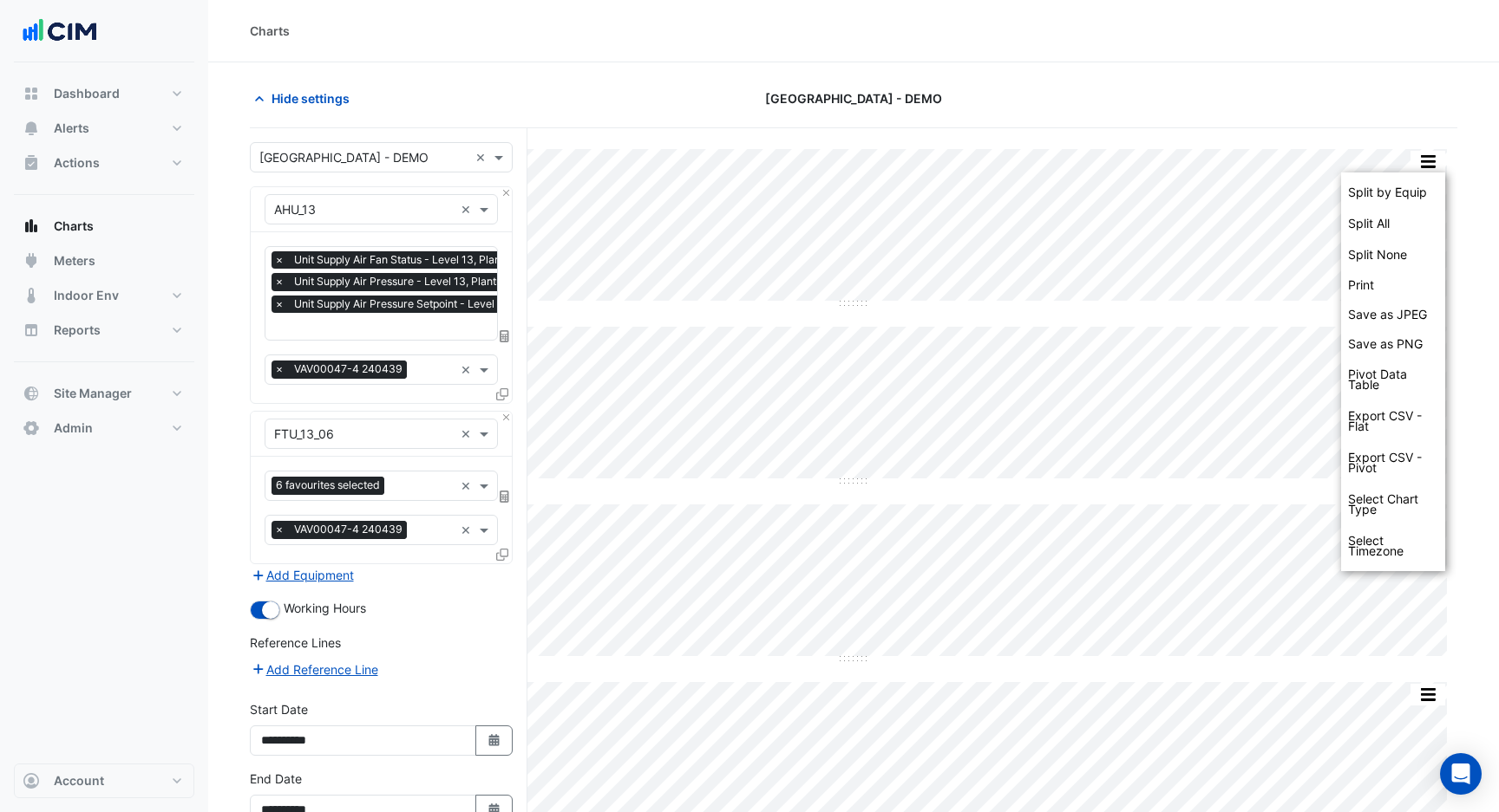
click at [1260, 126] on div "Hide settings [GEOGRAPHIC_DATA] - DEMO" at bounding box center [853, 105] width 1207 height 45
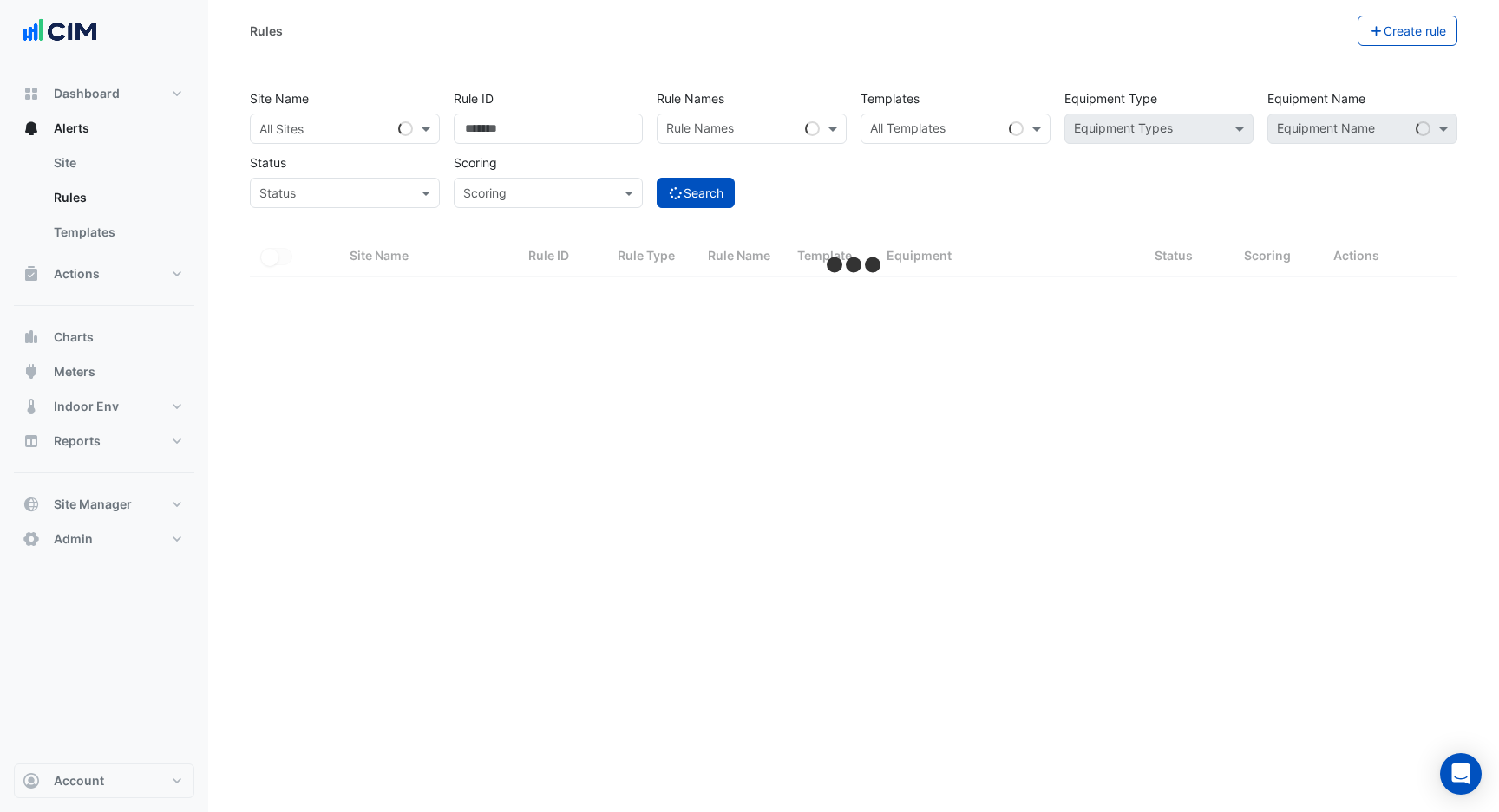
select select "***"
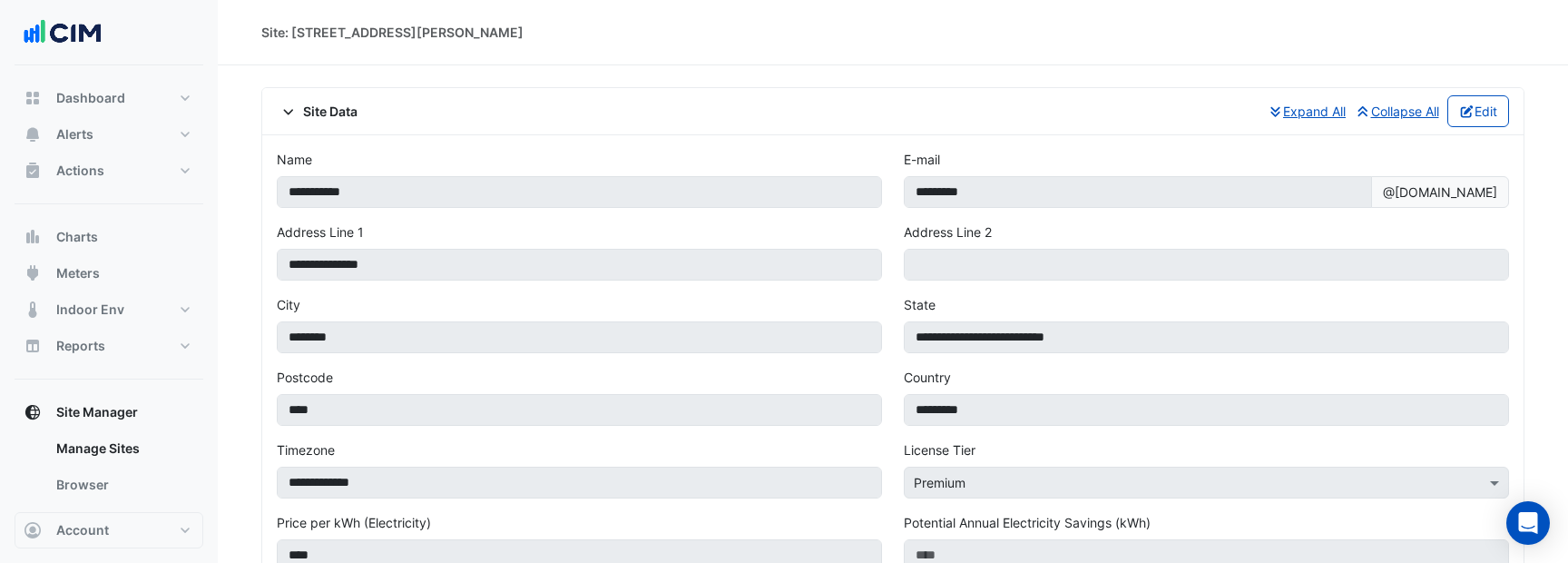
click at [323, 108] on span "Site Data" at bounding box center [317, 111] width 81 height 19
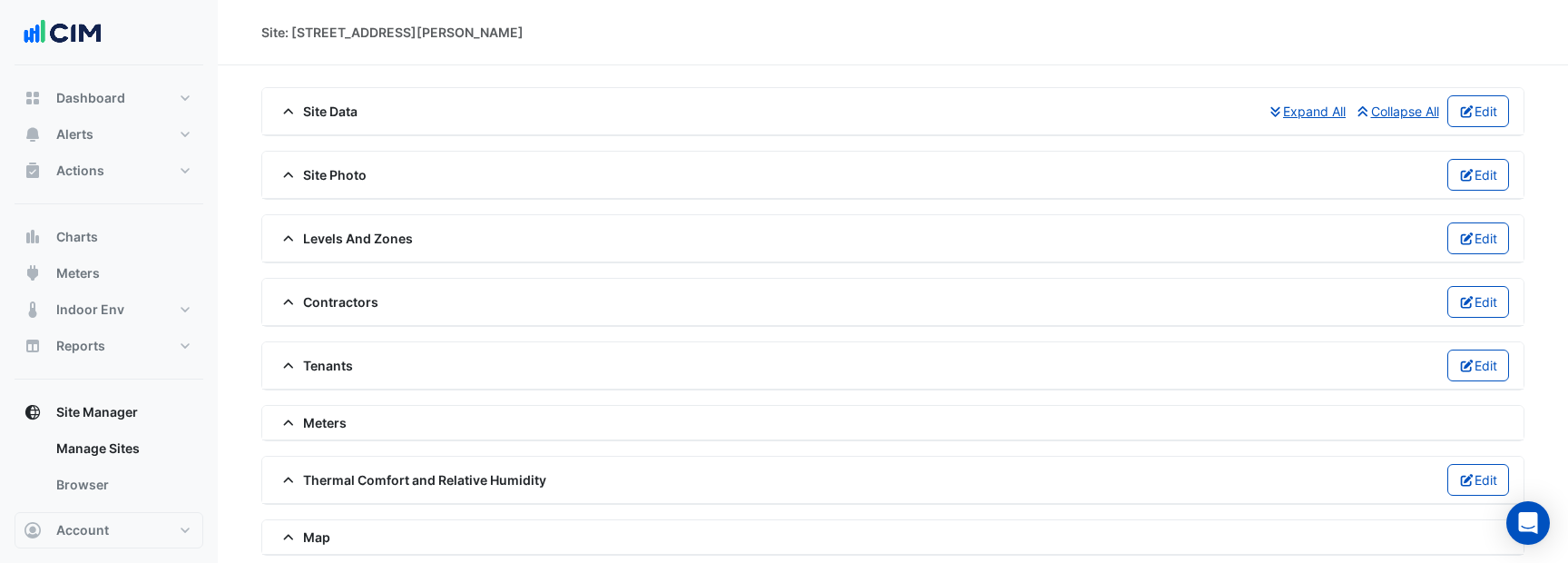
click at [321, 177] on span "Site Photo" at bounding box center [321, 174] width 90 height 19
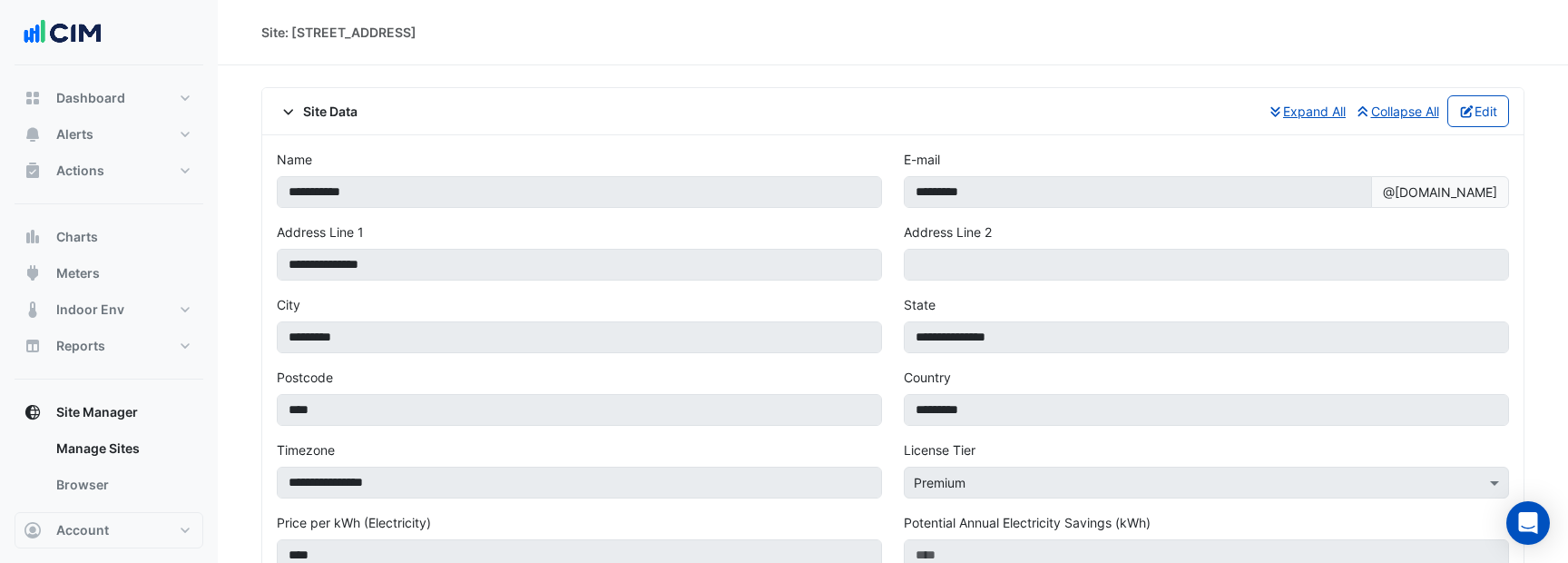
click at [309, 123] on div "Site Data Expand All Collapse All Edit" at bounding box center [892, 111] width 1232 height 31
click at [313, 119] on span "Site Data" at bounding box center [317, 111] width 81 height 19
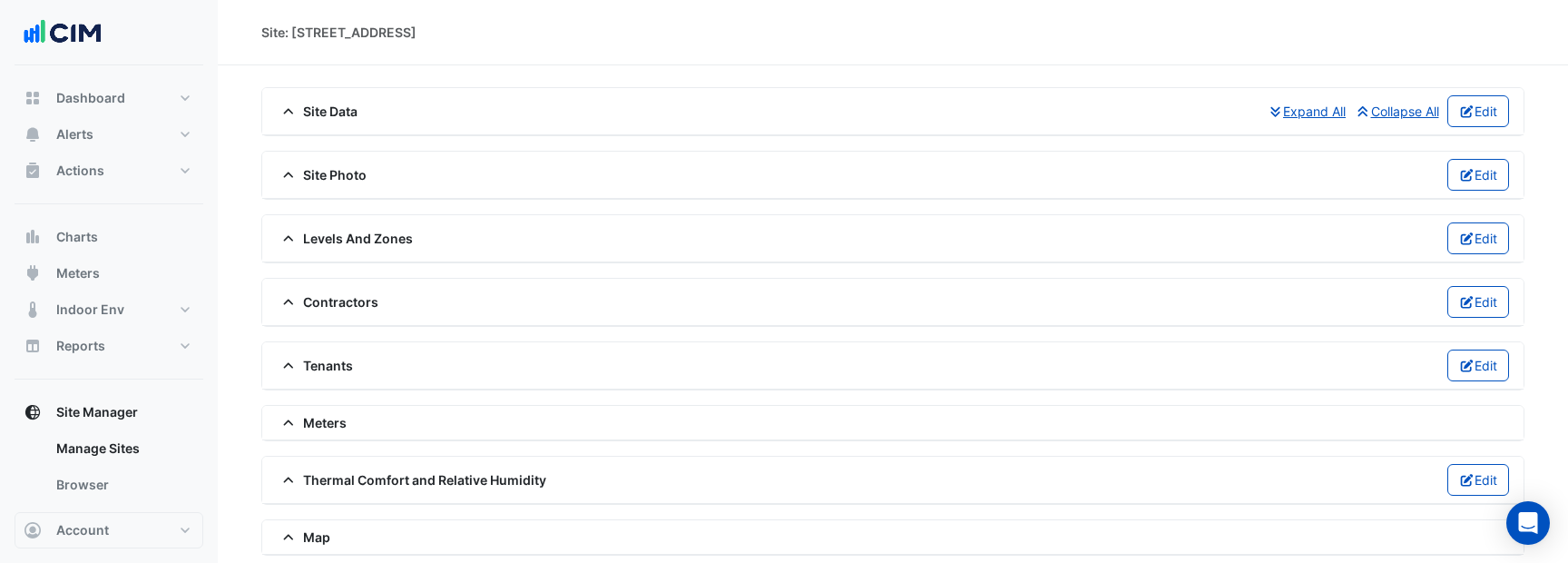
click at [317, 182] on span "Site Photo" at bounding box center [321, 174] width 90 height 19
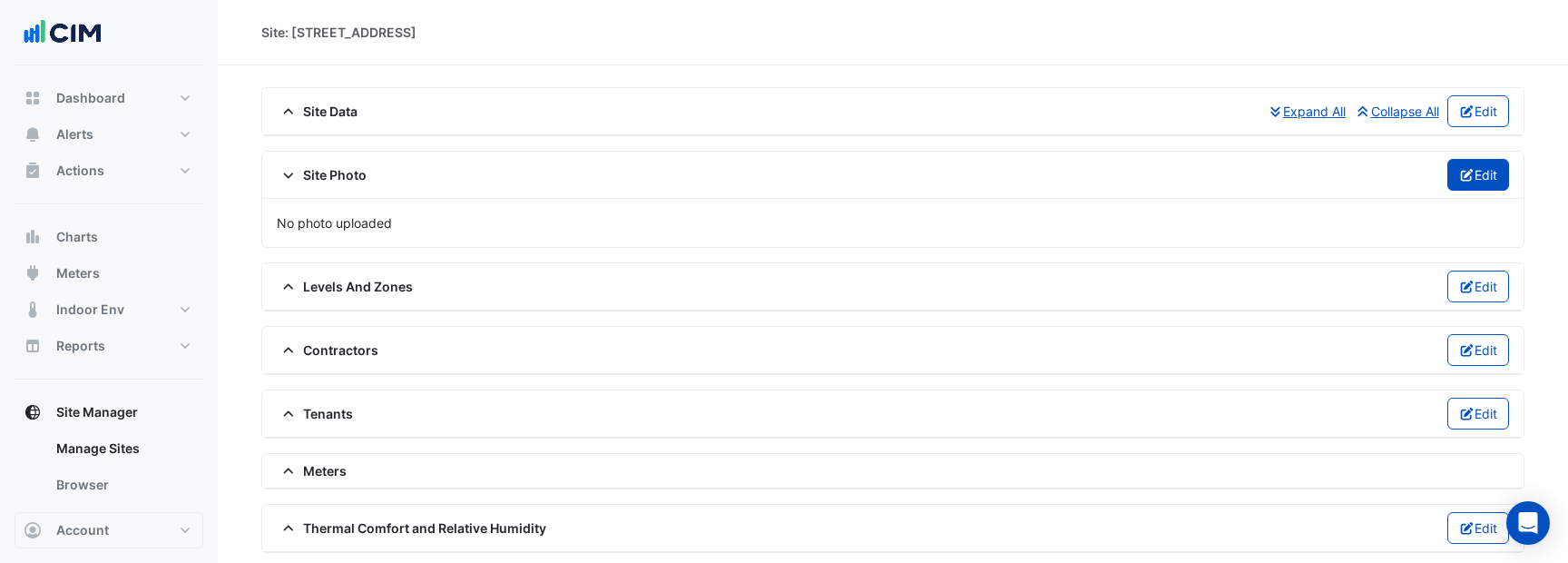
click at [1464, 180] on icon "button" at bounding box center [1466, 175] width 13 height 13
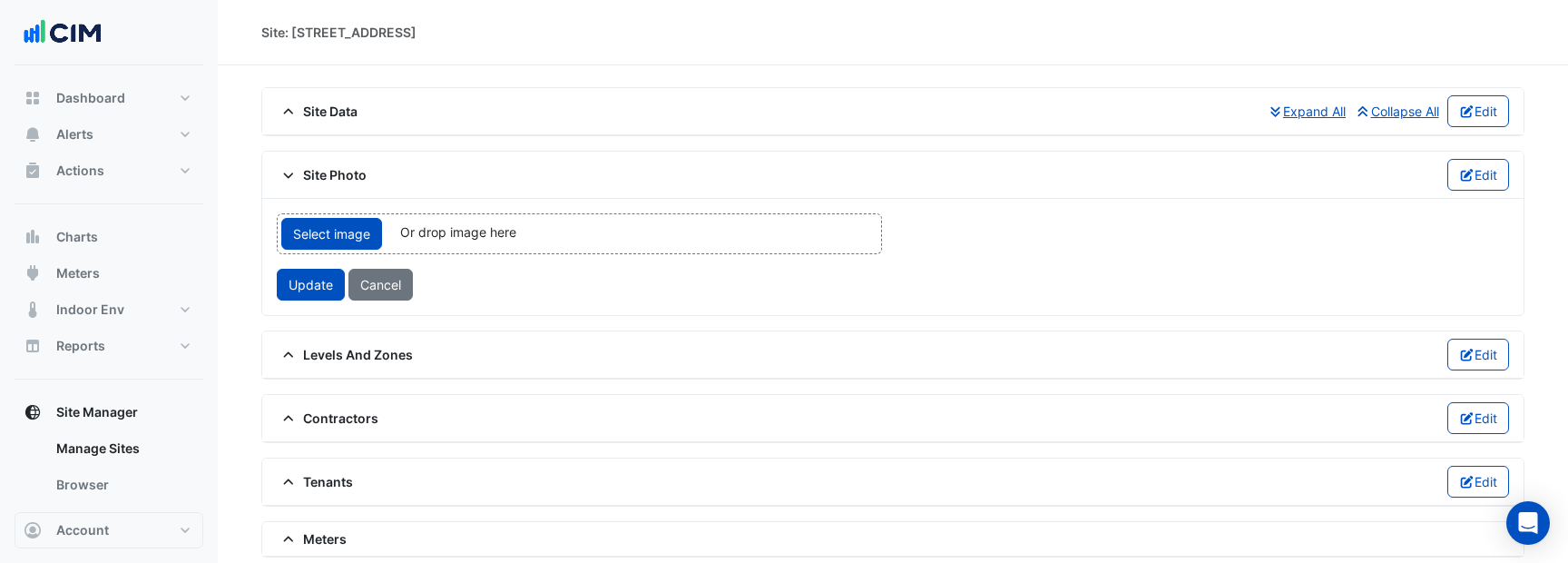
click at [497, 256] on div "Select image Or drop image here upload Update Cancel" at bounding box center [579, 256] width 627 height 87
click at [494, 249] on div "Select image Or drop image here upload" at bounding box center [579, 233] width 605 height 41
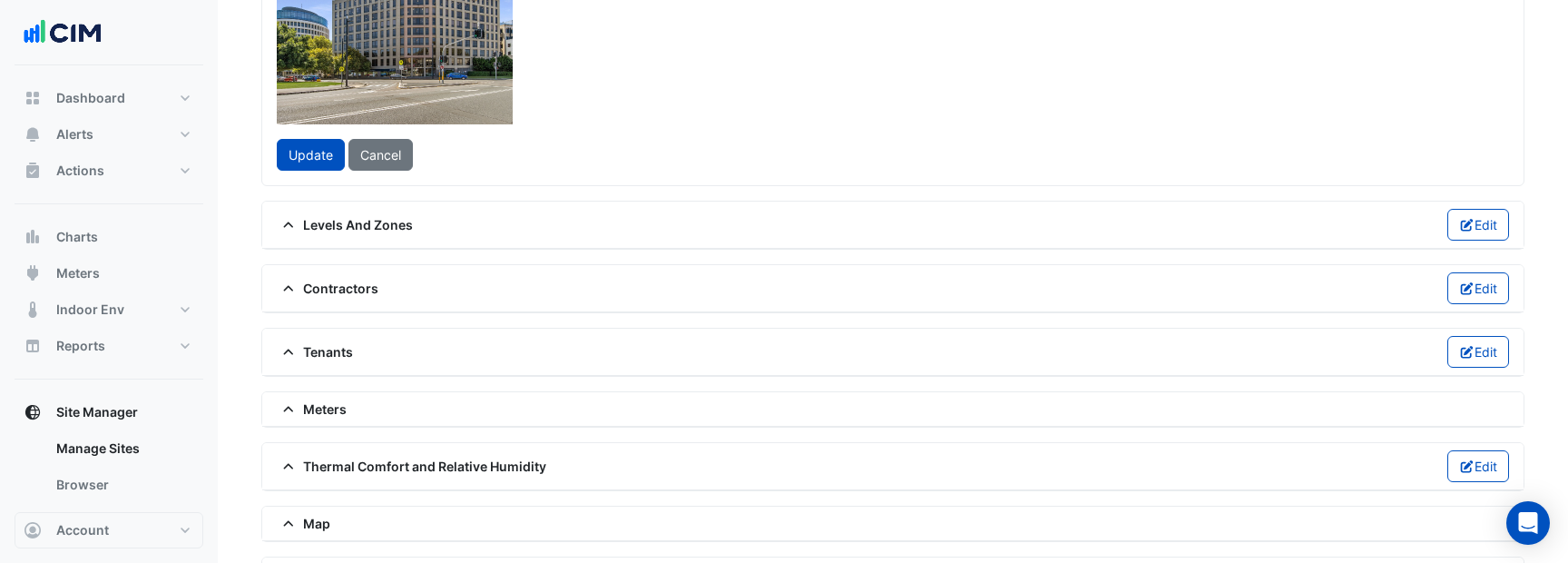
scroll to position [386, 0]
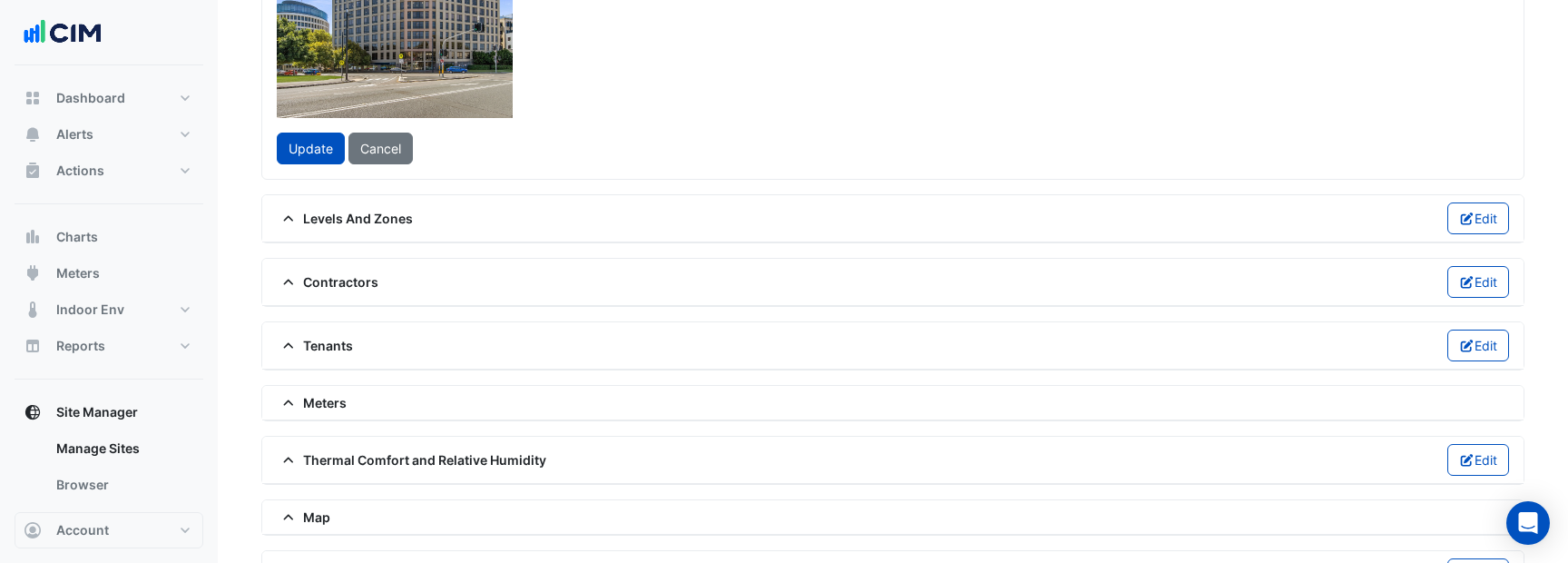
drag, startPoint x: 628, startPoint y: 150, endPoint x: 716, endPoint y: 99, distance: 101.7
click at [587, 99] on div at bounding box center [317, 94] width 538 height 404
drag, startPoint x: 609, startPoint y: 293, endPoint x: 619, endPoint y: 232, distance: 61.8
click at [511, 232] on div at bounding box center [280, 66] width 462 height 346
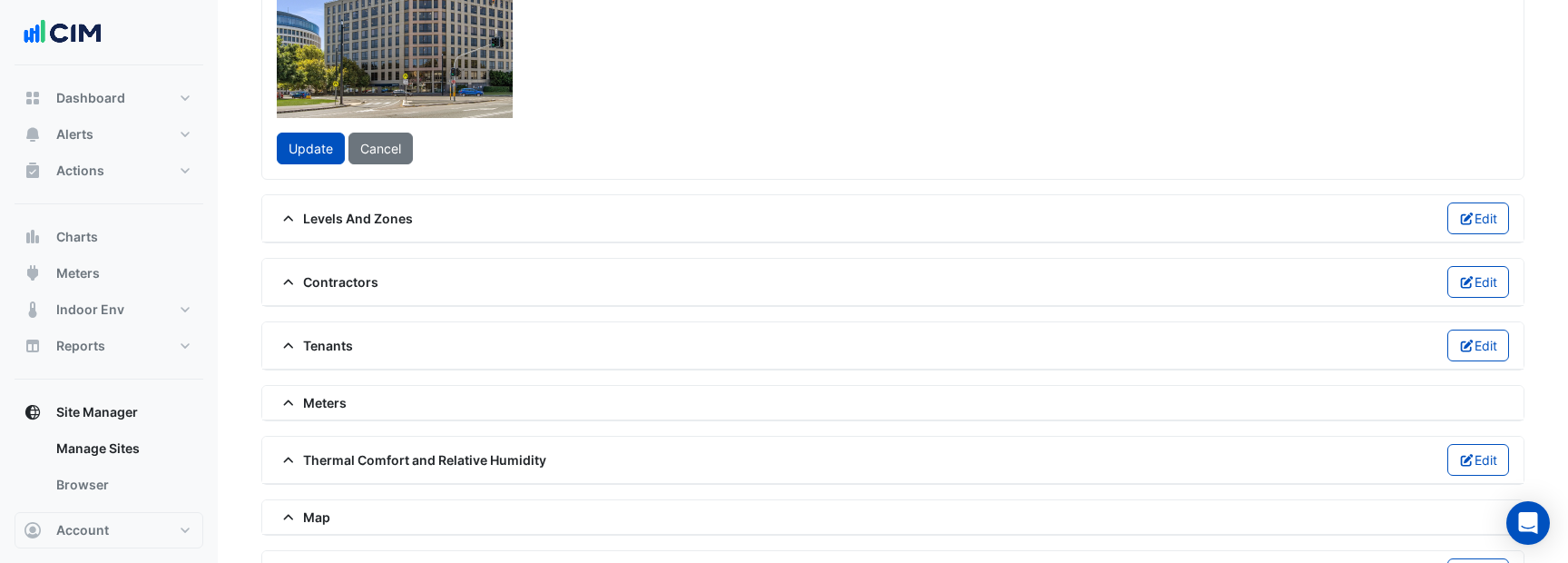
drag, startPoint x: 558, startPoint y: 144, endPoint x: 612, endPoint y: 138, distance: 54.3
click at [558, 138] on div at bounding box center [329, 64] width 458 height 344
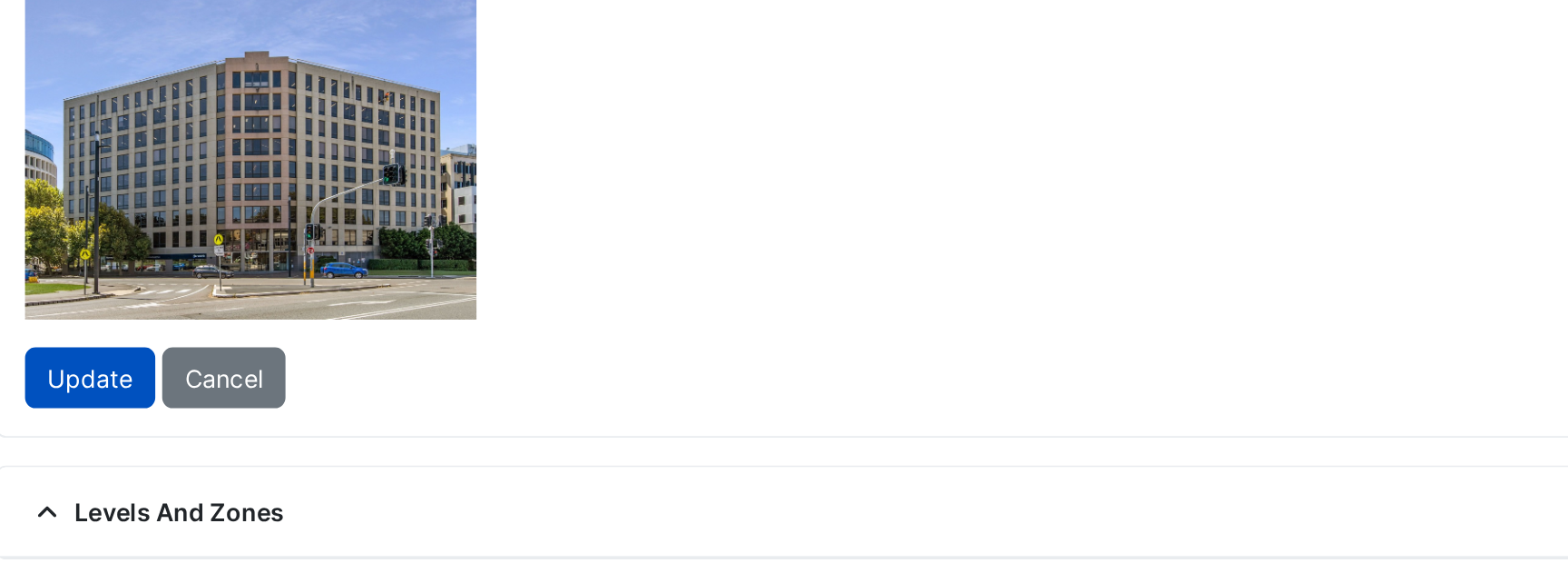
scroll to position [333, 0]
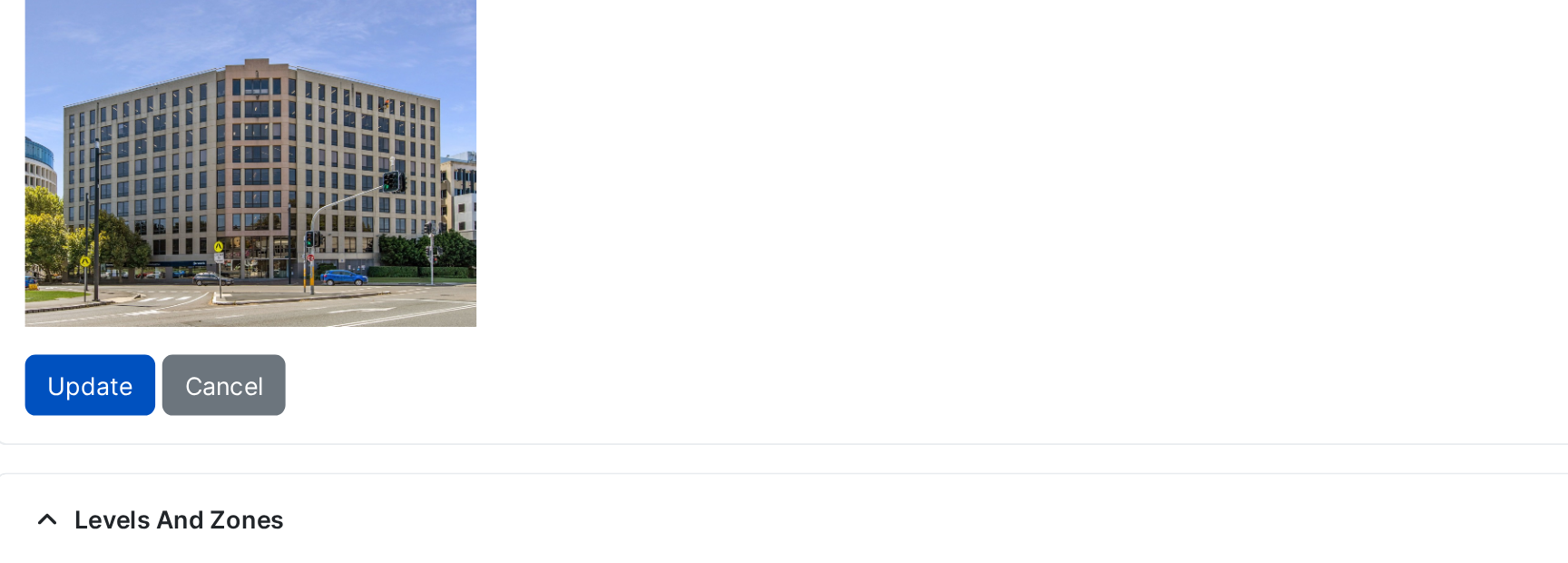
drag, startPoint x: 627, startPoint y: 284, endPoint x: 636, endPoint y: 272, distance: 15.0
click at [547, 272] on div at bounding box center [325, 112] width 444 height 334
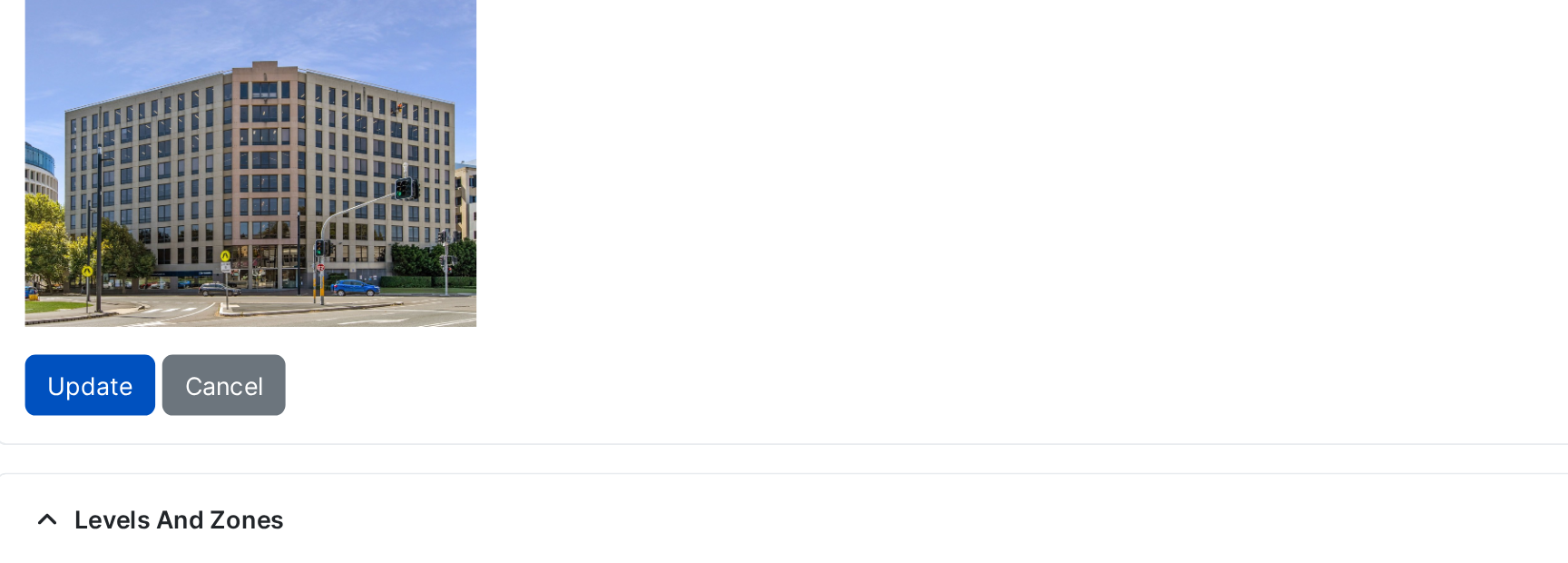
click at [552, 209] on div at bounding box center [330, 111] width 442 height 332
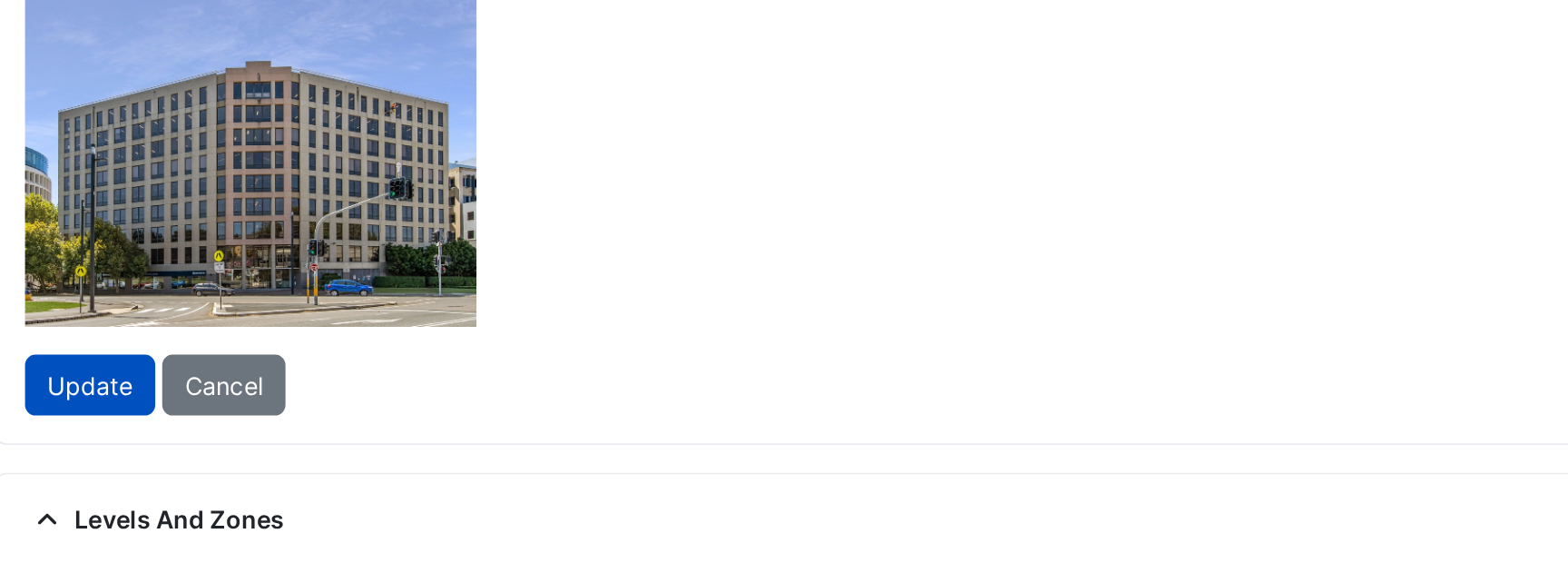
drag, startPoint x: 645, startPoint y: 210, endPoint x: 657, endPoint y: 209, distance: 12.0
click at [564, 209] on div at bounding box center [342, 111] width 442 height 332
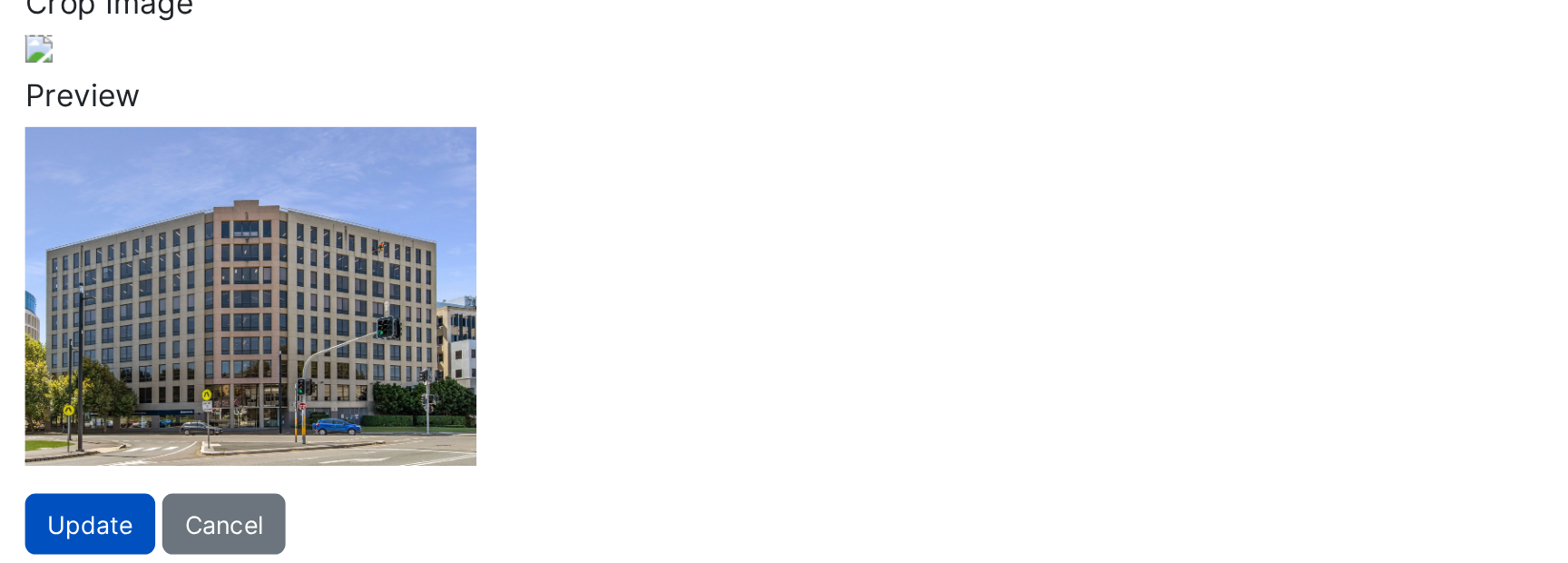
scroll to position [256, 0]
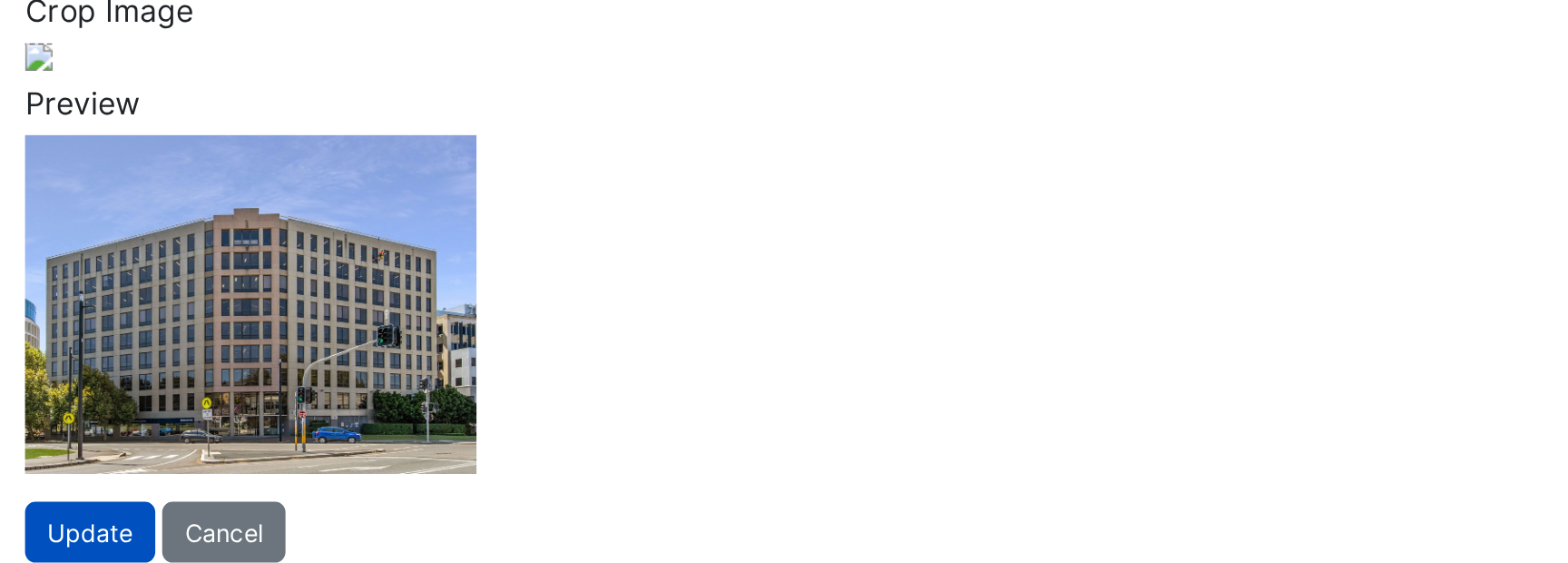
click at [559, 208] on div at bounding box center [337, 189] width 442 height 332
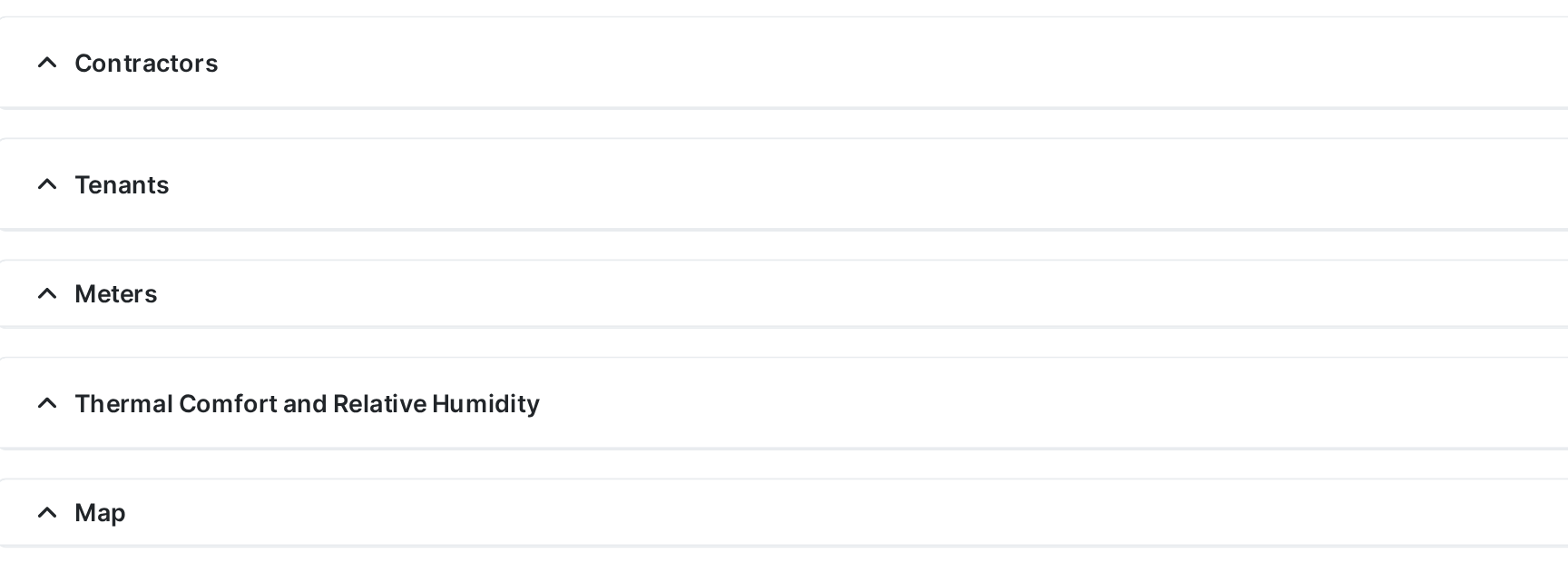
scroll to position [367, 0]
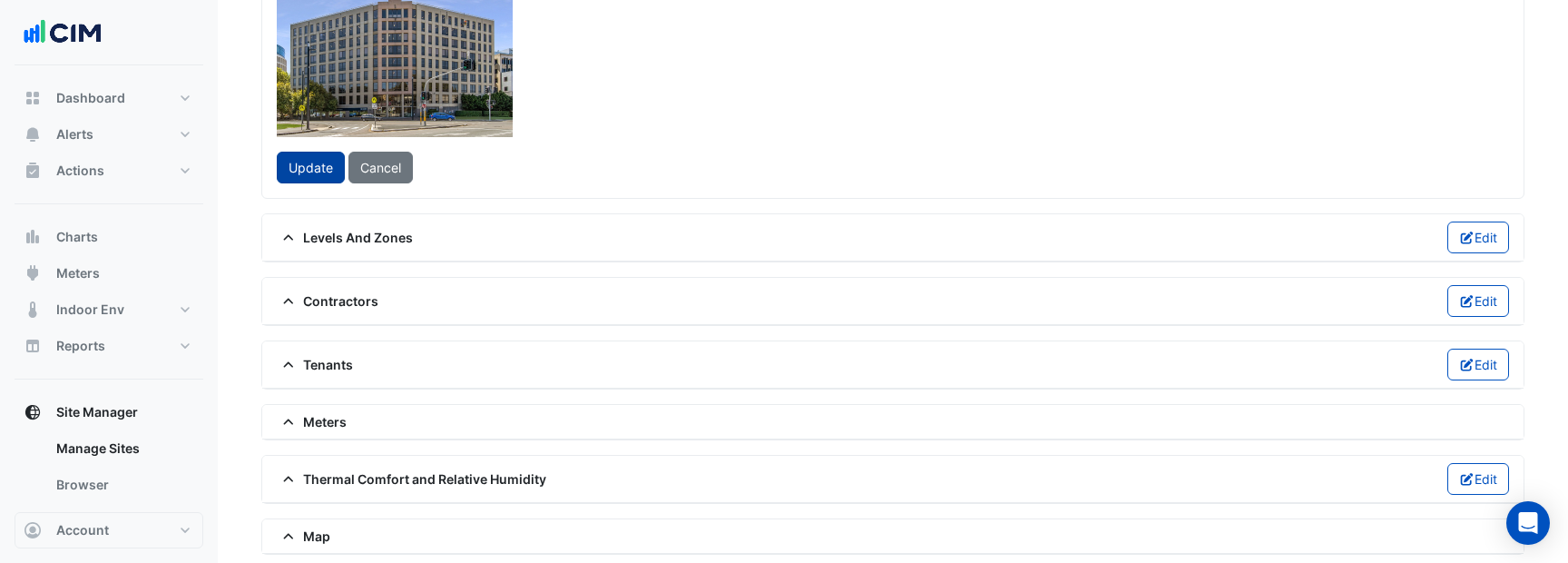
click at [311, 175] on span "Update" at bounding box center [311, 168] width 44 height 16
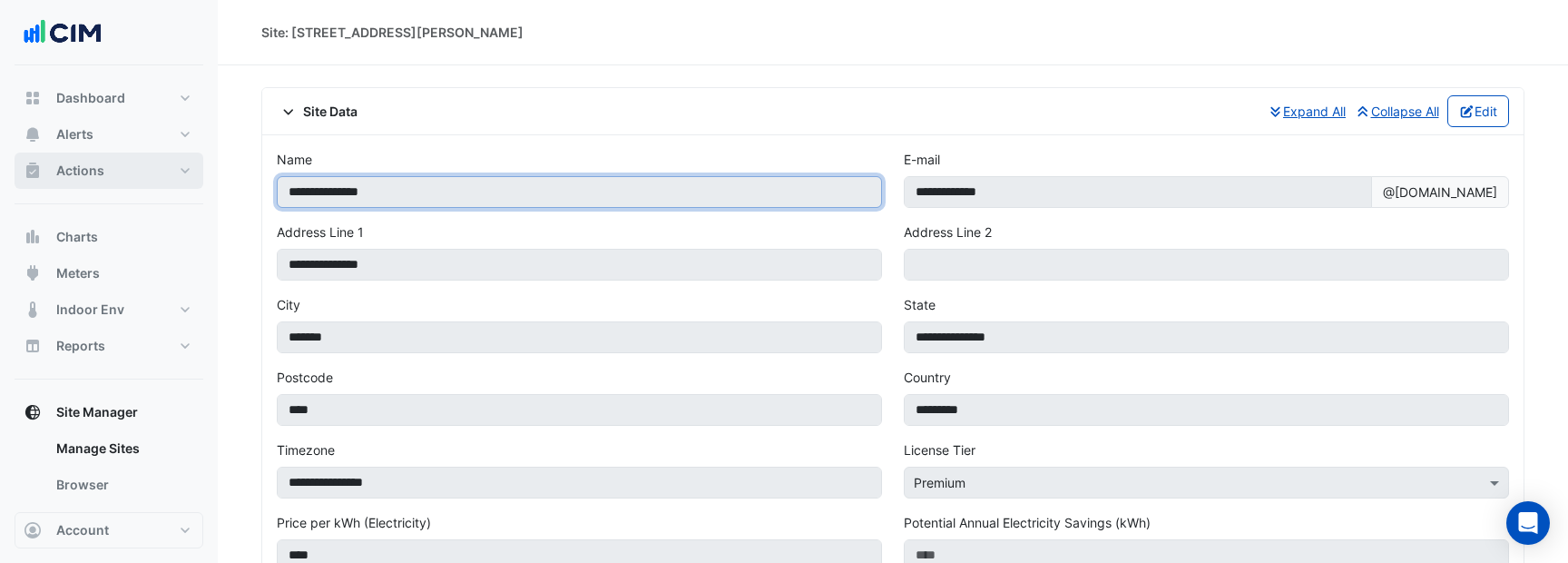
drag, startPoint x: 437, startPoint y: 195, endPoint x: 159, endPoint y: 181, distance: 278.4
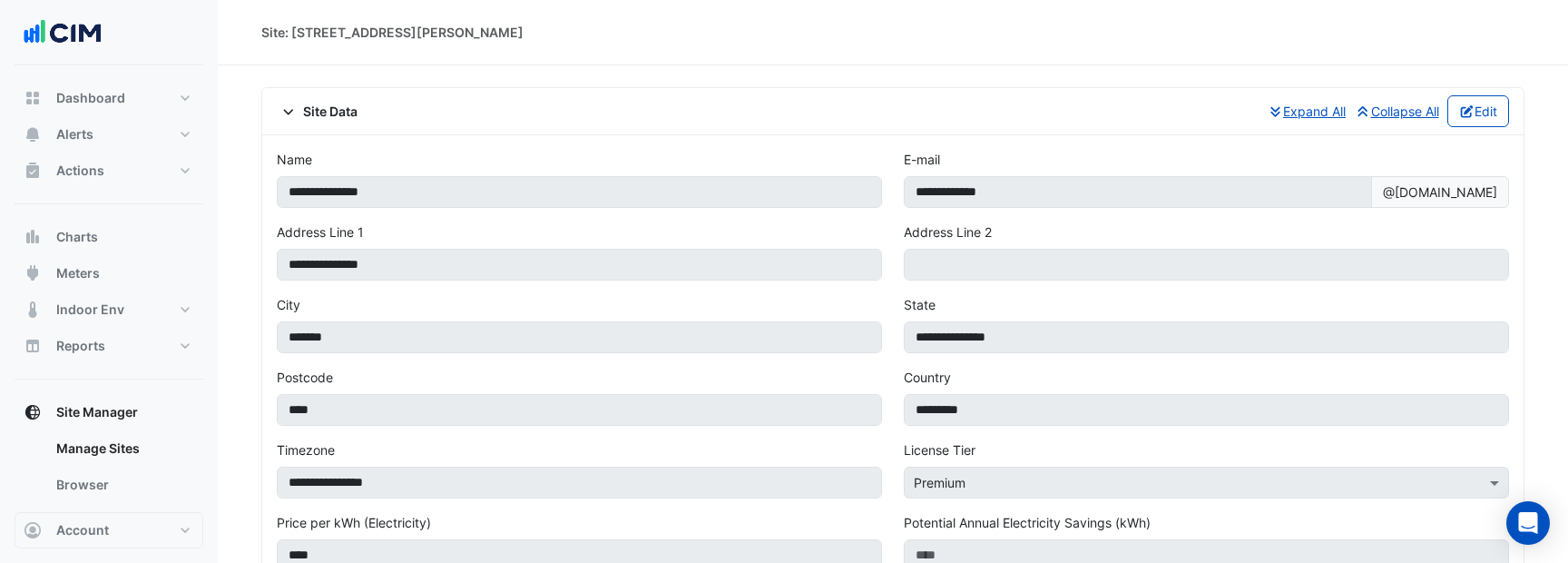
click at [321, 98] on div "Site Data Expand All Collapse All Edit" at bounding box center [892, 111] width 1232 height 31
click at [325, 107] on span "Site Data" at bounding box center [317, 111] width 81 height 19
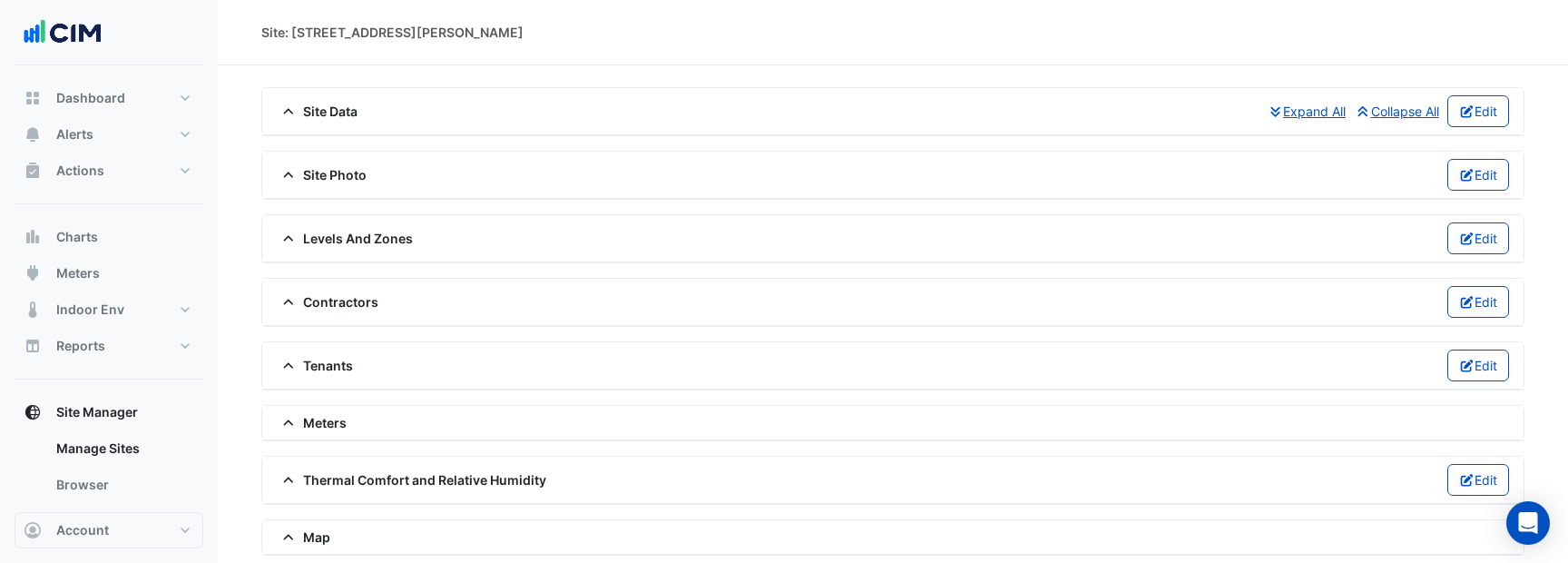
click at [326, 153] on div "Site Photo Edit" at bounding box center [892, 175] width 1261 height 47
click at [332, 165] on span "Site Photo" at bounding box center [321, 174] width 90 height 19
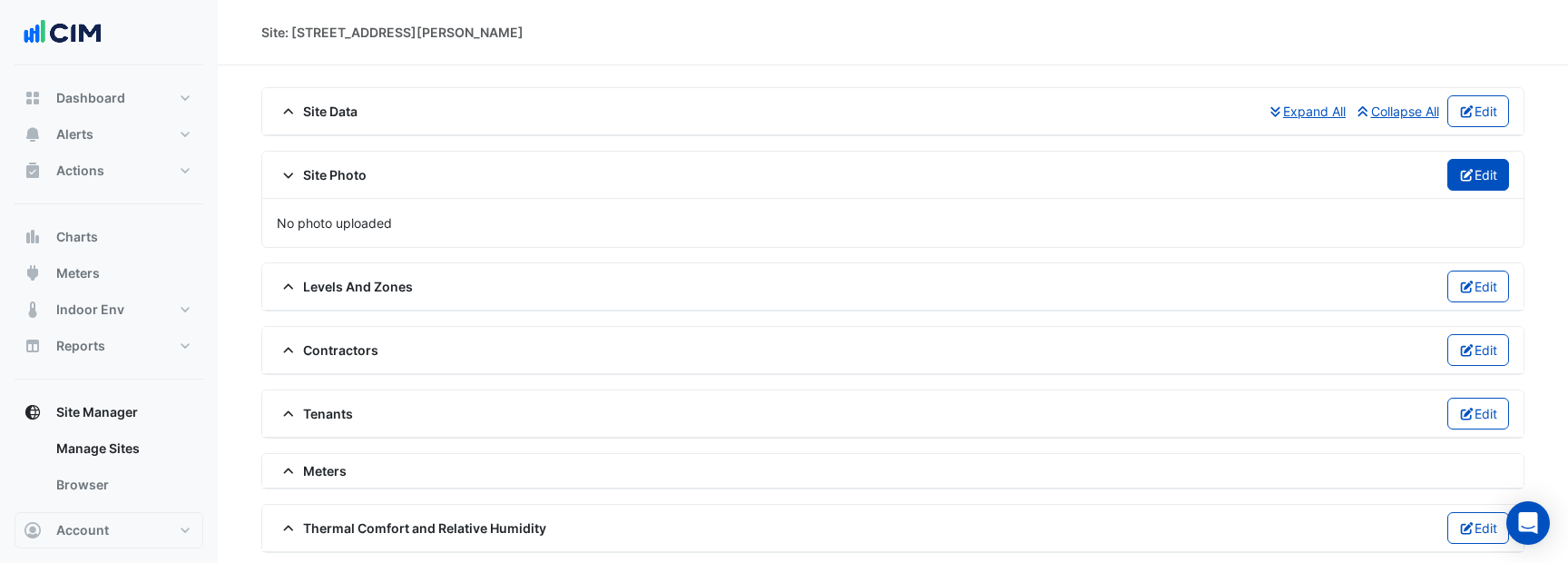
click at [1461, 175] on icon "button" at bounding box center [1466, 175] width 13 height 13
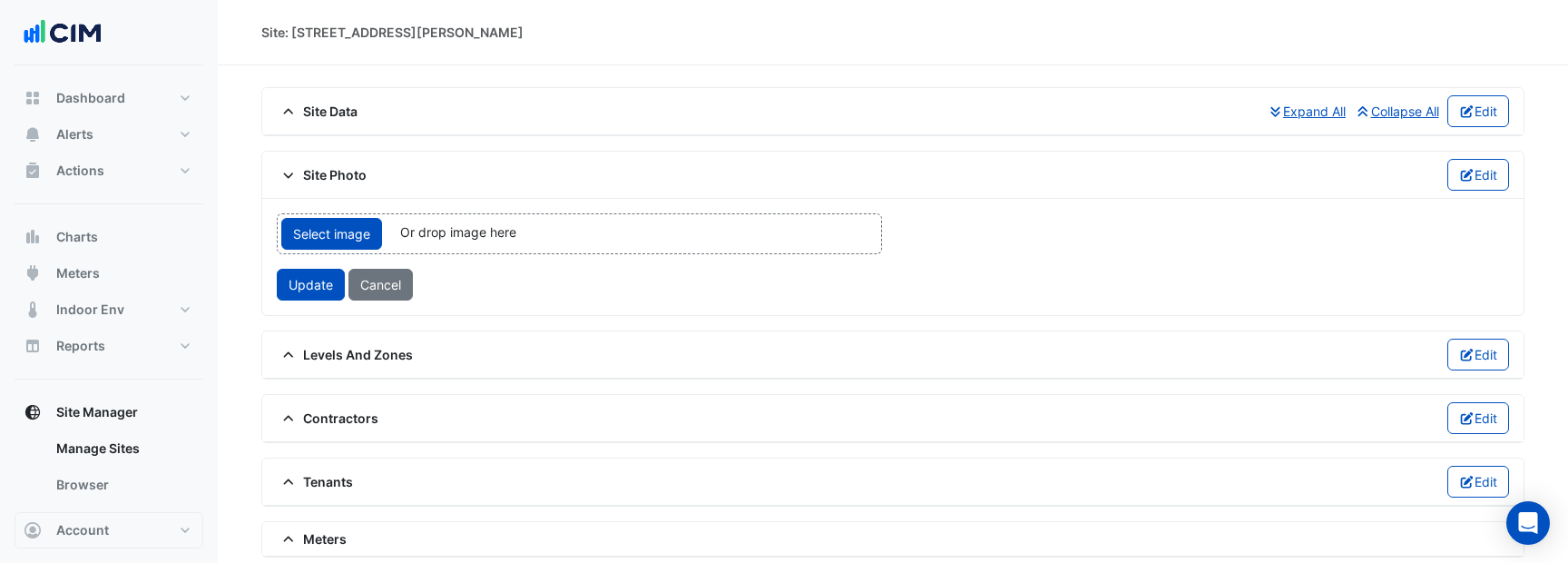
click at [578, 222] on div "Select image Or drop image here upload" at bounding box center [579, 233] width 605 height 41
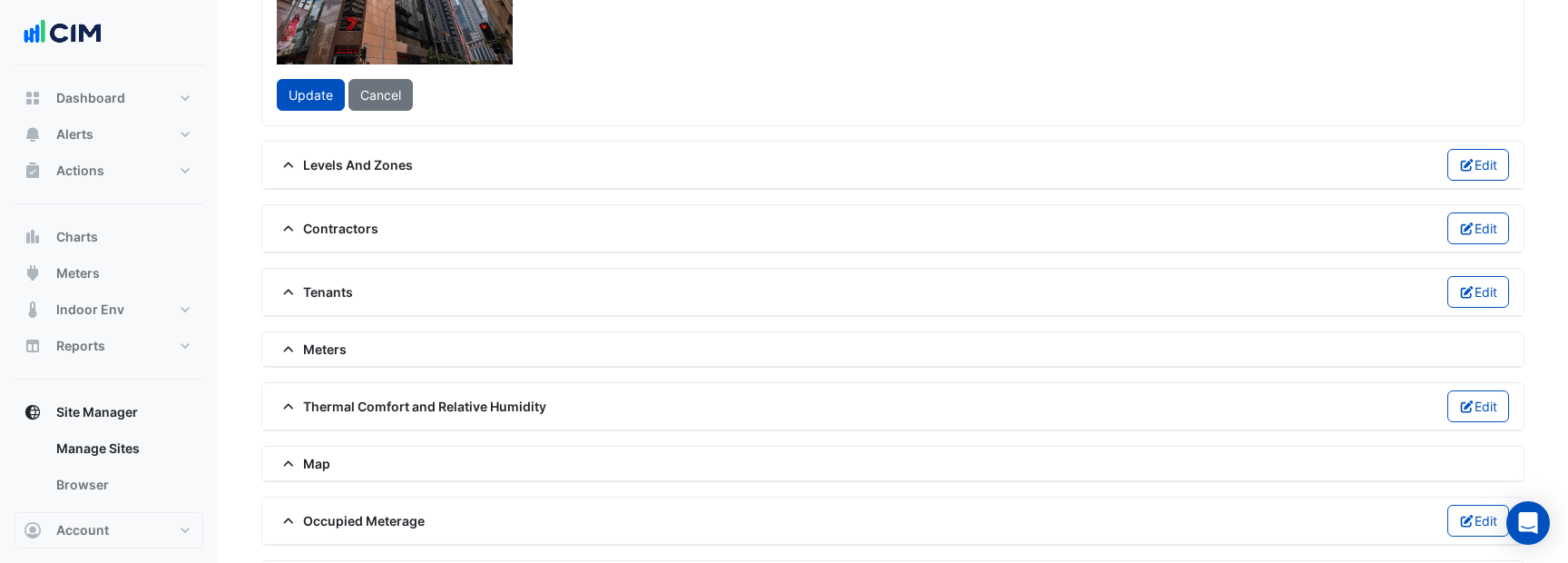
scroll to position [411, 0]
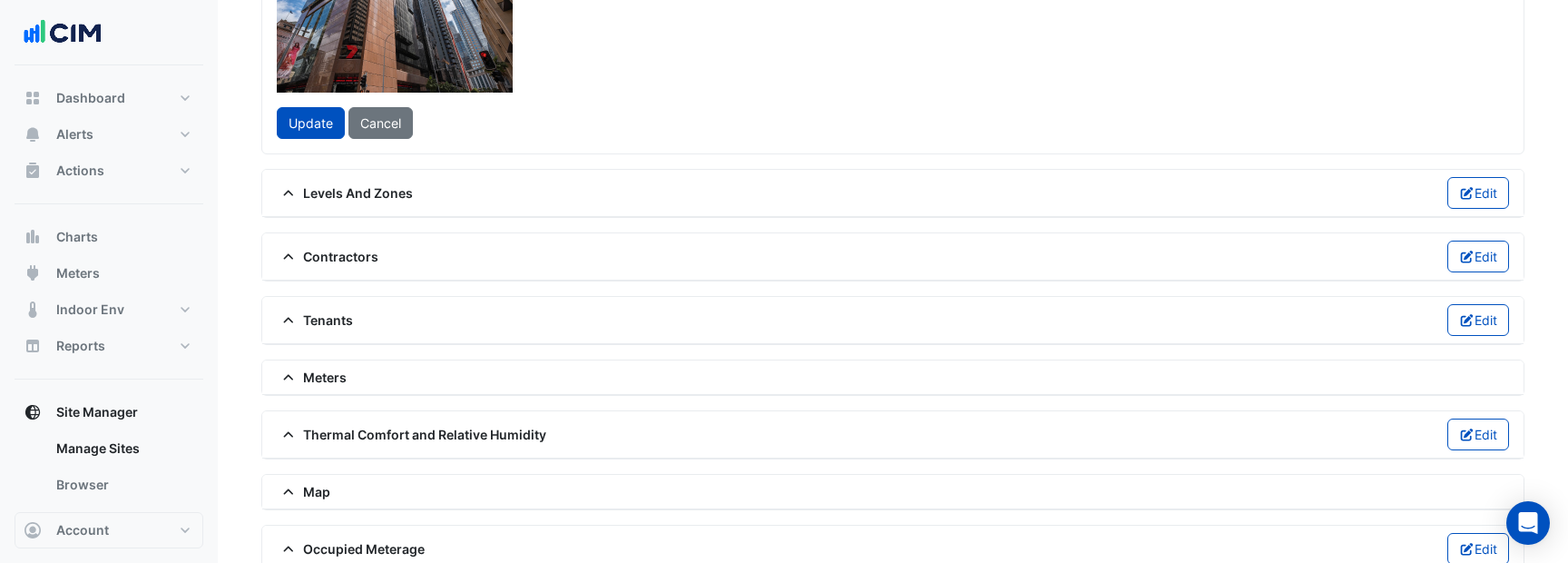
drag, startPoint x: 748, startPoint y: 221, endPoint x: 723, endPoint y: 227, distance: 25.7
click at [526, 227] on div at bounding box center [259, 66] width 530 height 397
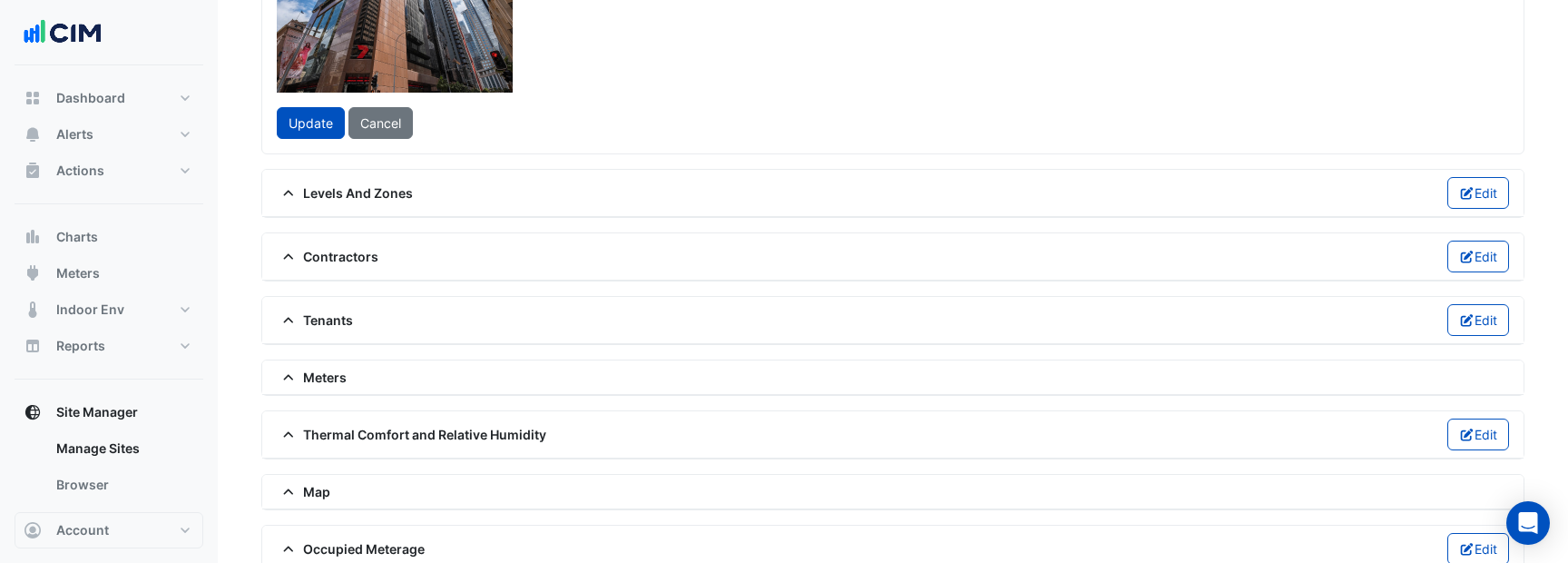
click at [526, 227] on div at bounding box center [259, 66] width 530 height 397
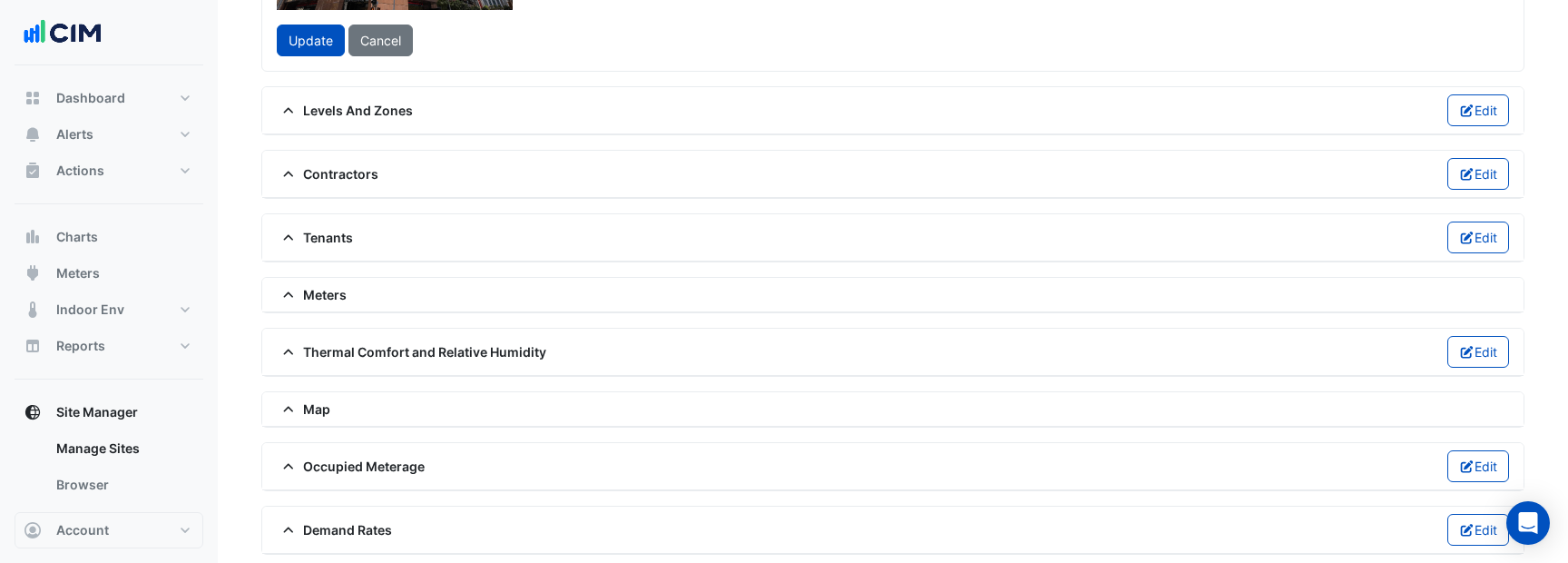
scroll to position [489, 0]
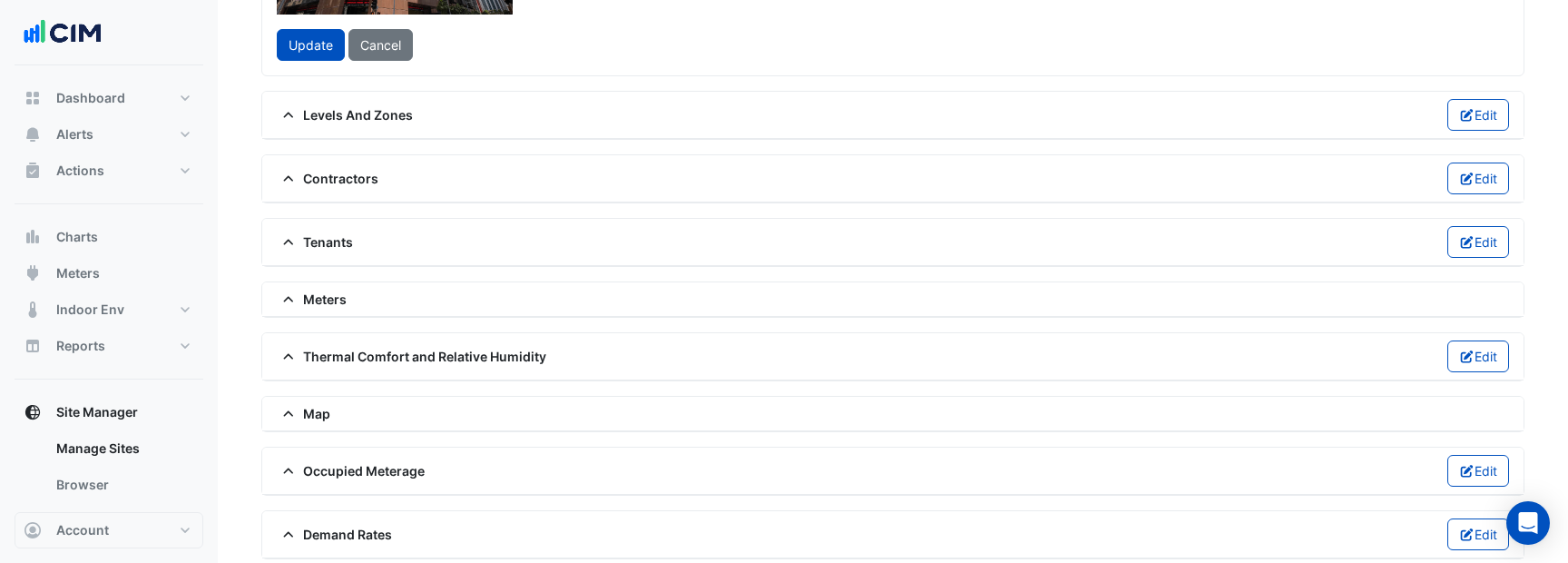
drag, startPoint x: 663, startPoint y: 113, endPoint x: 619, endPoint y: 128, distance: 46.5
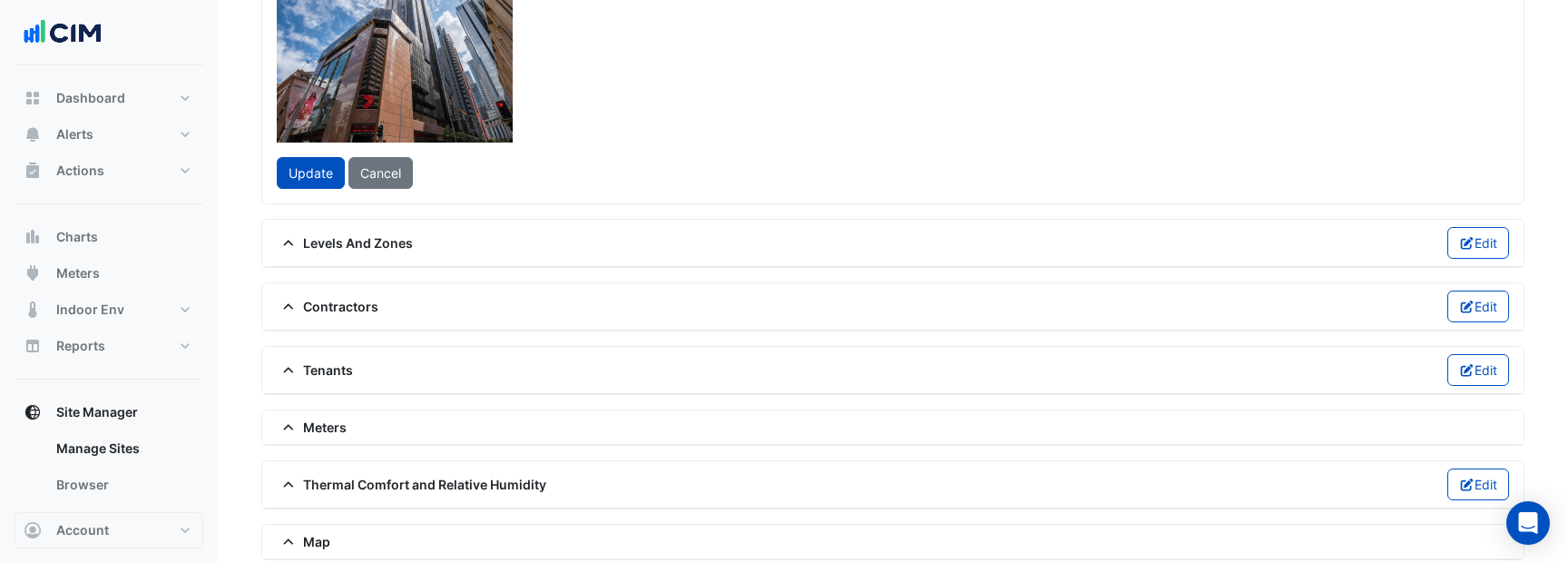
scroll to position [363, 0]
drag, startPoint x: 808, startPoint y: 306, endPoint x: 765, endPoint y: 278, distance: 51.3
click at [479, 278] on span at bounding box center [469, 280] width 22 height 24
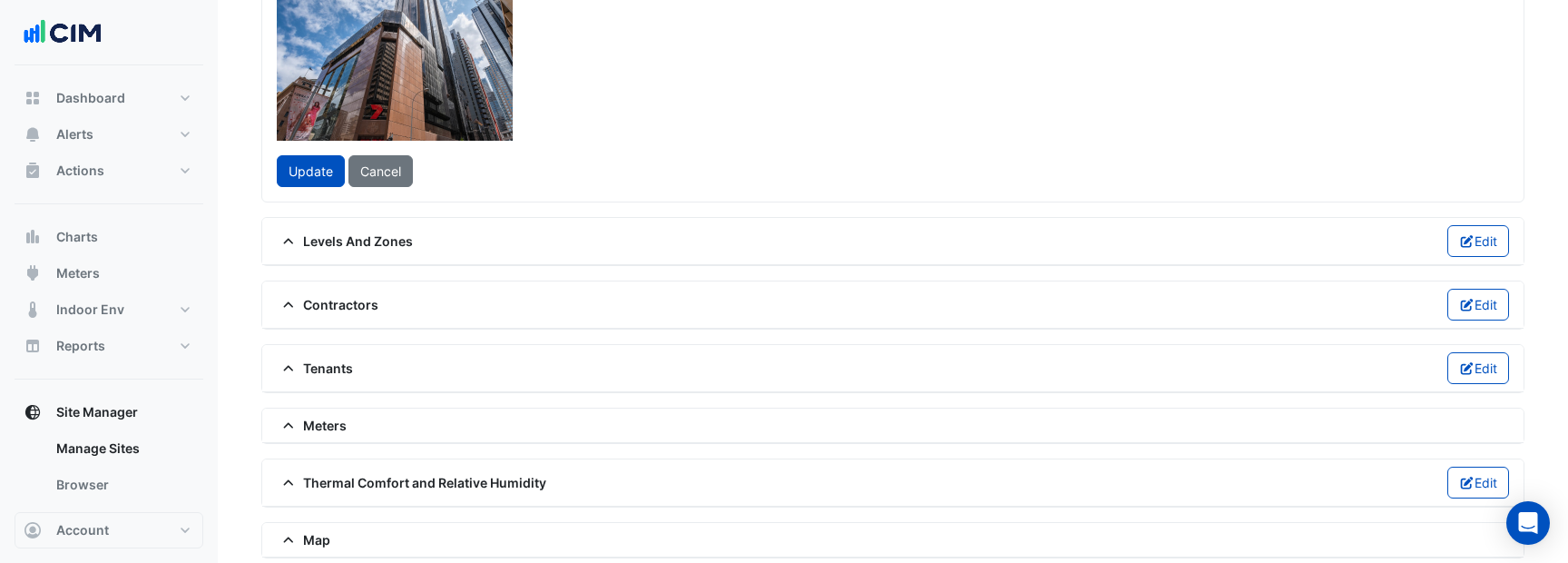
drag, startPoint x: 761, startPoint y: 281, endPoint x: 842, endPoint y: 345, distance: 103.2
click at [841, 187] on div "Clear image Crop Image Preview Update Cancel" at bounding box center [579, 19] width 627 height 337
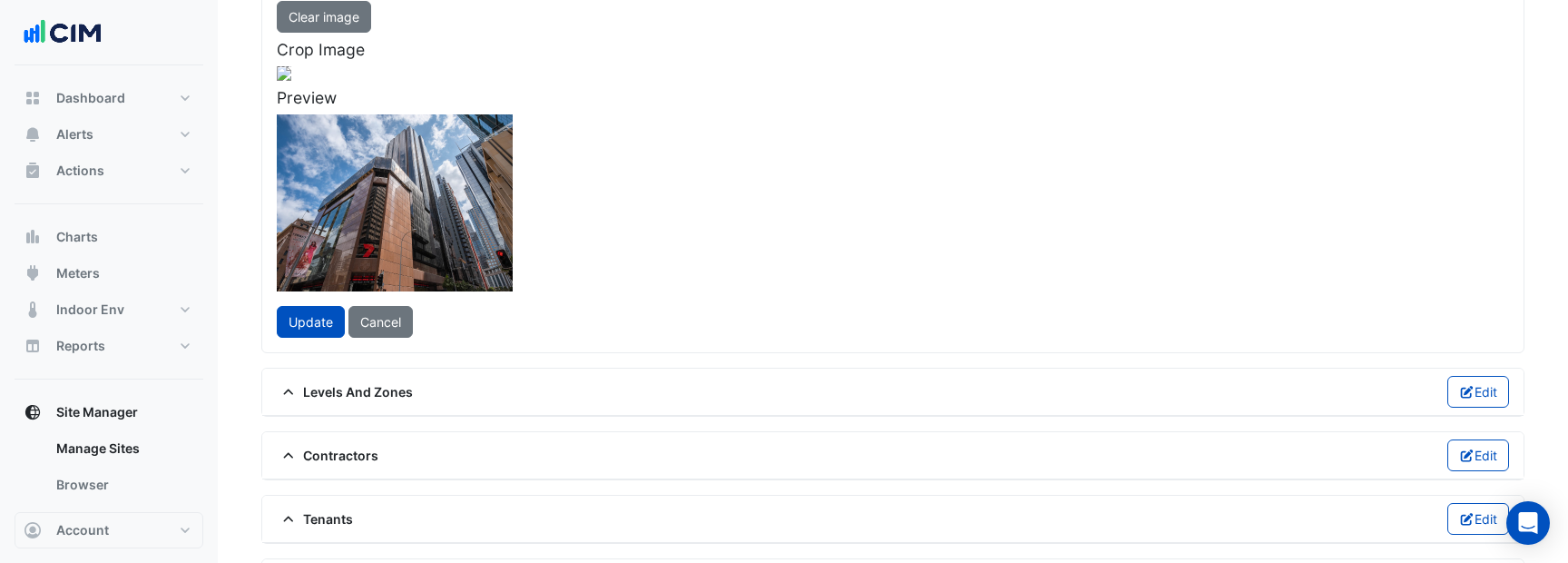
scroll to position [185, 0]
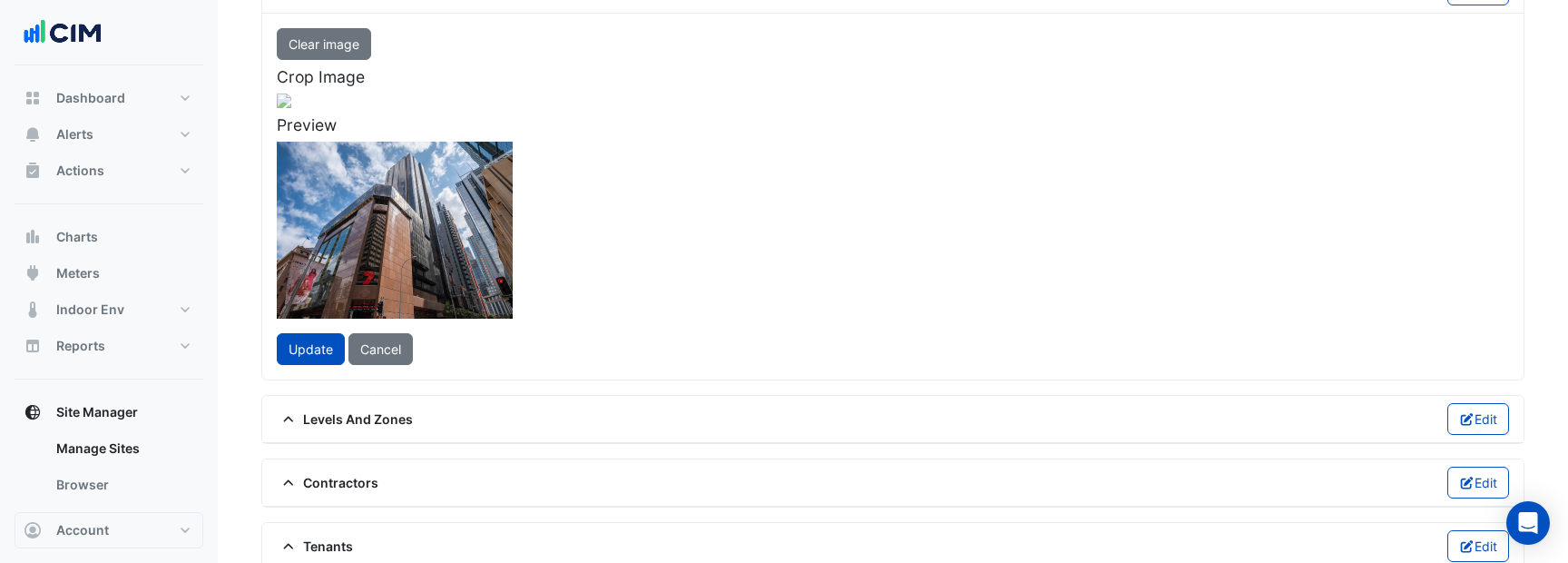
drag, startPoint x: 805, startPoint y: 95, endPoint x: 587, endPoint y: 610, distance: 559.2
click at [587, 562] on html "**********" at bounding box center [784, 409] width 1568 height 1190
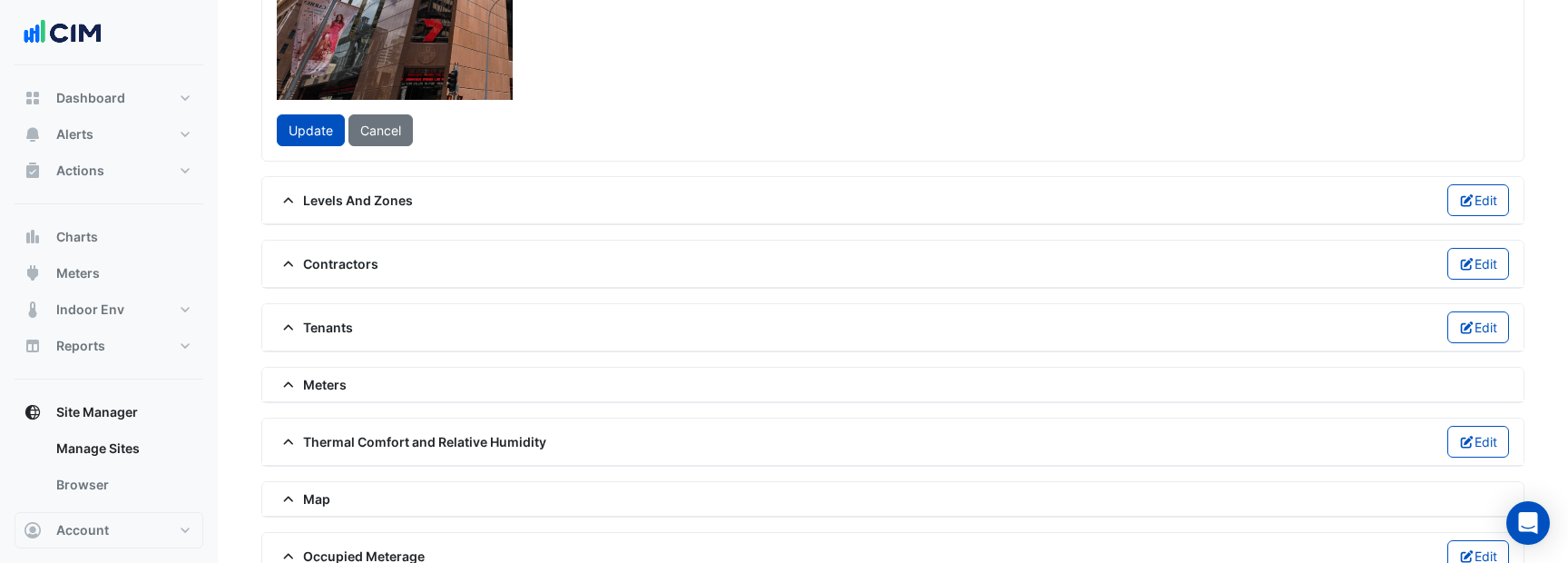
scroll to position [306, 0]
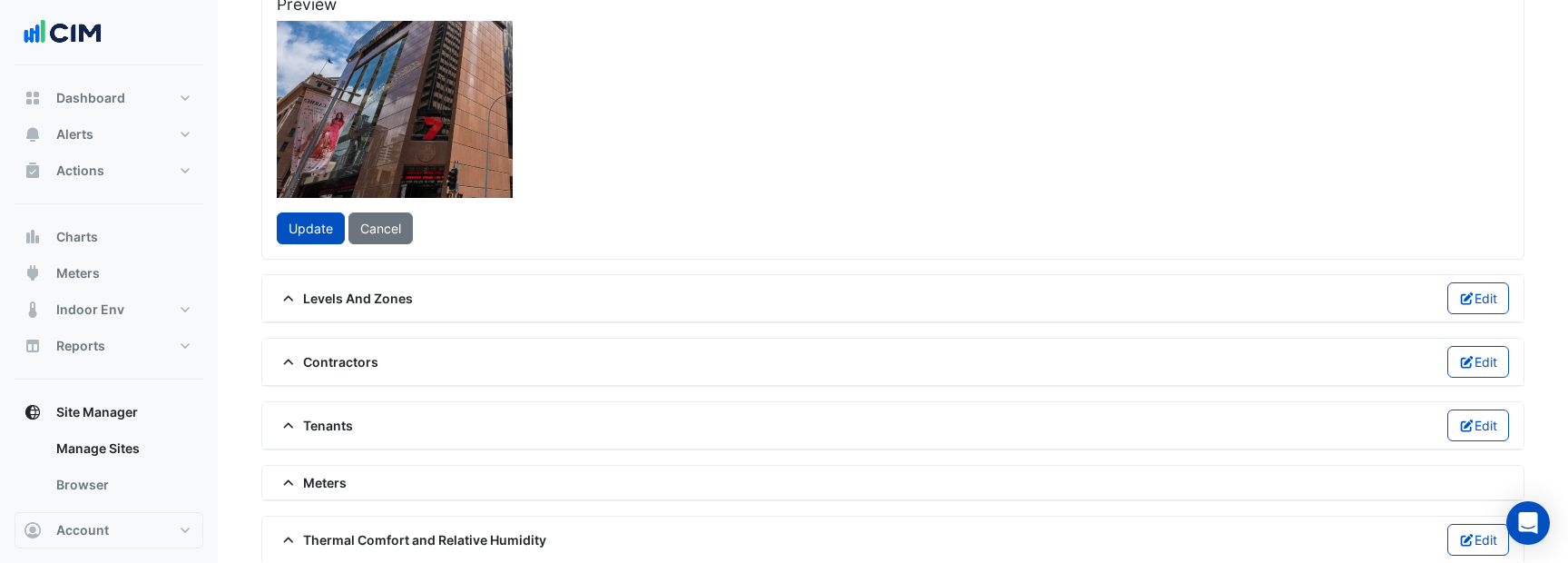
drag, startPoint x: 521, startPoint y: 175, endPoint x: 592, endPoint y: 214, distance: 81.0
click at [366, 214] on div at bounding box center [209, 254] width 312 height 234
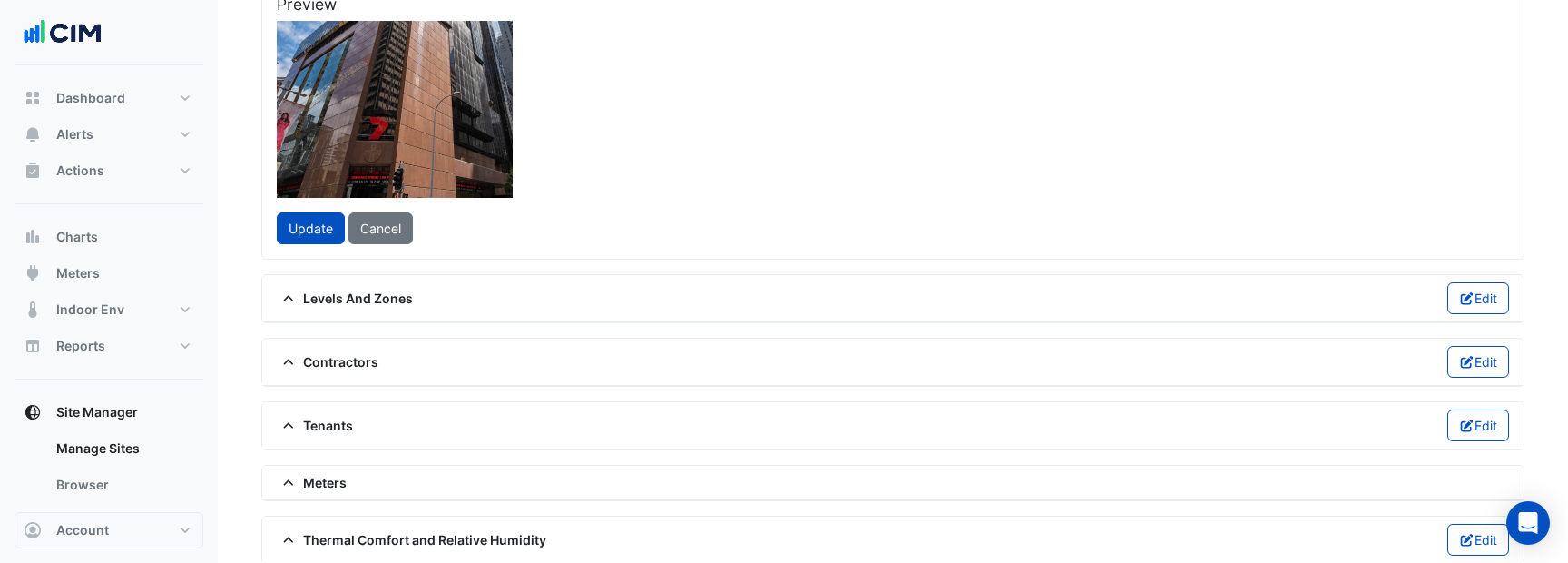
drag, startPoint x: 667, startPoint y: 138, endPoint x: 738, endPoint y: 43, distance: 118.6
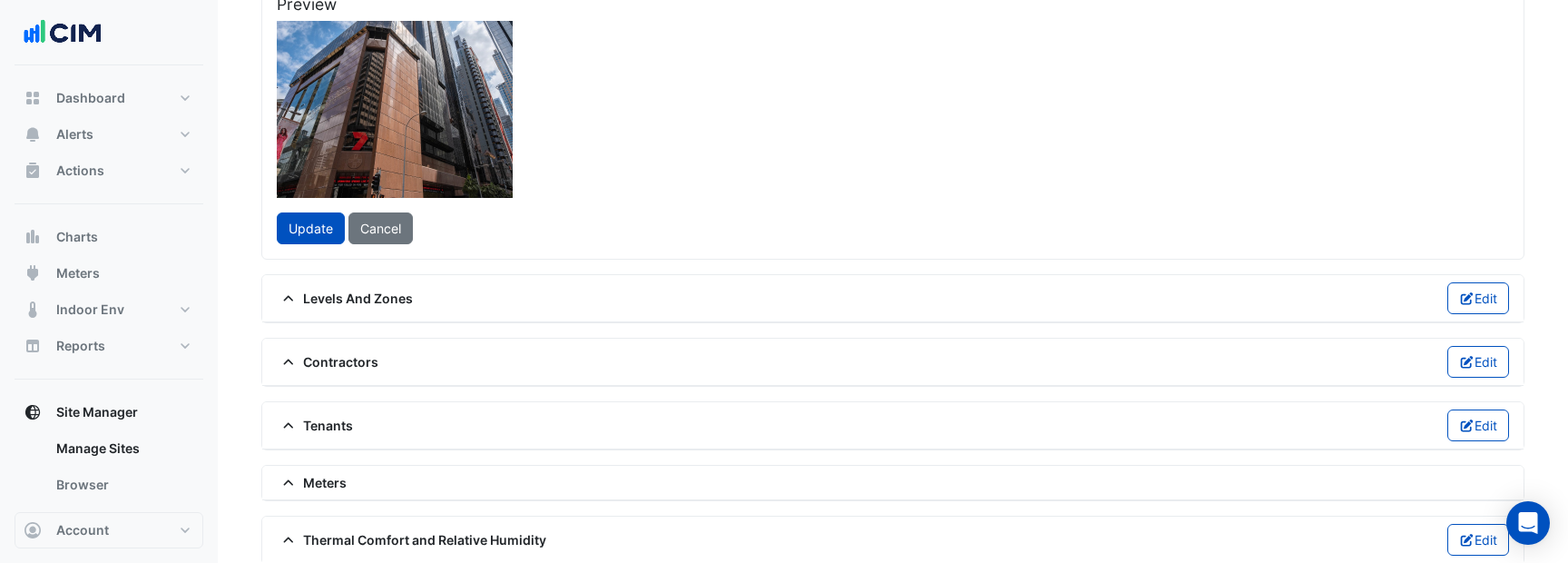
drag, startPoint x: 732, startPoint y: 85, endPoint x: 753, endPoint y: 41, distance: 48.8
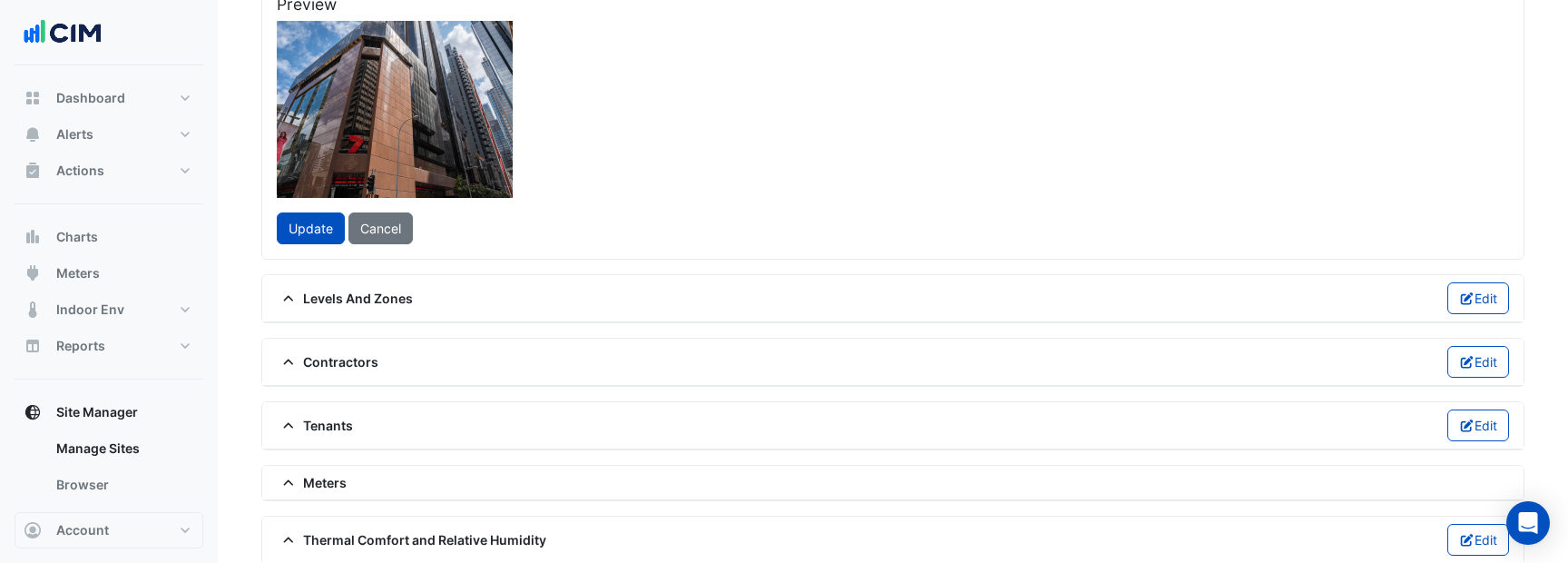
drag, startPoint x: 606, startPoint y: 169, endPoint x: 545, endPoint y: 187, distance: 63.6
click at [428, 187] on div at bounding box center [225, 219] width 403 height 302
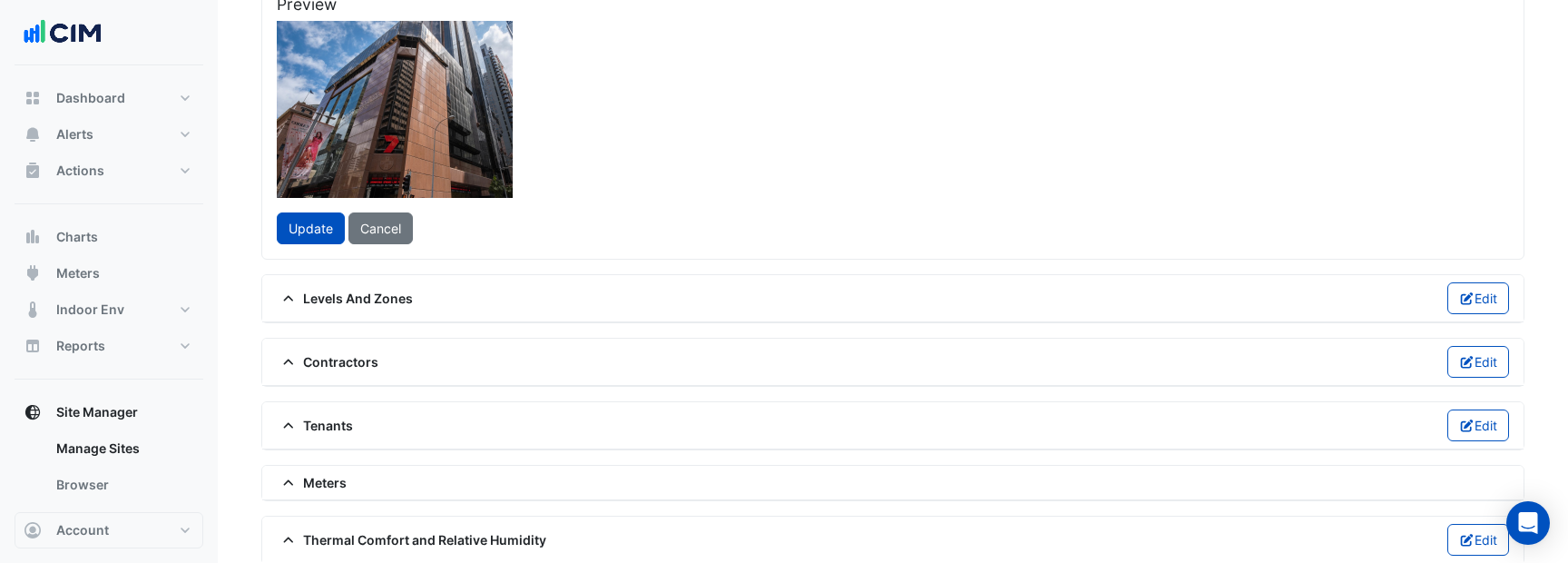
drag, startPoint x: 690, startPoint y: 73, endPoint x: 747, endPoint y: 10, distance: 85.0
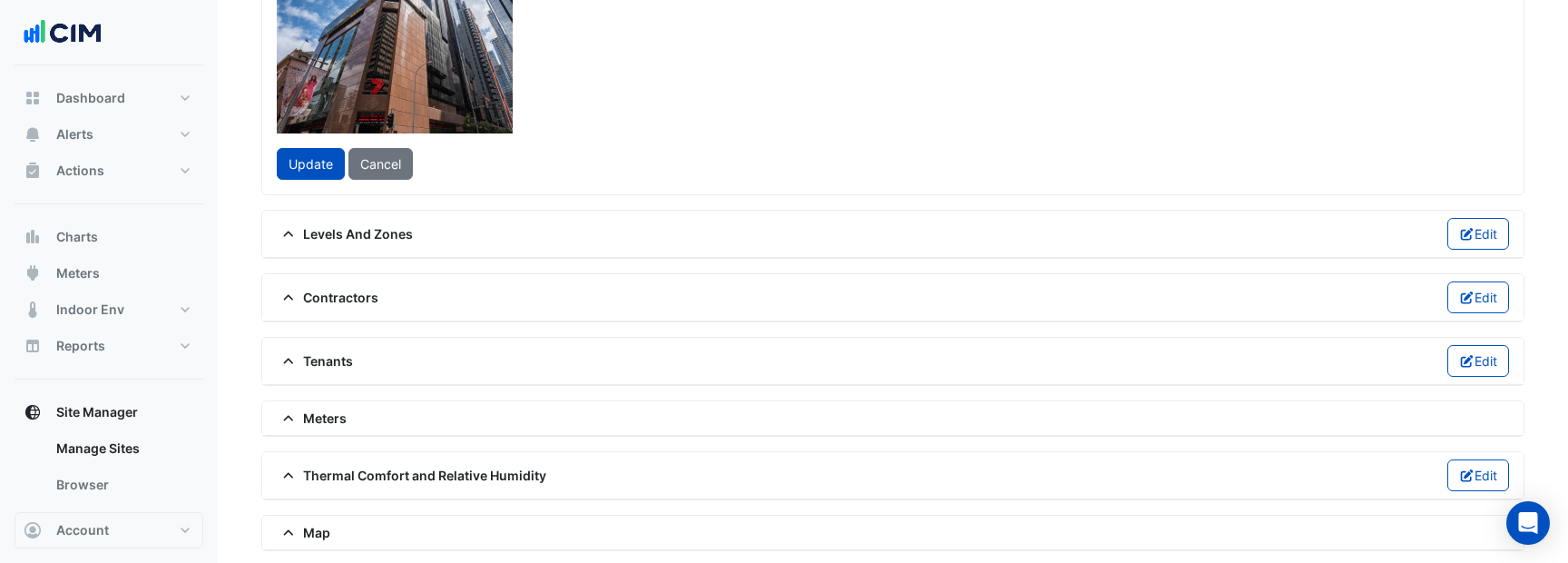
scroll to position [258, 0]
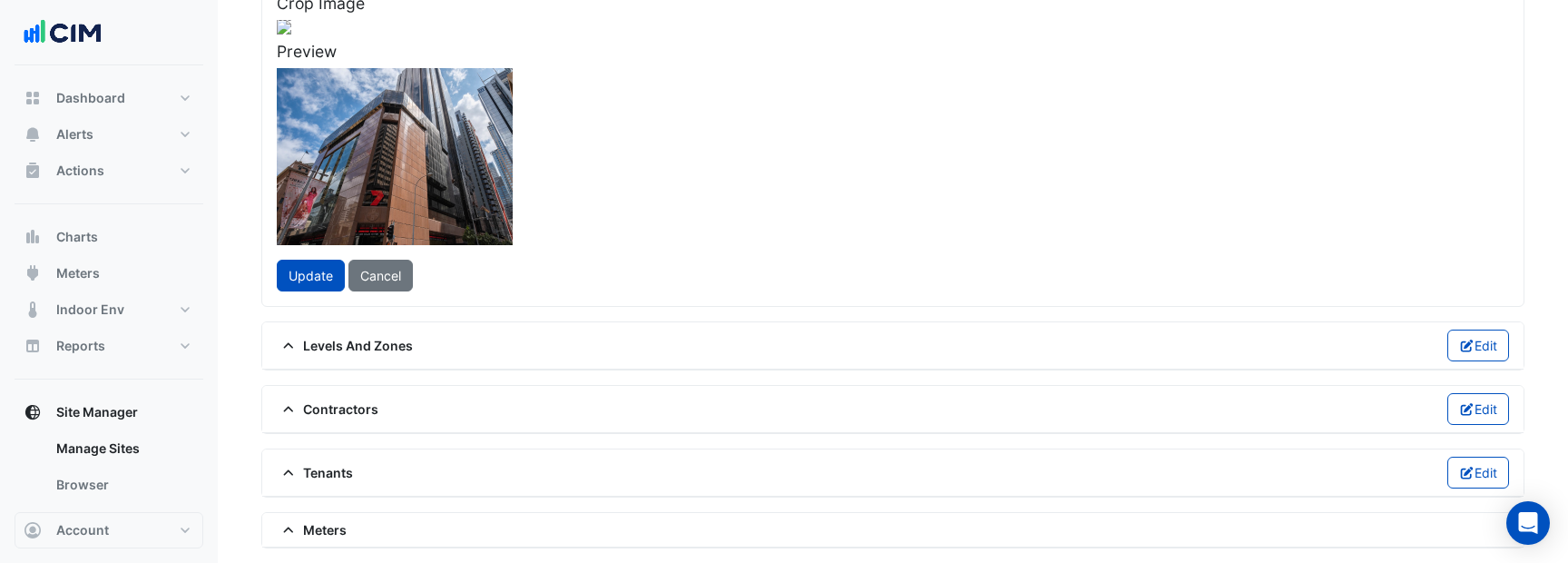
drag, startPoint x: 744, startPoint y: 71, endPoint x: 828, endPoint y: -5, distance: 113.3
click at [828, 0] on html "**********" at bounding box center [784, 336] width 1568 height 1190
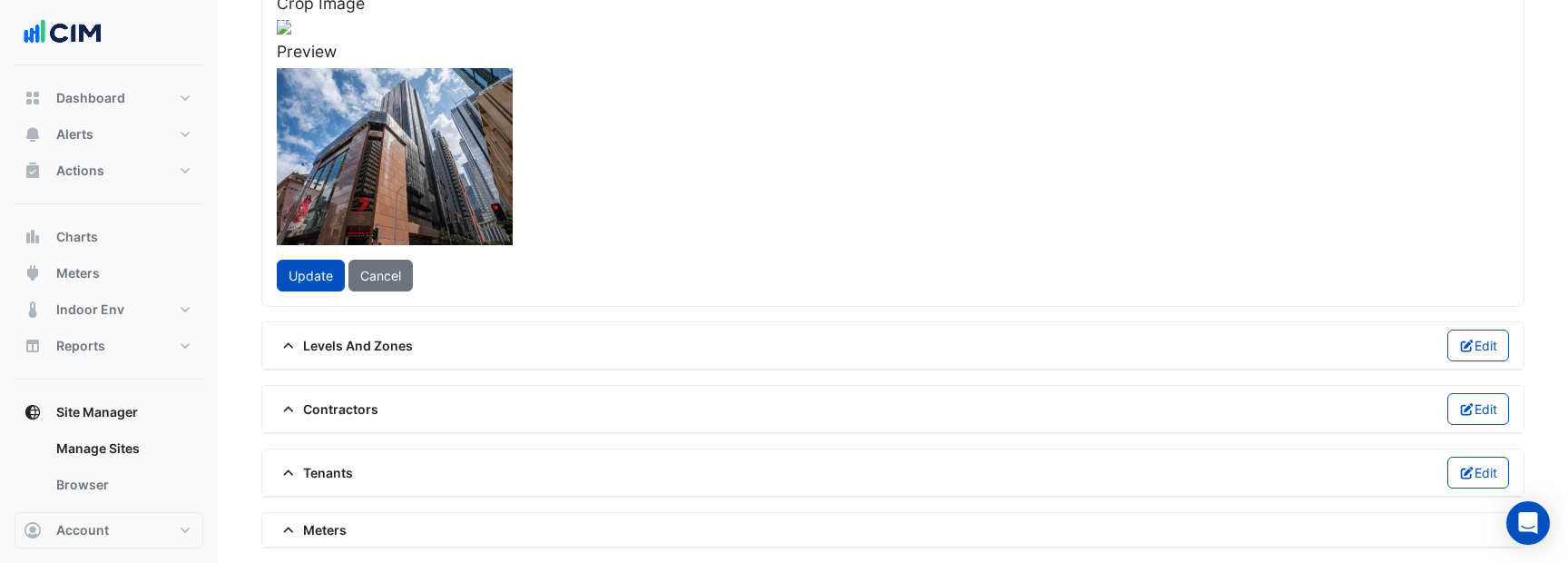
drag, startPoint x: 663, startPoint y: 106, endPoint x: 553, endPoint y: 126, distance: 111.8
click at [513, 126] on div at bounding box center [246, 219] width 530 height 397
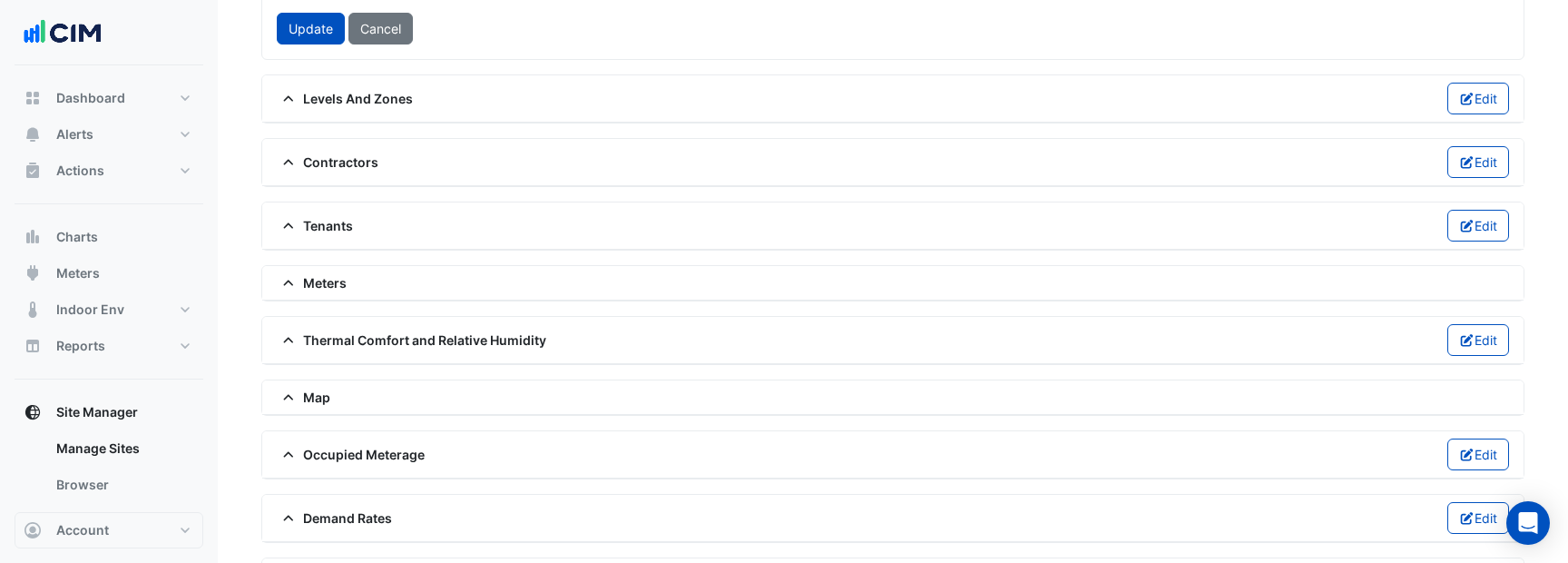
scroll to position [508, 0]
click at [304, 42] on button "Update" at bounding box center [311, 26] width 68 height 31
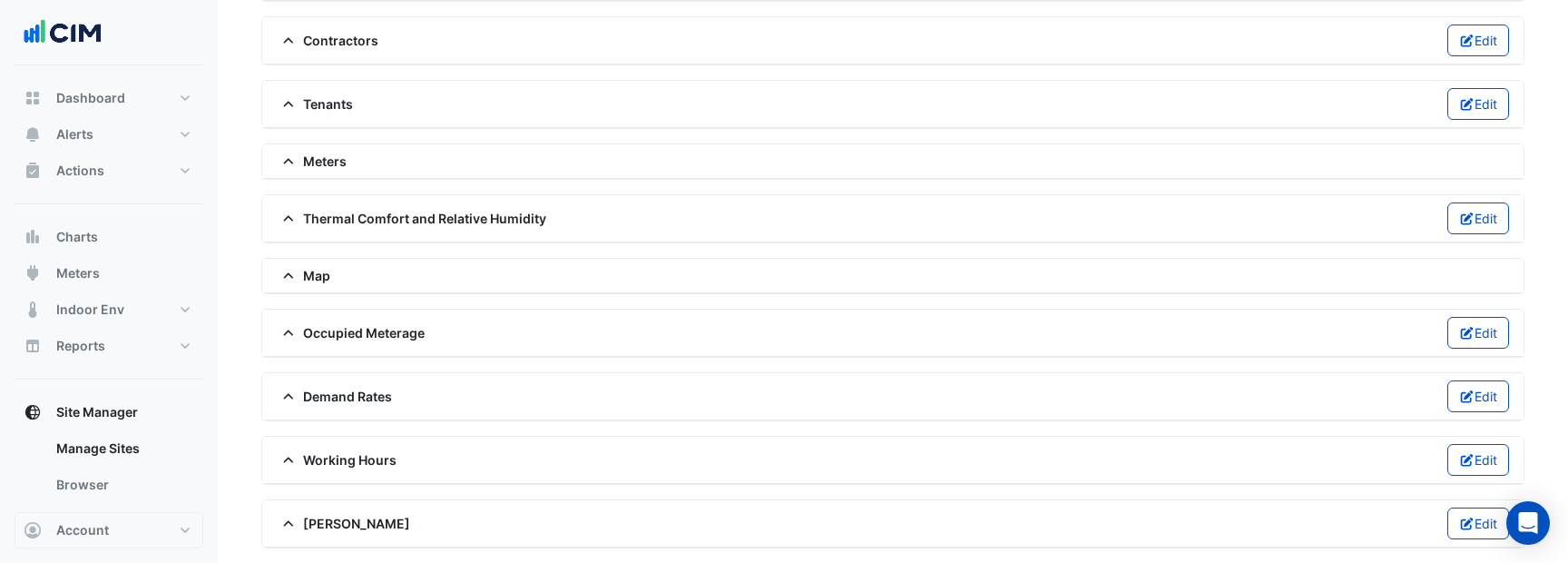
scroll to position [468, 0]
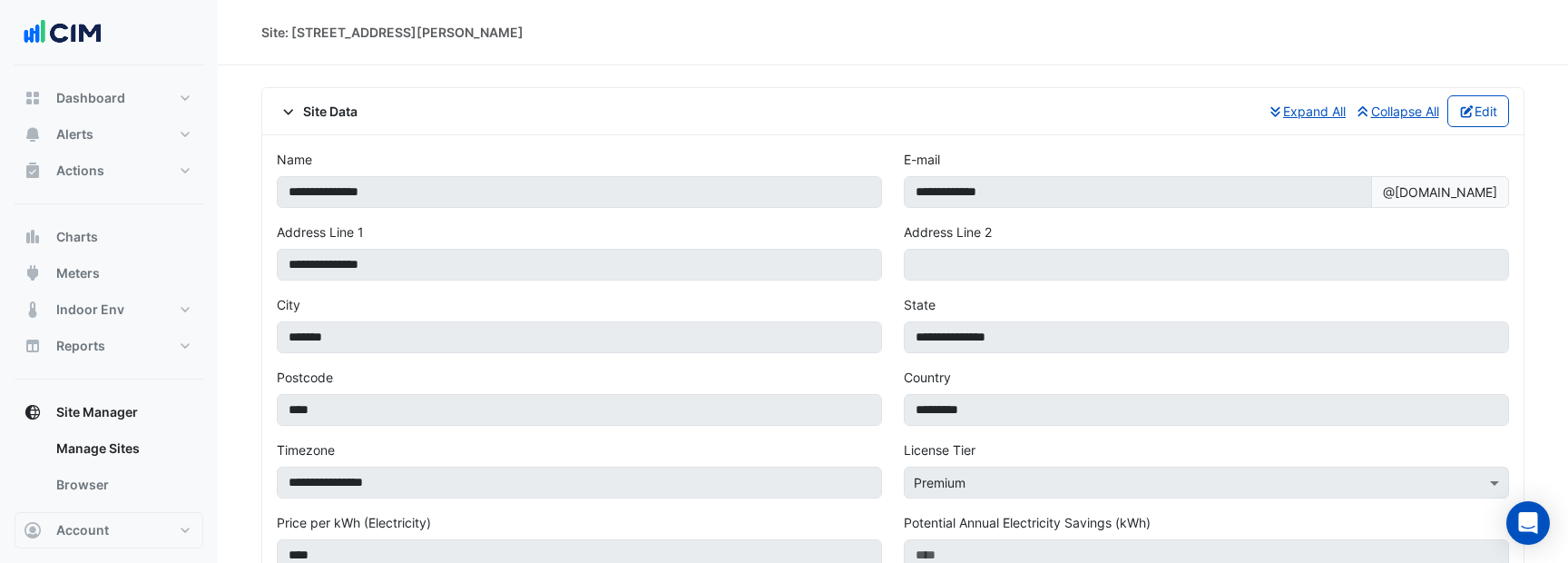
click at [311, 98] on div "Site Data Expand All Collapse All Edit" at bounding box center [892, 111] width 1232 height 31
click at [317, 109] on span "Site Data" at bounding box center [317, 111] width 81 height 19
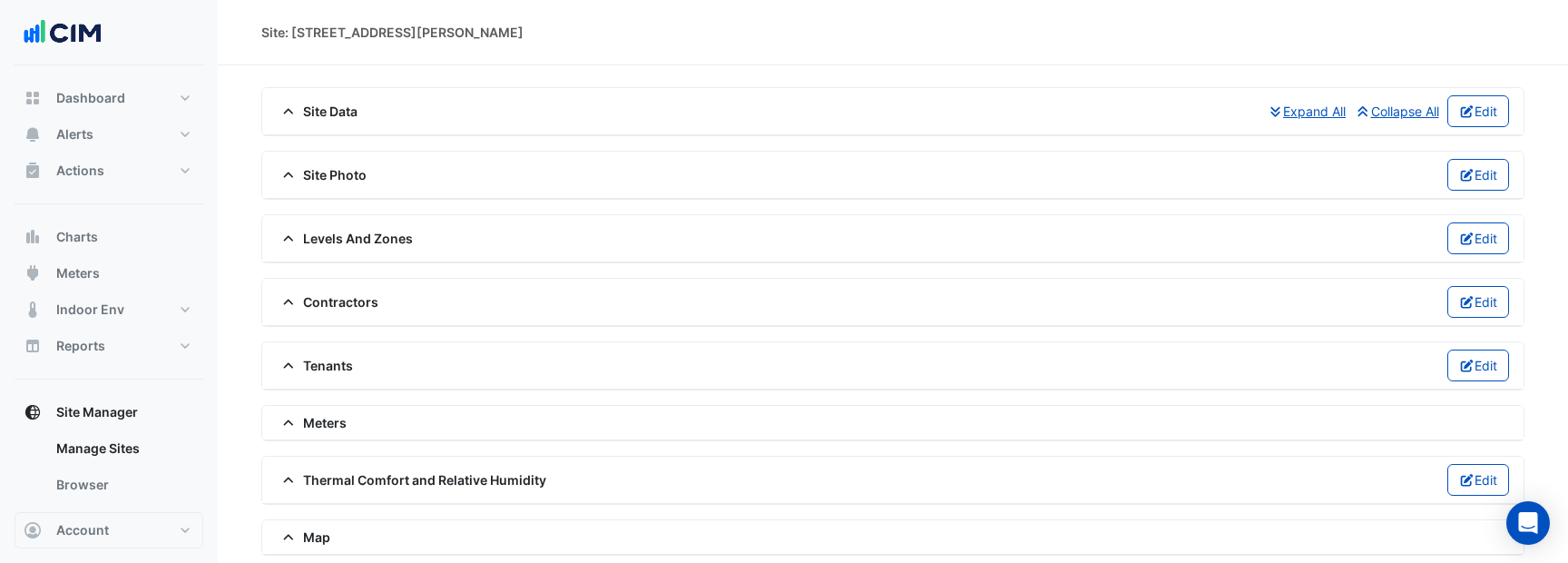
click at [330, 169] on span "Site Photo" at bounding box center [321, 174] width 90 height 19
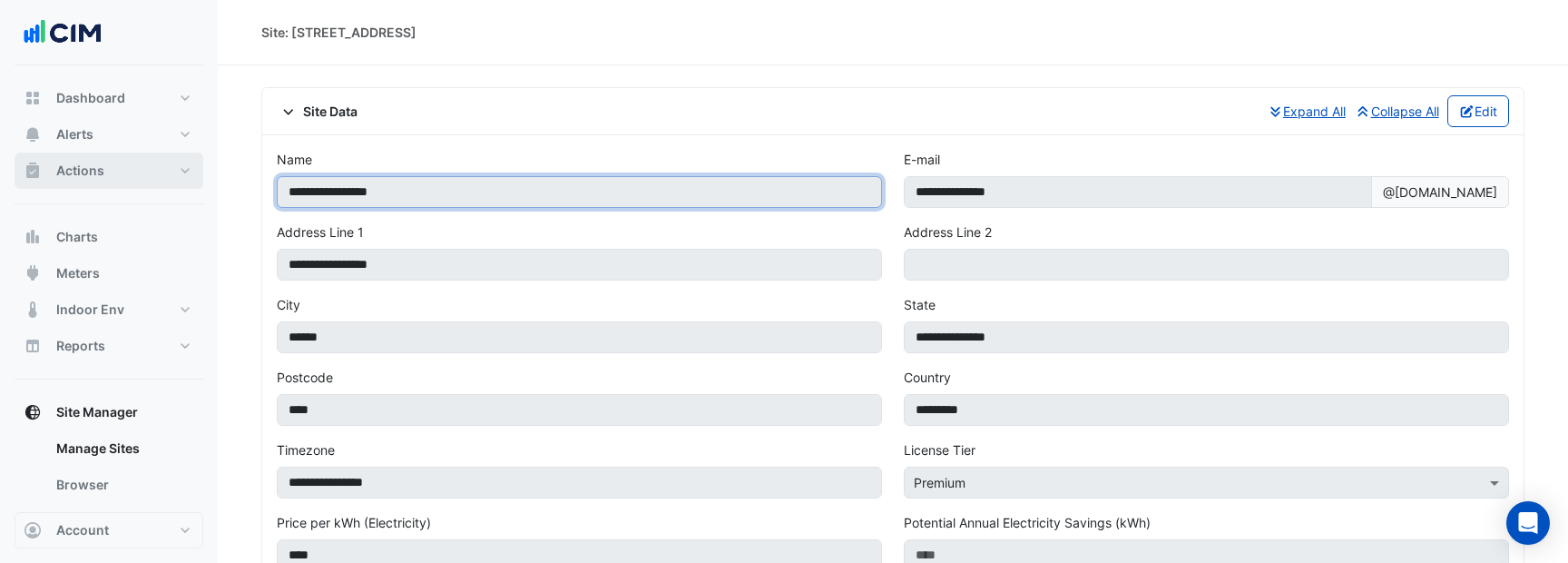
drag, startPoint x: 462, startPoint y: 181, endPoint x: 180, endPoint y: 181, distance: 282.0
click at [345, 199] on input "**********" at bounding box center [579, 192] width 605 height 31
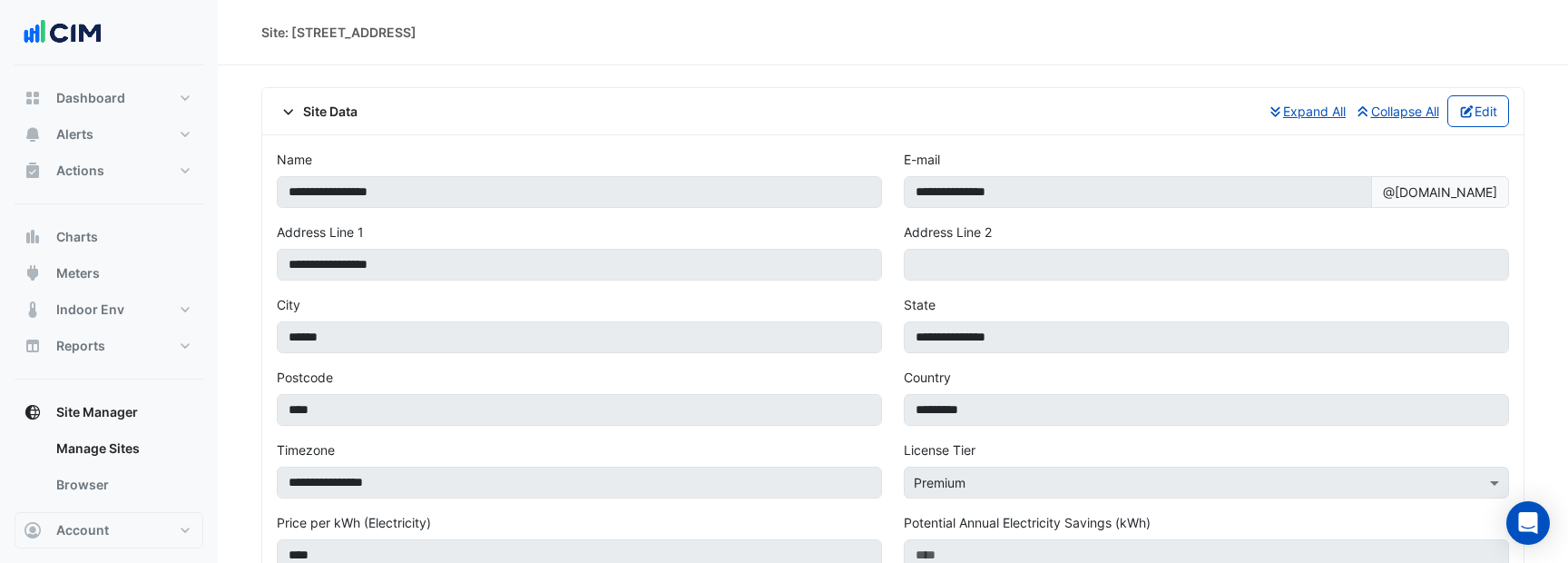
click at [323, 112] on span "Site Data" at bounding box center [317, 111] width 81 height 19
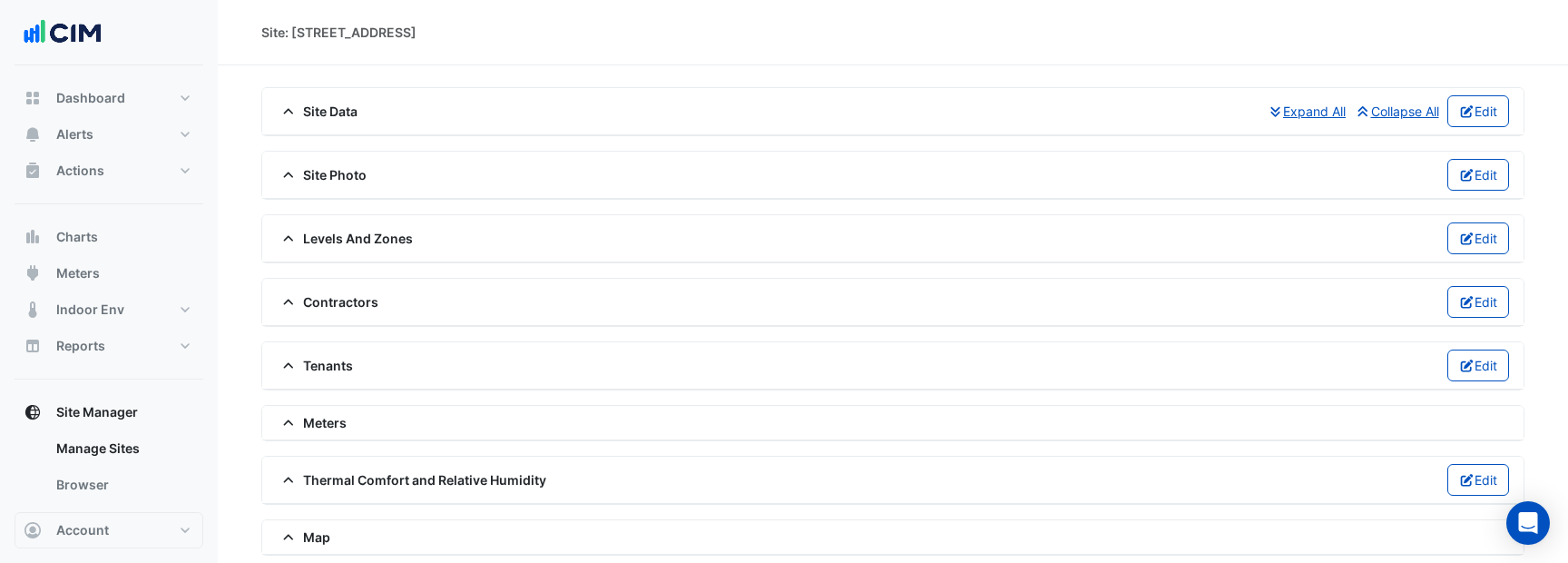
click at [333, 172] on span "Site Photo" at bounding box center [321, 174] width 90 height 19
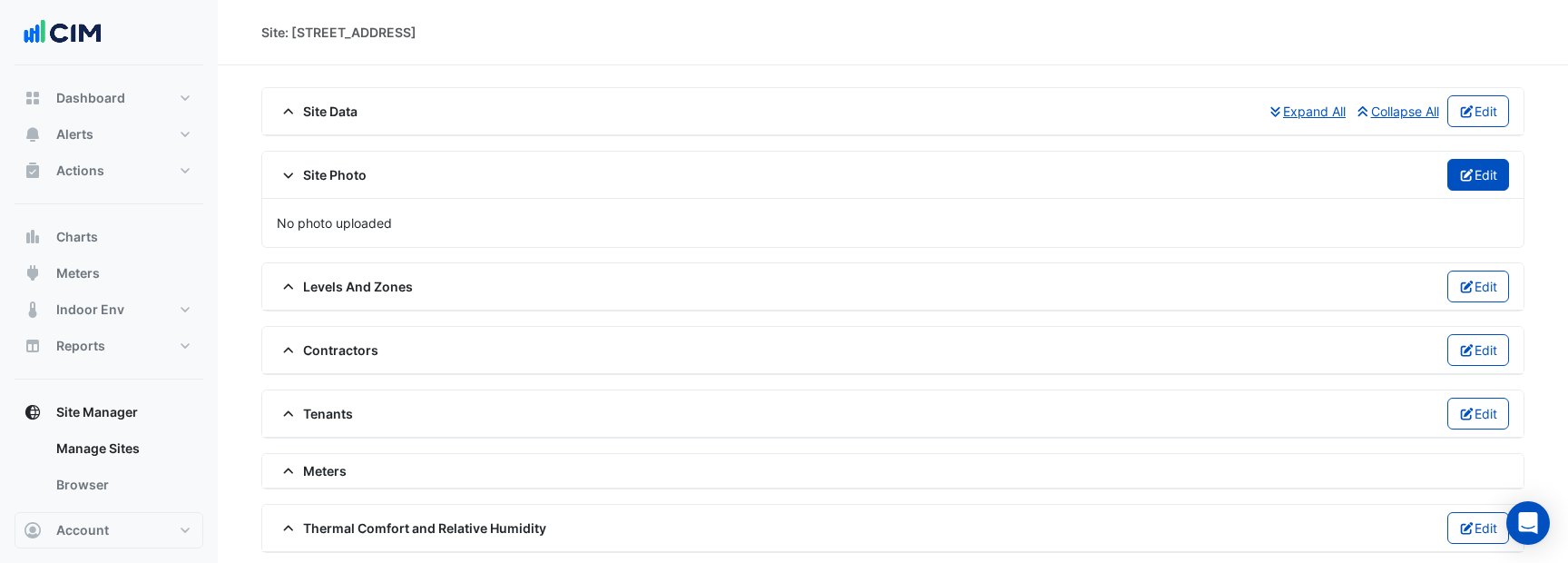
click at [1481, 179] on button "Edit" at bounding box center [1478, 175] width 63 height 31
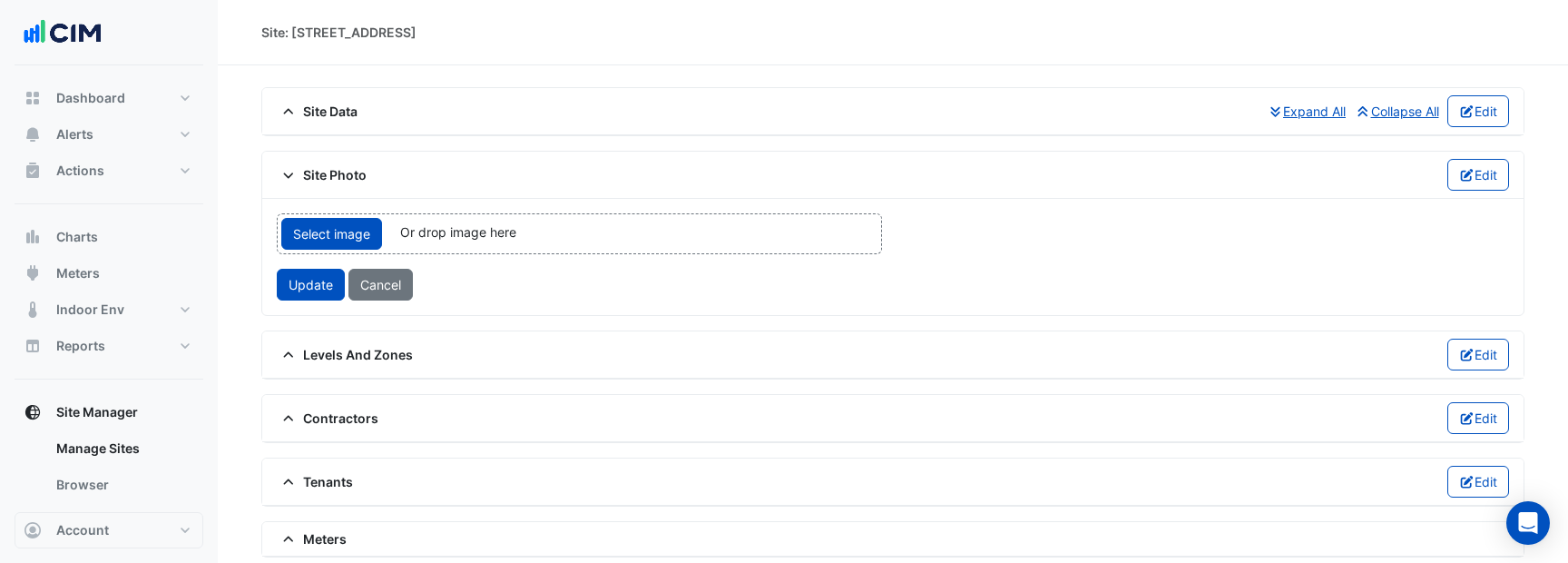
click at [615, 245] on div "Select image Or drop image here upload" at bounding box center [579, 233] width 605 height 41
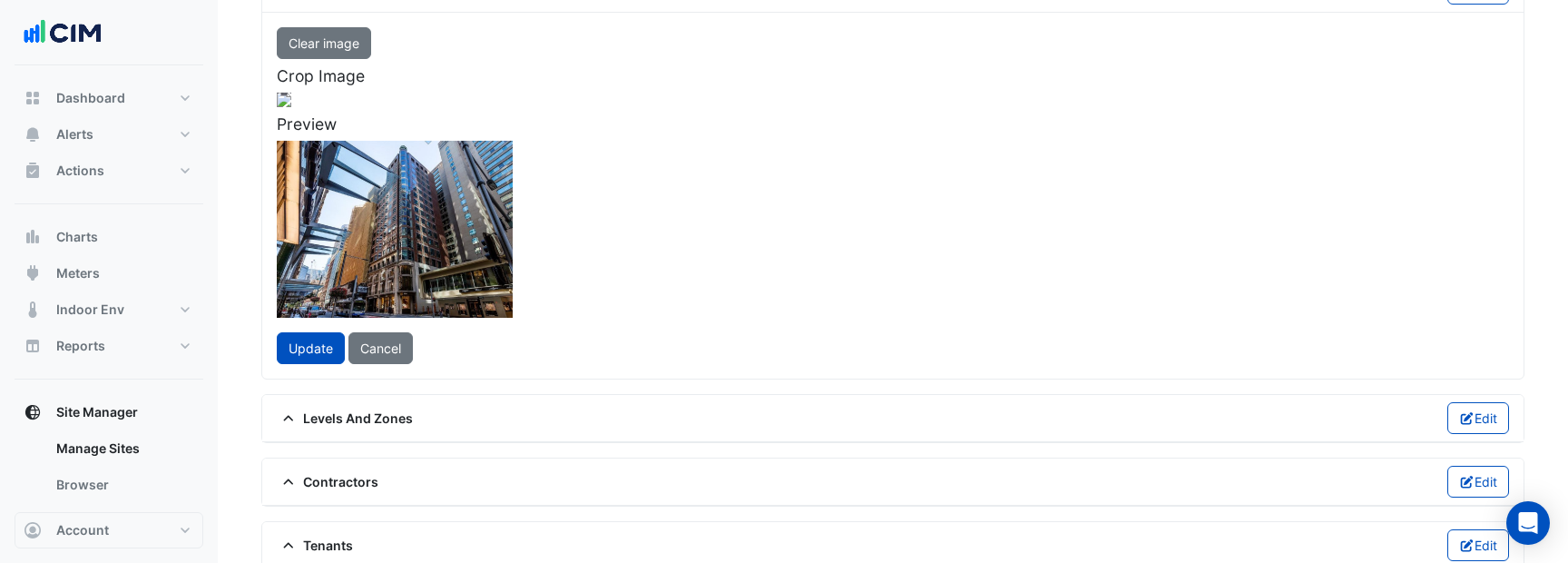
scroll to position [123, 0]
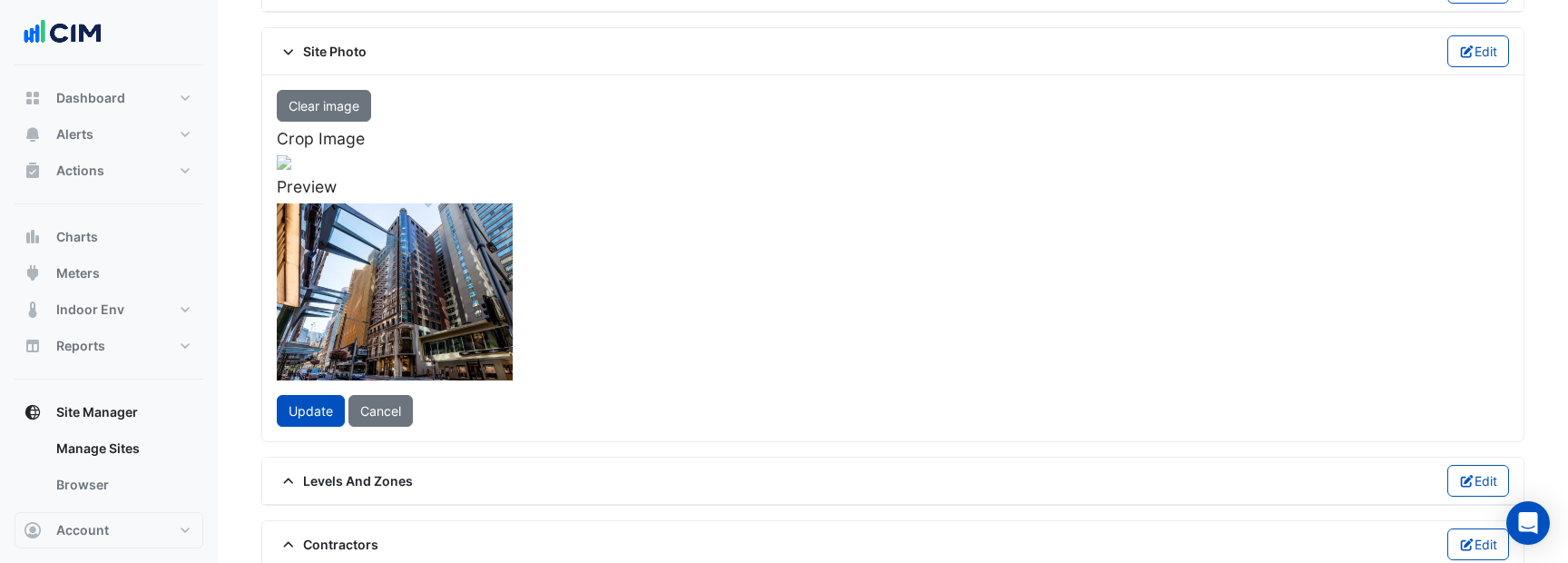
drag, startPoint x: 877, startPoint y: 159, endPoint x: 665, endPoint y: 380, distance: 306.2
click at [392, 379] on div at bounding box center [186, 456] width 410 height 307
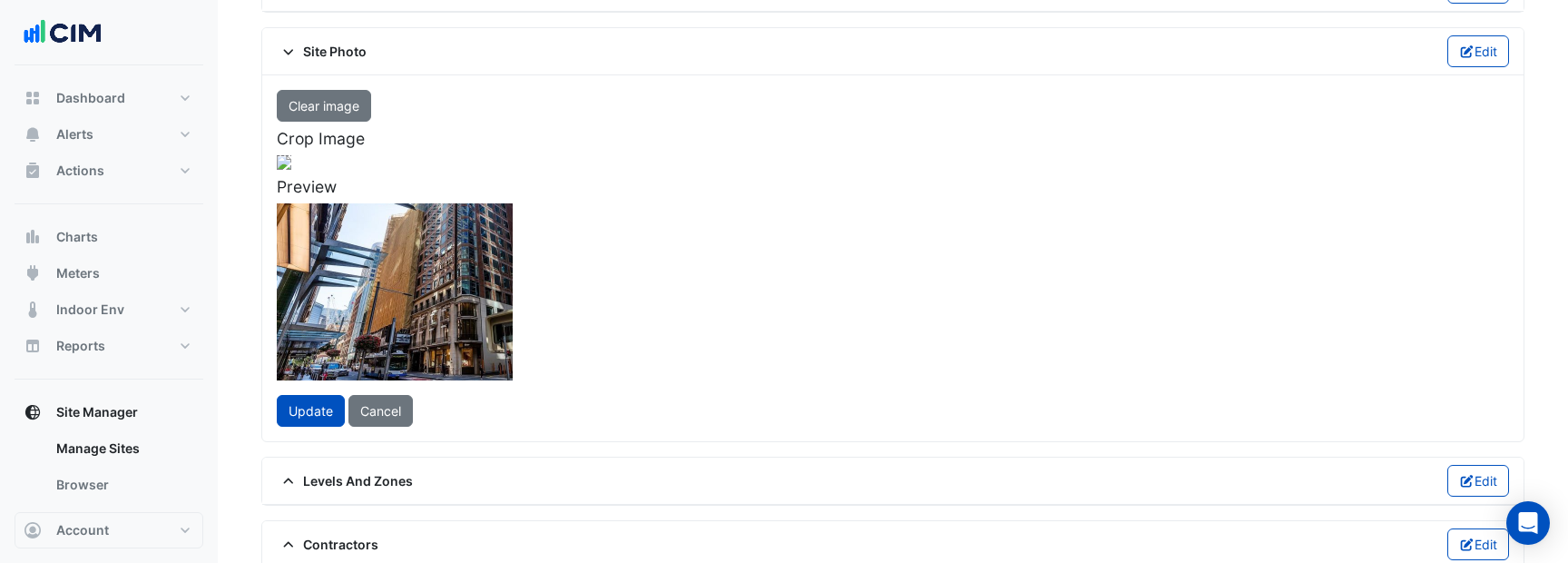
drag, startPoint x: 517, startPoint y: 432, endPoint x: 631, endPoint y: 270, distance: 198.1
click at [506, 270] on div at bounding box center [301, 309] width 410 height 307
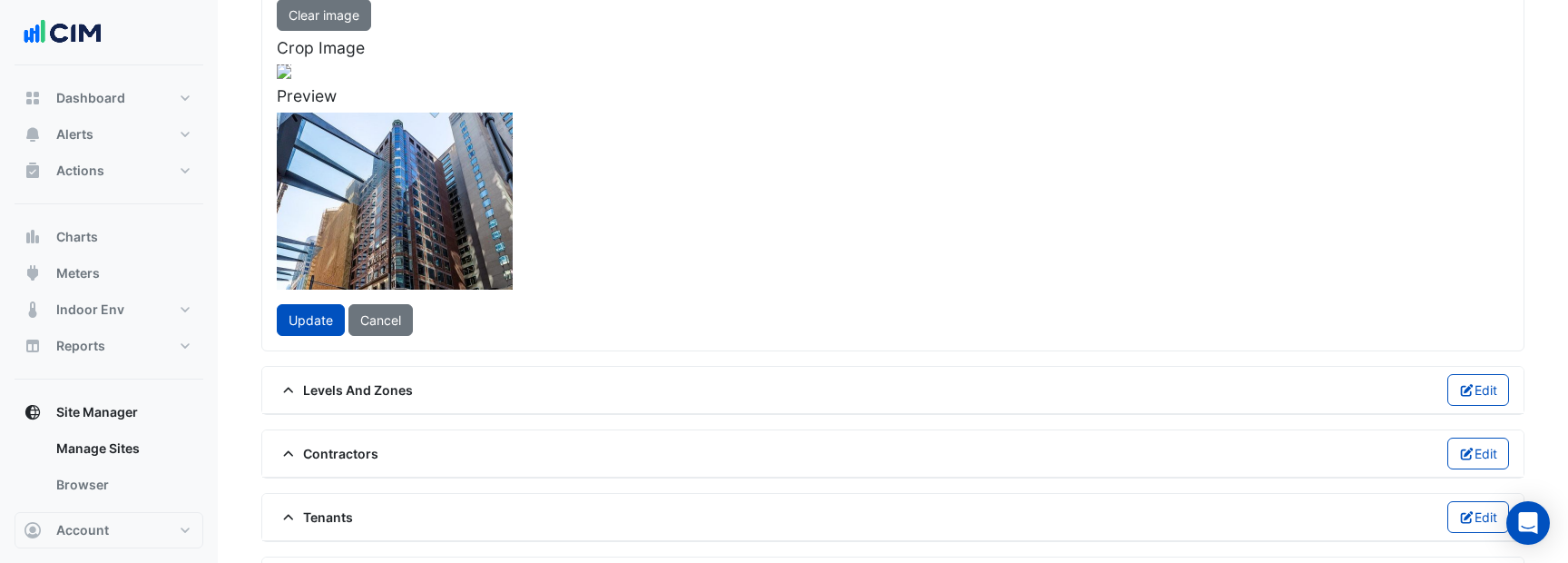
scroll to position [208, 0]
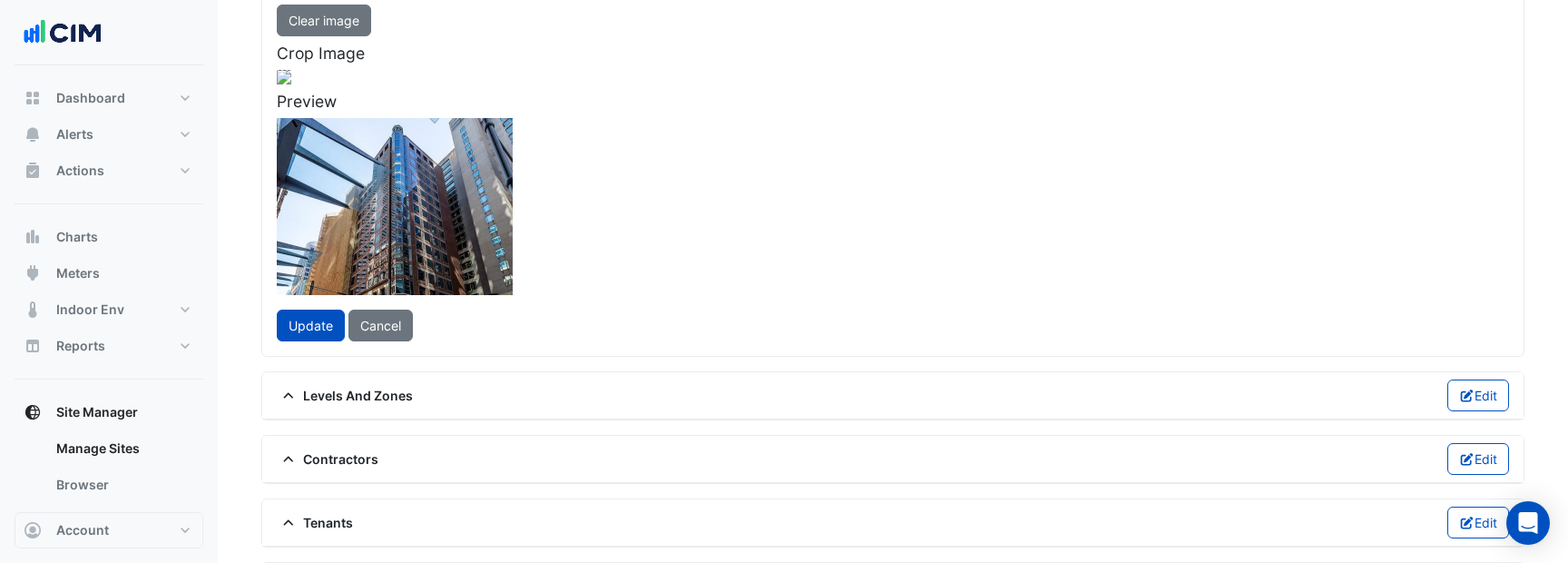
drag, startPoint x: 604, startPoint y: 205, endPoint x: 621, endPoint y: 200, distance: 17.7
click at [526, 200] on div at bounding box center [320, 223] width 410 height 307
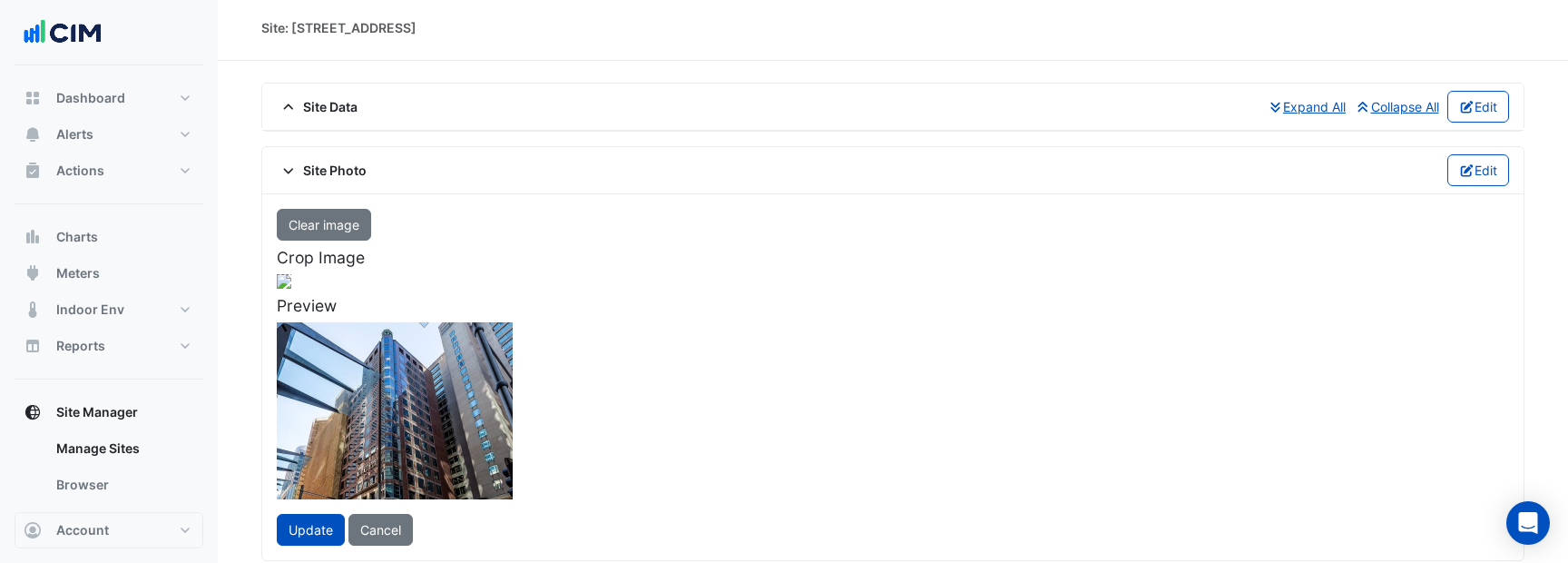
scroll to position [0, 0]
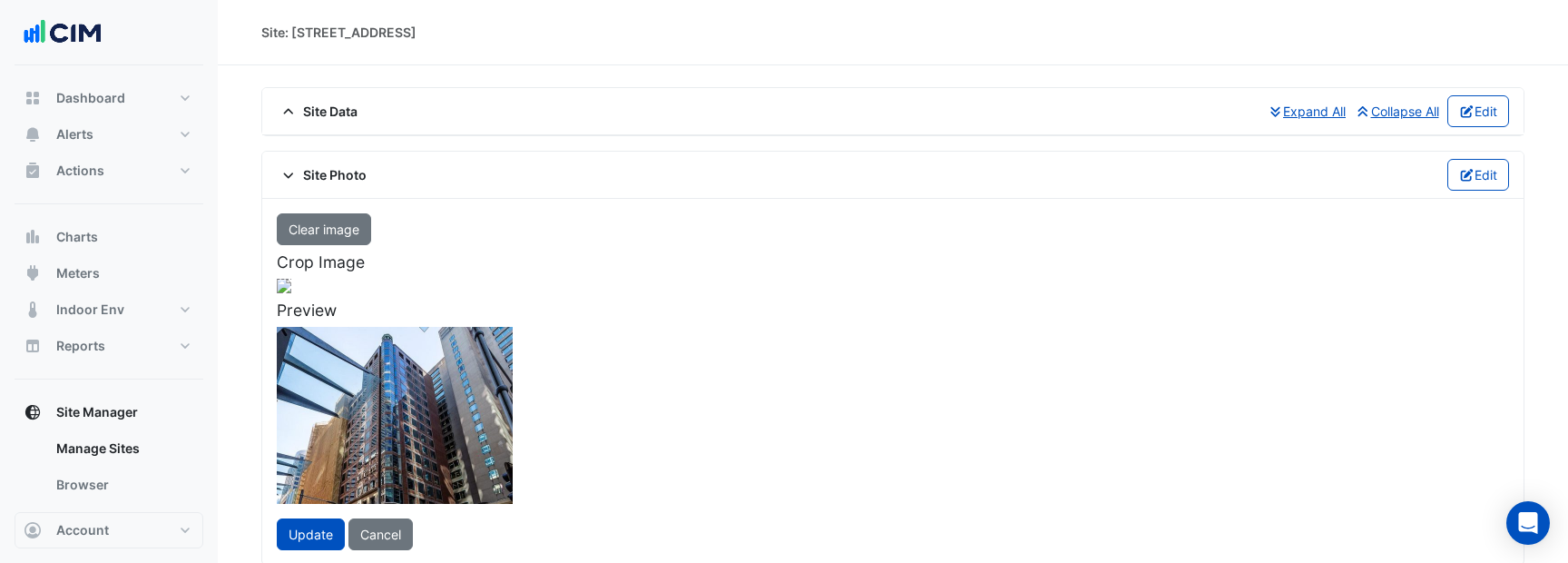
click at [301, 28] on div "Site: 74 Castlereagh St" at bounding box center [339, 32] width 156 height 19
drag, startPoint x: 301, startPoint y: 28, endPoint x: 399, endPoint y: 27, distance: 98.0
click at [400, 28] on div "Site: 74 Castlereagh St" at bounding box center [339, 32] width 156 height 19
copy div "74 Castlereagh St"
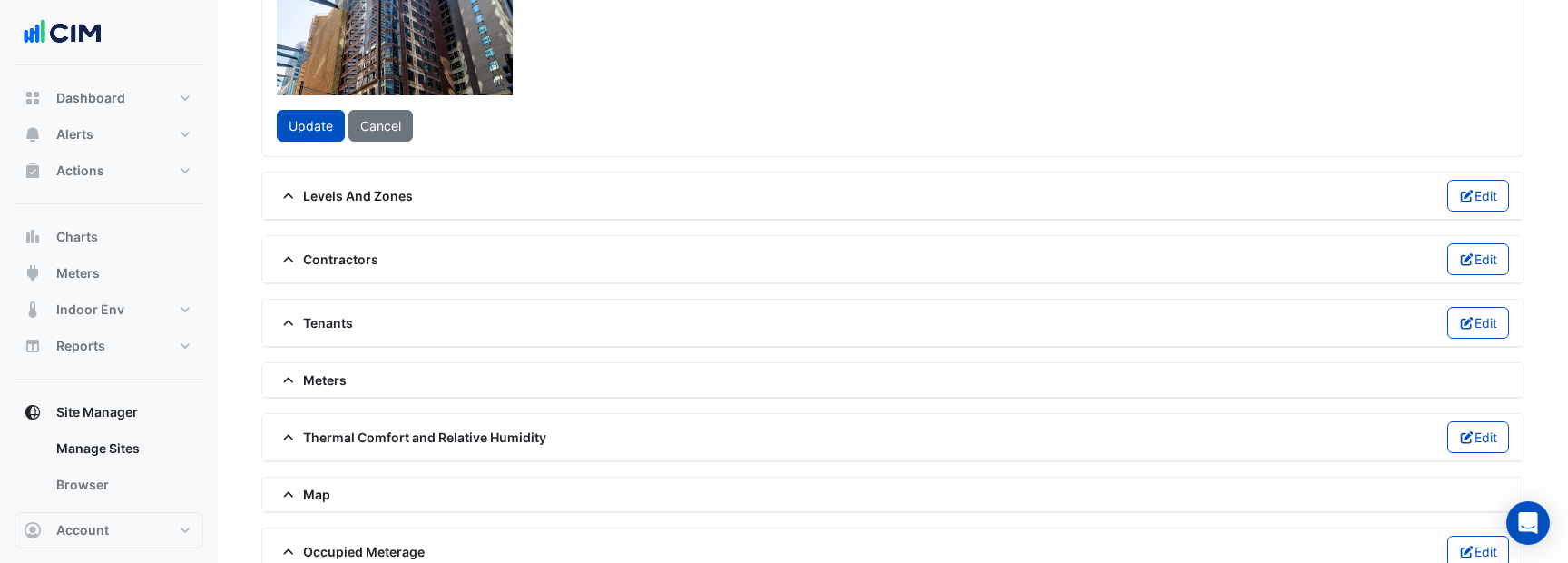
scroll to position [374, 0]
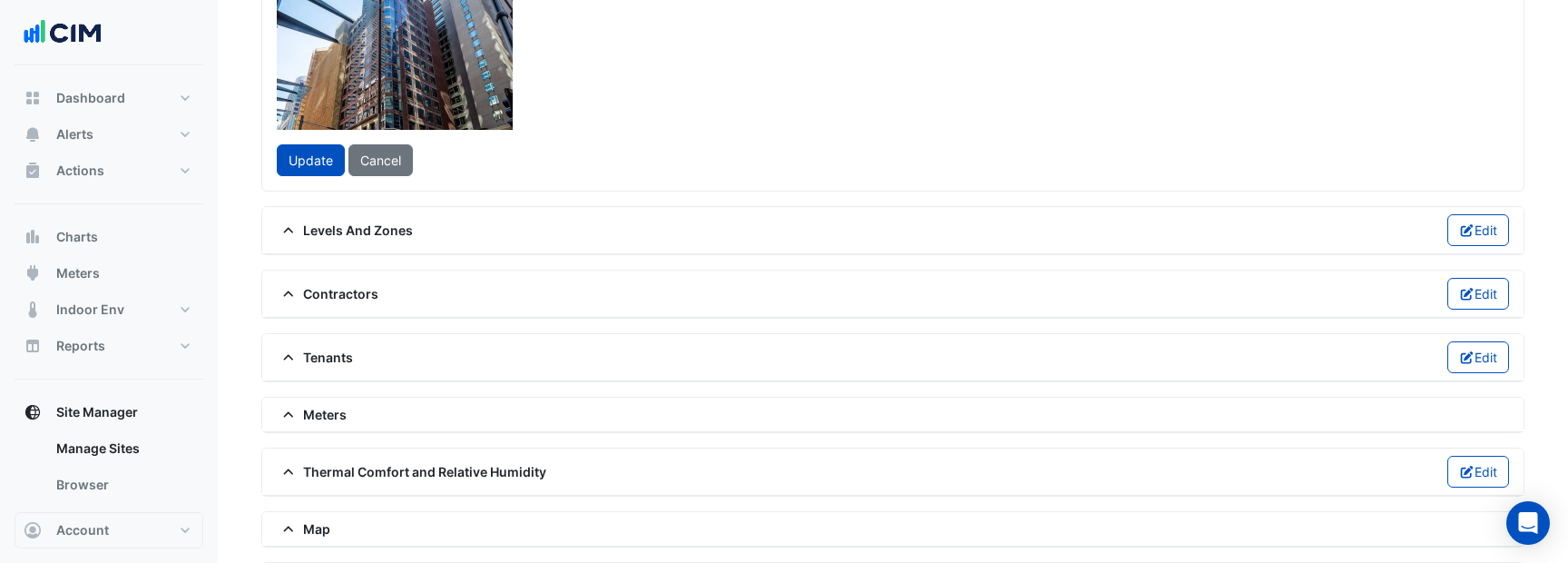
drag, startPoint x: 813, startPoint y: 206, endPoint x: 917, endPoint y: 313, distance: 149.2
click at [917, 176] on div "Clear image Crop Image Preview Update Cancel" at bounding box center [892, 8] width 1254 height 337
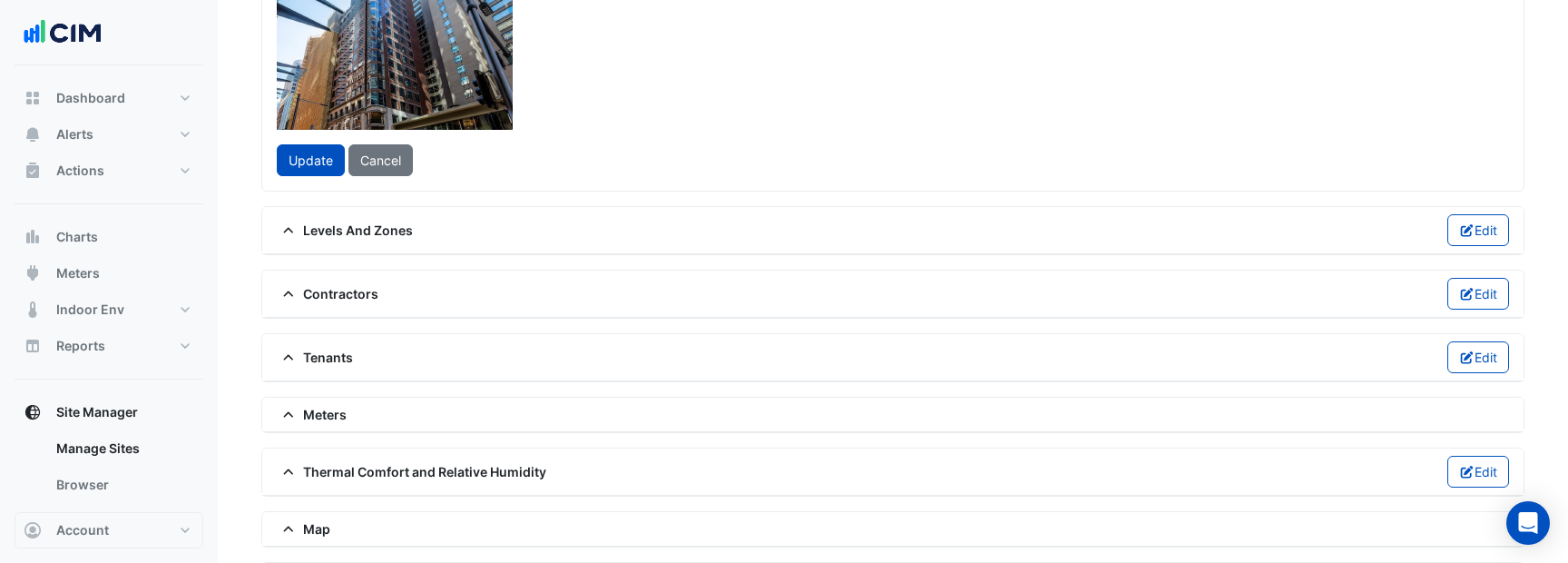
drag, startPoint x: 679, startPoint y: 130, endPoint x: 627, endPoint y: 99, distance: 60.5
click at [528, 99] on div at bounding box center [292, 81] width 473 height 355
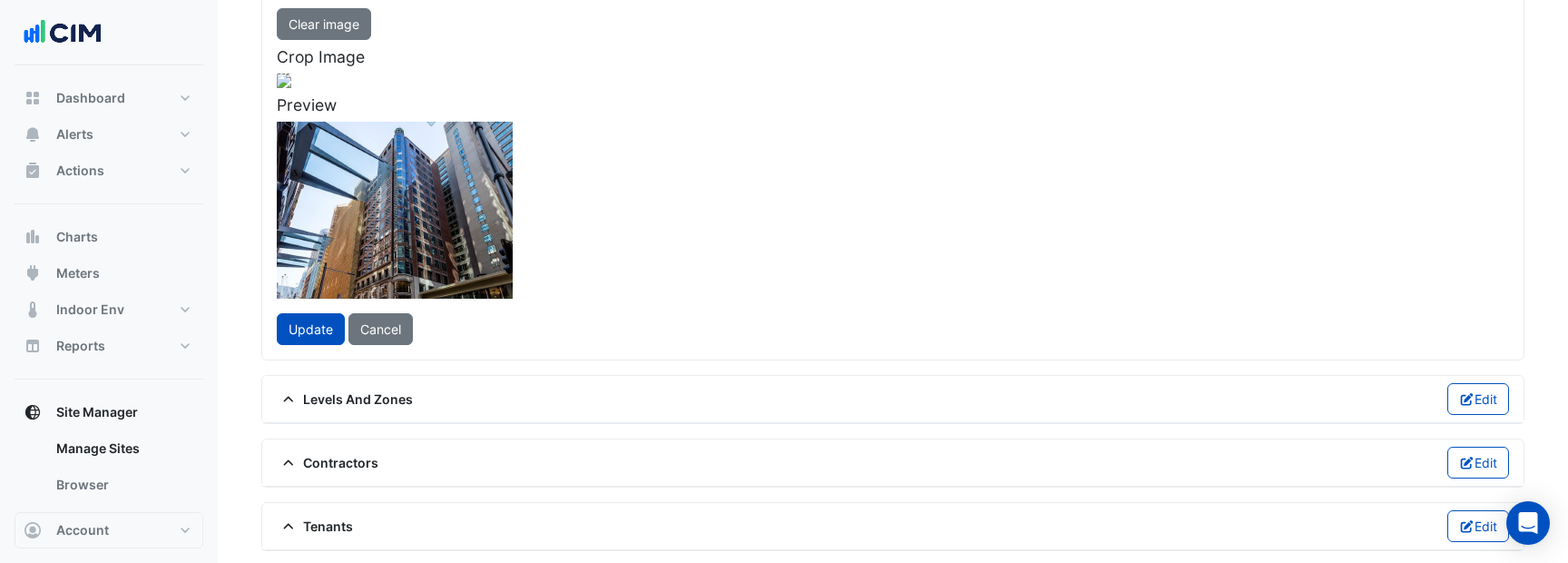
scroll to position [204, 0]
click at [539, 318] on div at bounding box center [303, 252] width 473 height 355
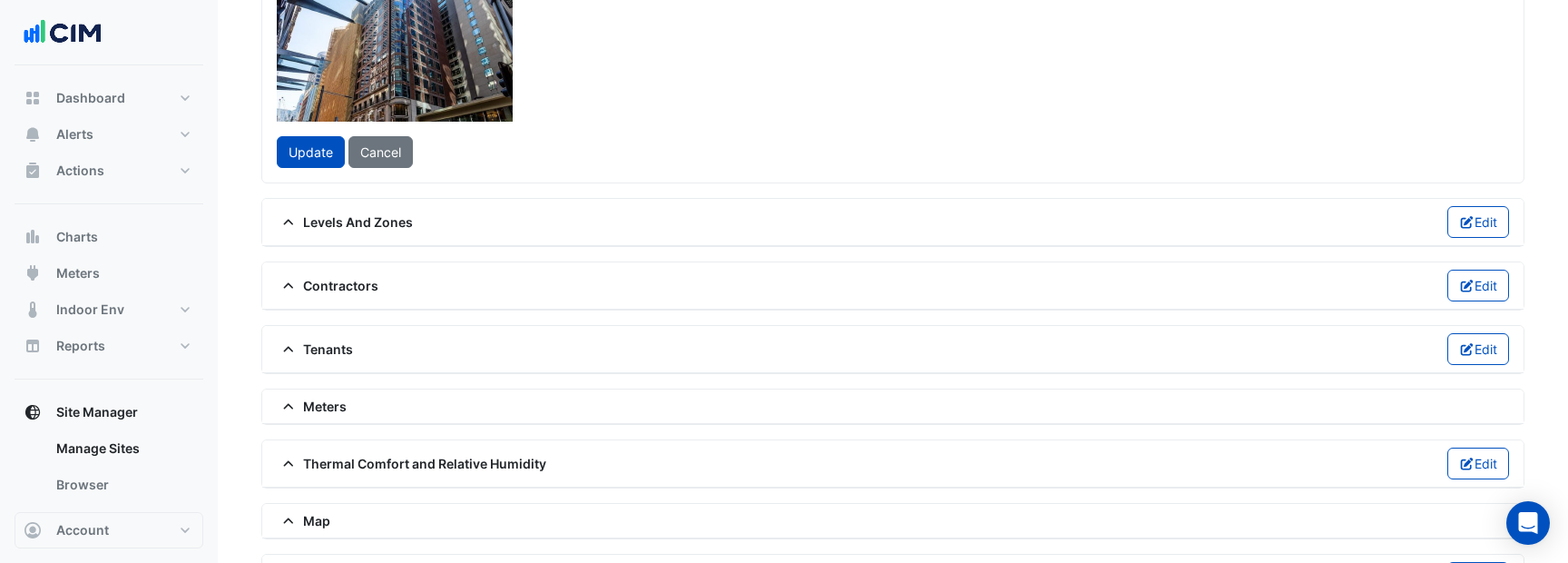
scroll to position [393, 0]
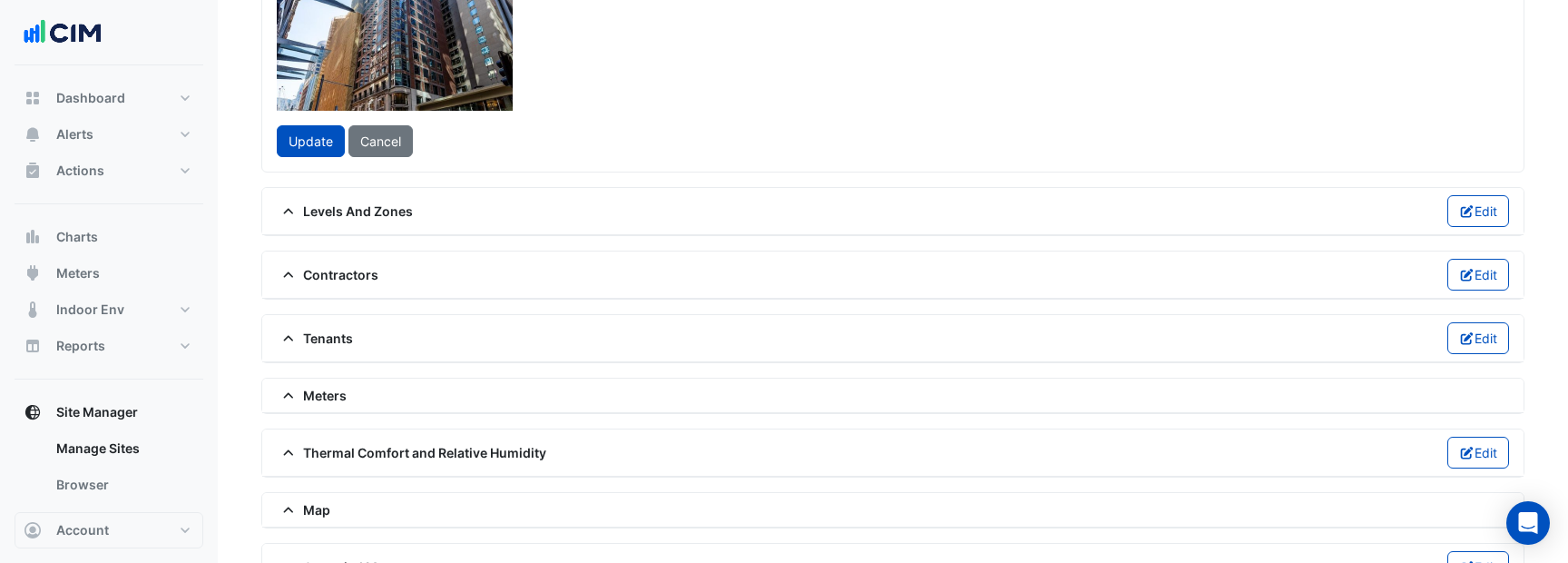
drag, startPoint x: 833, startPoint y: 234, endPoint x: 978, endPoint y: 308, distance: 162.8
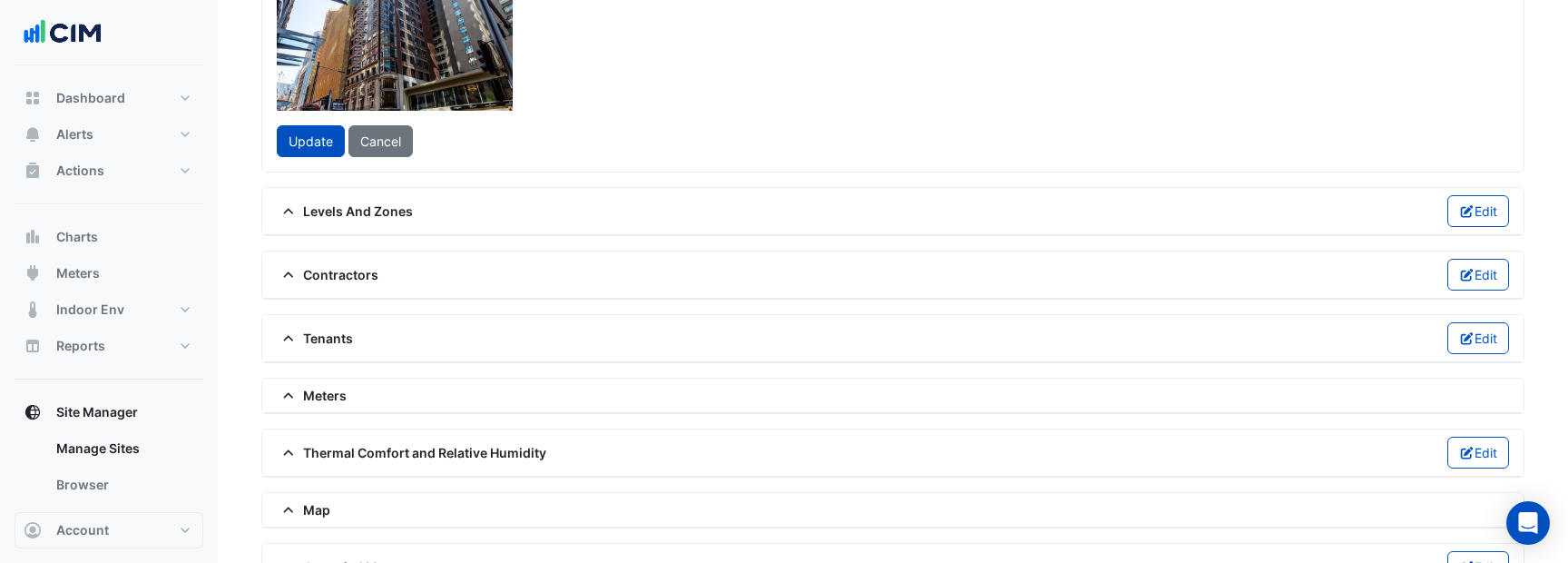
drag, startPoint x: 732, startPoint y: 172, endPoint x: 621, endPoint y: 170, distance: 111.0
click at [587, 170] on div at bounding box center [327, 81] width 521 height 391
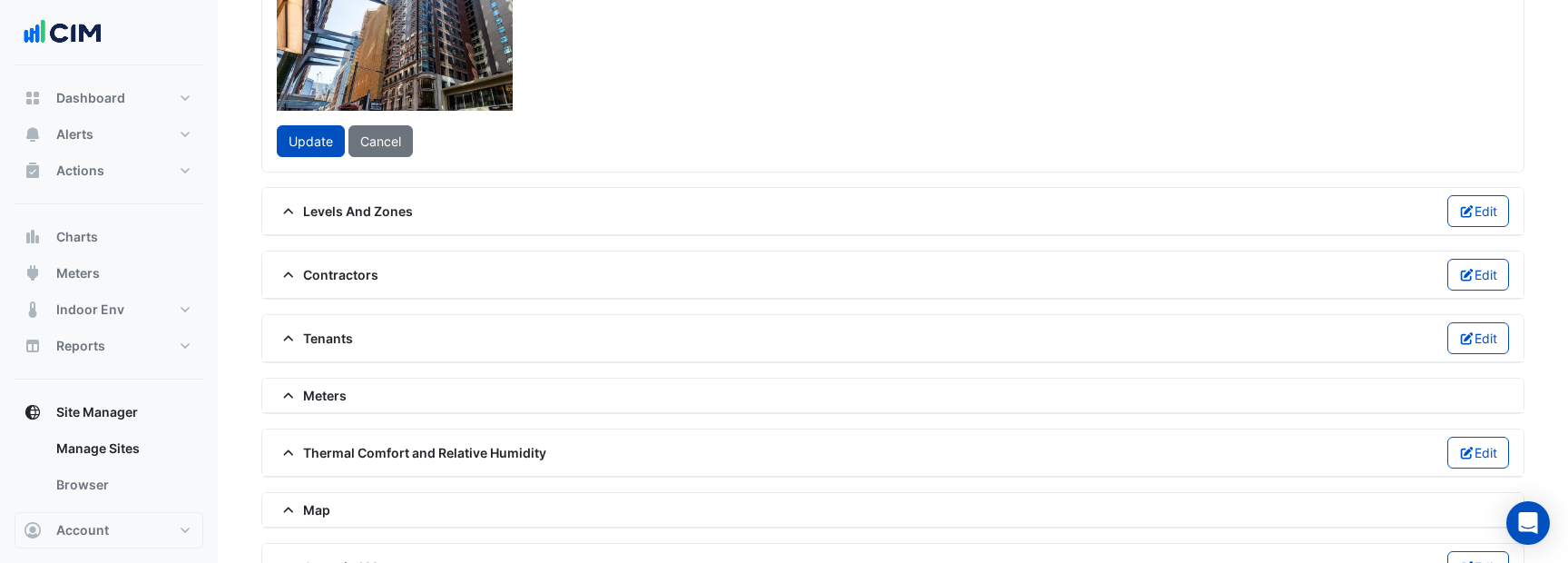
drag, startPoint x: 793, startPoint y: 270, endPoint x: 945, endPoint y: 360, distance: 176.6
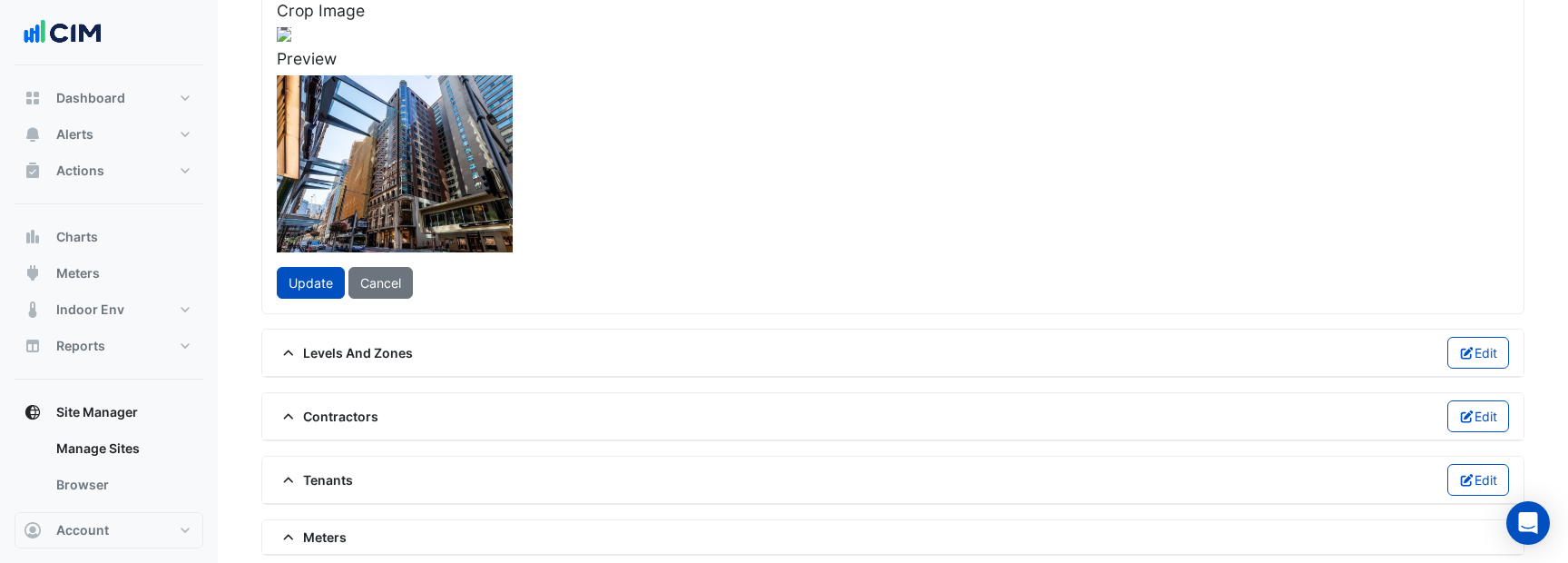
scroll to position [223, 0]
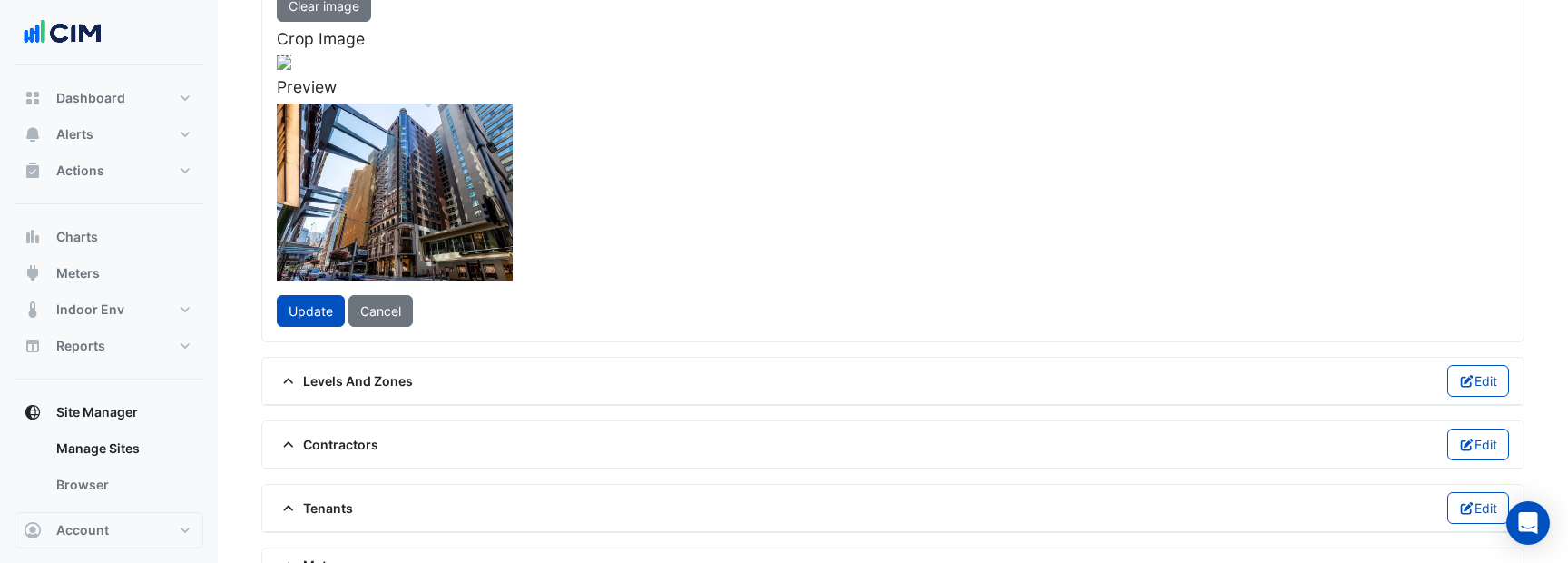
drag, startPoint x: 875, startPoint y: 505, endPoint x: 816, endPoint y: 444, distance: 84.9
click at [529, 444] on div at bounding box center [255, 260] width 547 height 410
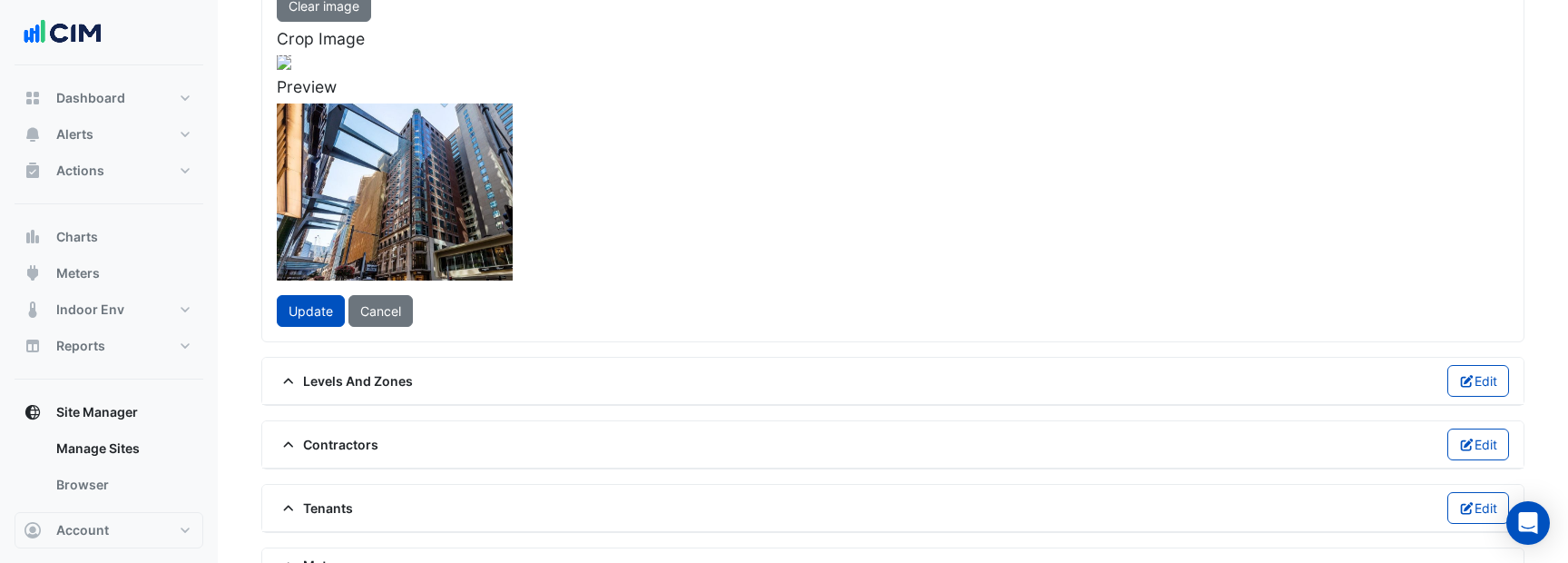
drag, startPoint x: 631, startPoint y: 335, endPoint x: 679, endPoint y: 326, distance: 48.8
click at [577, 326] on div at bounding box center [303, 260] width 547 height 410
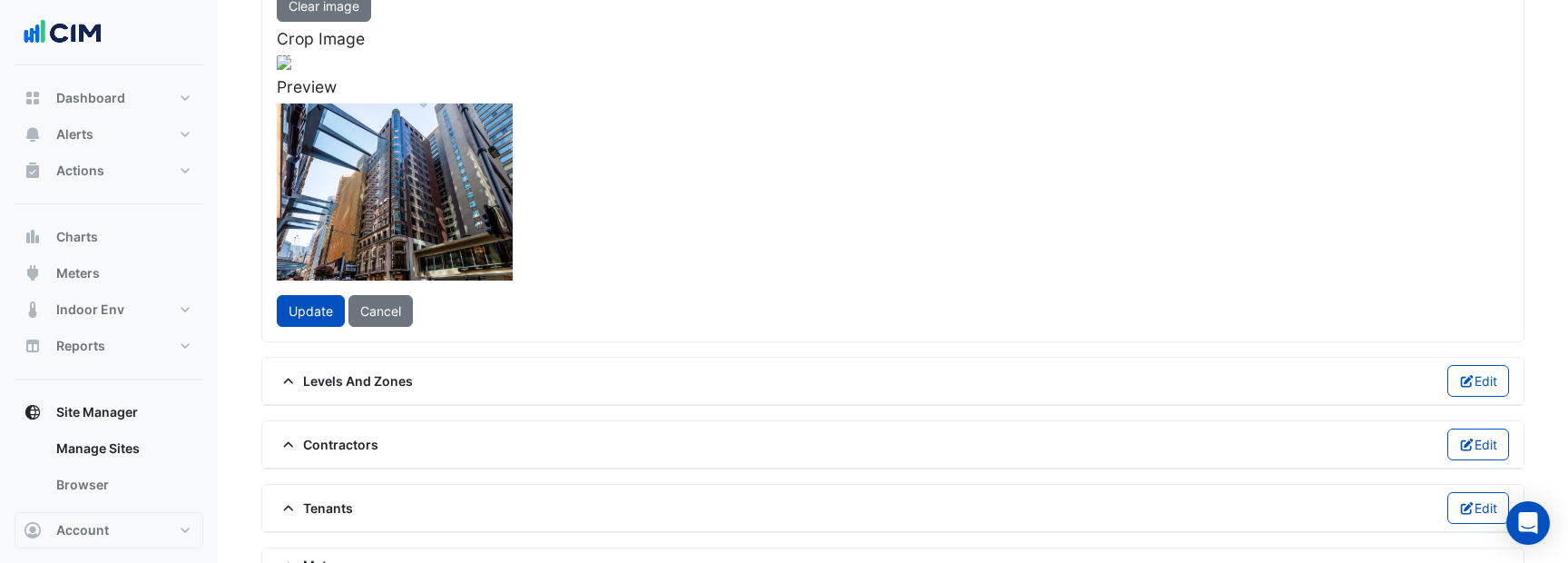
drag, startPoint x: 871, startPoint y: 458, endPoint x: 853, endPoint y: 451, distance: 19.3
click at [566, 451] on span at bounding box center [562, 452] width 7 height 7
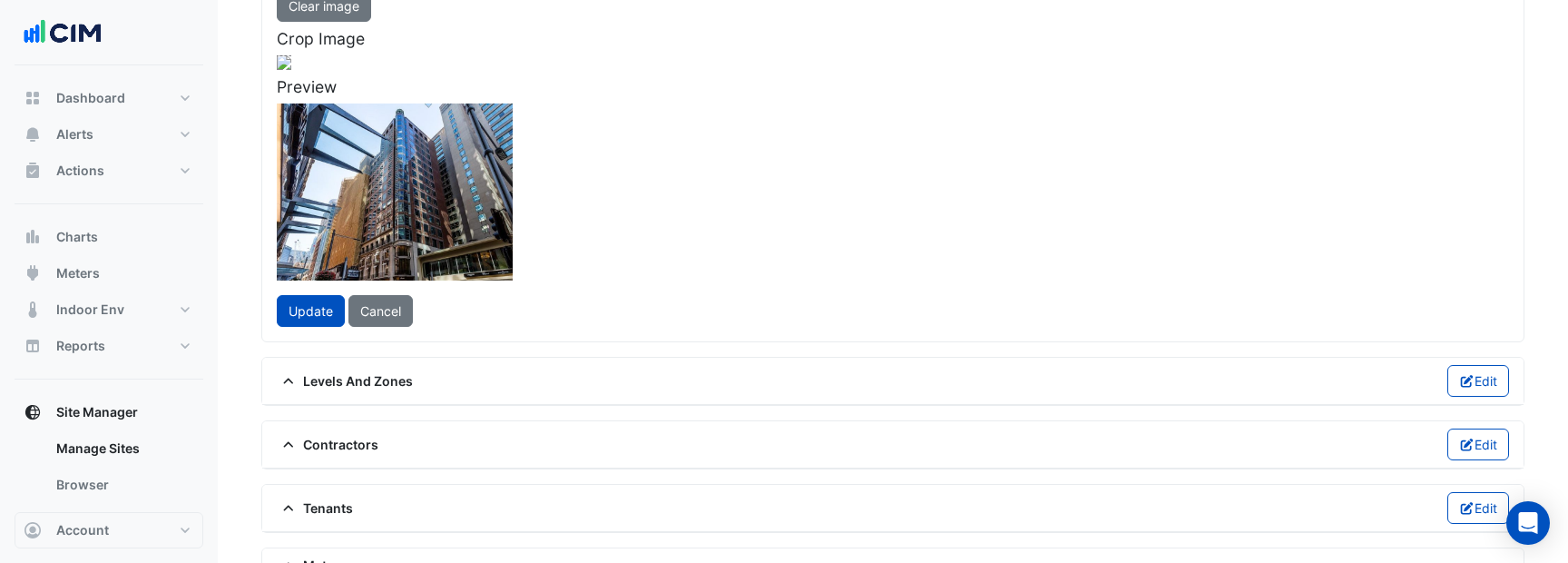
drag, startPoint x: 689, startPoint y: 373, endPoint x: 698, endPoint y: 372, distance: 9.1
click at [569, 372] on div at bounding box center [304, 254] width 529 height 397
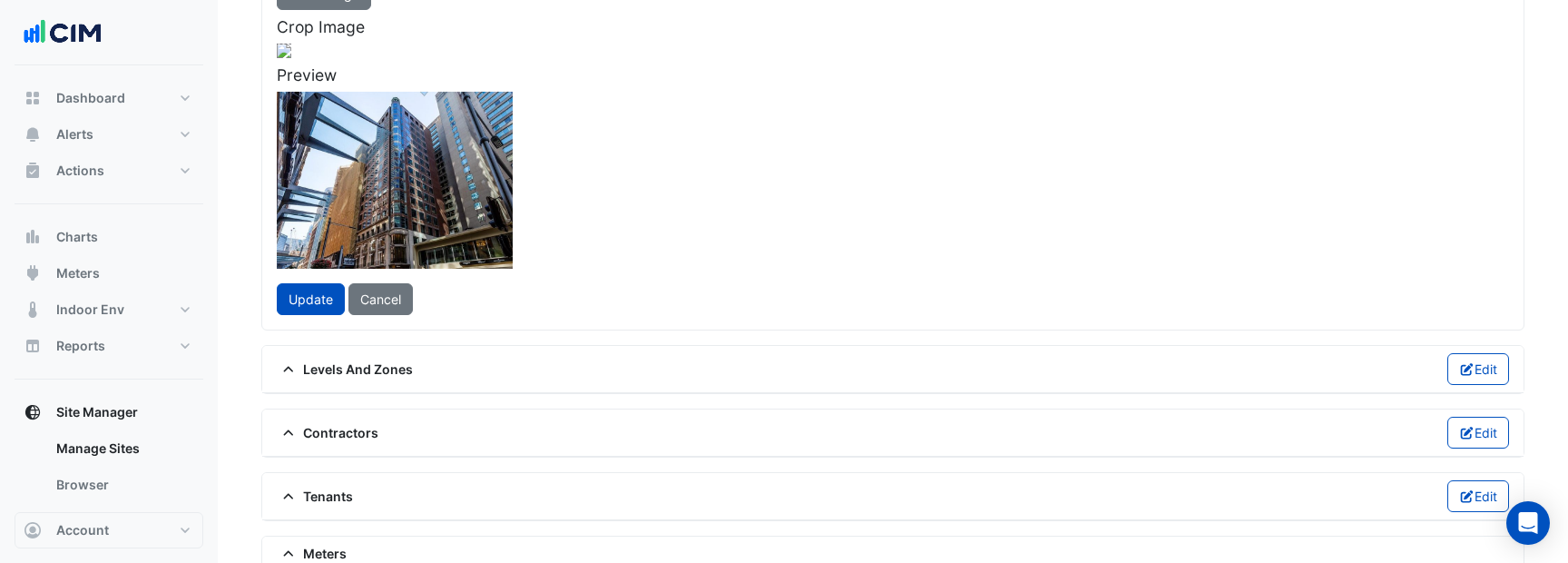
scroll to position [231, 0]
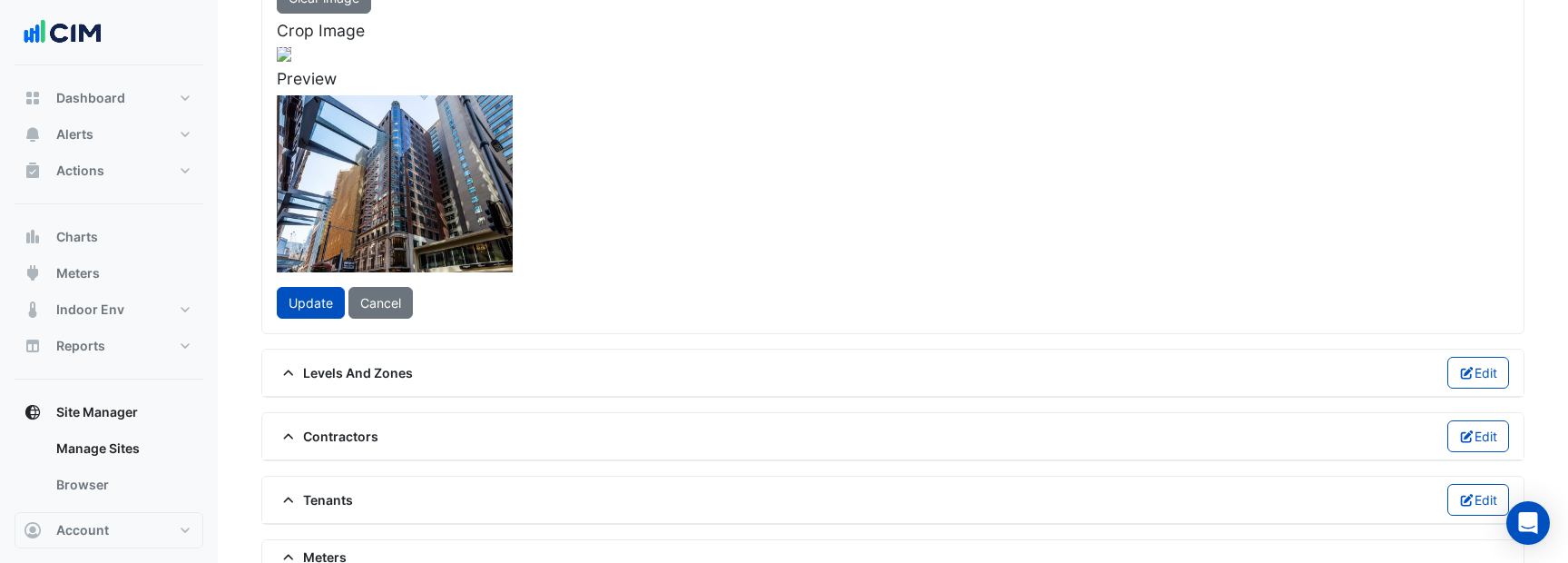
drag, startPoint x: 859, startPoint y: 444, endPoint x: 840, endPoint y: 435, distance: 21.0
click at [561, 435] on span at bounding box center [550, 429] width 22 height 24
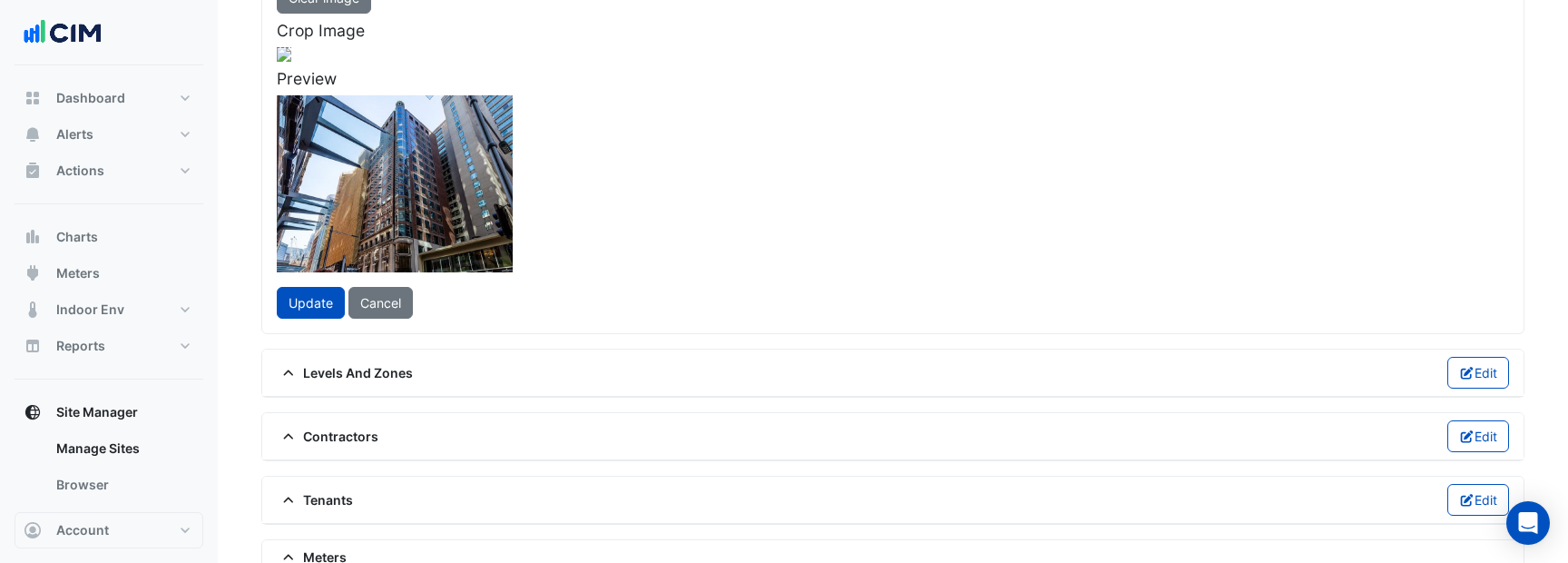
drag, startPoint x: 583, startPoint y: 298, endPoint x: 604, endPoint y: 297, distance: 21.0
click at [570, 297] on div at bounding box center [315, 239] width 511 height 383
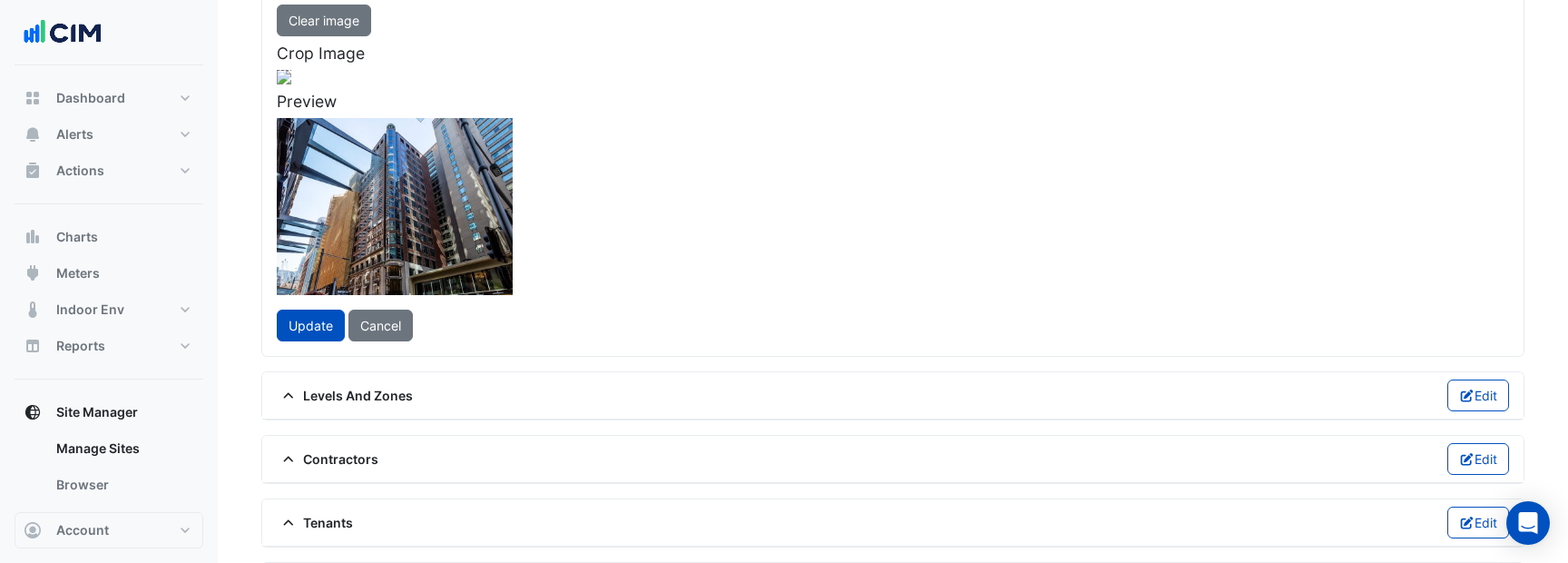
scroll to position [148, 0]
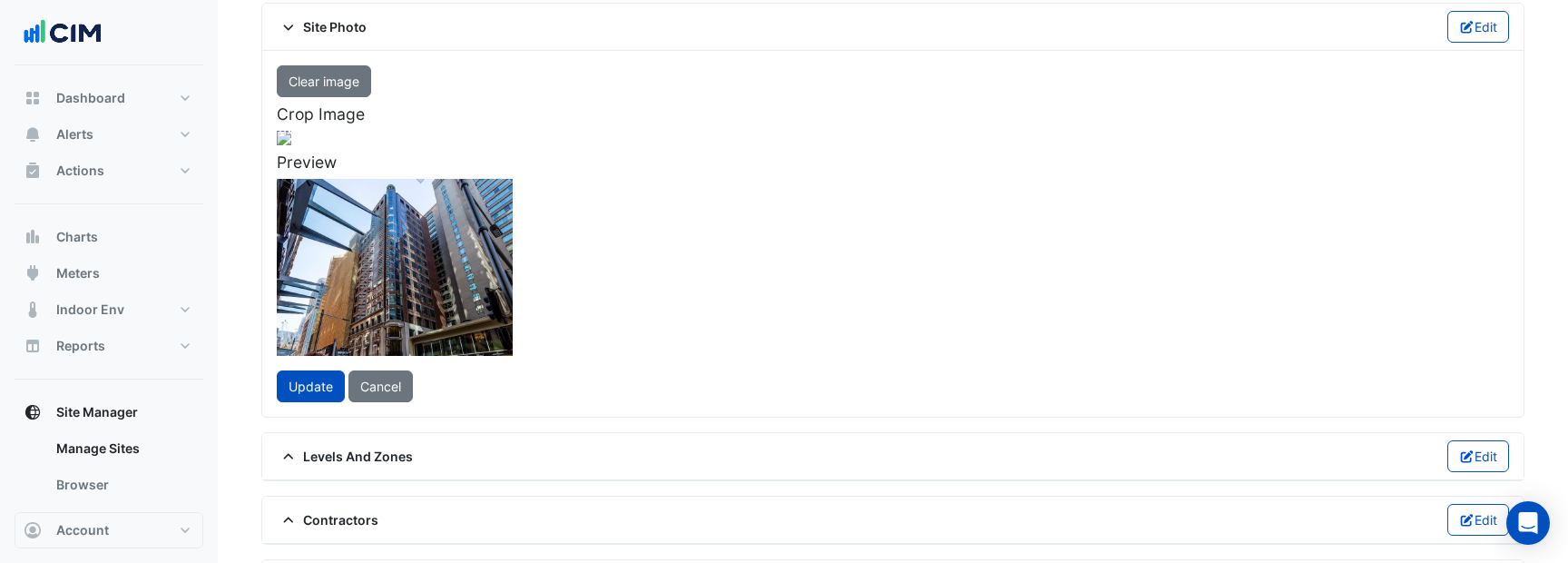
drag, startPoint x: 865, startPoint y: 509, endPoint x: 846, endPoint y: 501, distance: 20.6
click at [563, 501] on span at bounding box center [552, 498] width 22 height 24
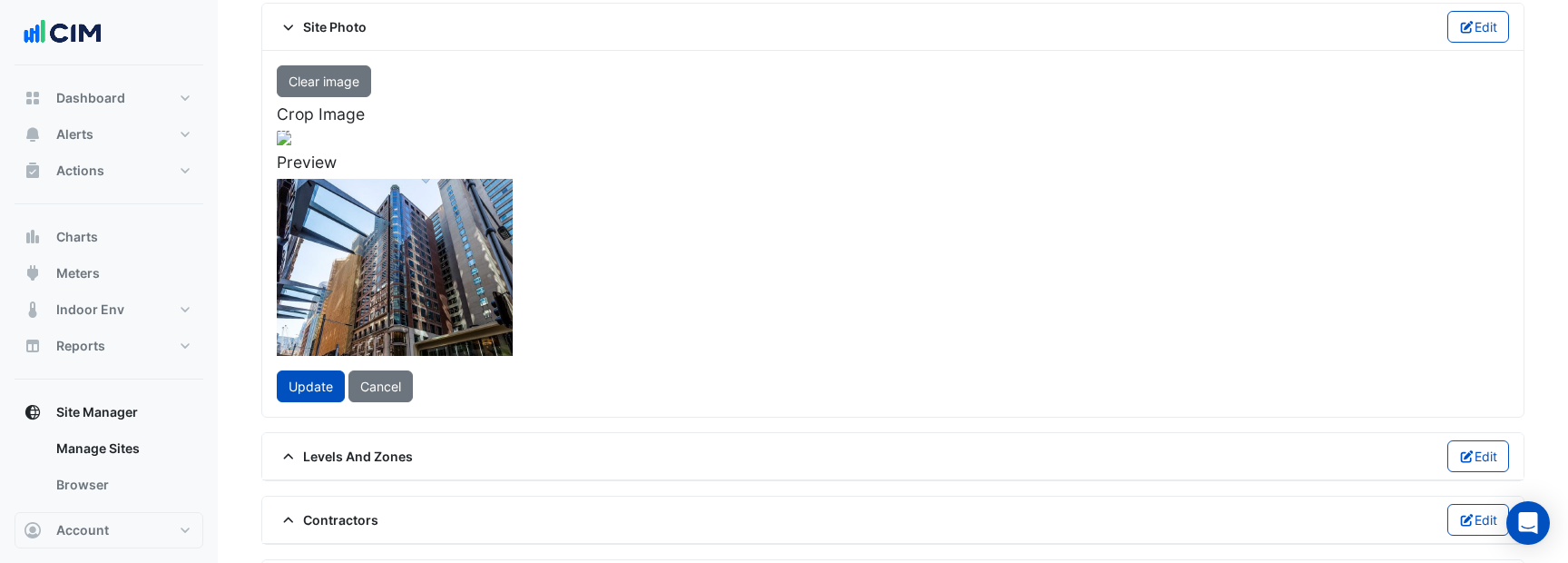
click at [553, 437] on div at bounding box center [306, 315] width 492 height 369
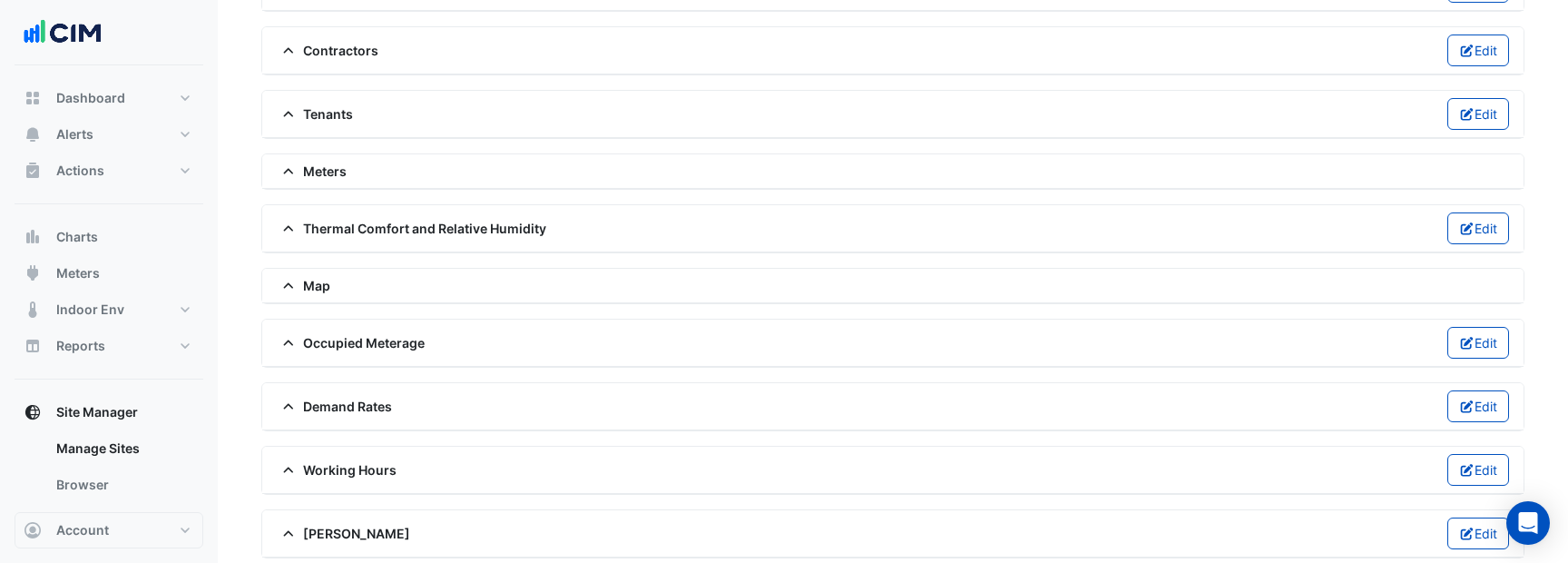
scroll to position [560, 0]
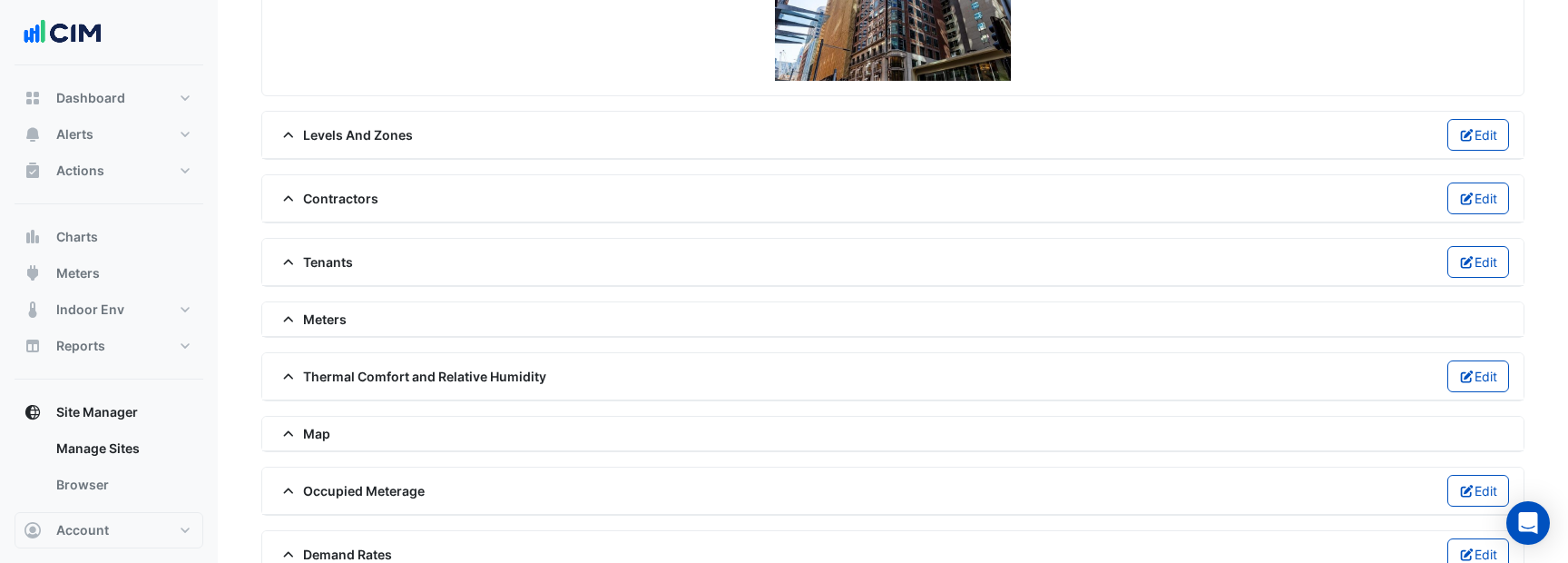
scroll to position [468, 0]
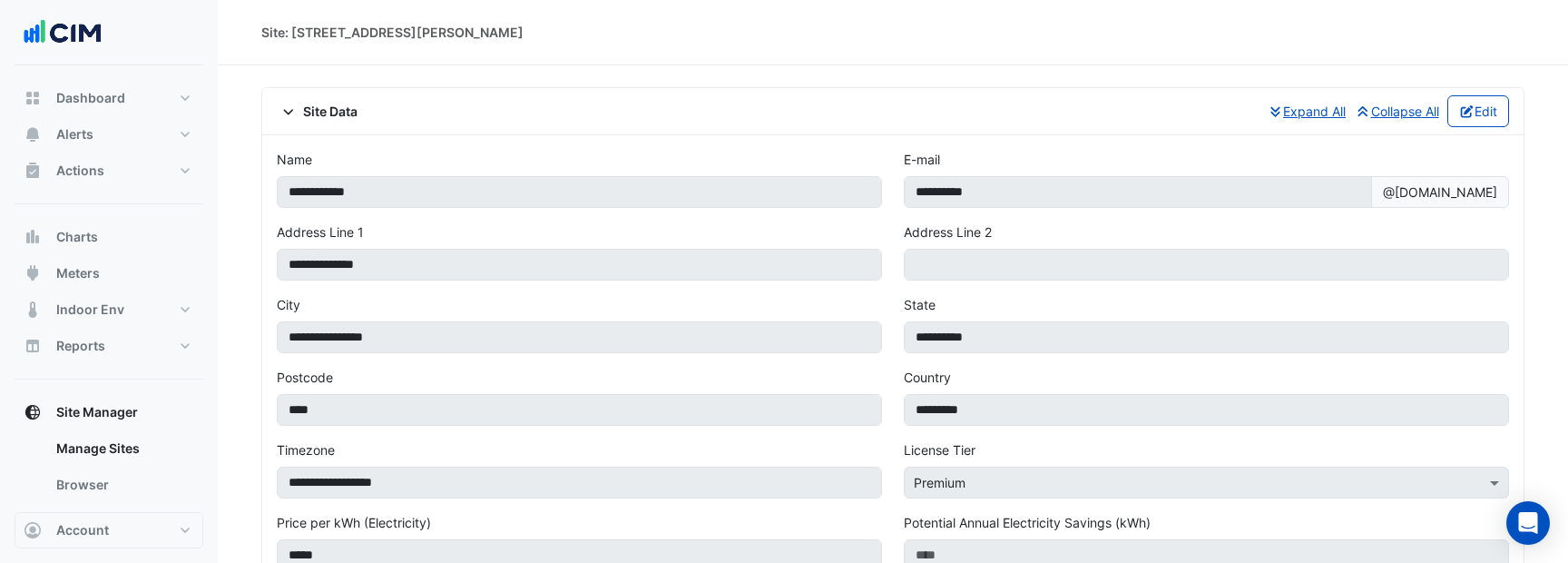
click at [355, 113] on span "Site Data" at bounding box center [317, 111] width 81 height 19
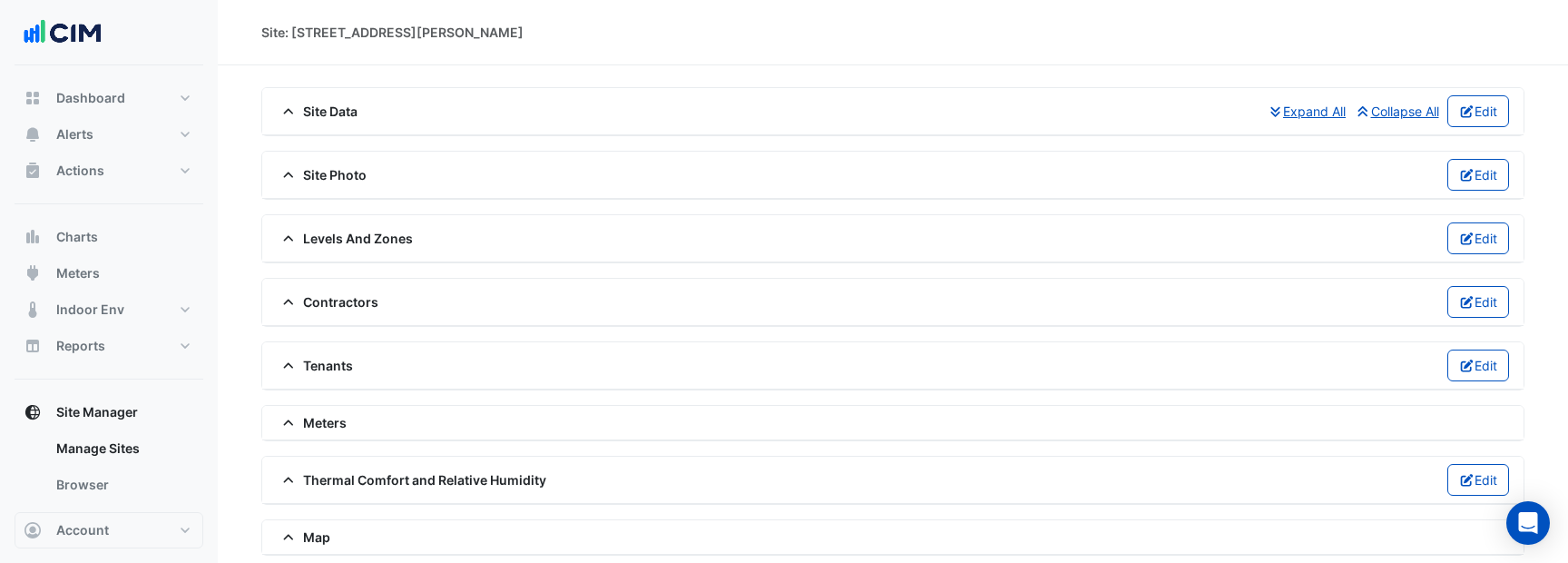
click at [343, 161] on div "Site Photo Edit" at bounding box center [892, 175] width 1232 height 31
click at [345, 173] on span "Site Photo" at bounding box center [321, 174] width 90 height 19
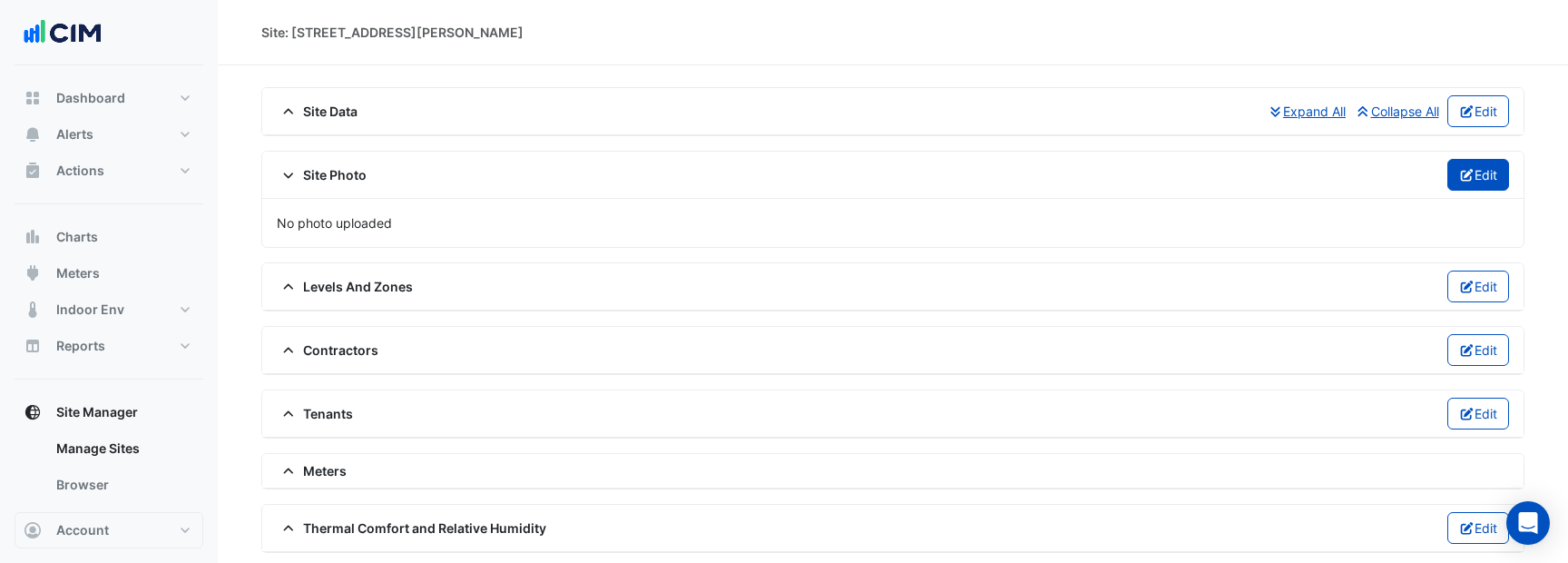
click at [1478, 162] on button "Edit" at bounding box center [1478, 175] width 63 height 31
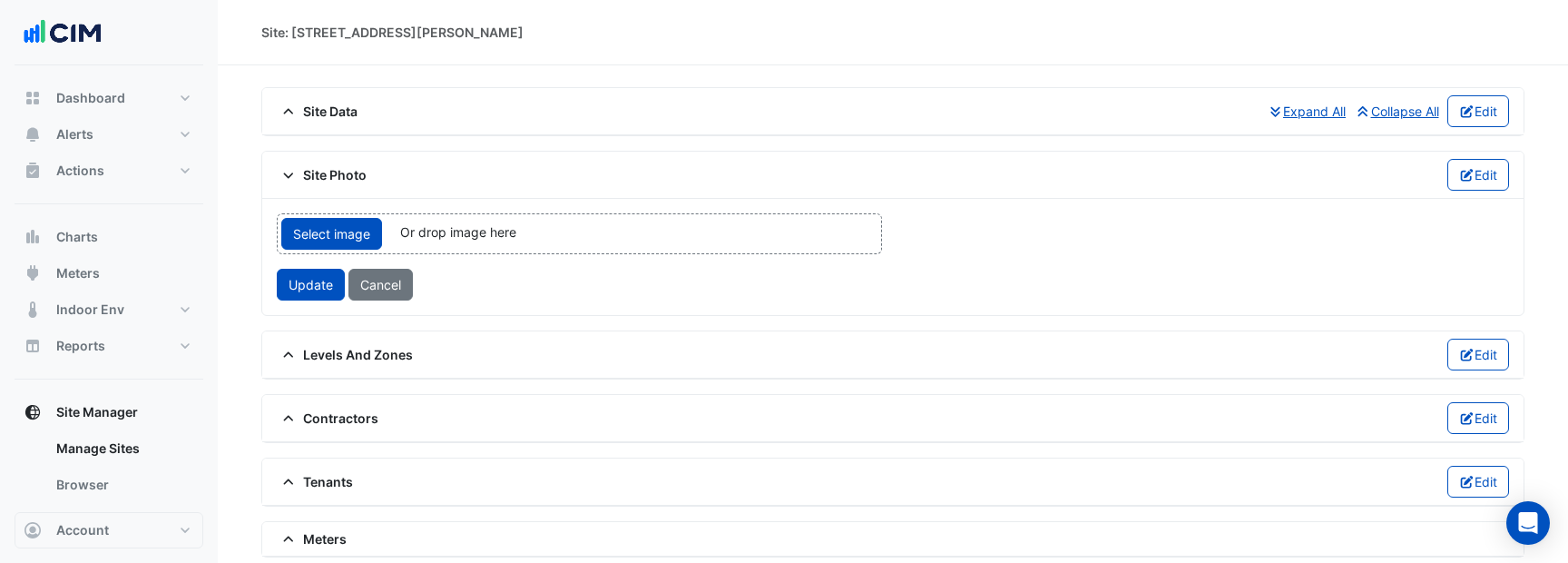
click at [551, 228] on div "Select image Or drop image here upload" at bounding box center [579, 233] width 605 height 41
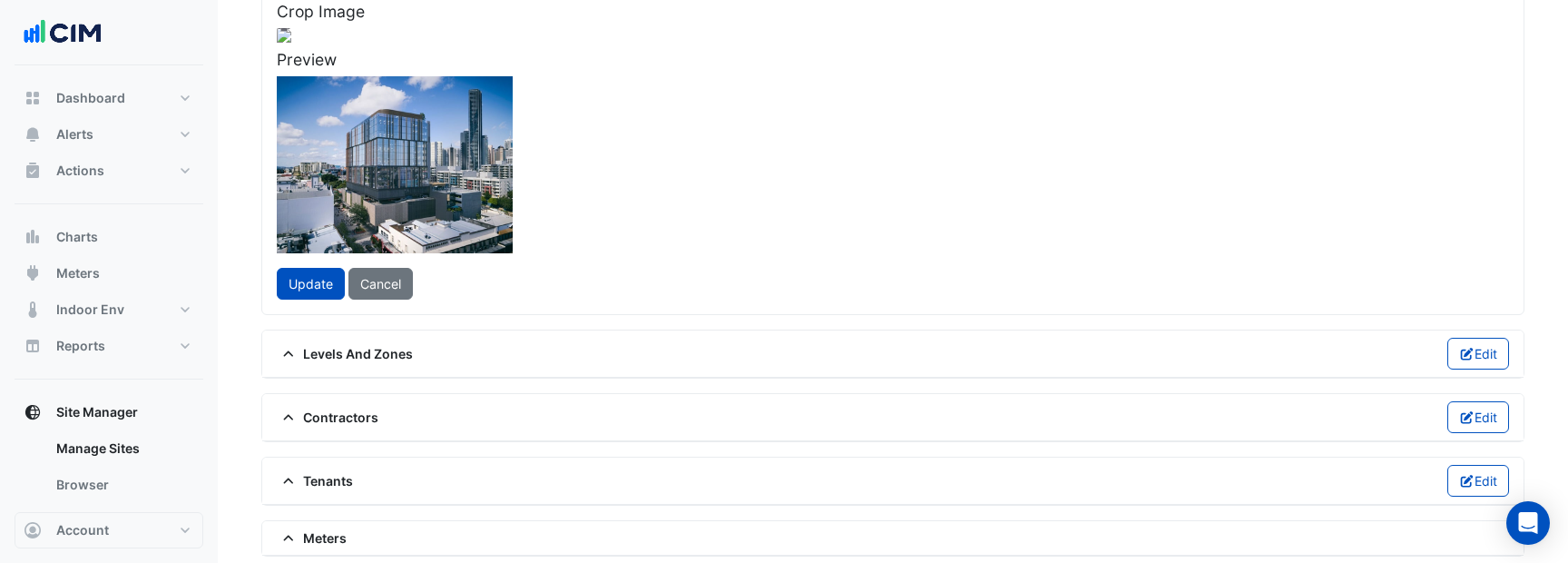
scroll to position [223, 0]
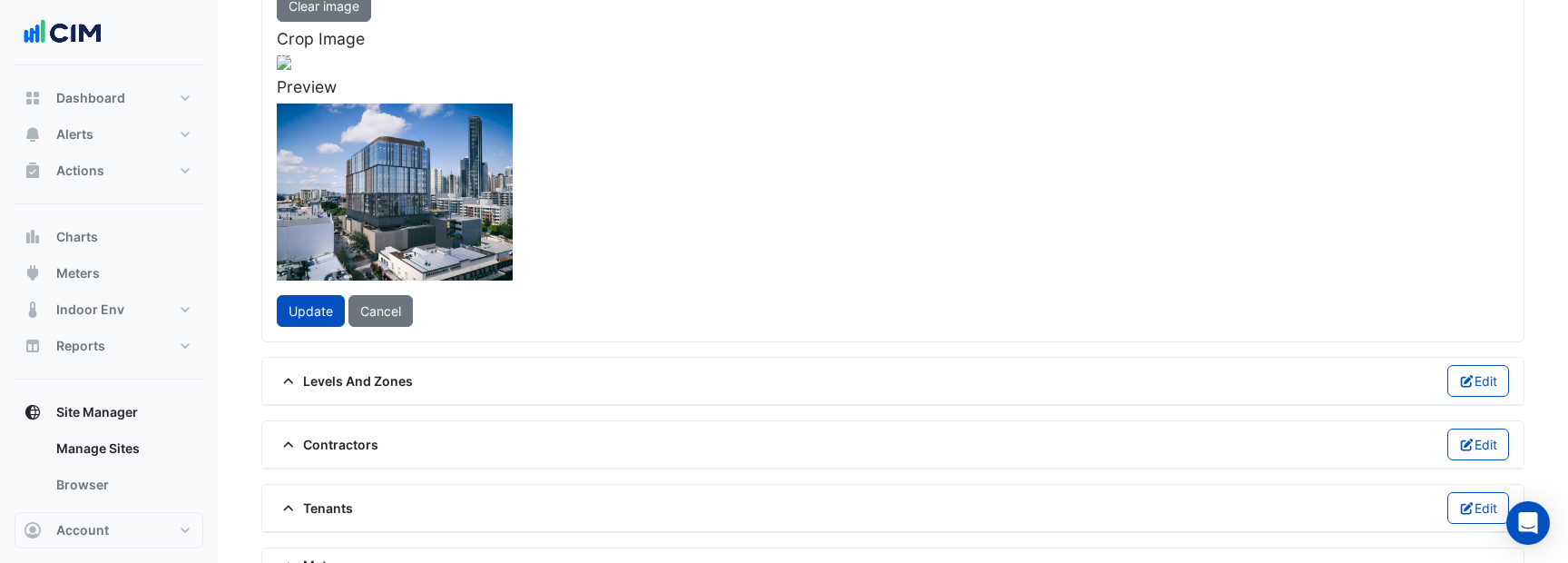
drag, startPoint x: 842, startPoint y: 453, endPoint x: 755, endPoint y: 426, distance: 91.1
click at [292, 69] on div at bounding box center [284, 63] width 15 height 15
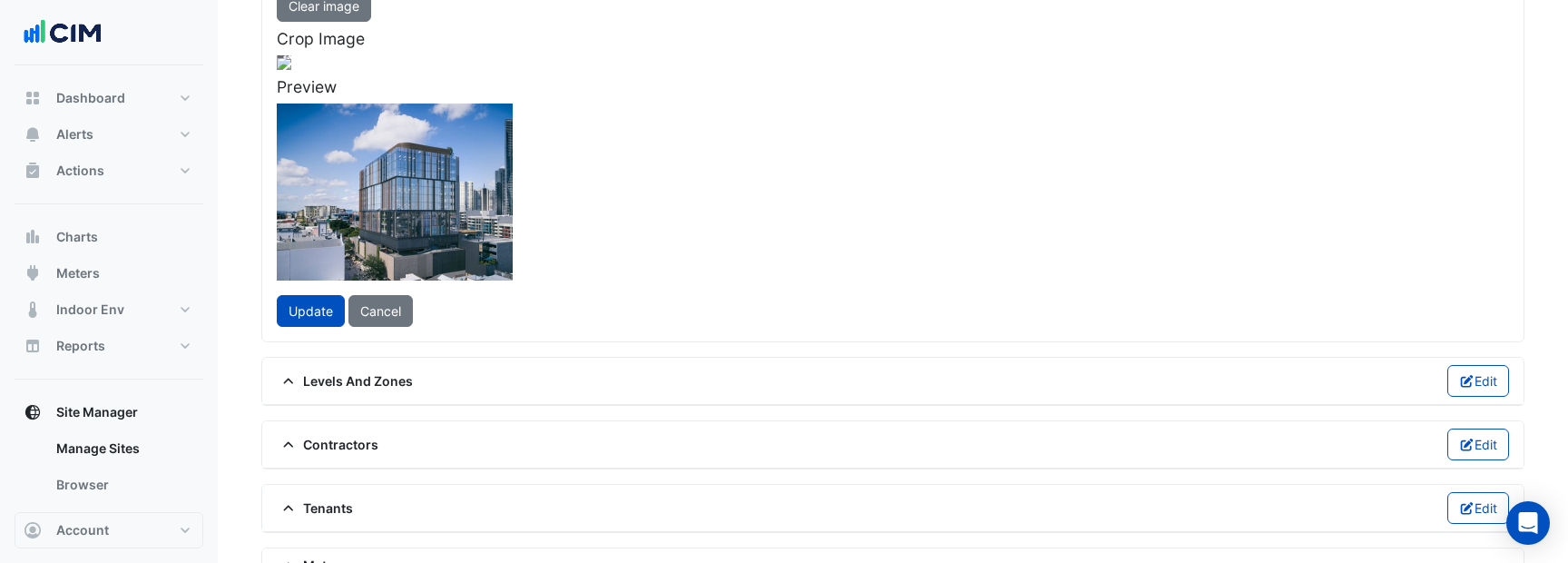
drag, startPoint x: 618, startPoint y: 326, endPoint x: 658, endPoint y: 303, distance: 46.1
click at [507, 303] on div at bounding box center [281, 225] width 452 height 339
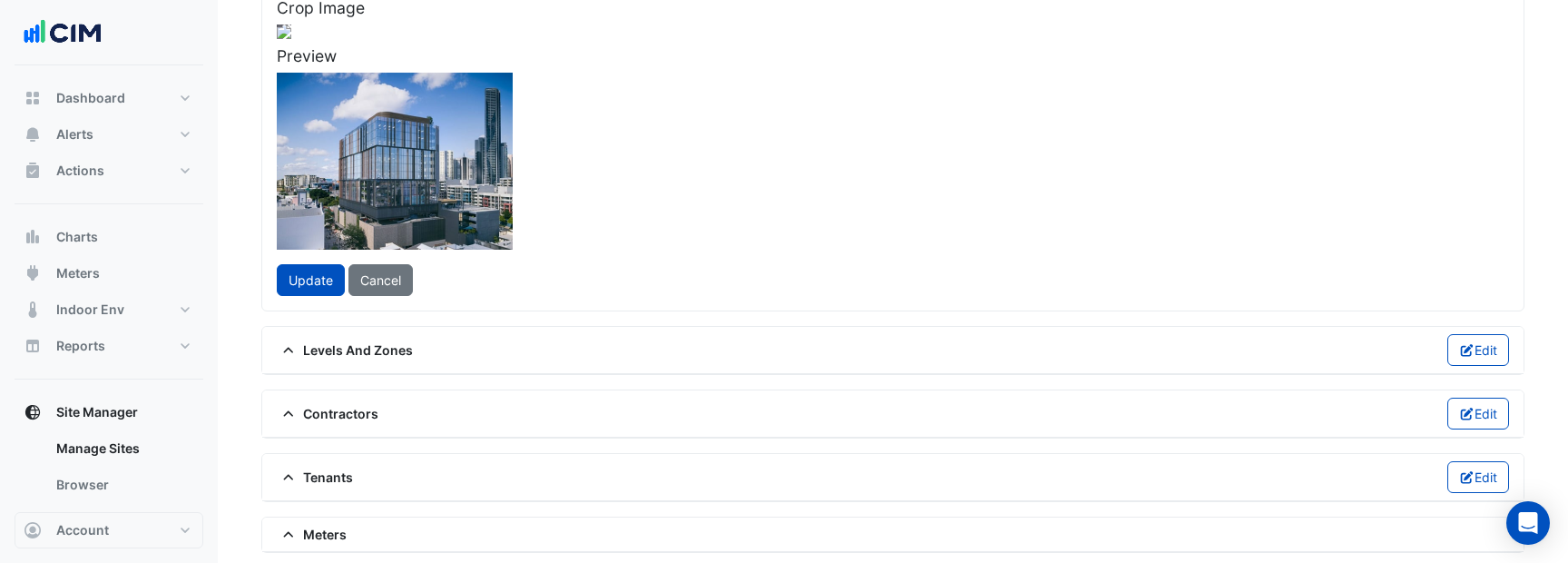
scroll to position [241, 0]
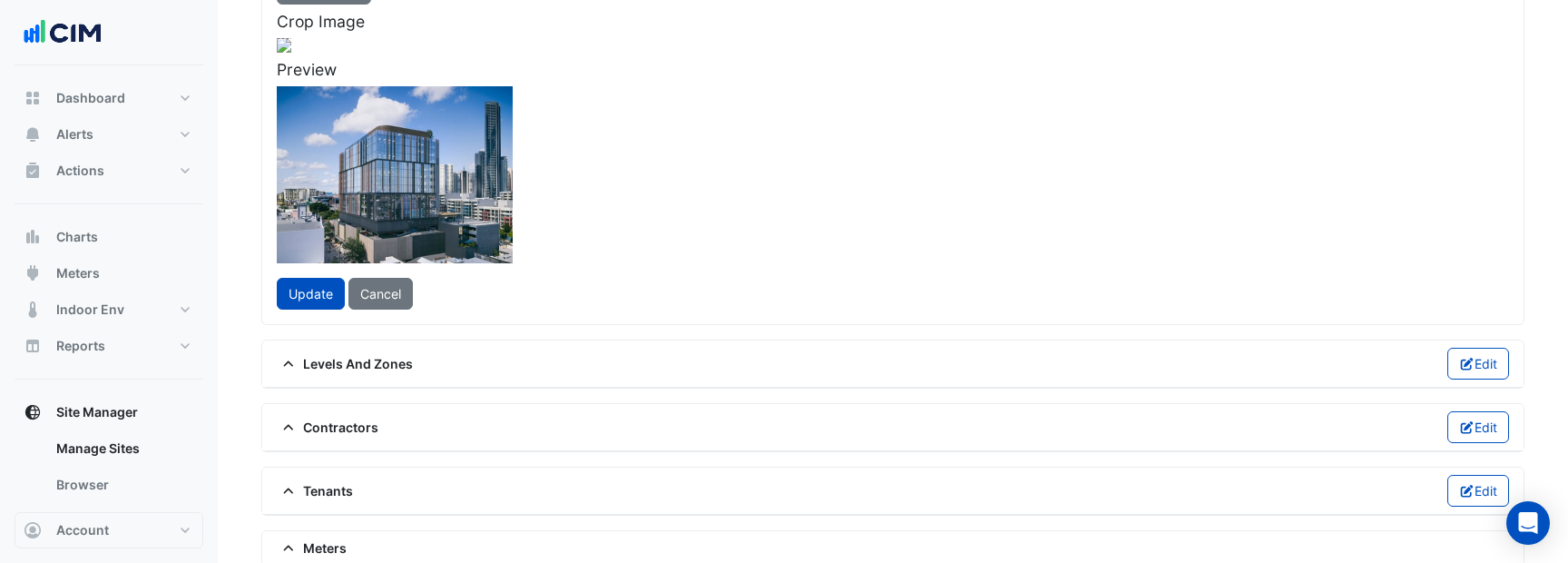
drag, startPoint x: 681, startPoint y: 241, endPoint x: 668, endPoint y: 239, distance: 13.2
click at [493, 239] on div at bounding box center [268, 207] width 452 height 339
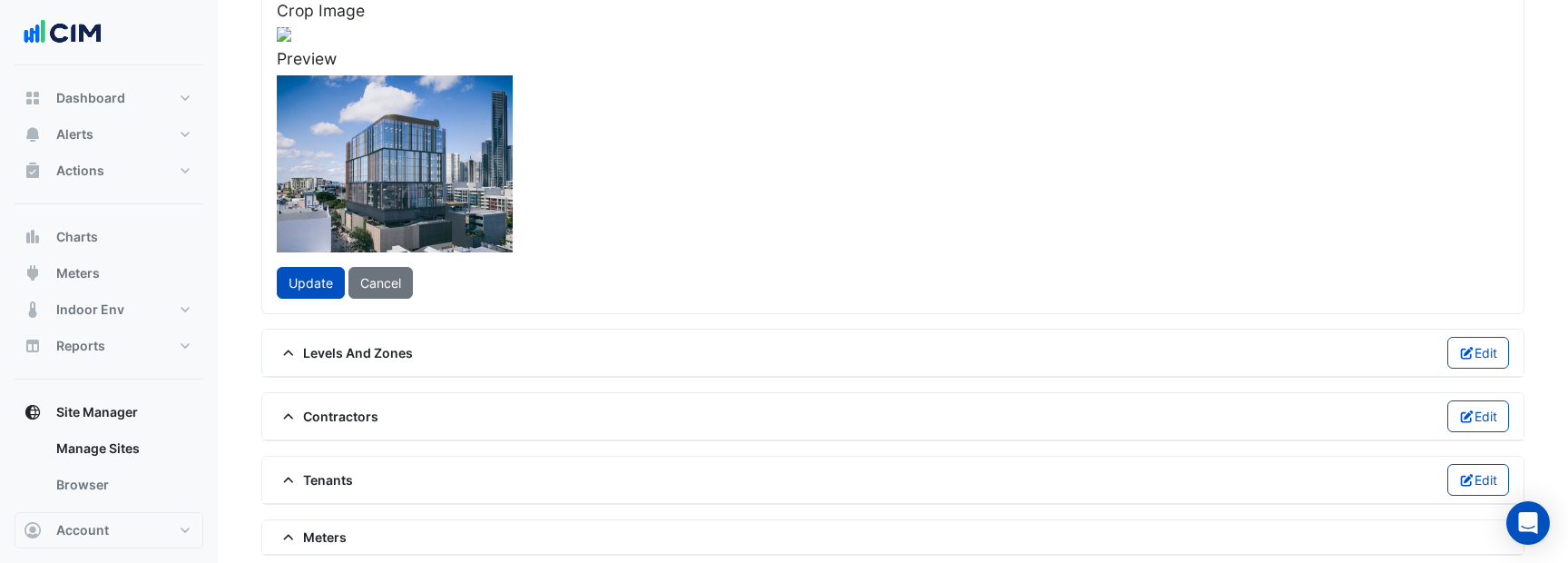
scroll to position [226, 0]
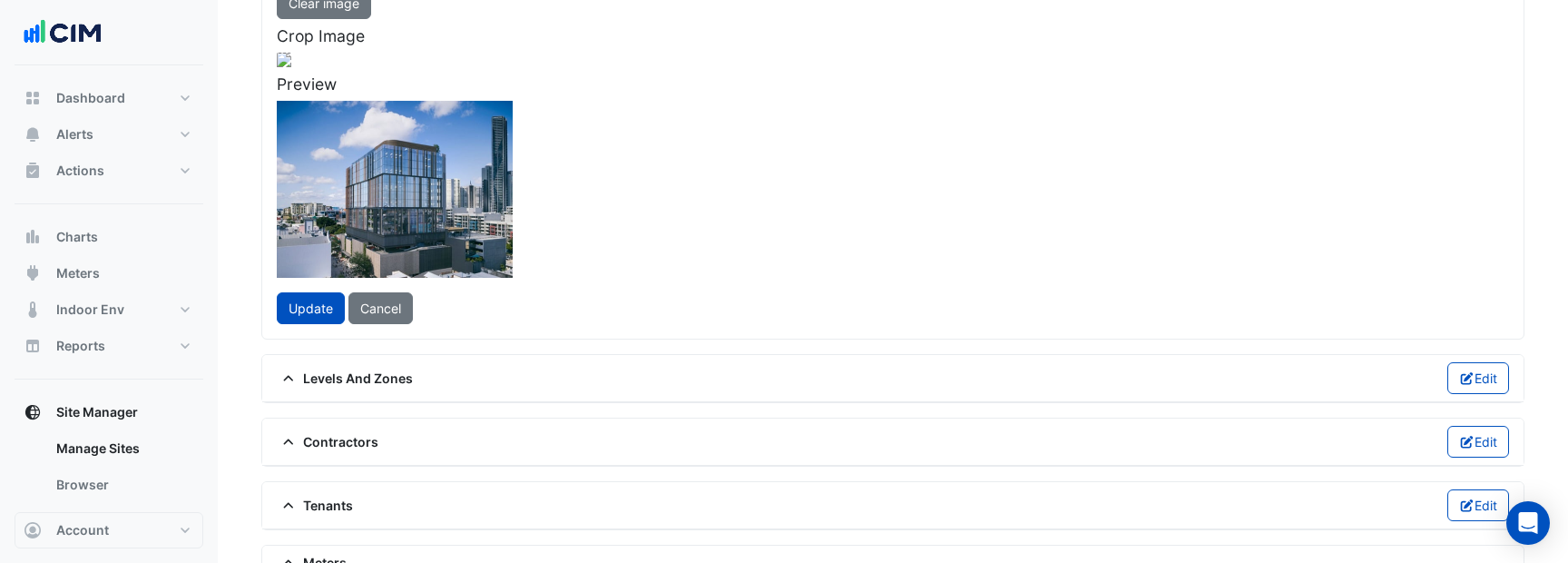
drag, startPoint x: 788, startPoint y: 389, endPoint x: 766, endPoint y: 371, distance: 28.4
click at [477, 371] on span at bounding box center [473, 374] width 7 height 7
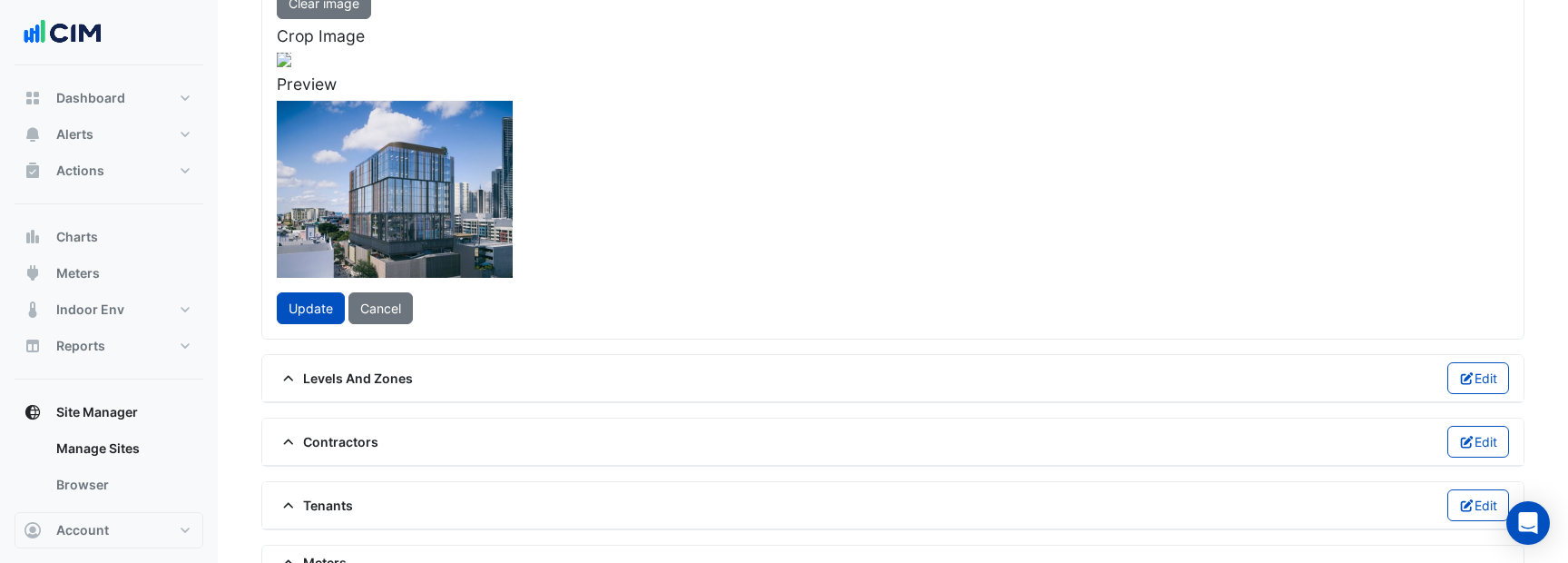
drag, startPoint x: 593, startPoint y: 286, endPoint x: 604, endPoint y: 282, distance: 11.7
click at [484, 282] on div at bounding box center [269, 214] width 431 height 323
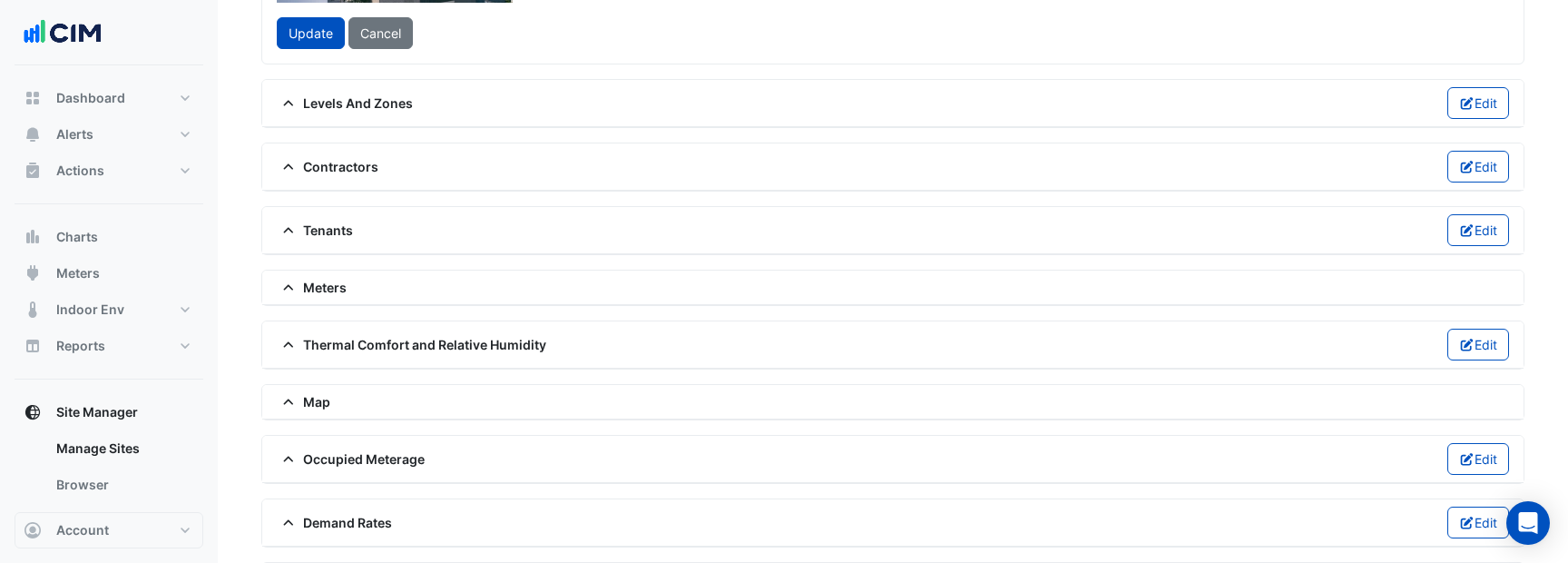
scroll to position [516, 0]
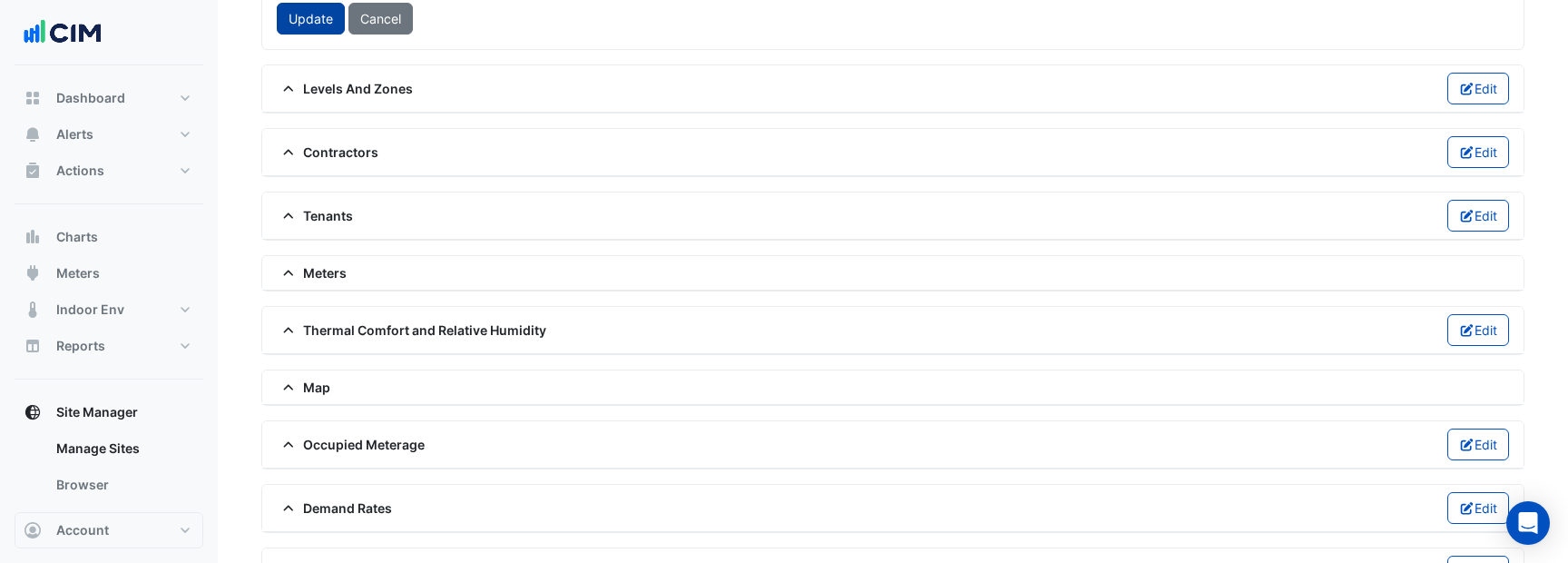
click at [318, 26] on span "Update" at bounding box center [311, 19] width 44 height 16
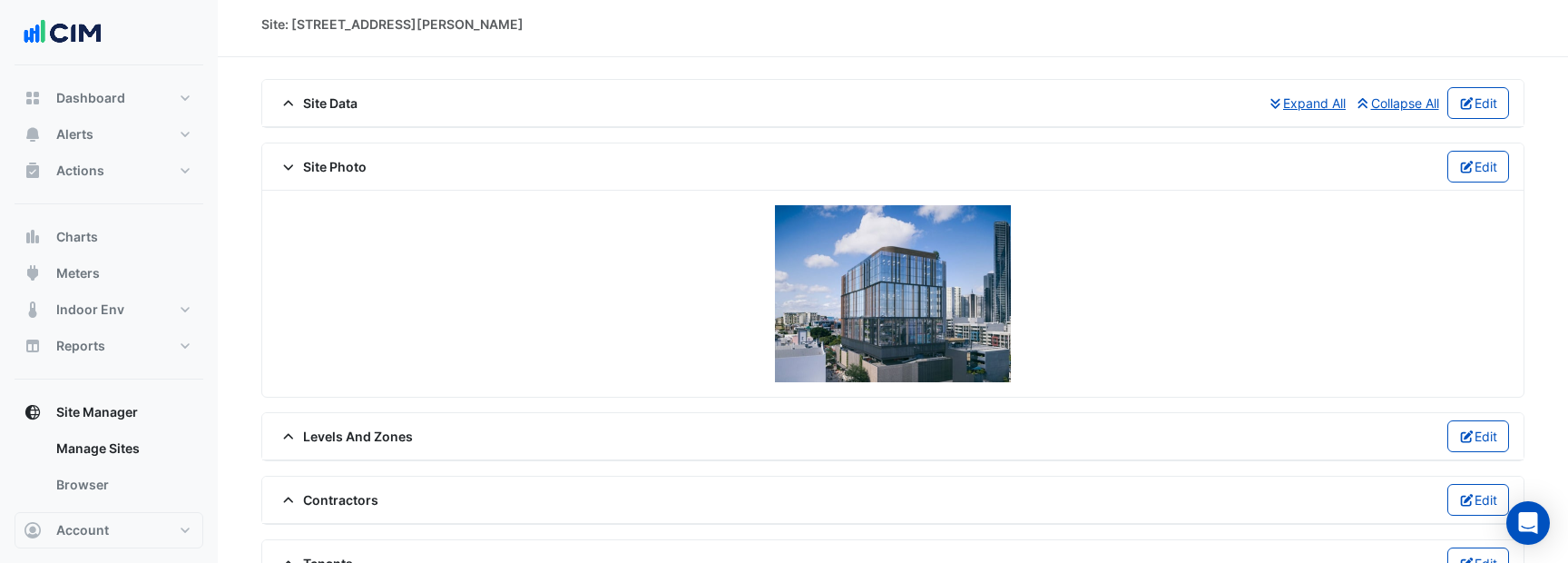
scroll to position [0, 0]
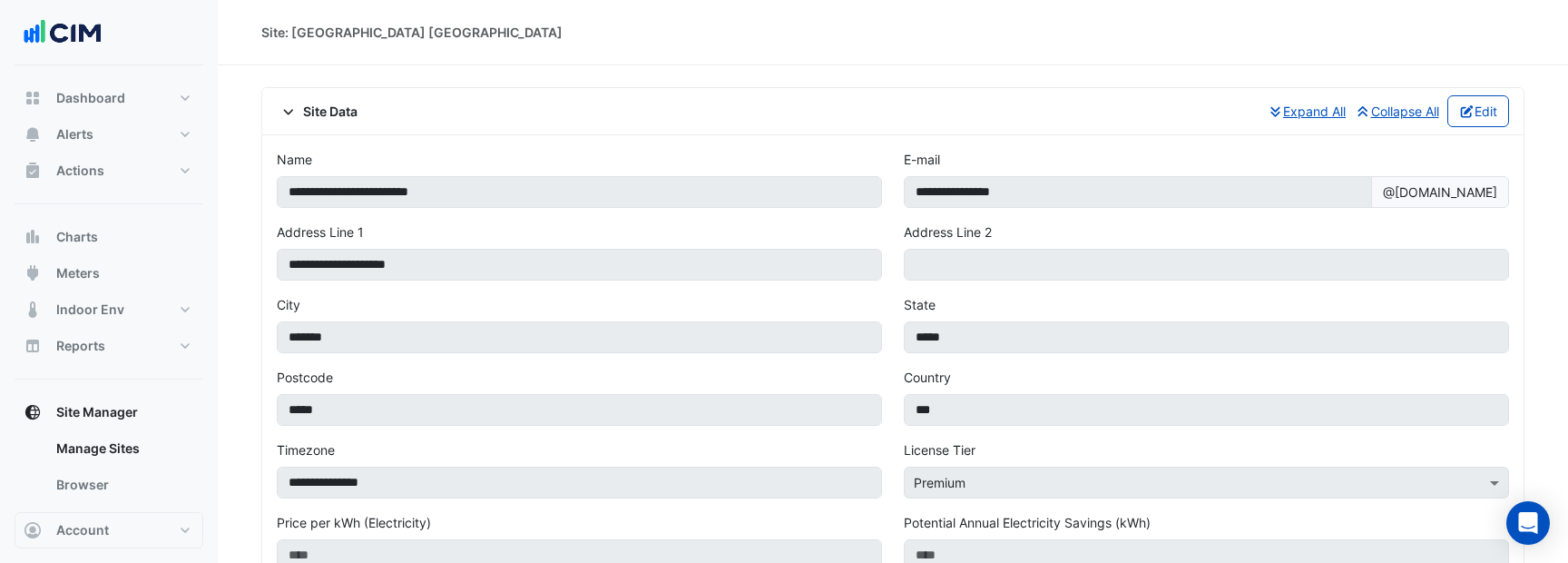
click at [330, 31] on div "Site: [GEOGRAPHIC_DATA] [GEOGRAPHIC_DATA]" at bounding box center [411, 32] width 301 height 19
drag, startPoint x: 330, startPoint y: 31, endPoint x: 450, endPoint y: 33, distance: 120.0
click at [450, 33] on div "Site: [GEOGRAPHIC_DATA] [GEOGRAPHIC_DATA]" at bounding box center [411, 32] width 301 height 19
copy div "Porsche River Oaks [GEOGRAPHIC_DATA]"
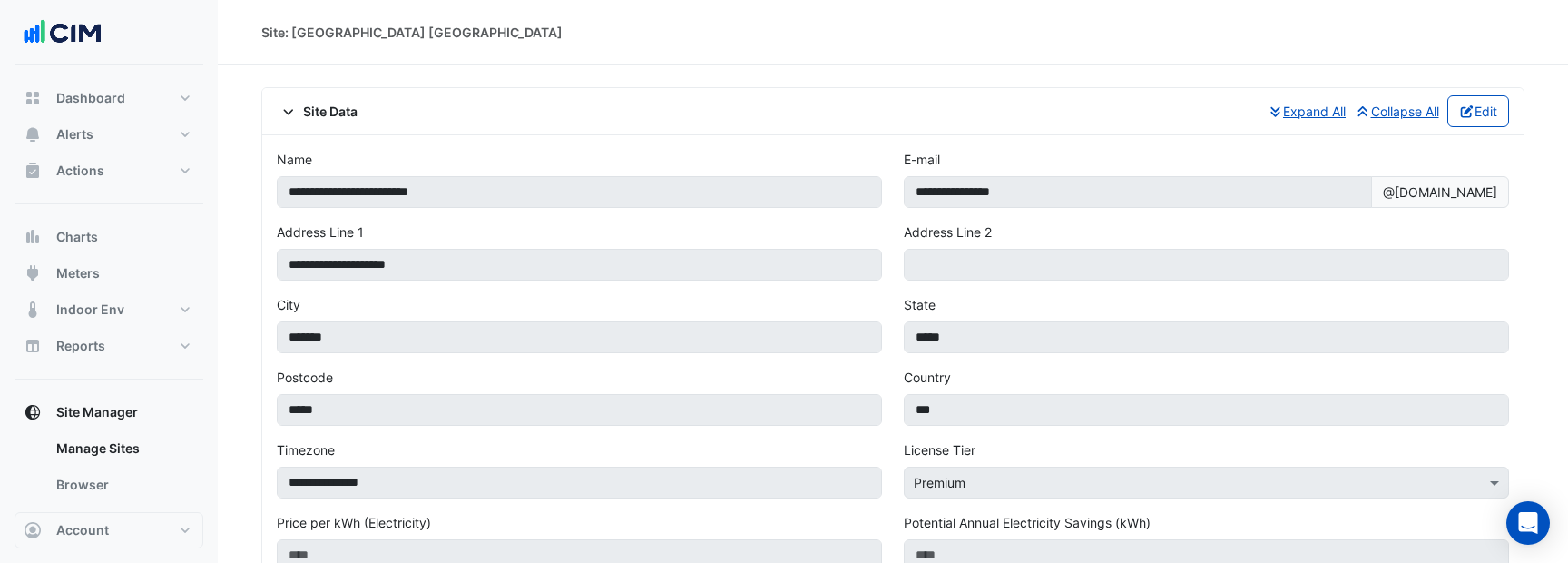
click at [331, 121] on div "Site Data Expand All Collapse All Edit" at bounding box center [892, 111] width 1232 height 31
click at [328, 113] on span "Site Data" at bounding box center [317, 111] width 81 height 19
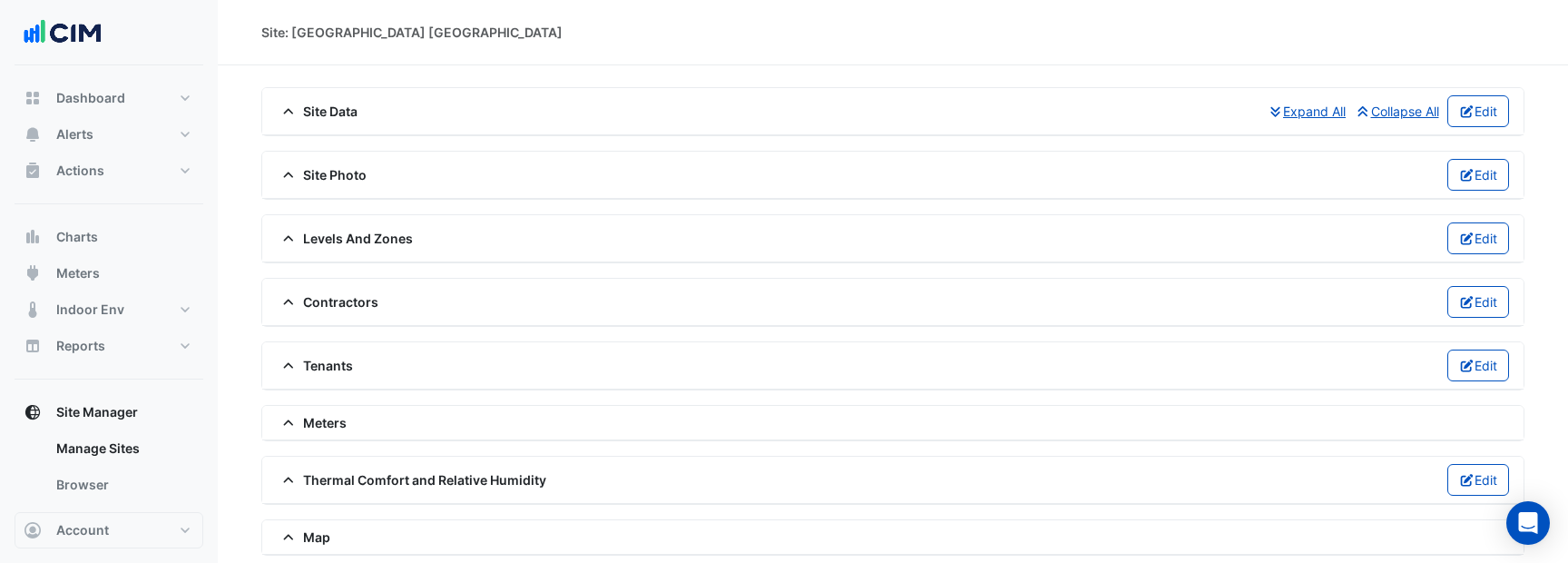
click at [340, 175] on span "Site Photo" at bounding box center [321, 174] width 90 height 19
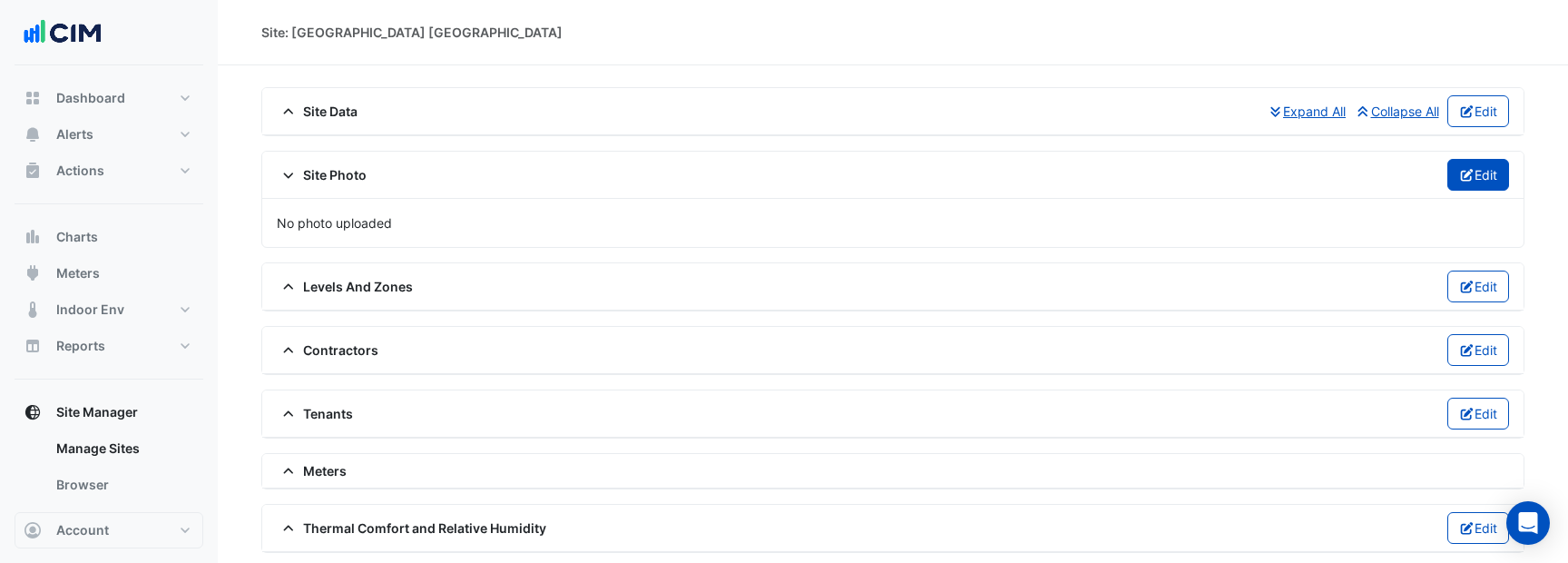
click at [1448, 176] on button "Edit" at bounding box center [1478, 175] width 63 height 31
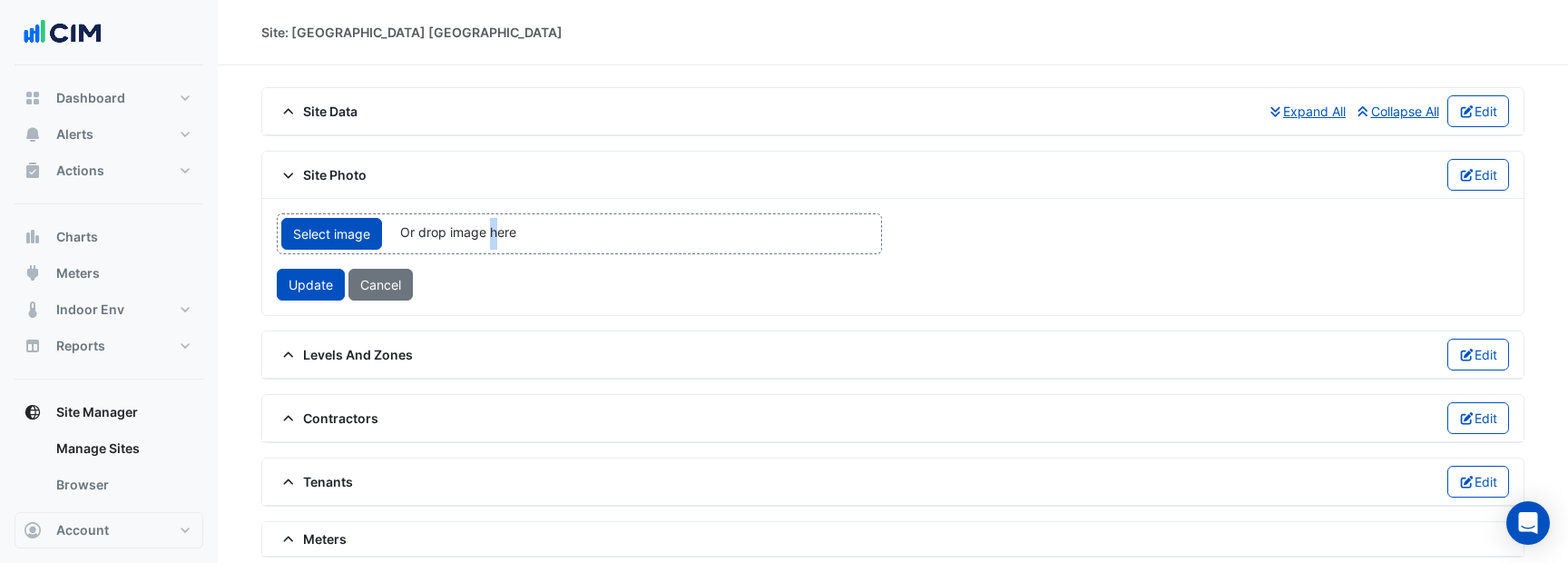
click at [492, 225] on span "Or drop image here" at bounding box center [457, 231] width 116 height 16
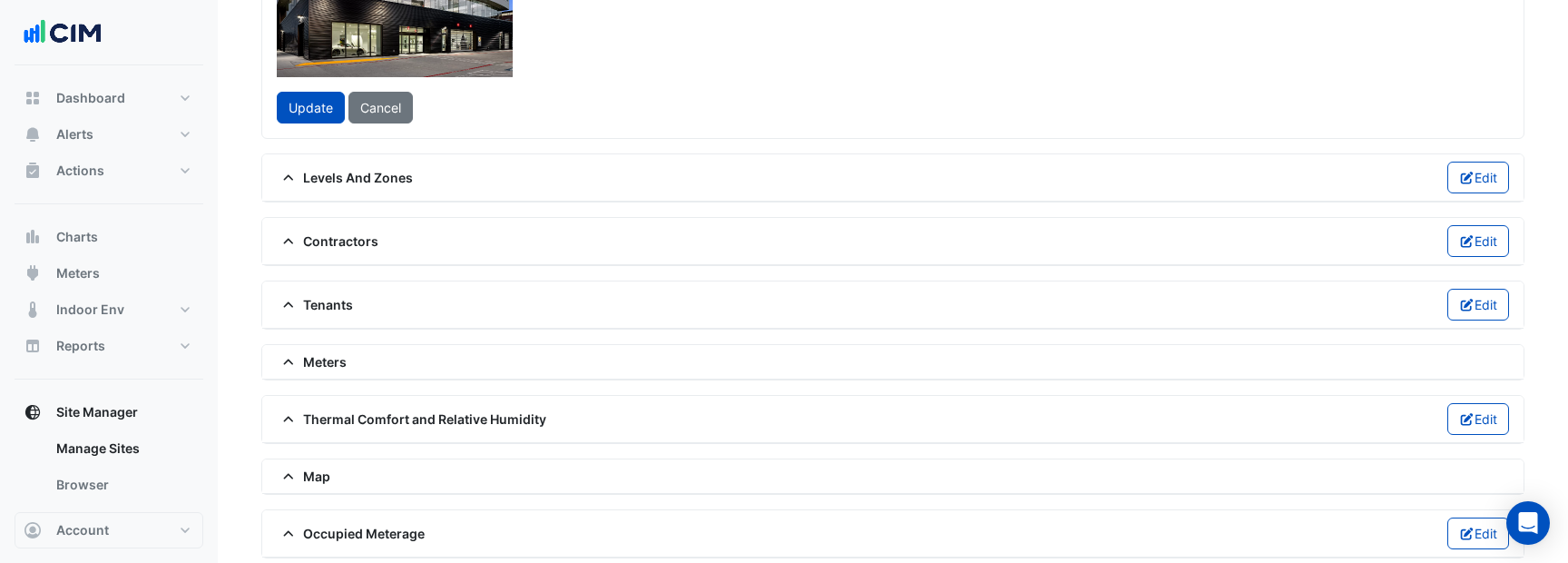
scroll to position [436, 0]
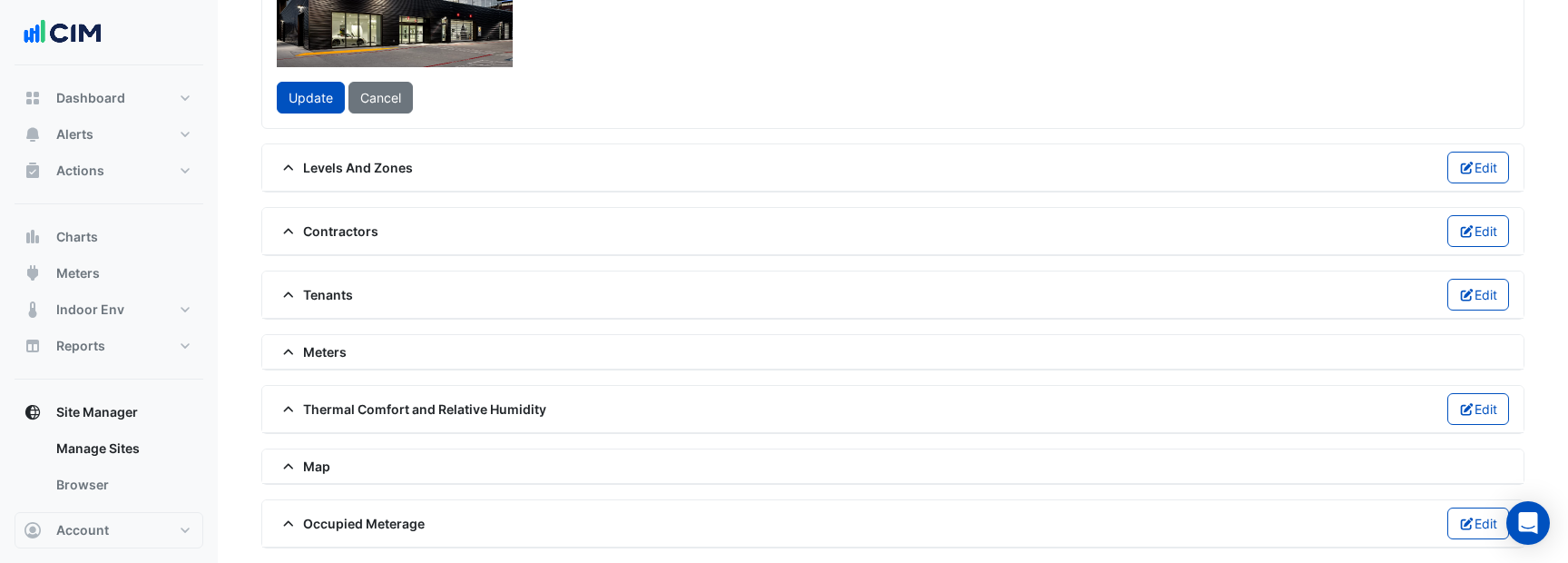
drag, startPoint x: 614, startPoint y: 116, endPoint x: 586, endPoint y: 120, distance: 28.3
click at [526, 120] on div at bounding box center [256, 44] width 538 height 404
click at [533, 119] on div at bounding box center [264, 44] width 538 height 404
click at [537, 119] on div at bounding box center [268, 44] width 538 height 404
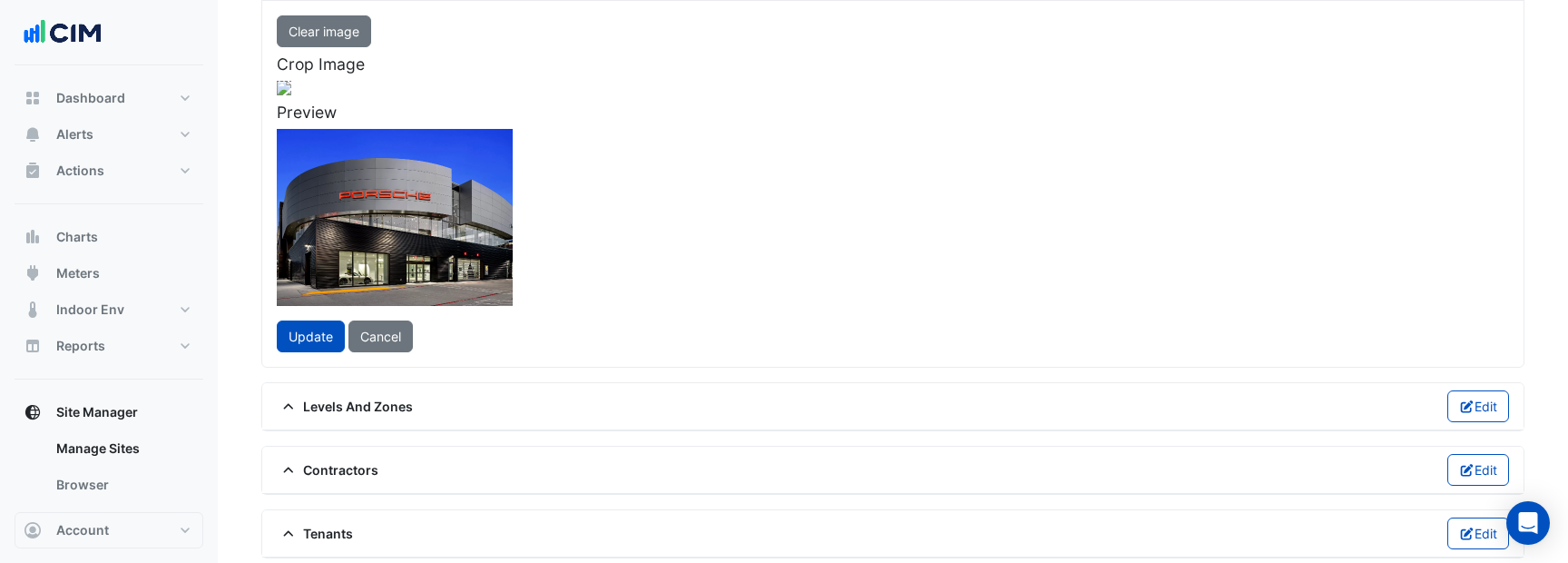
scroll to position [197, 0]
drag, startPoint x: 832, startPoint y: 81, endPoint x: 760, endPoint y: 188, distance: 129.0
click at [466, 188] on div at bounding box center [232, 310] width 467 height 350
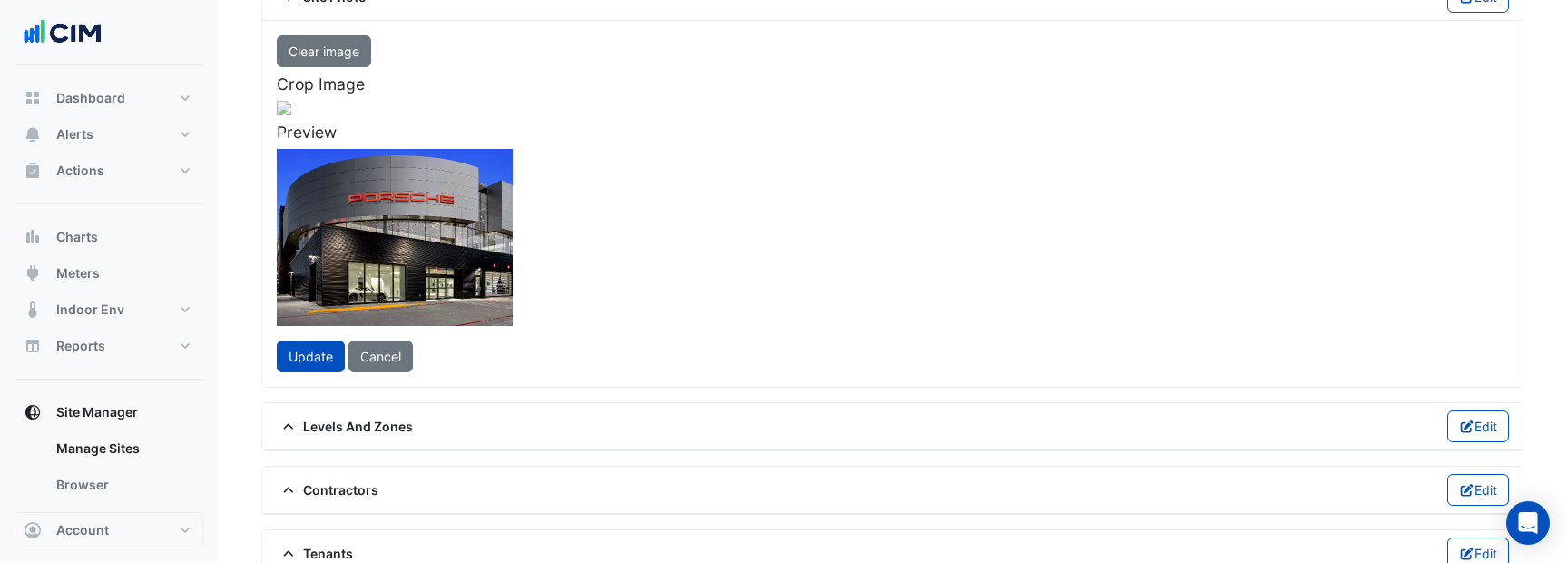
scroll to position [174, 0]
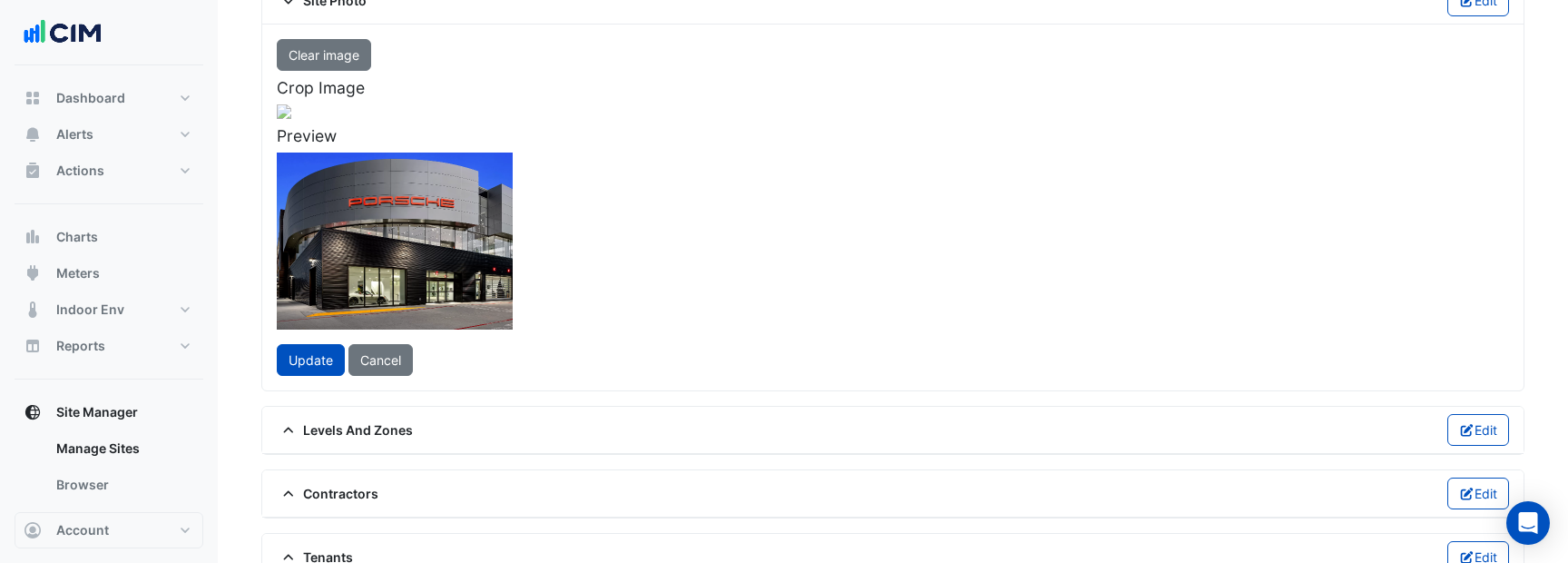
drag, startPoint x: 760, startPoint y: 157, endPoint x: 804, endPoint y: 129, distance: 52.2
click at [520, 129] on span at bounding box center [509, 126] width 22 height 24
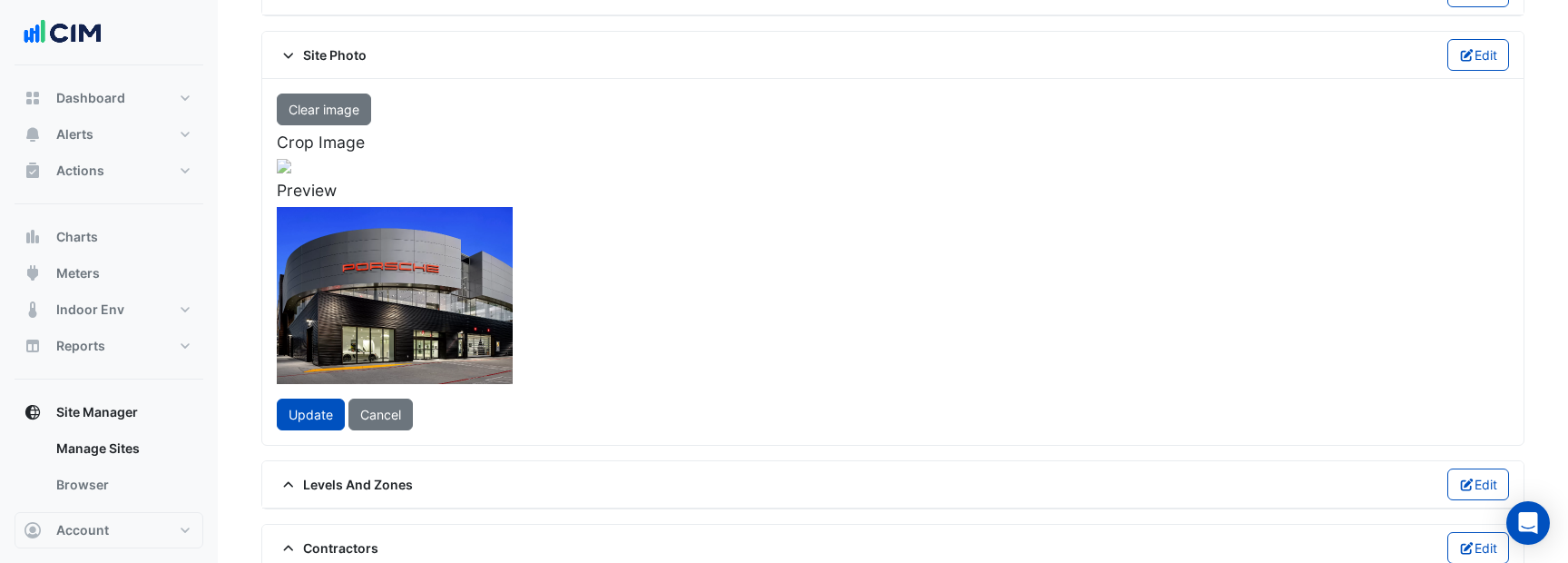
scroll to position [178, 0]
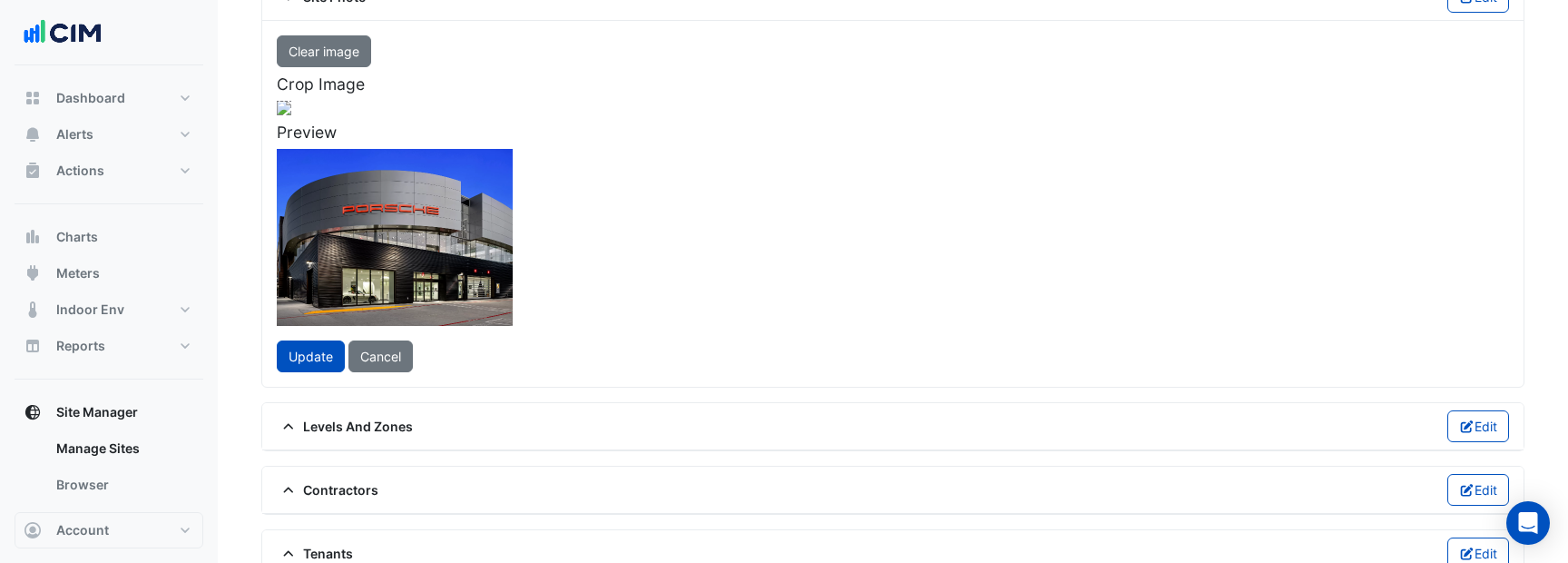
drag, startPoint x: 803, startPoint y: 119, endPoint x: 846, endPoint y: 76, distance: 60.8
click at [846, 76] on app-ace-image-cropper "Clear image Crop Image Preview" at bounding box center [579, 143] width 605 height 202
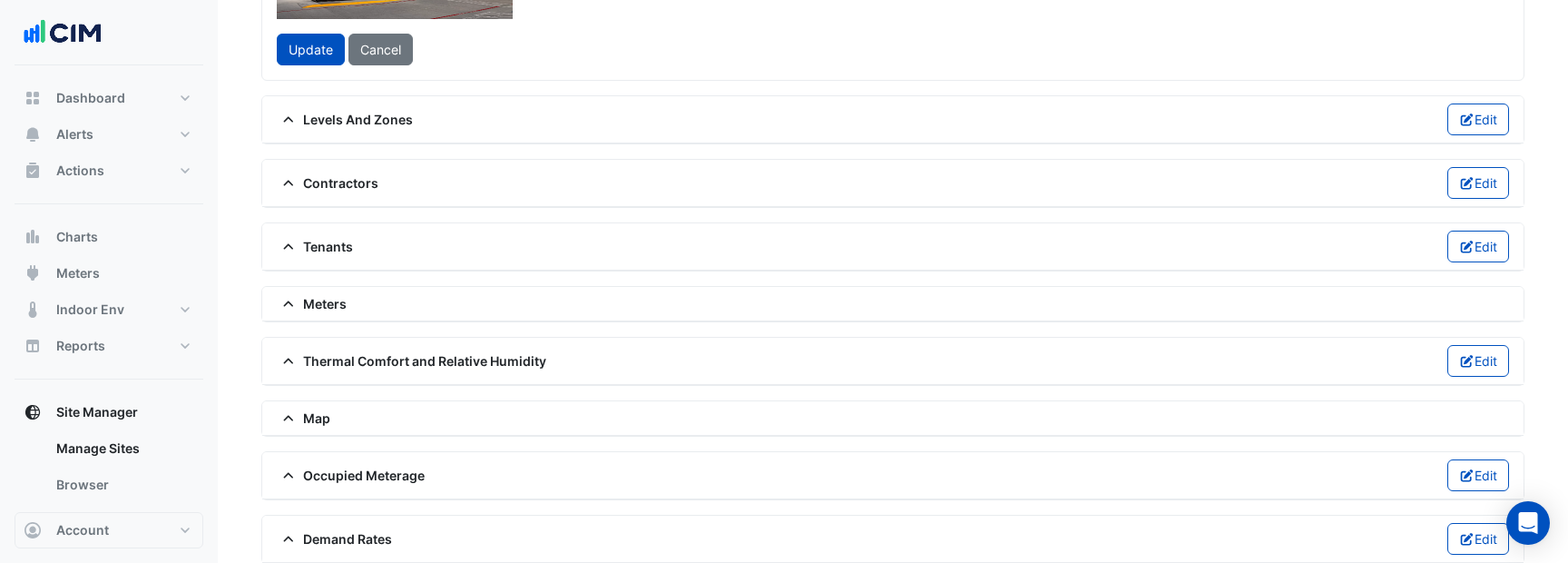
scroll to position [492, 0]
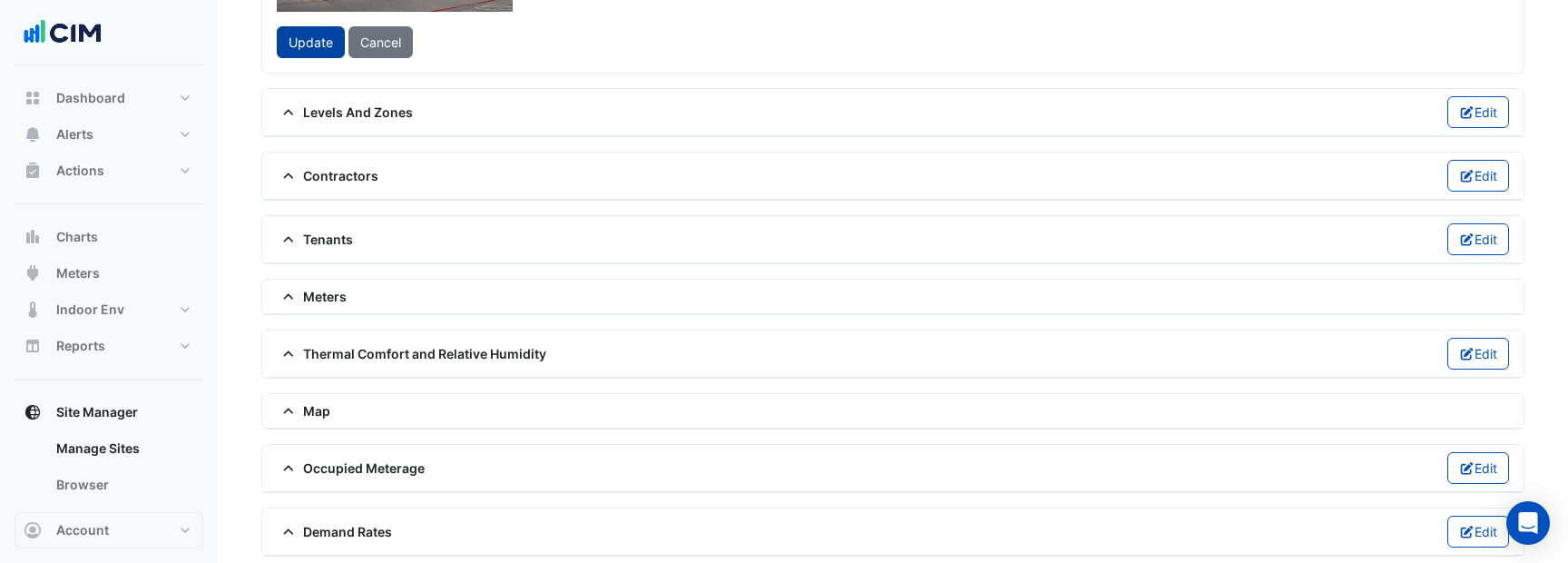
click at [301, 50] on span "Update" at bounding box center [311, 42] width 44 height 16
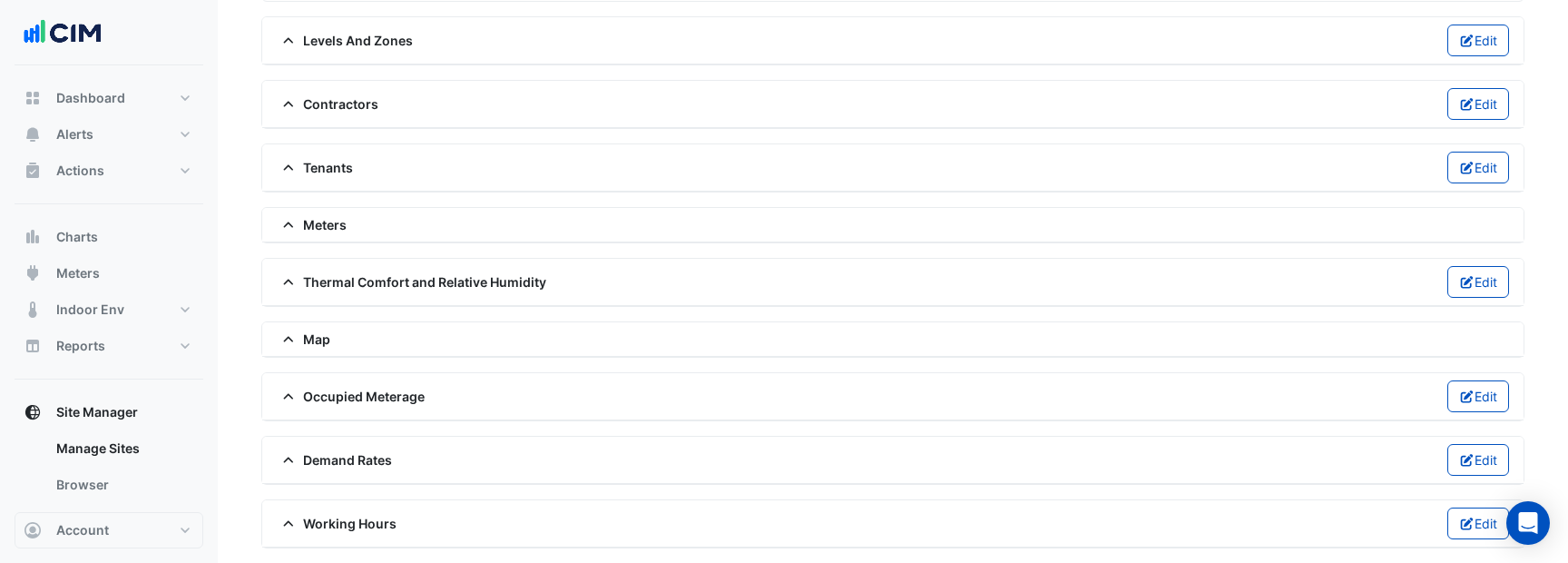
scroll to position [404, 0]
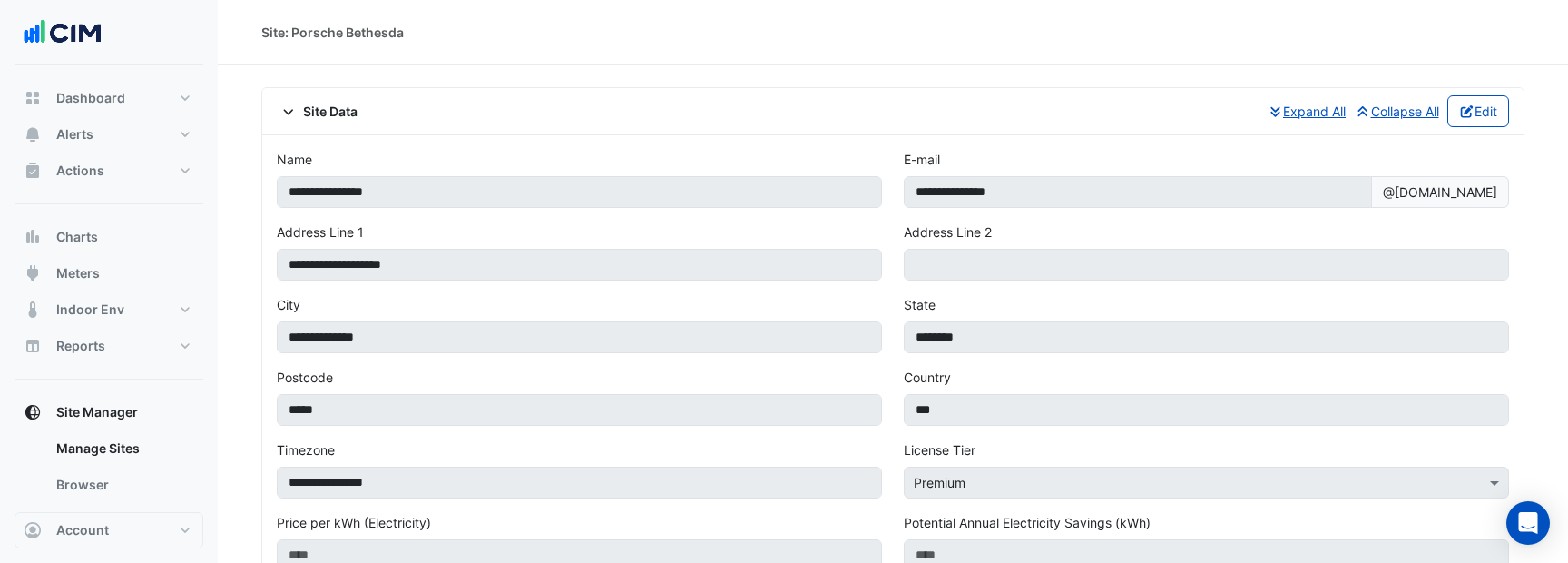
click at [340, 102] on span "Site Data" at bounding box center [317, 111] width 81 height 19
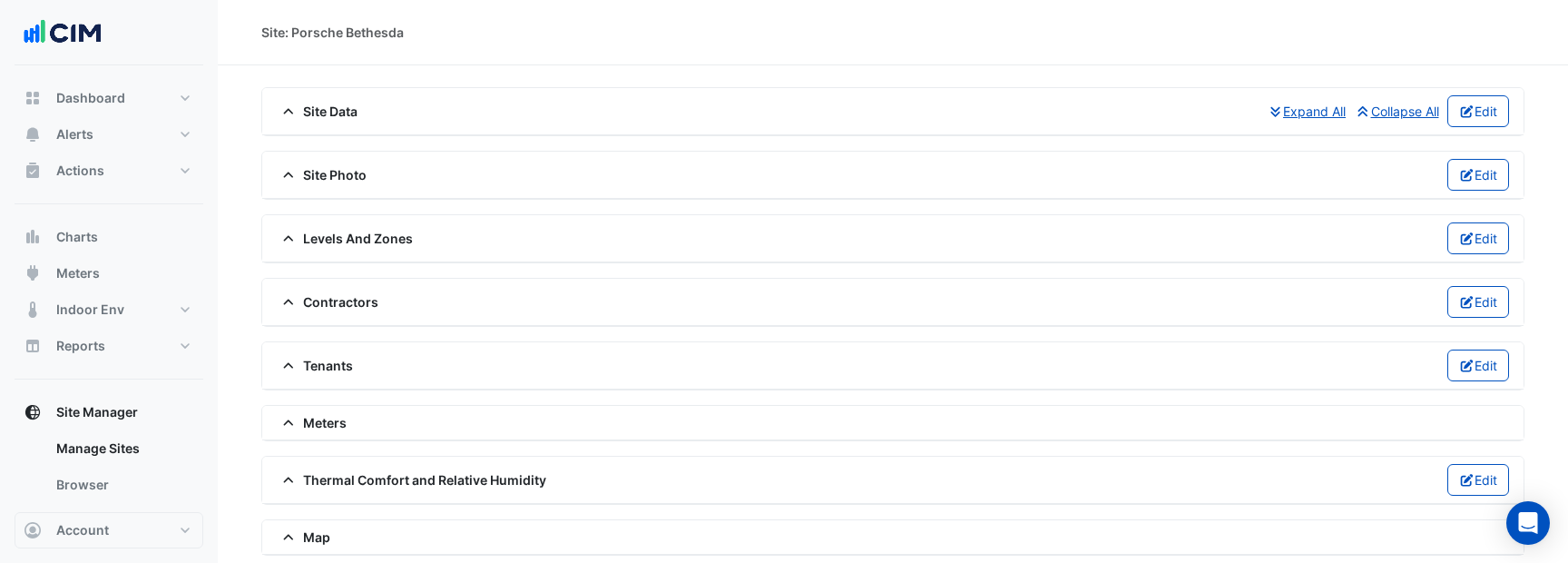
click at [318, 35] on div "Site: Porsche Bethesda" at bounding box center [332, 32] width 143 height 19
drag, startPoint x: 318, startPoint y: 35, endPoint x: 380, endPoint y: 36, distance: 62.0
click at [380, 36] on div "Site: Porsche Bethesda" at bounding box center [332, 32] width 143 height 19
copy div "Porsche Bethesda"
click at [304, 168] on span "Site Photo" at bounding box center [321, 174] width 90 height 19
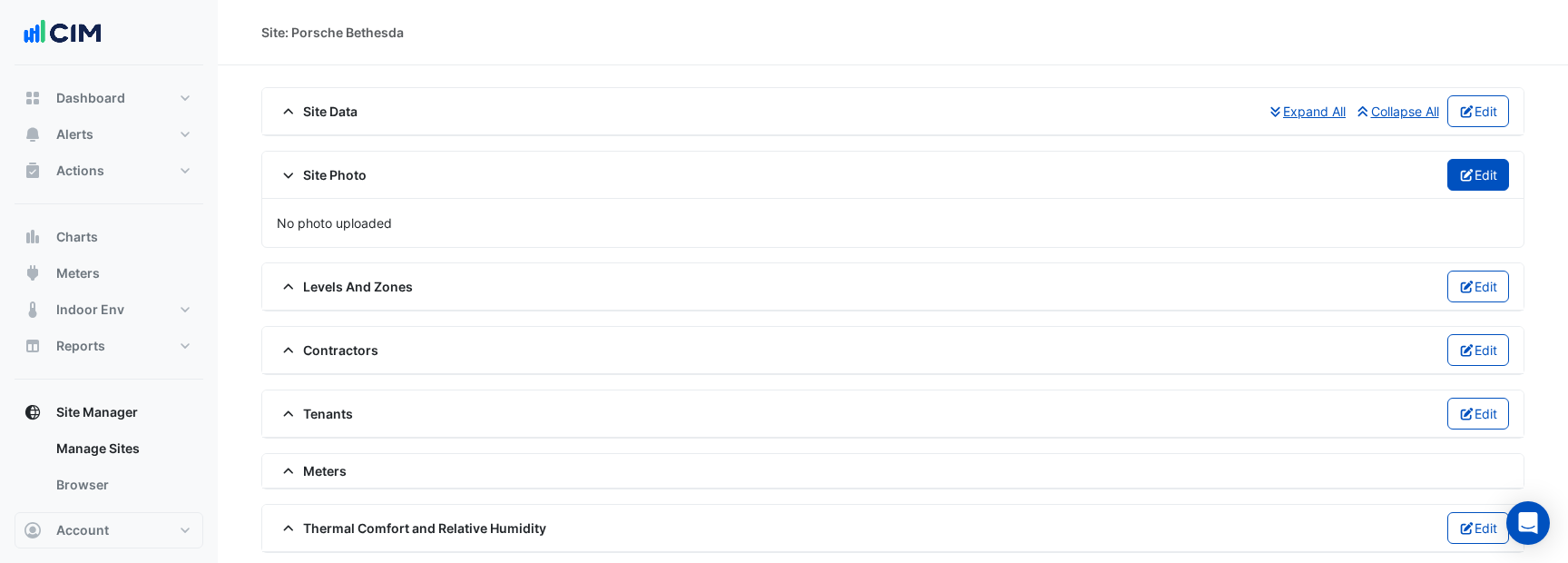
click at [1460, 178] on icon "button" at bounding box center [1466, 175] width 13 height 13
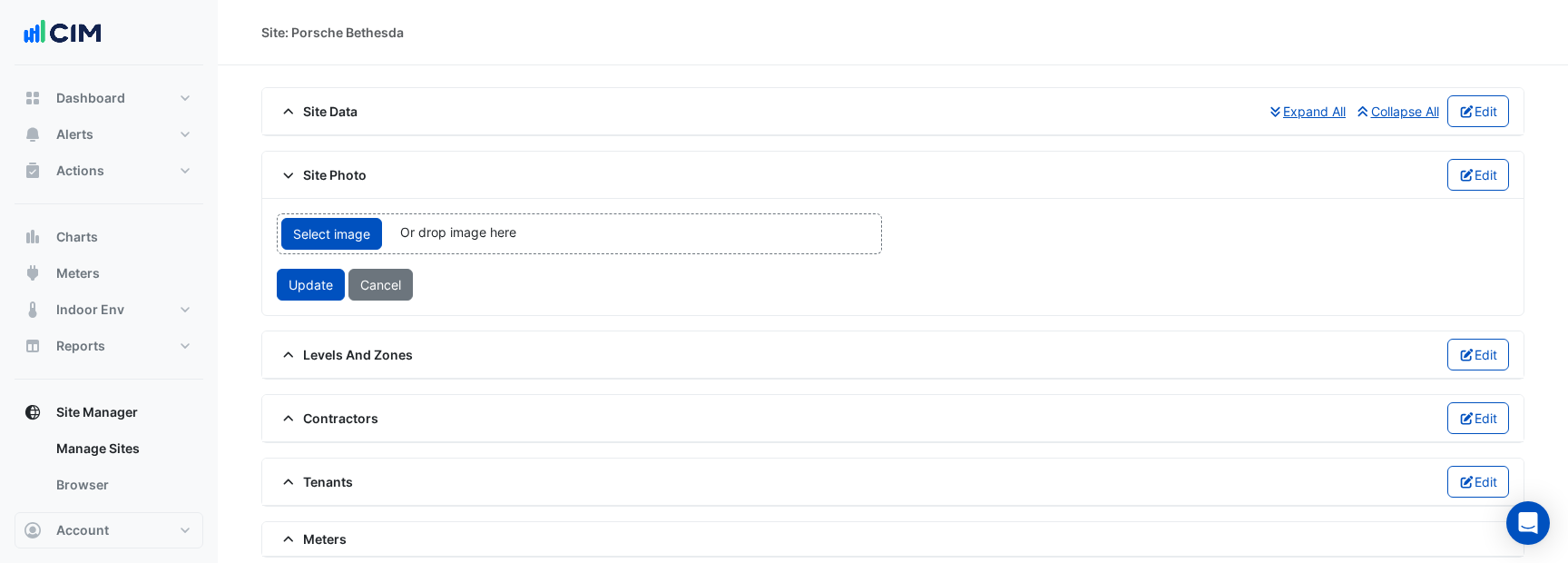
click at [501, 264] on div "Select image Or drop image here upload Update Cancel" at bounding box center [579, 256] width 627 height 87
click at [473, 242] on div "Select image Or drop image here upload" at bounding box center [579, 233] width 605 height 41
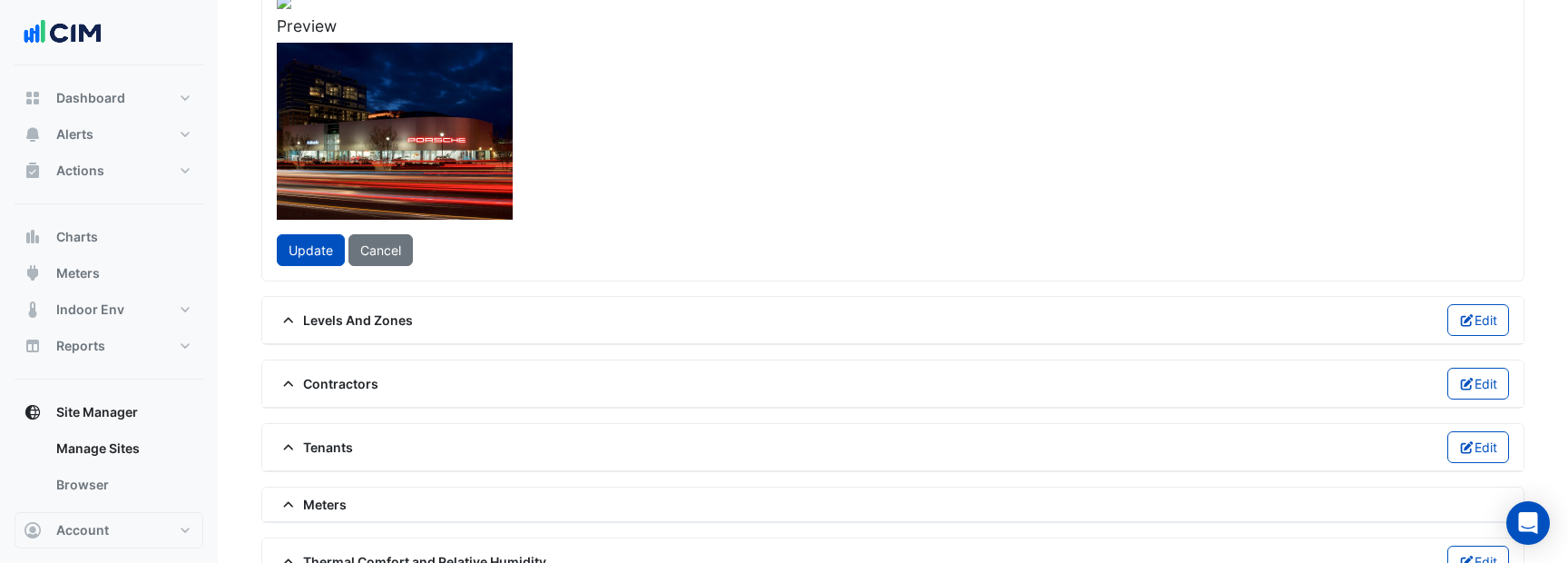
scroll to position [289, 0]
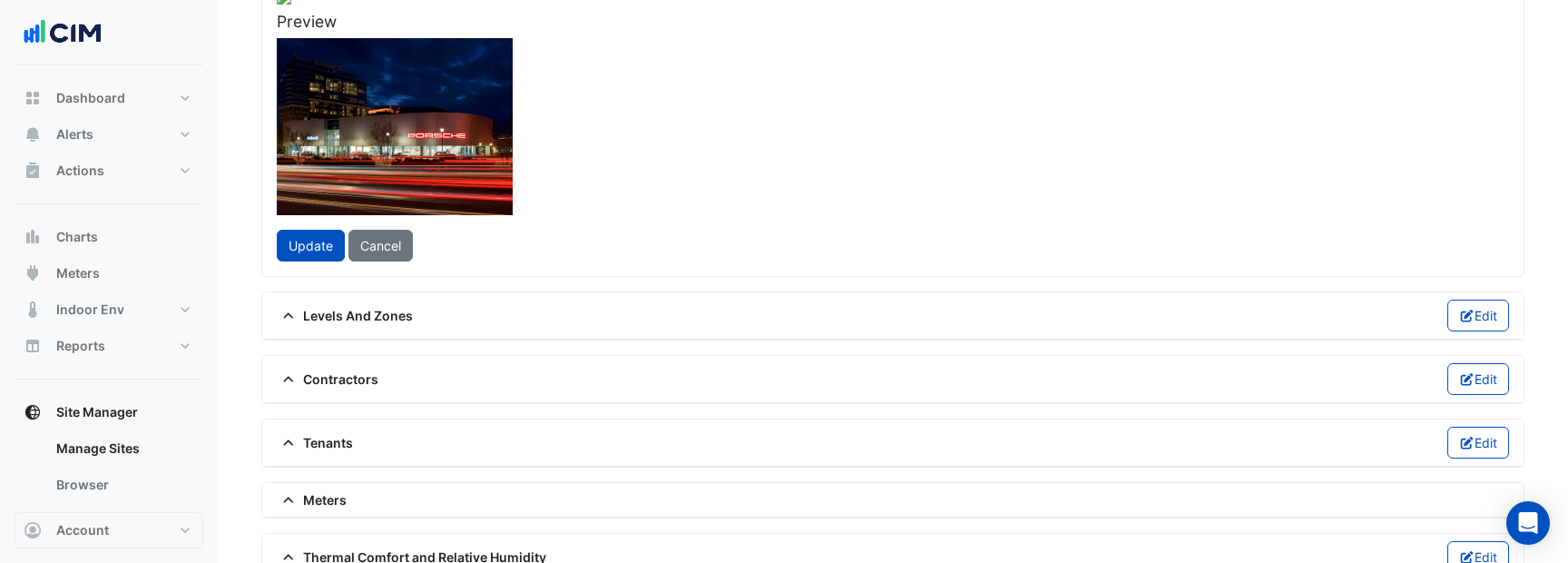
click at [511, 213] on div at bounding box center [284, 160] width 454 height 341
drag, startPoint x: 679, startPoint y: 213, endPoint x: 666, endPoint y: 208, distance: 13.9
click at [500, 208] on div at bounding box center [273, 160] width 454 height 341
drag, startPoint x: 701, startPoint y: 206, endPoint x: 781, endPoint y: 206, distance: 80.0
click at [578, 206] on div at bounding box center [351, 160] width 454 height 341
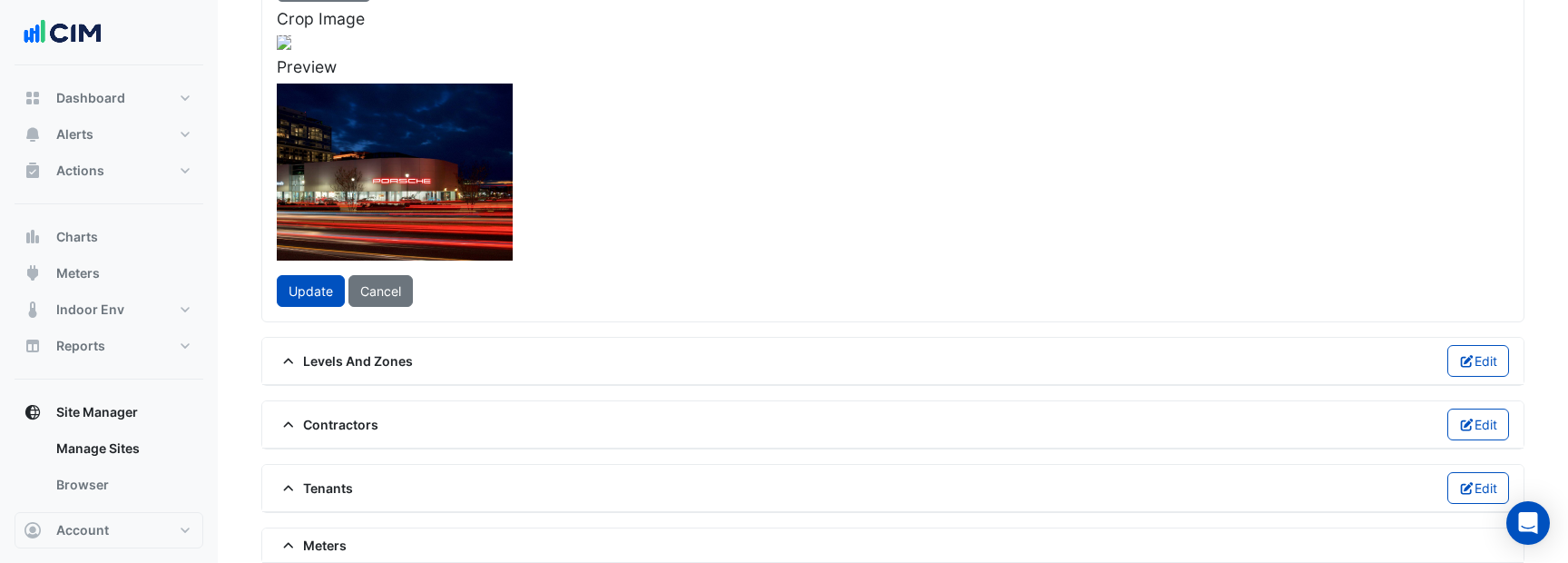
scroll to position [243, 0]
drag, startPoint x: 866, startPoint y: 368, endPoint x: 767, endPoint y: 314, distance: 112.8
click at [292, 51] on div at bounding box center [284, 44] width 15 height 15
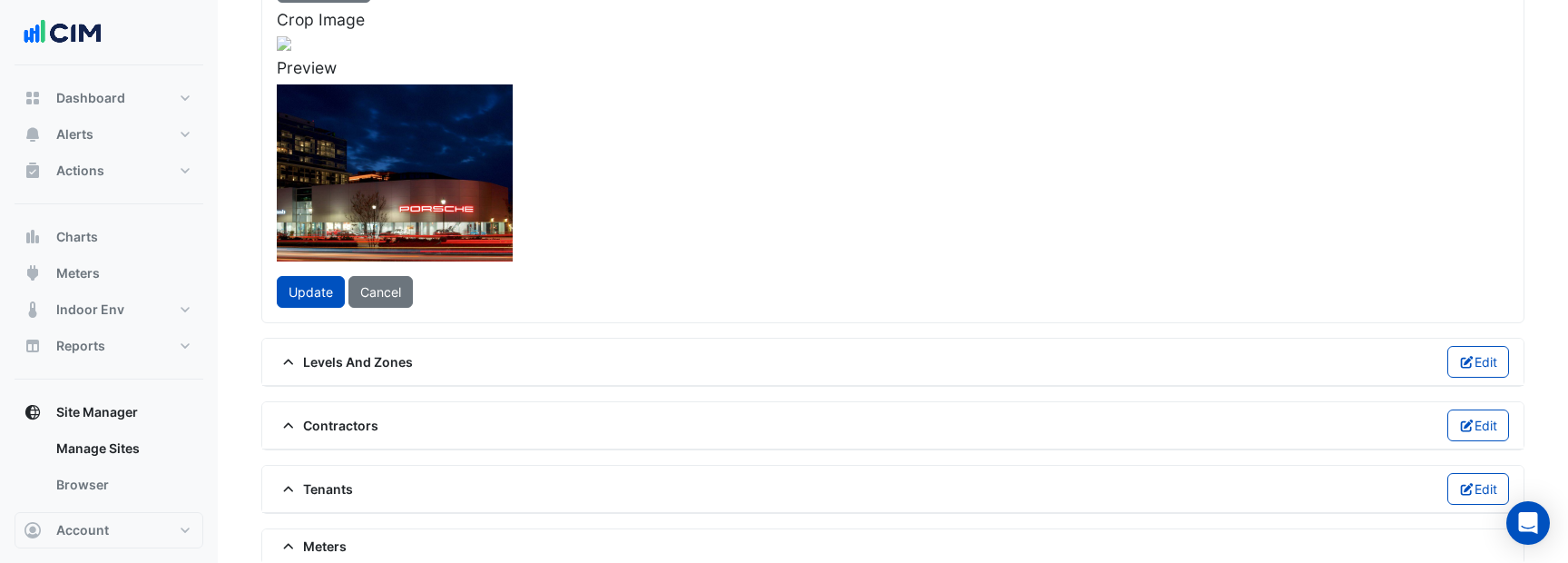
drag, startPoint x: 616, startPoint y: 181, endPoint x: 658, endPoint y: 233, distance: 66.8
click at [520, 233] on div at bounding box center [342, 222] width 355 height 266
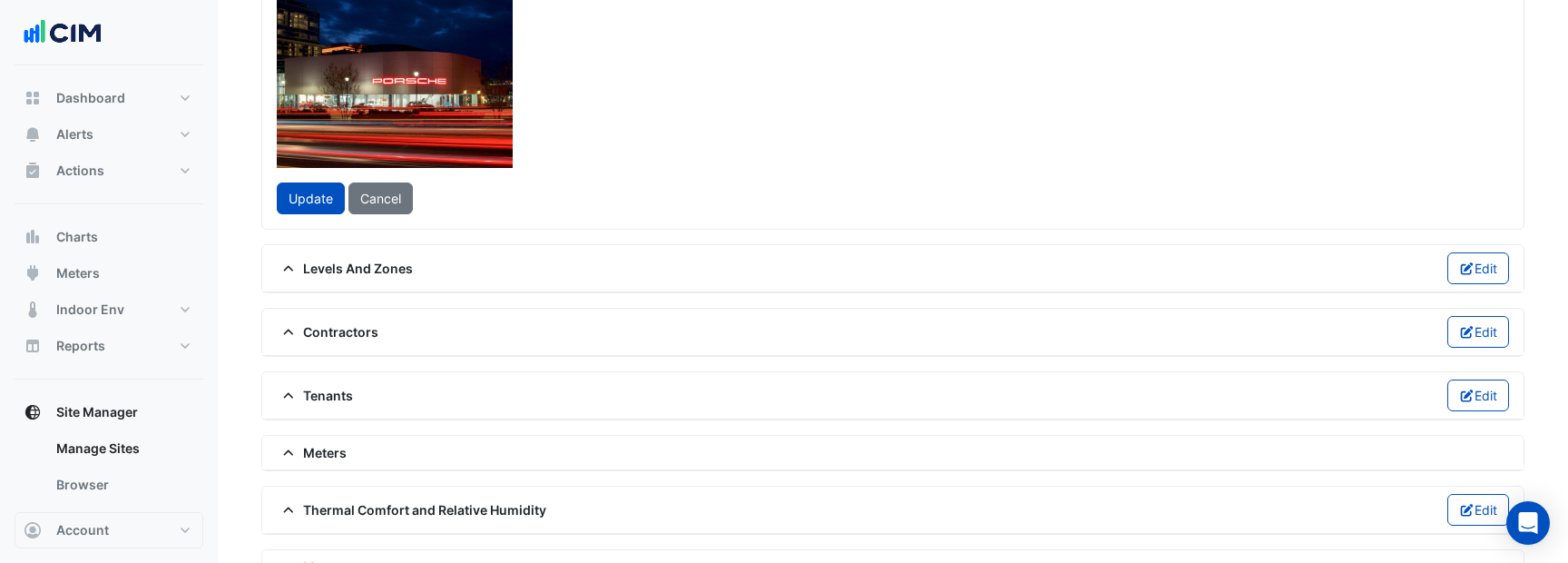
scroll to position [333, 0]
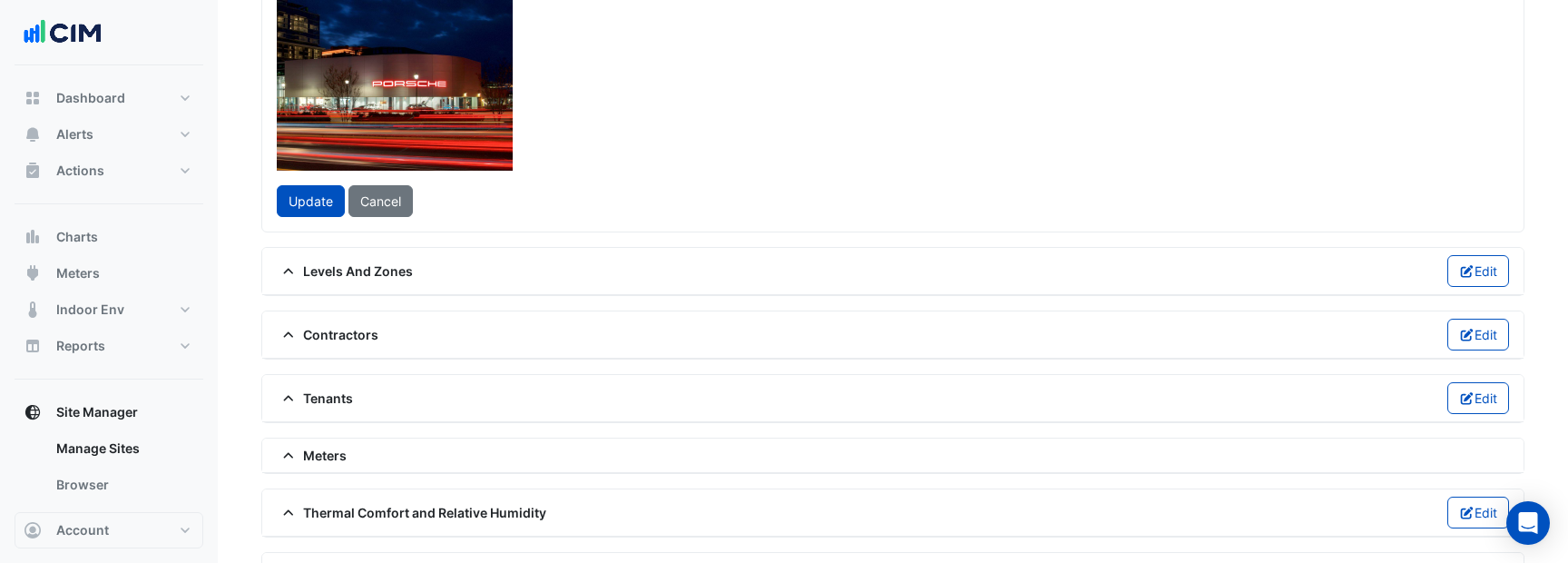
drag, startPoint x: 716, startPoint y: 183, endPoint x: 745, endPoint y: 178, distance: 29.4
click at [550, 178] on div at bounding box center [372, 128] width 355 height 266
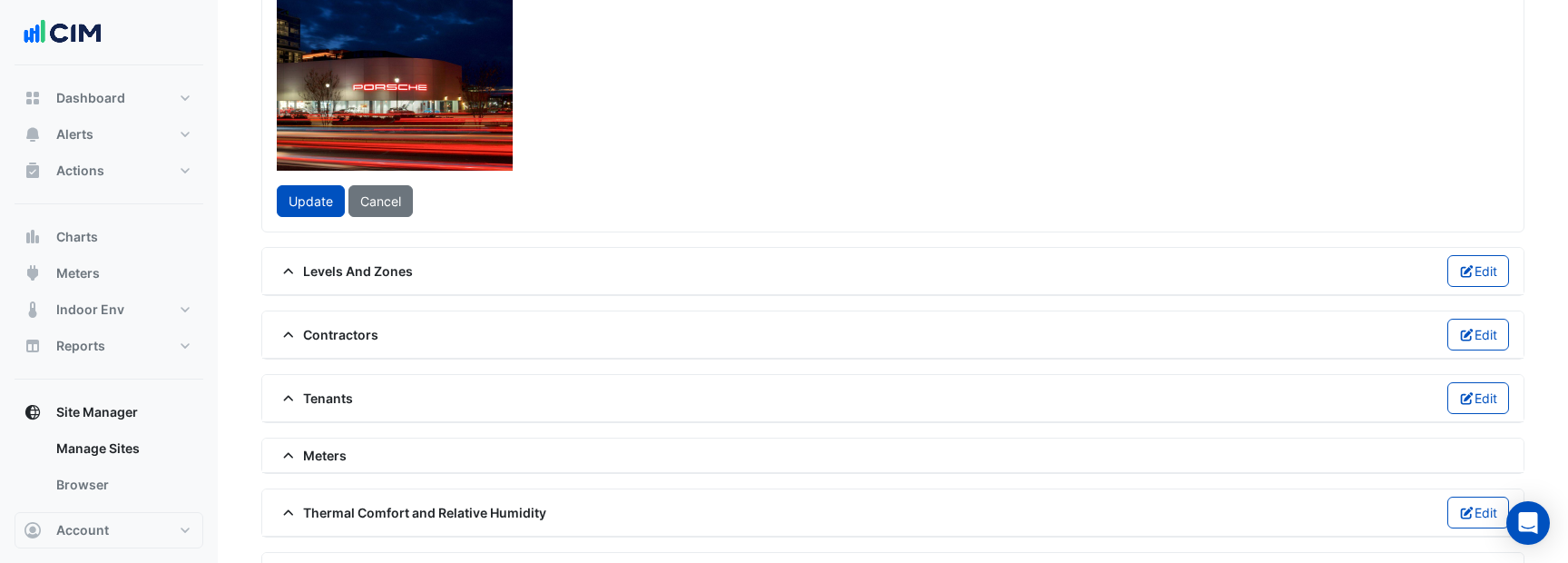
click at [546, 178] on div at bounding box center [368, 124] width 355 height 266
drag, startPoint x: 741, startPoint y: 177, endPoint x: 726, endPoint y: 175, distance: 15.1
click at [530, 175] on div at bounding box center [353, 122] width 355 height 266
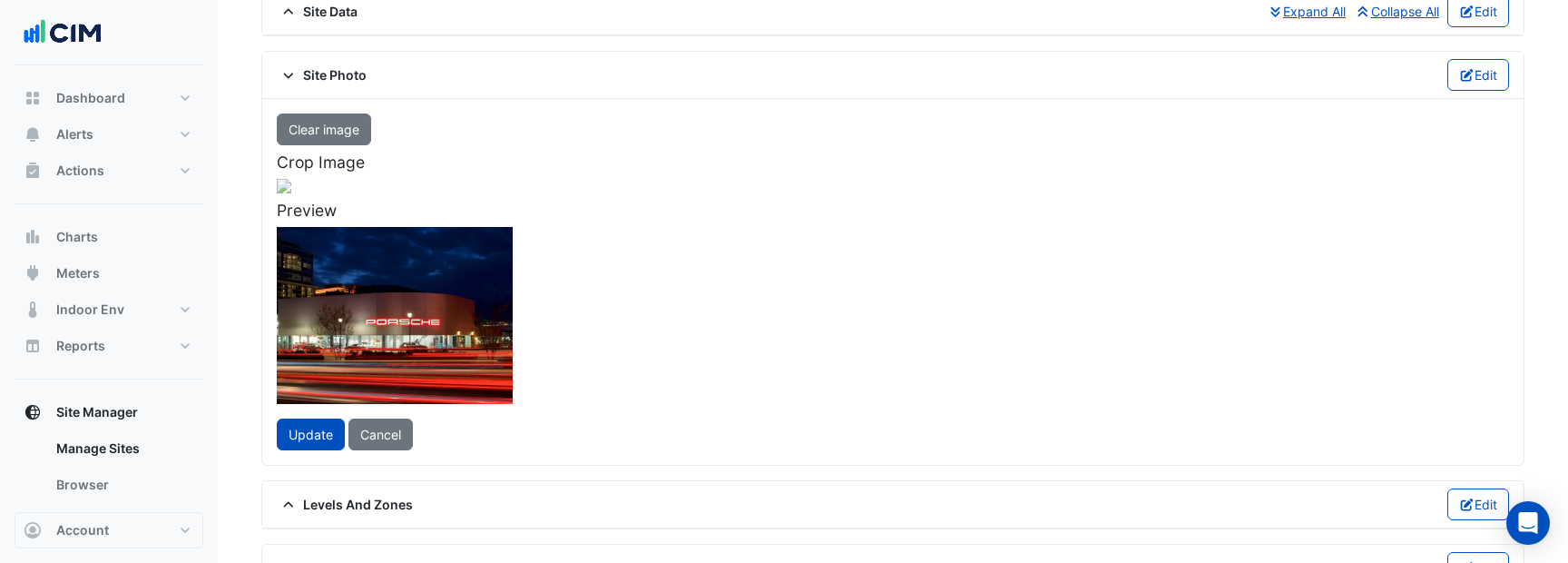
scroll to position [102, 0]
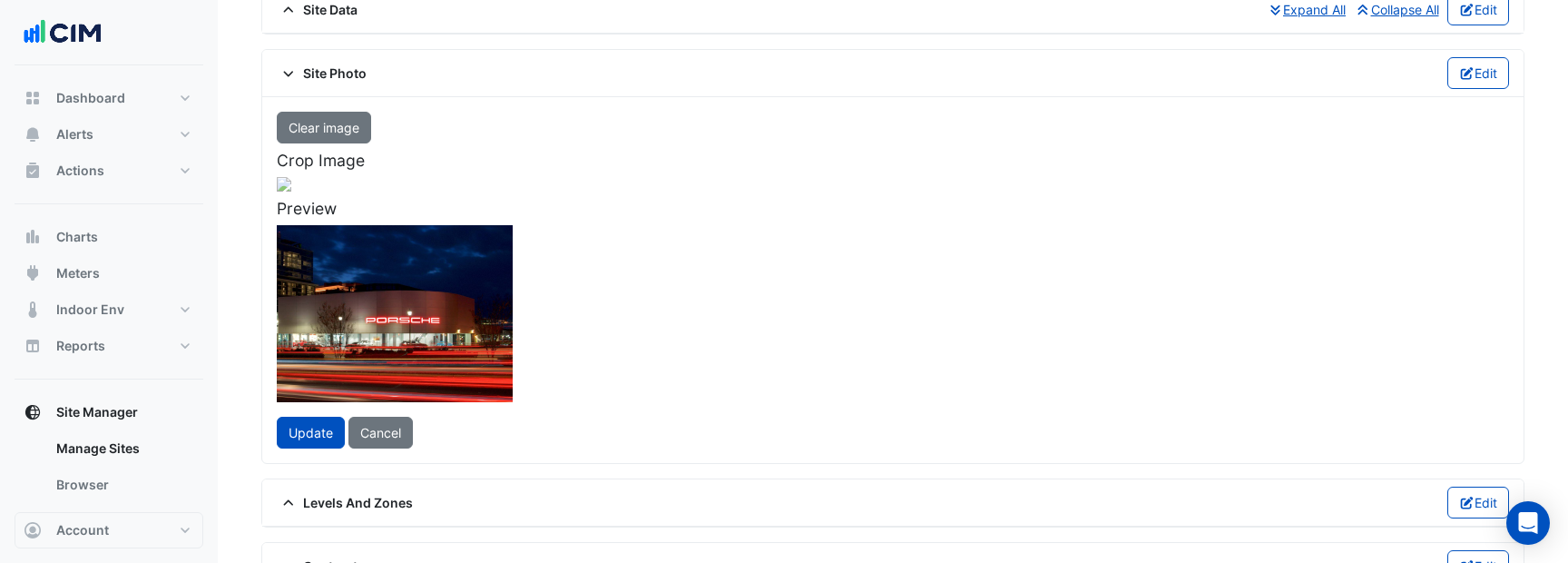
drag, startPoint x: 467, startPoint y: 480, endPoint x: 344, endPoint y: 573, distance: 154.2
click at [344, 562] on html "**********" at bounding box center [784, 461] width 1568 height 1126
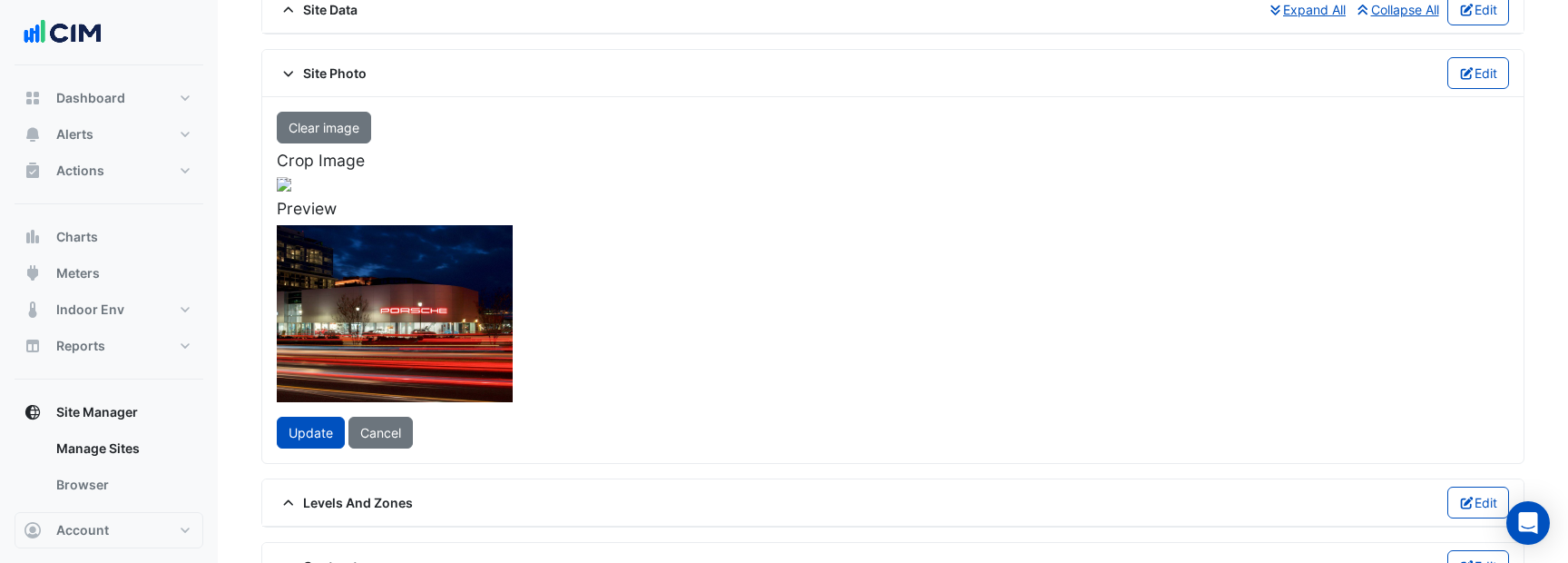
drag, startPoint x: 824, startPoint y: 223, endPoint x: 940, endPoint y: 120, distance: 155.1
click at [940, 120] on div "Clear image Crop Image [GEOGRAPHIC_DATA] Update Cancel" at bounding box center [892, 281] width 1254 height 337
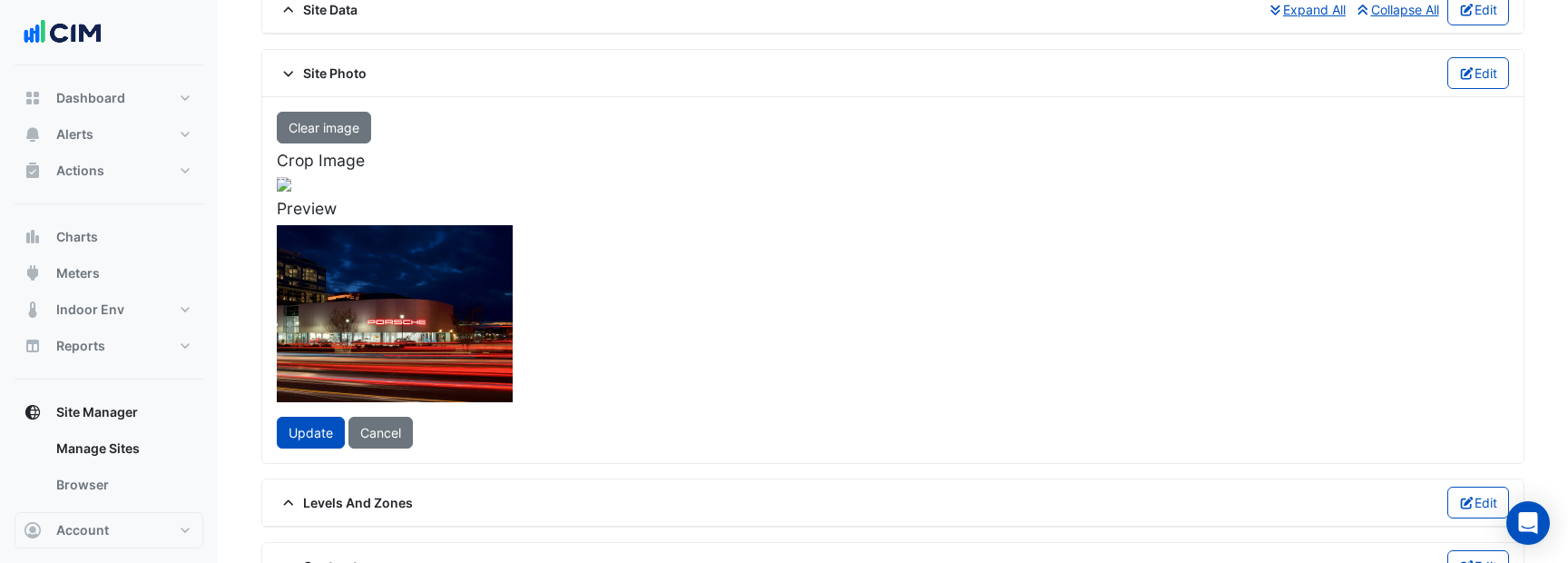
drag, startPoint x: 821, startPoint y: 309, endPoint x: 732, endPoint y: 321, distance: 89.8
click at [497, 321] on div at bounding box center [271, 348] width 451 height 339
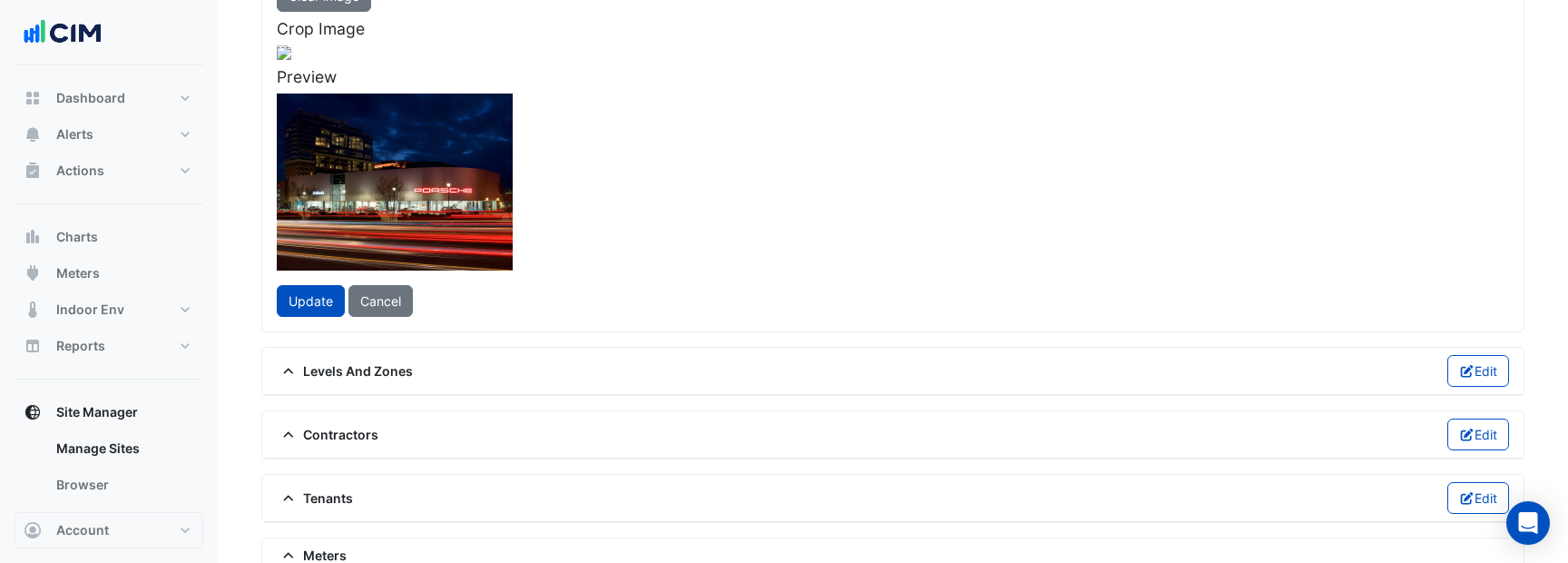
scroll to position [219, 0]
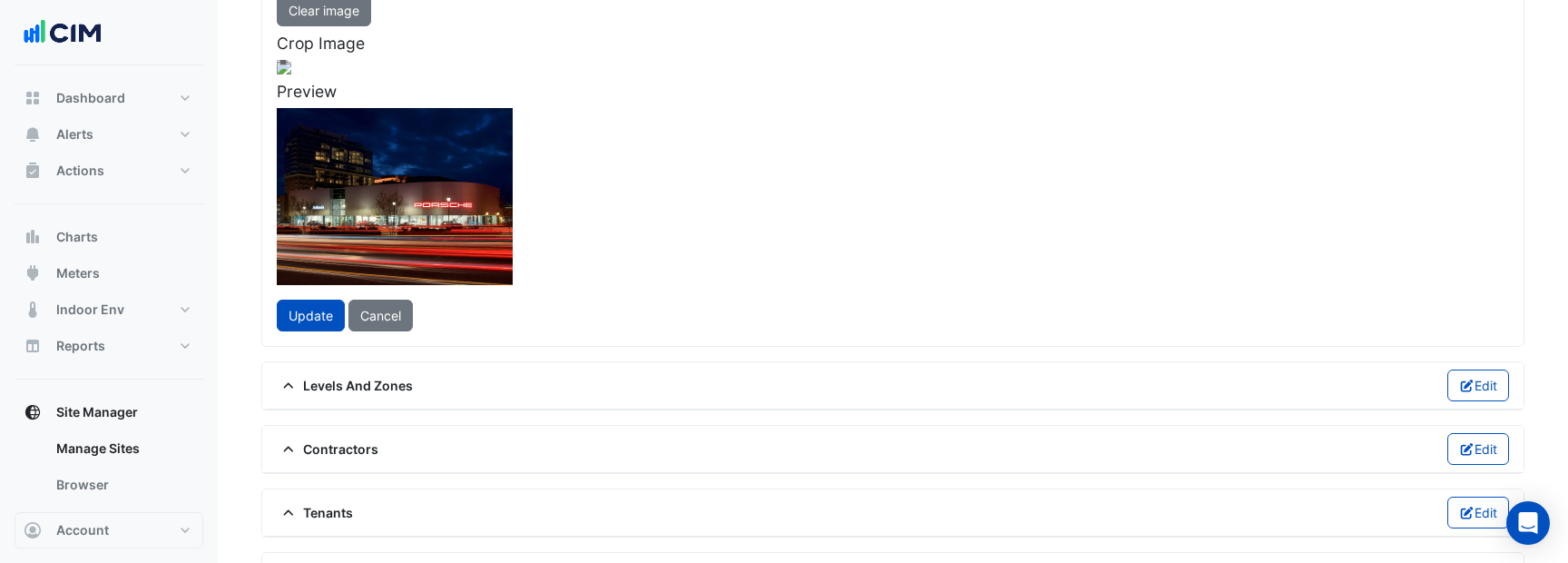
drag, startPoint x: 343, startPoint y: 395, endPoint x: 367, endPoint y: 375, distance: 31.2
click at [80, 375] on span at bounding box center [69, 382] width 22 height 24
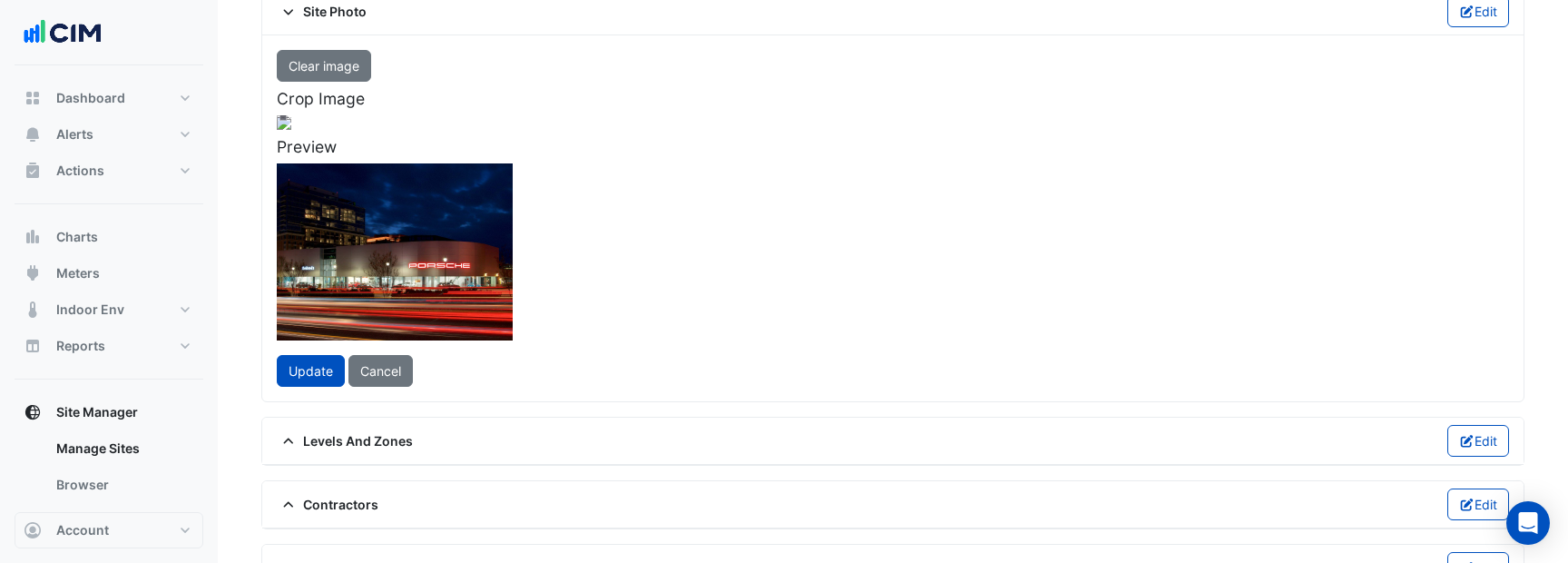
scroll to position [137, 0]
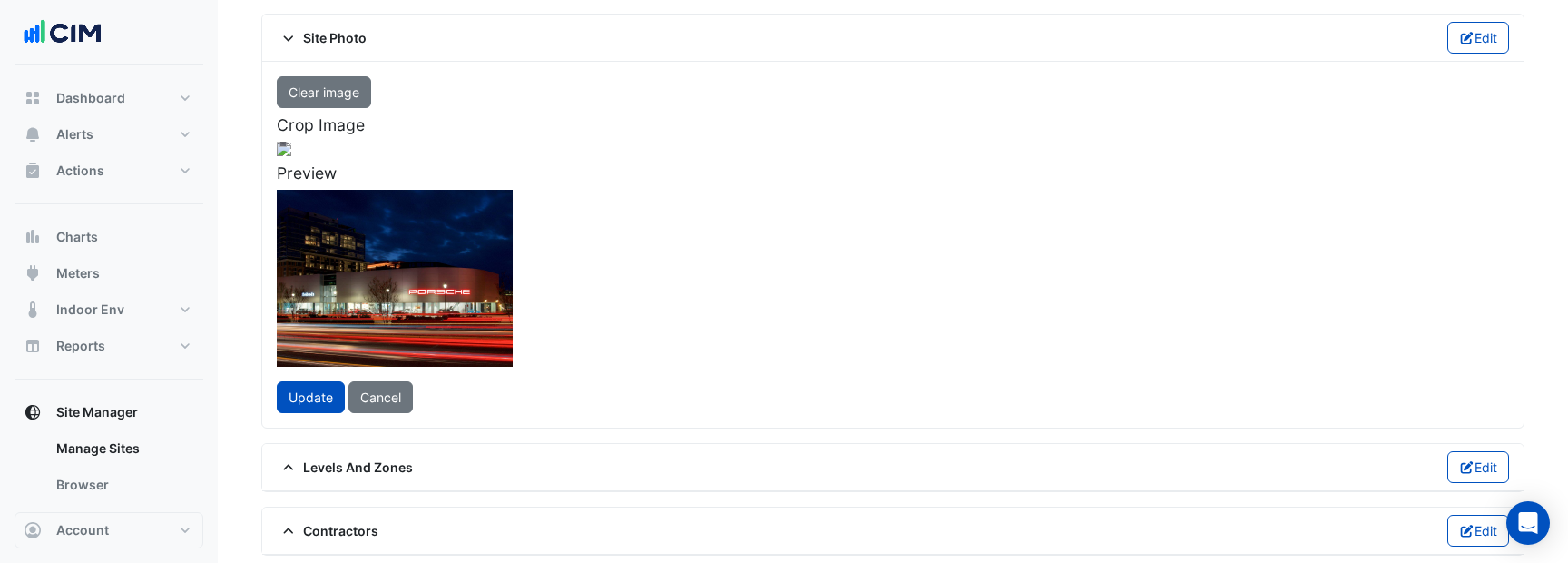
drag, startPoint x: 738, startPoint y: 384, endPoint x: 740, endPoint y: 283, distance: 101.0
click at [497, 283] on div at bounding box center [282, 304] width 429 height 321
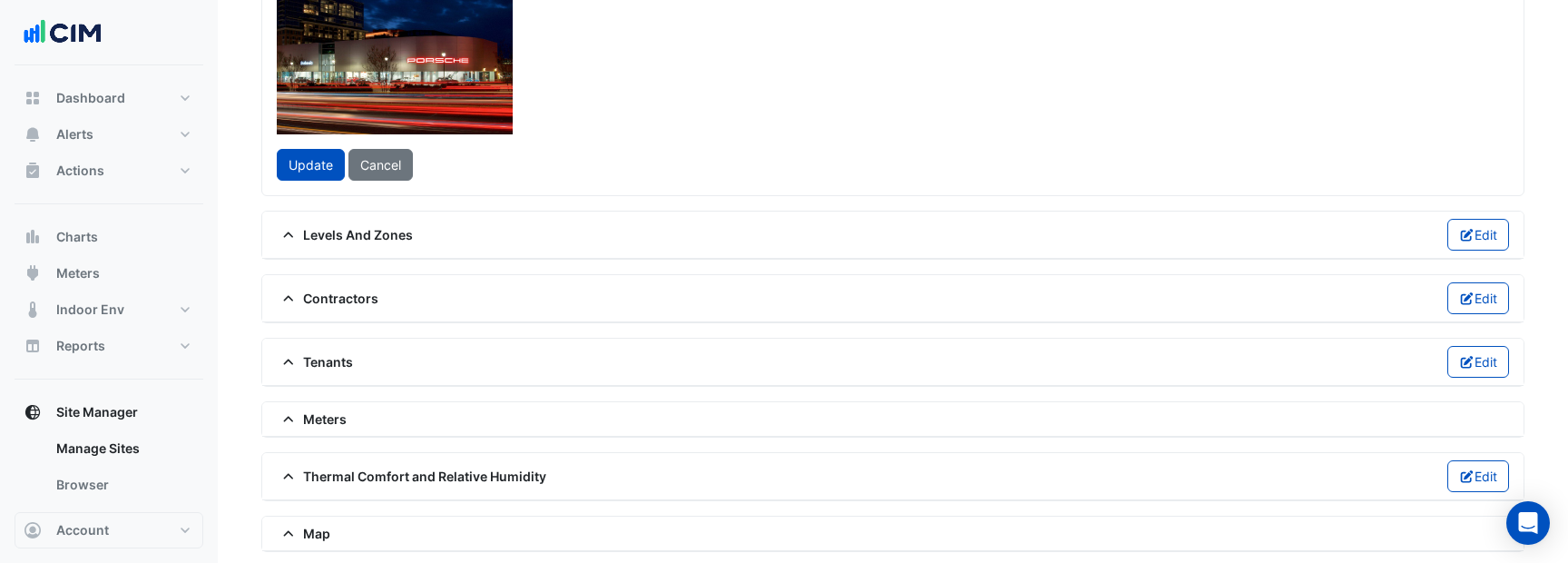
scroll to position [386, 0]
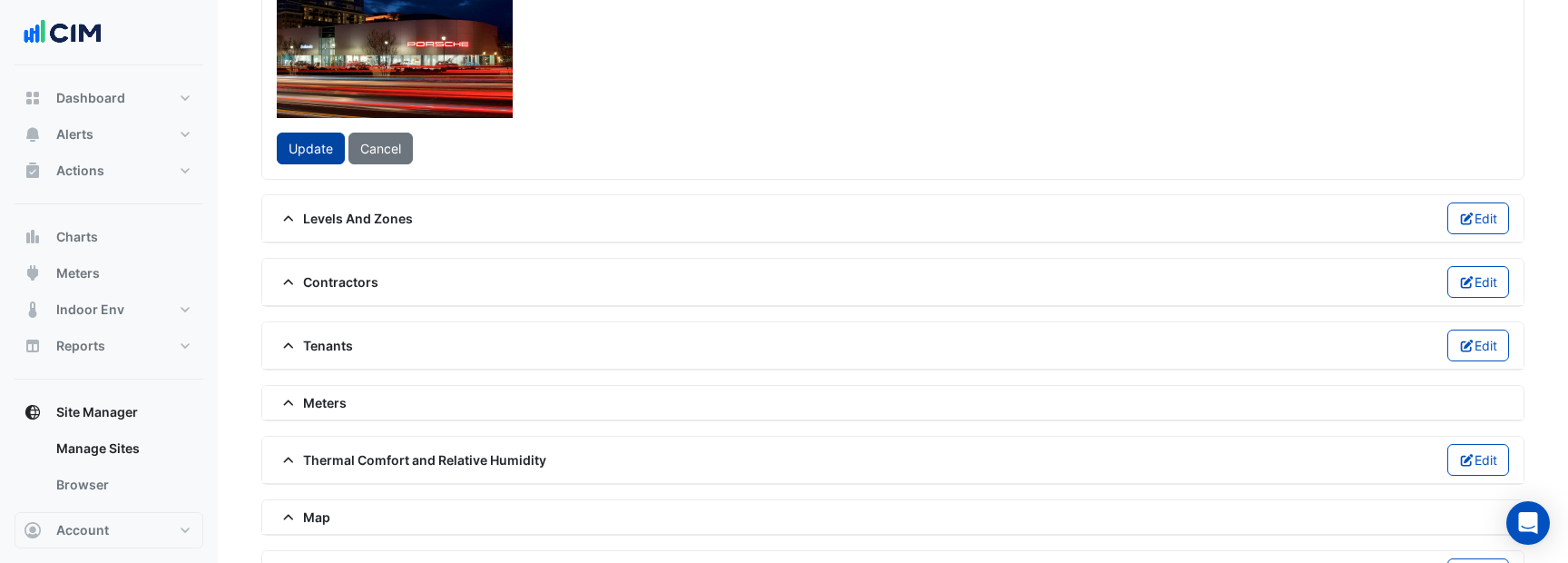
click at [342, 164] on button "Update" at bounding box center [311, 148] width 68 height 31
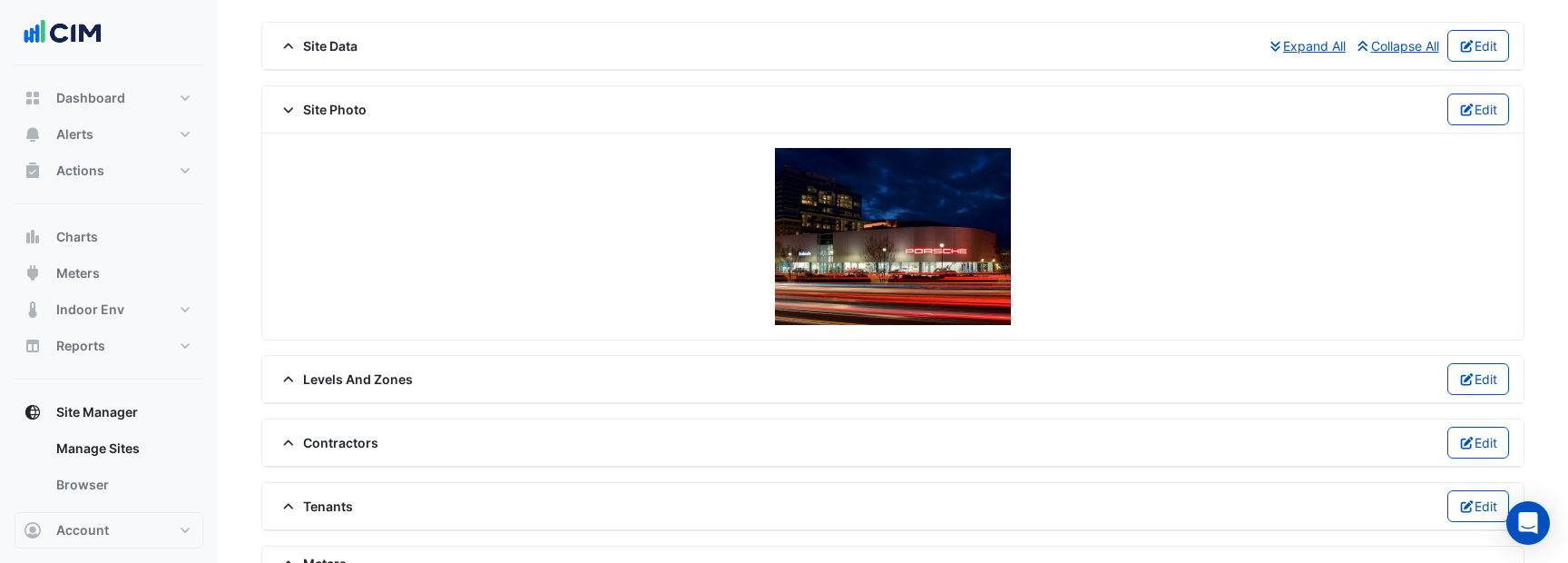
scroll to position [0, 0]
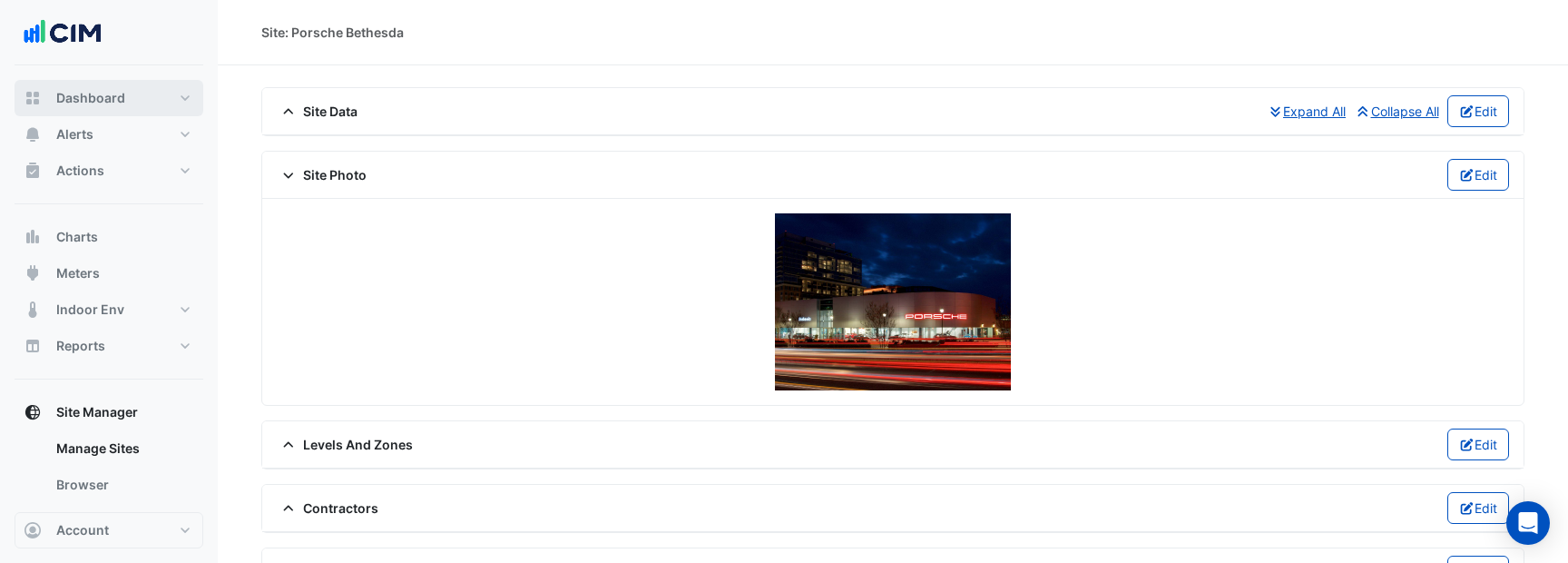
click at [140, 99] on button "Dashboard" at bounding box center [109, 97] width 189 height 36
select select "***"
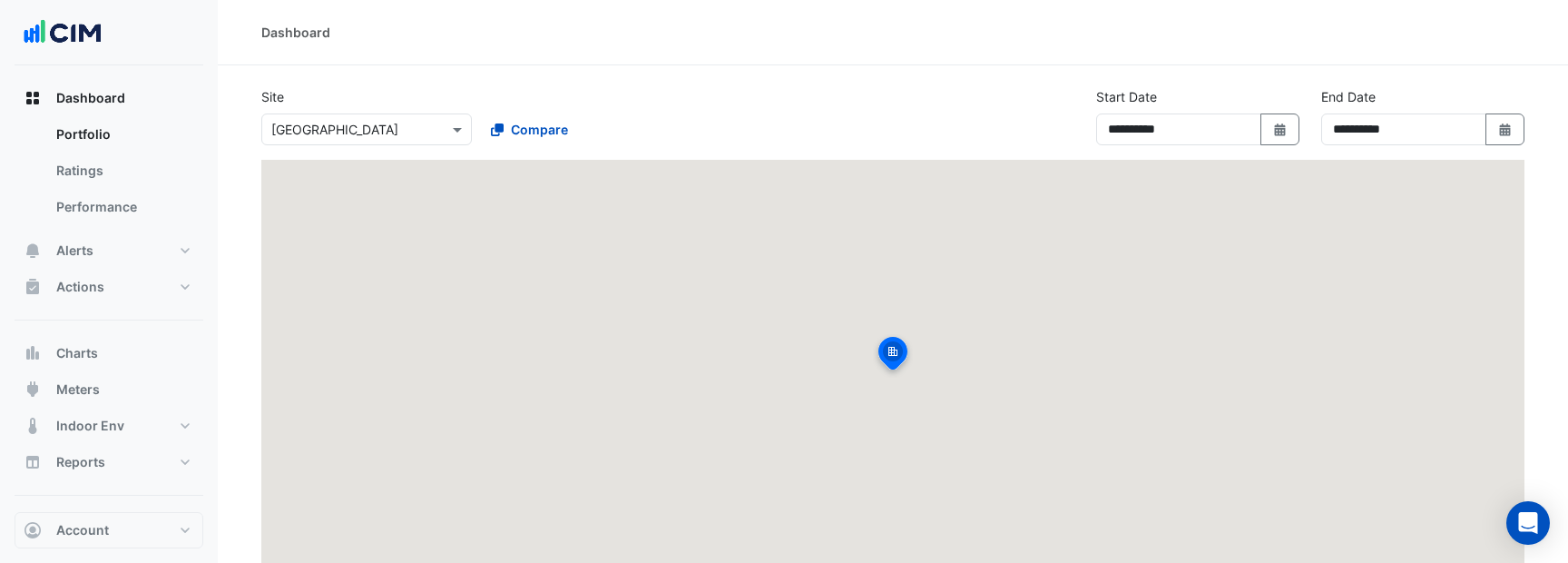
click at [349, 129] on input "text" at bounding box center [348, 130] width 155 height 19
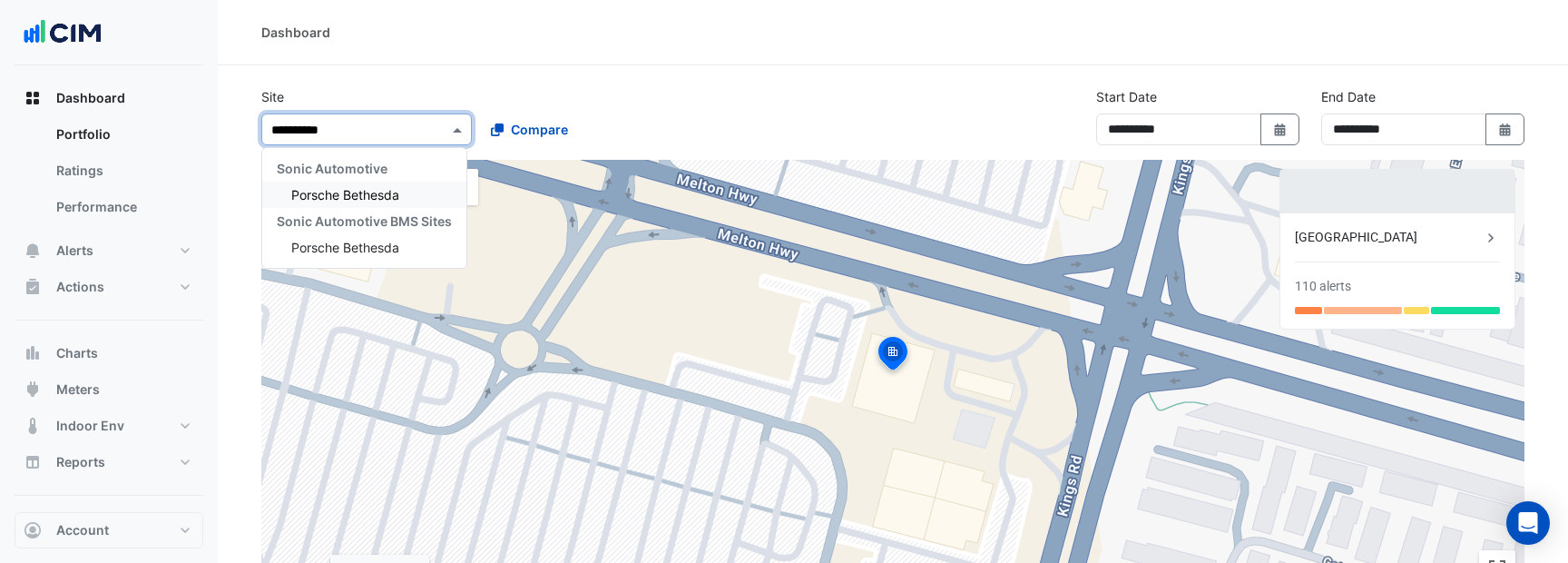
type input "**********"
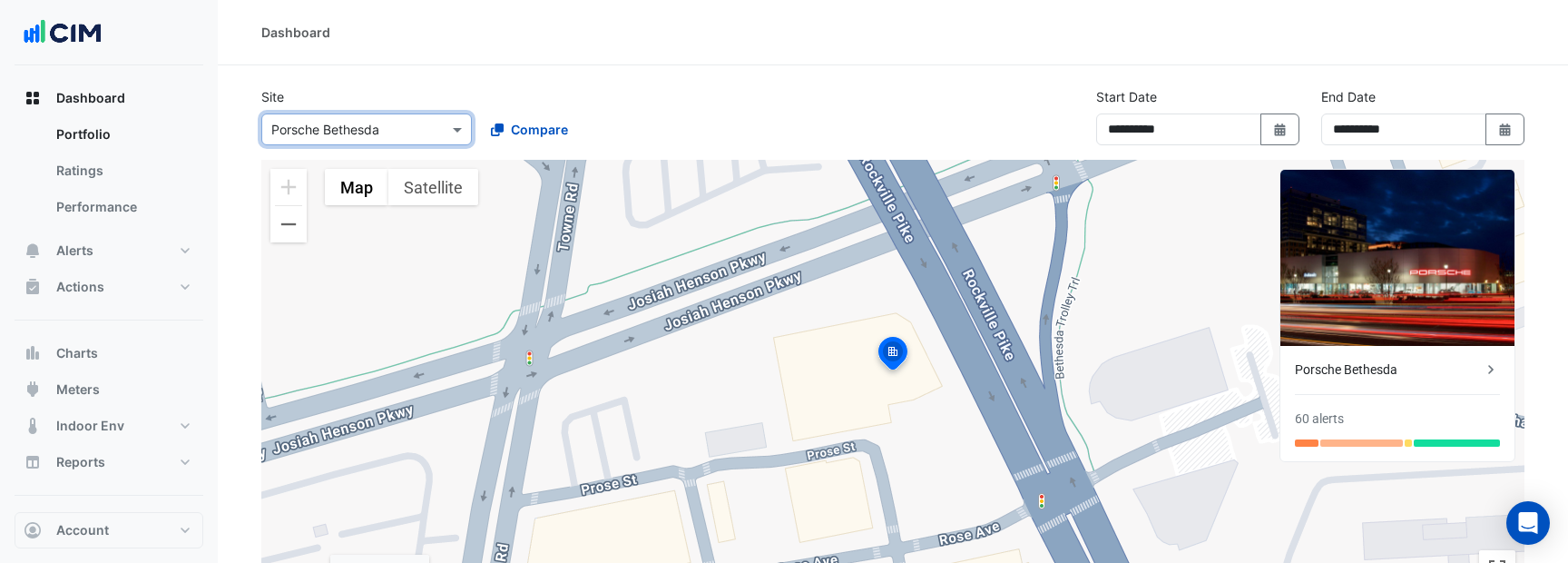
click at [700, 74] on section "**********" at bounding box center [892, 439] width 1350 height 746
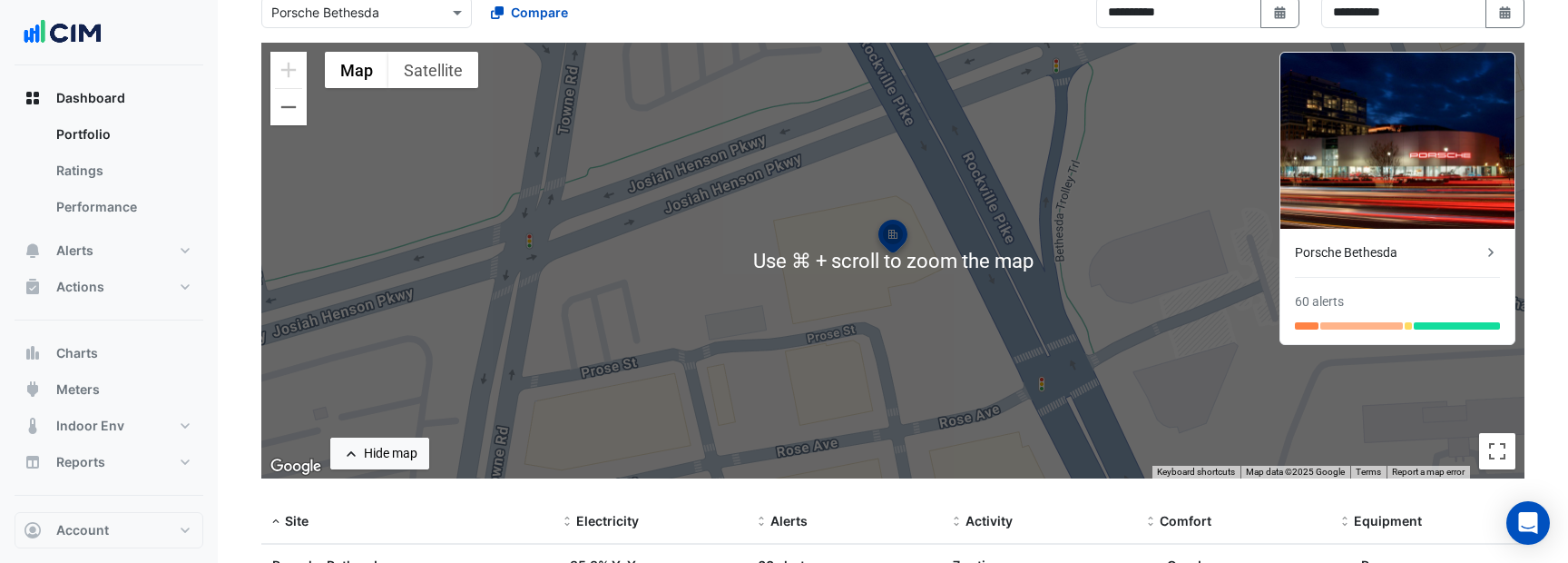
scroll to position [98, 0]
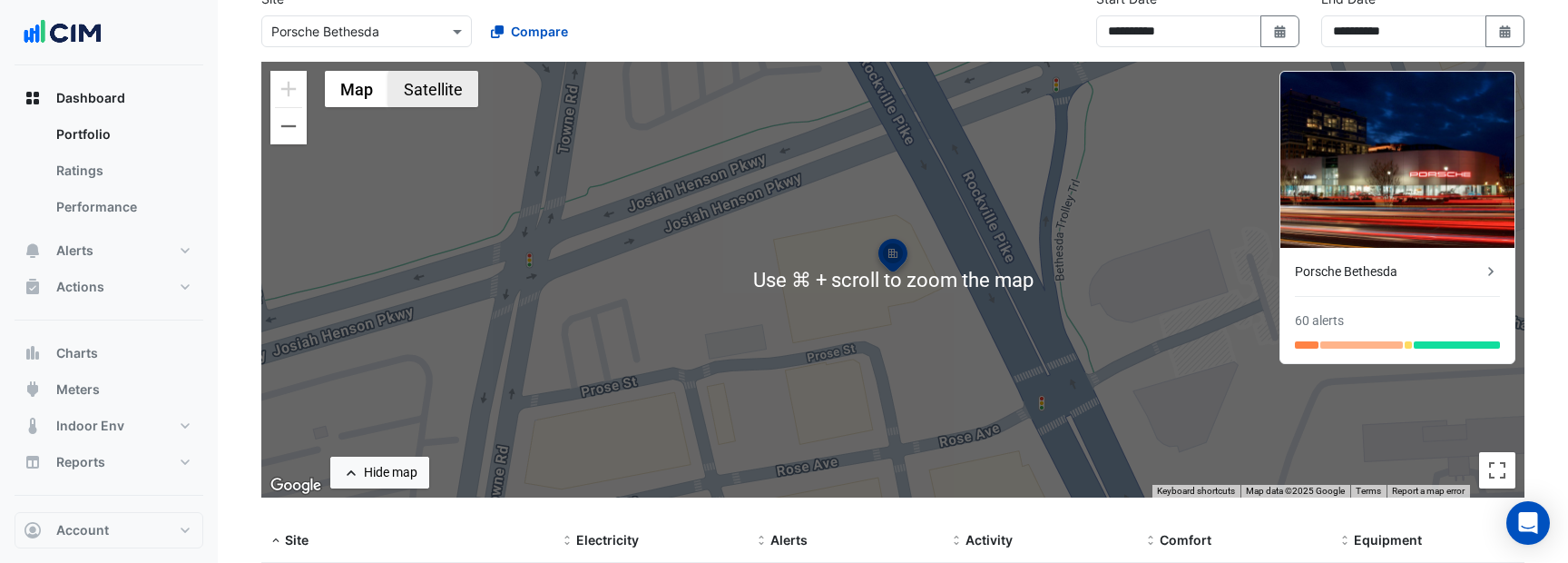
click at [451, 90] on button "Satellite" at bounding box center [433, 88] width 90 height 36
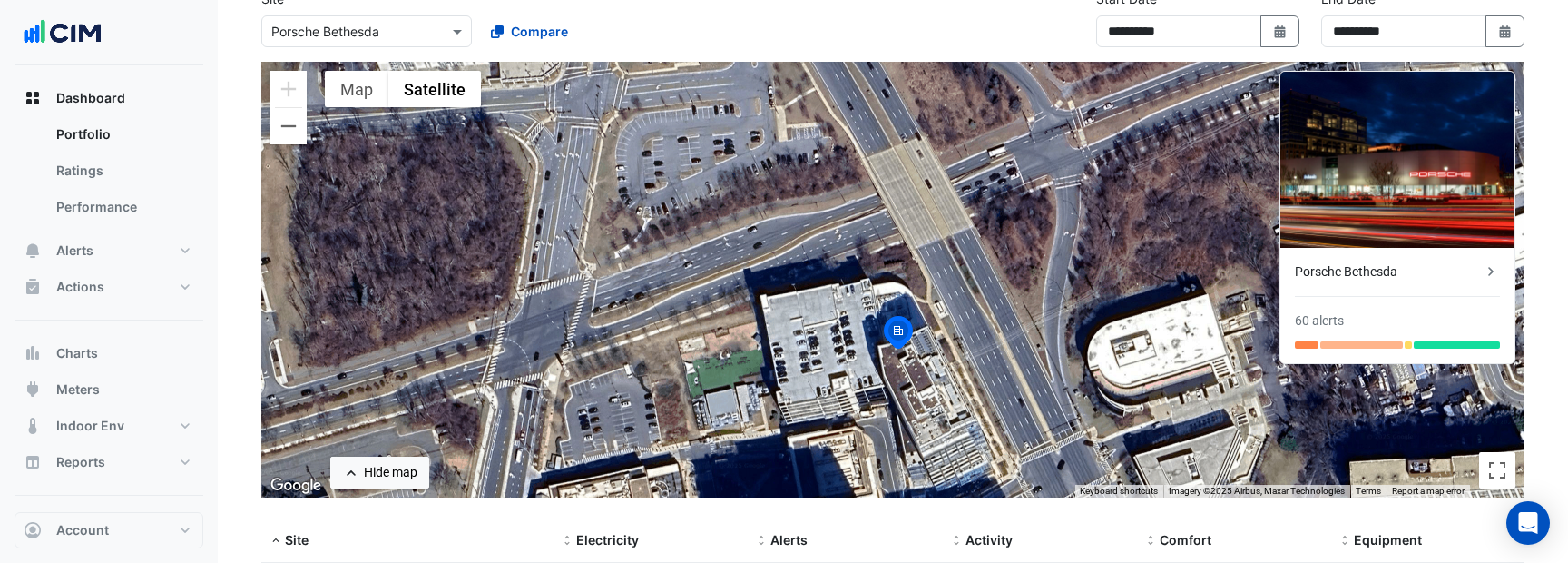
drag, startPoint x: 949, startPoint y: 299, endPoint x: 952, endPoint y: 382, distance: 83.1
click at [952, 382] on div "To activate drag with keyboard, press Alt + Enter. Once in keyboard drag state,…" at bounding box center [892, 280] width 1263 height 435
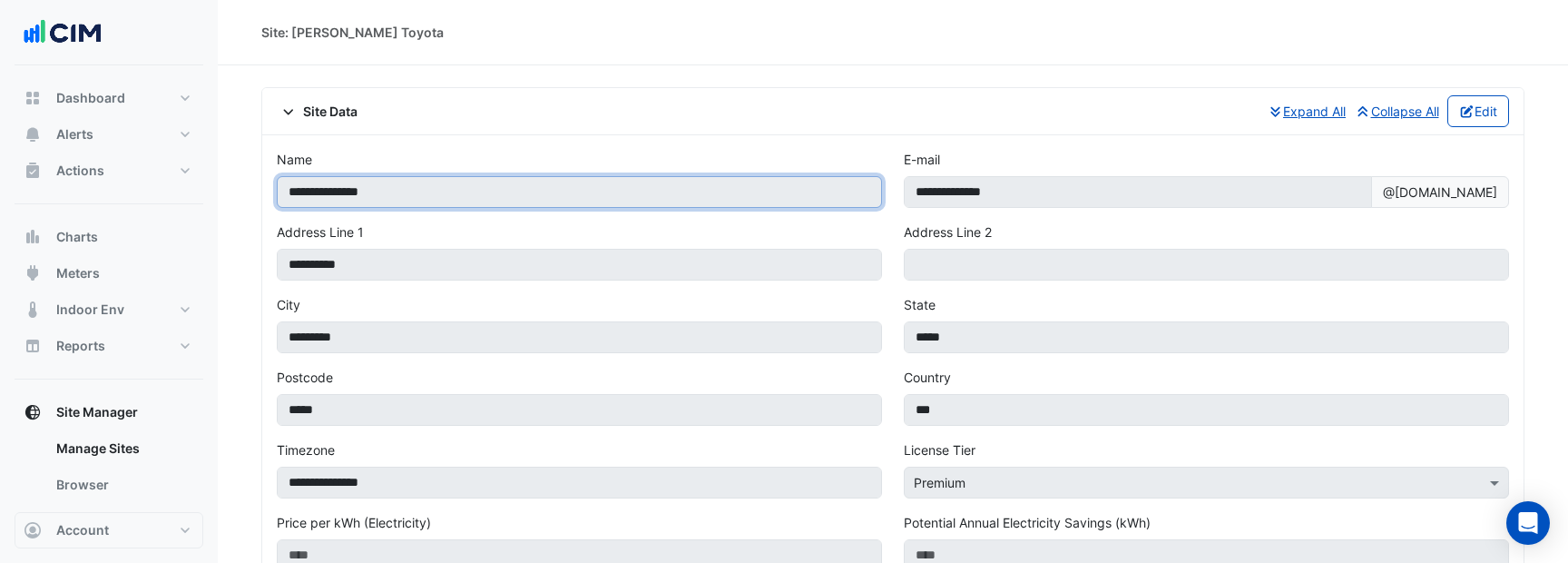
click at [328, 191] on input "**********" at bounding box center [579, 192] width 605 height 31
drag, startPoint x: 328, startPoint y: 191, endPoint x: 380, endPoint y: 191, distance: 52.0
click at [379, 191] on input "**********" at bounding box center [579, 192] width 605 height 31
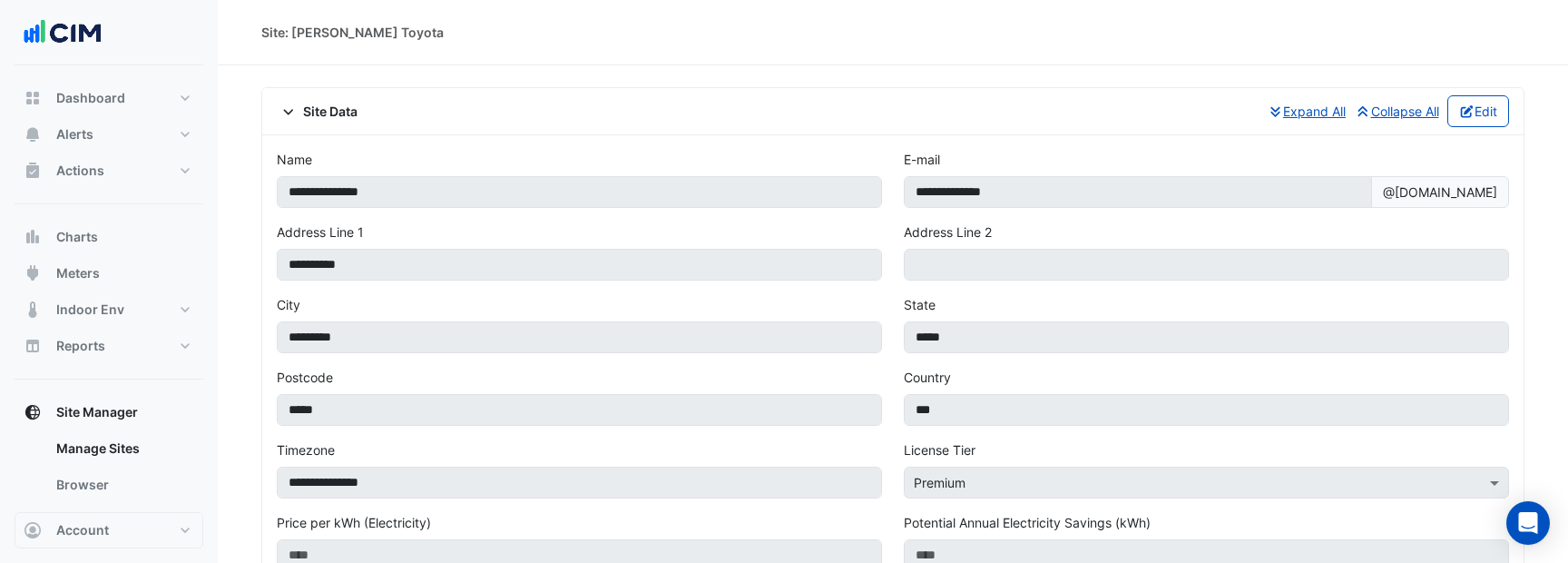
click at [342, 99] on div "Site Data Expand All Collapse All Edit" at bounding box center [892, 111] width 1232 height 31
click at [303, 104] on span "Site Data" at bounding box center [317, 111] width 81 height 19
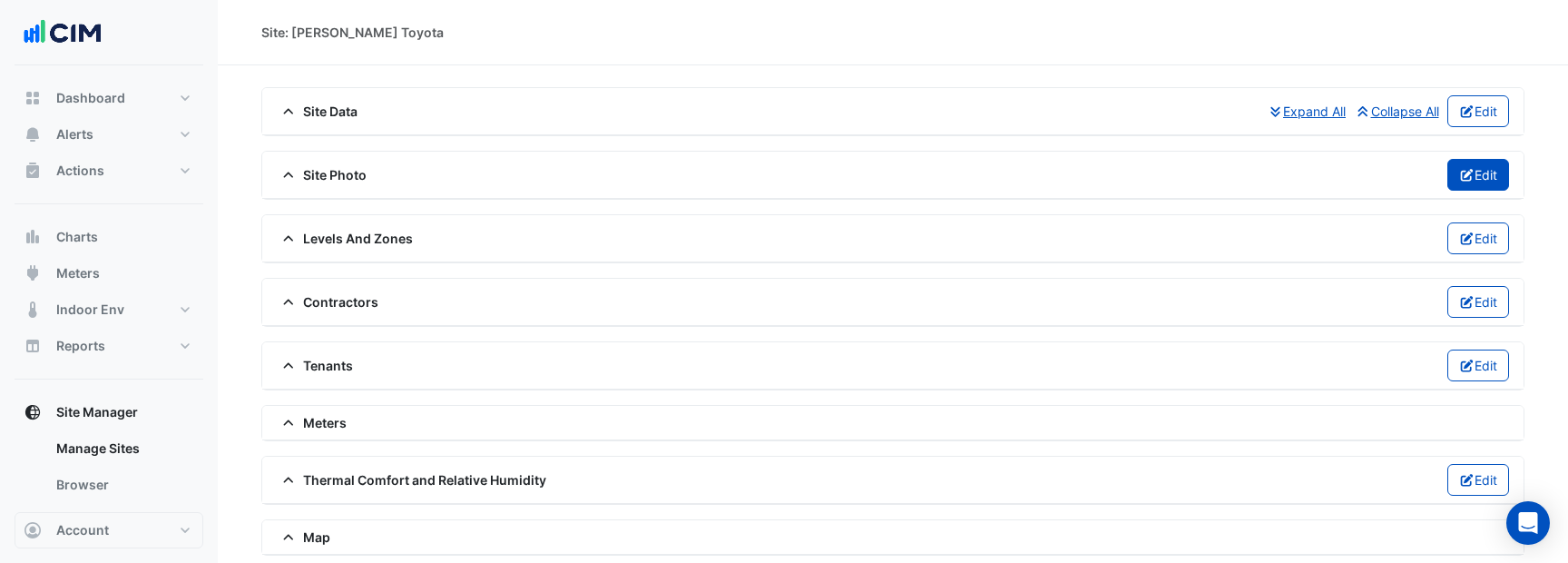
click at [1473, 179] on button "Edit" at bounding box center [1478, 175] width 63 height 31
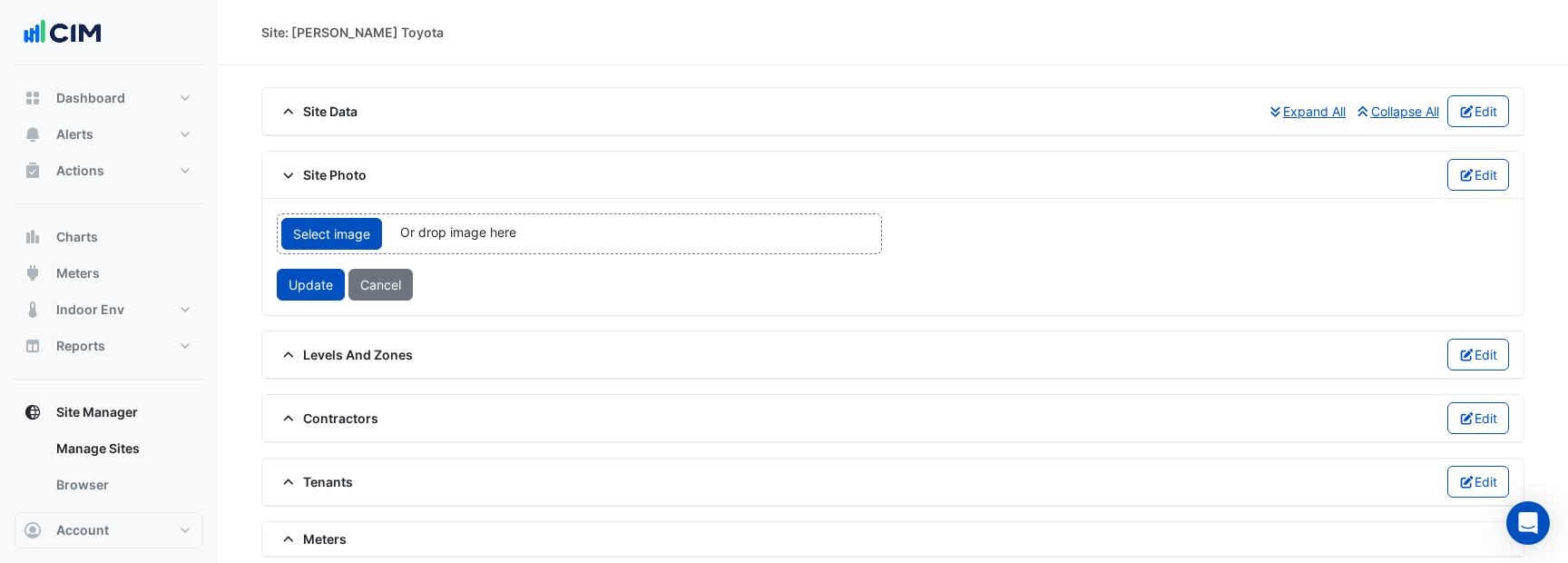
click at [478, 254] on div "Select image Or drop image here upload Update Cancel" at bounding box center [579, 256] width 627 height 87
click at [473, 240] on span "Or drop image here" at bounding box center [457, 231] width 116 height 16
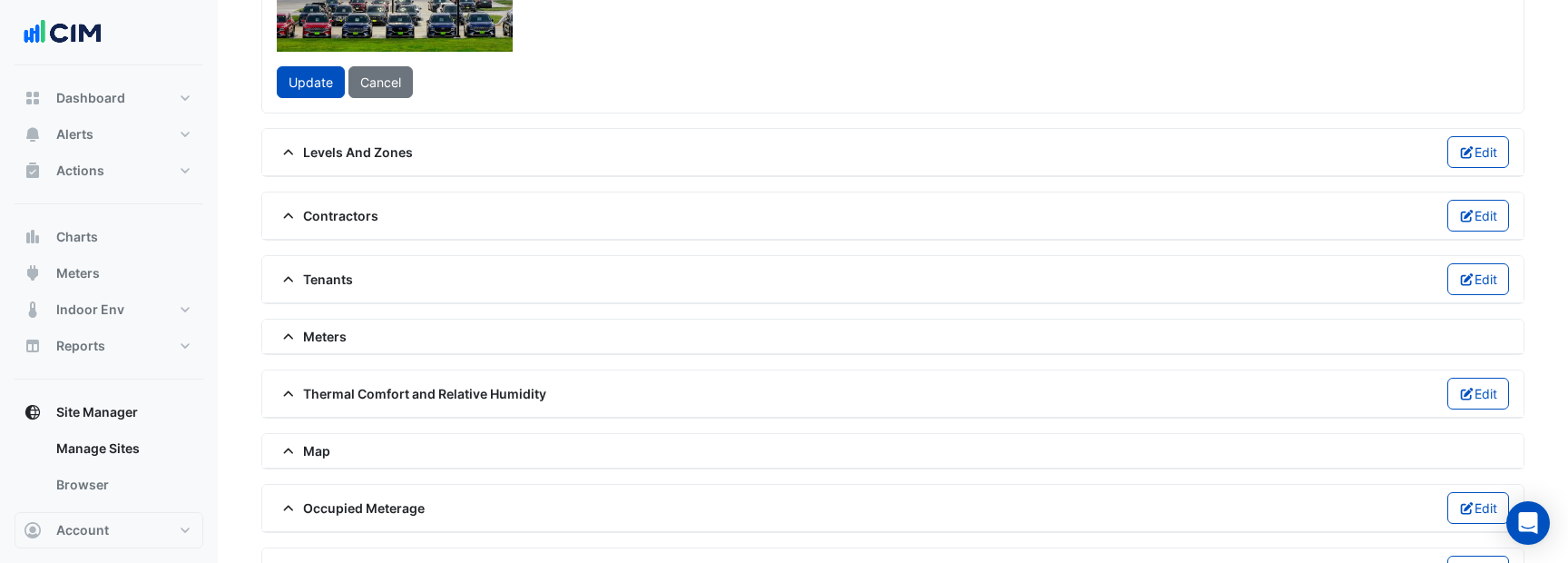
scroll to position [458, 0]
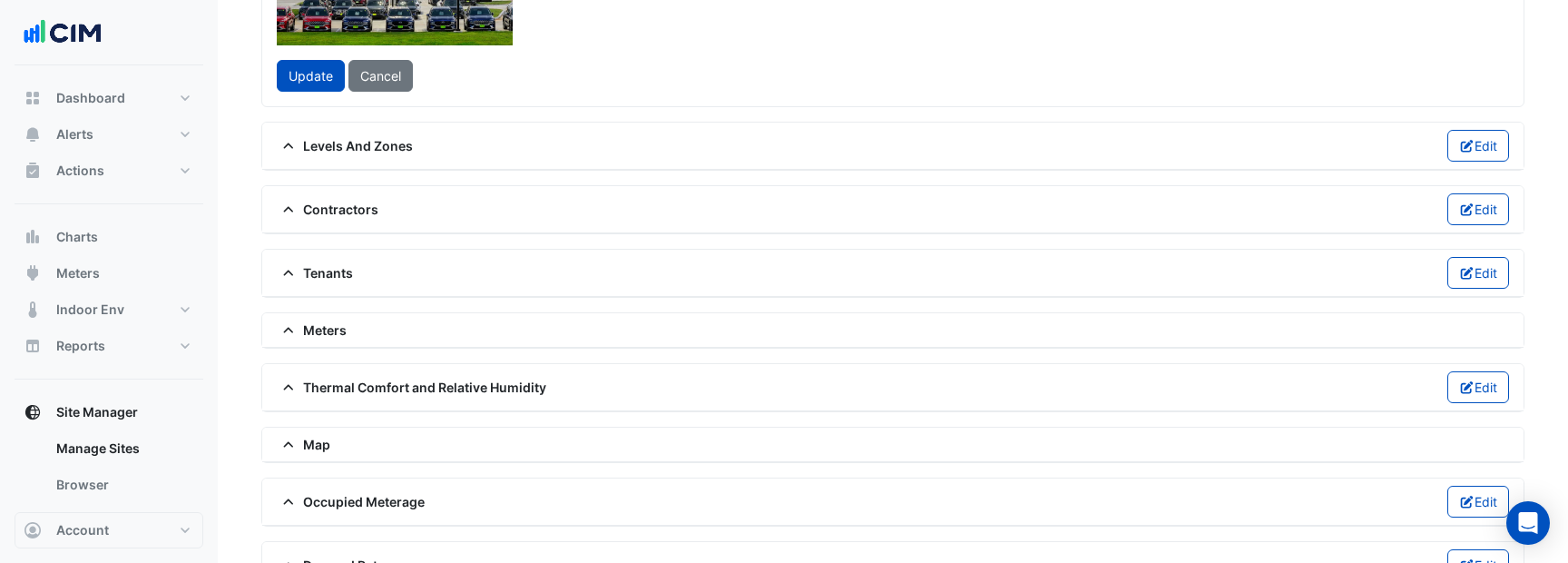
drag, startPoint x: 877, startPoint y: 276, endPoint x: 703, endPoint y: 157, distance: 210.8
drag, startPoint x: 571, startPoint y: 98, endPoint x: 691, endPoint y: 88, distance: 120.4
drag, startPoint x: 828, startPoint y: 144, endPoint x: 836, endPoint y: 149, distance: 9.4
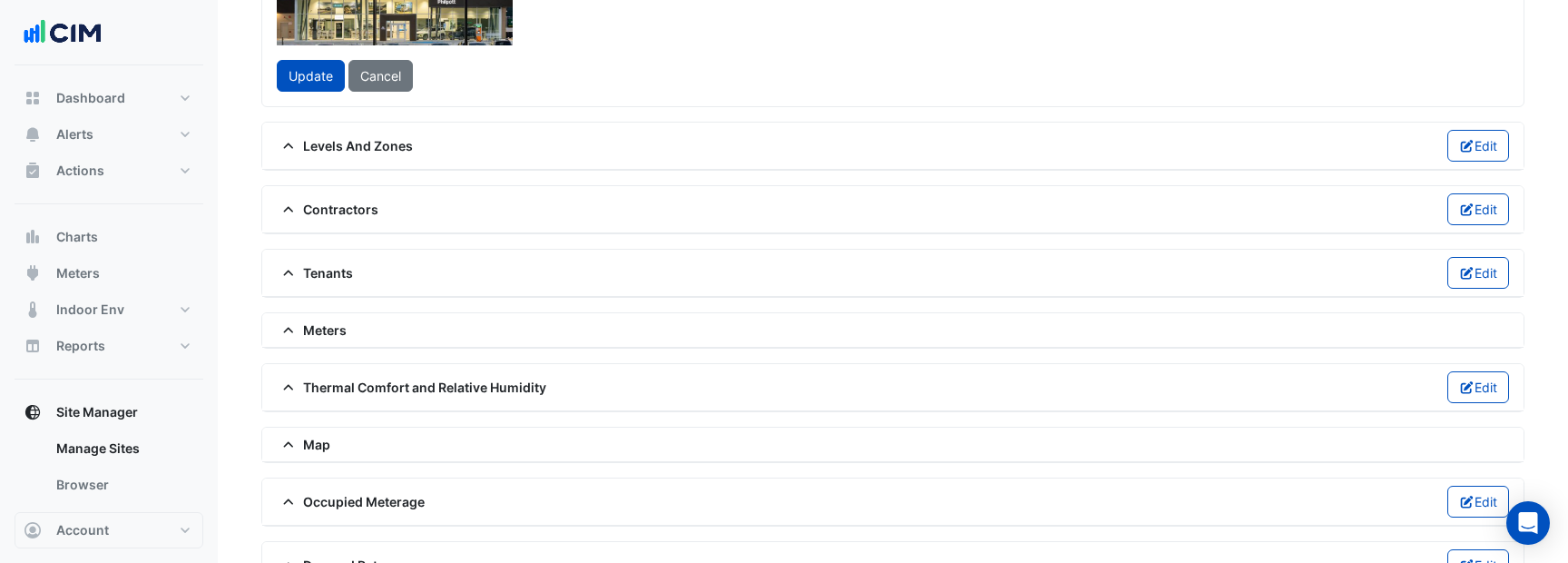
click at [543, 149] on span at bounding box center [540, 146] width 7 height 7
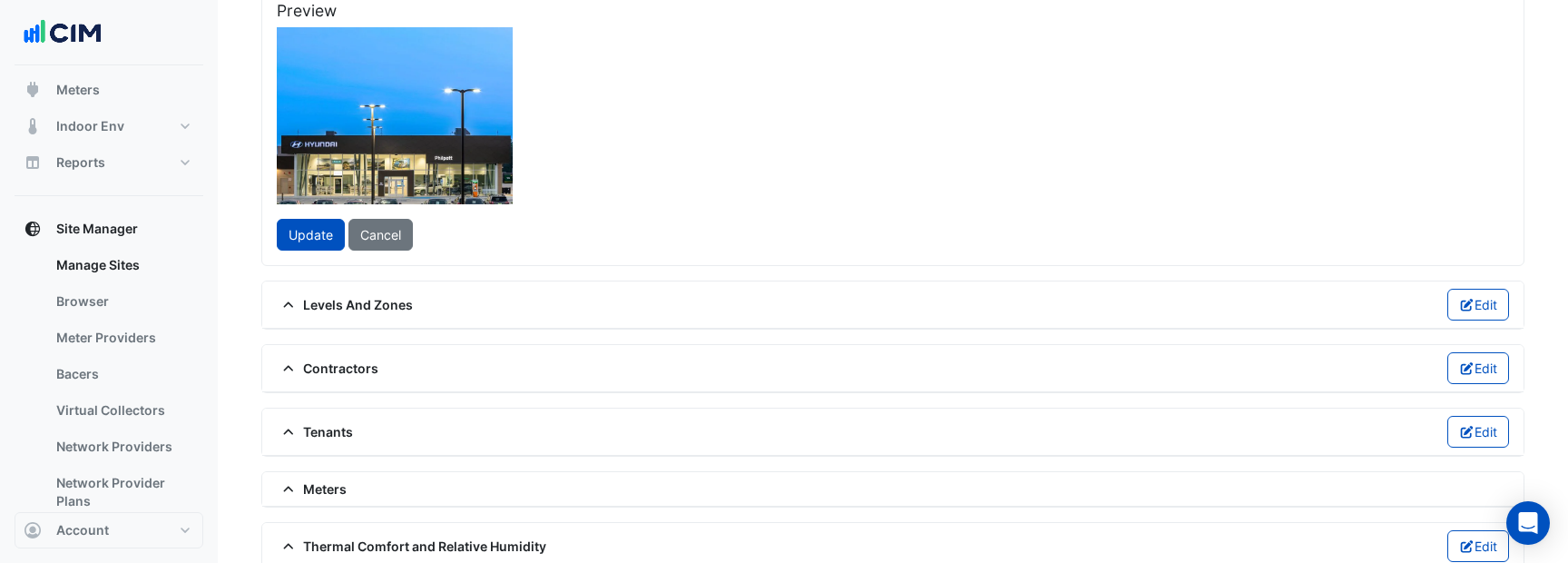
scroll to position [380, 0]
